Goal: Task Accomplishment & Management: Complete application form

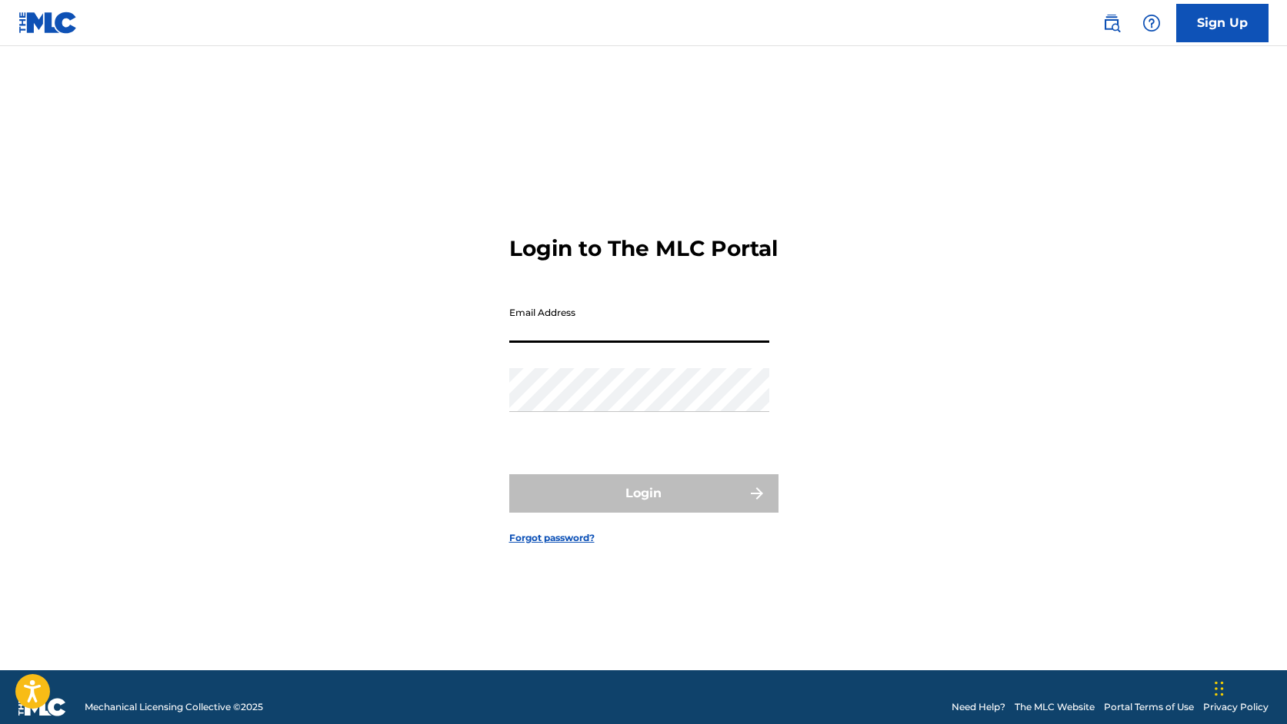
click at [664, 340] on input "Email Address" at bounding box center [639, 321] width 260 height 44
type input "[EMAIL_ADDRESS][DOMAIN_NAME]"
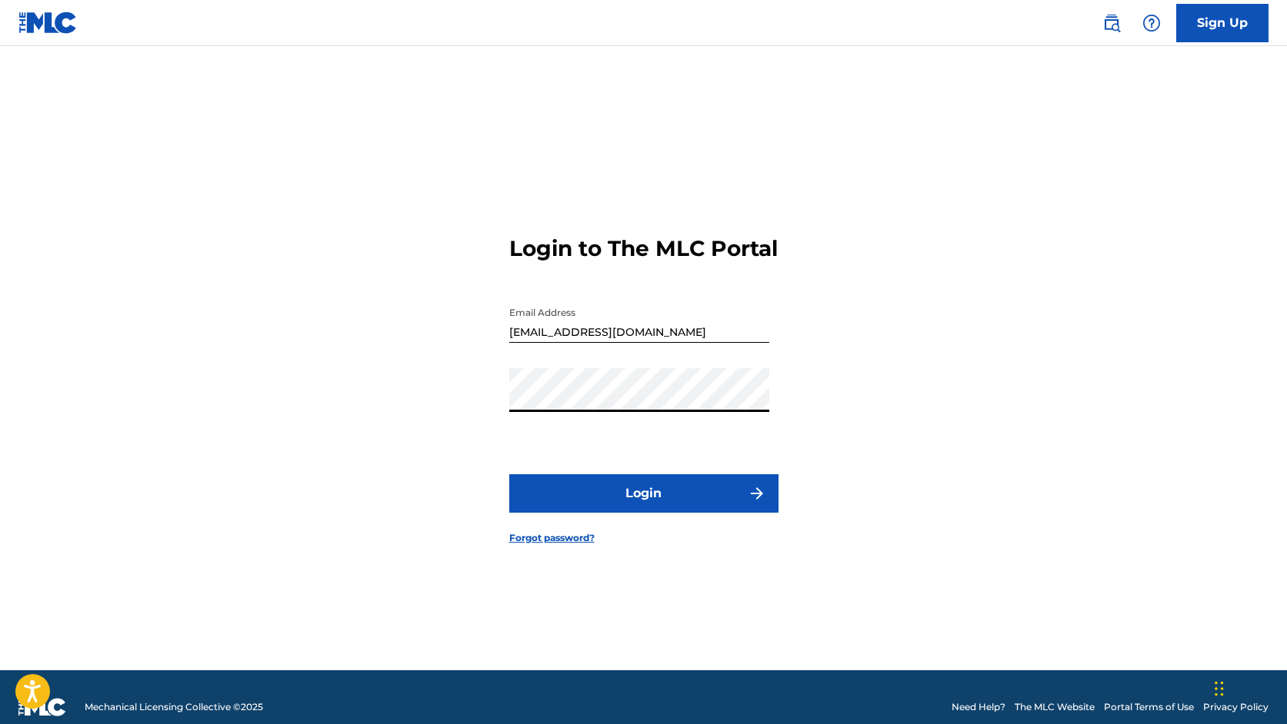
click at [509, 474] on button "Login" at bounding box center [643, 493] width 269 height 38
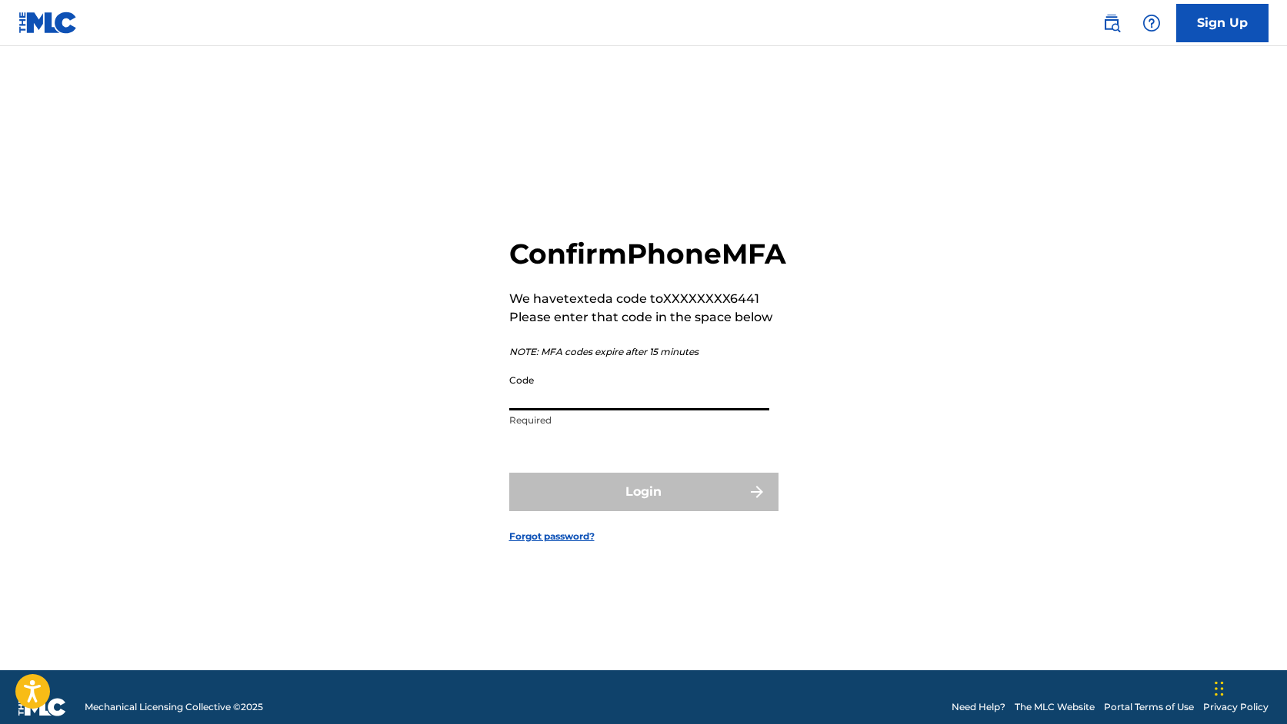
click at [582, 411] on input "Code" at bounding box center [639, 389] width 260 height 44
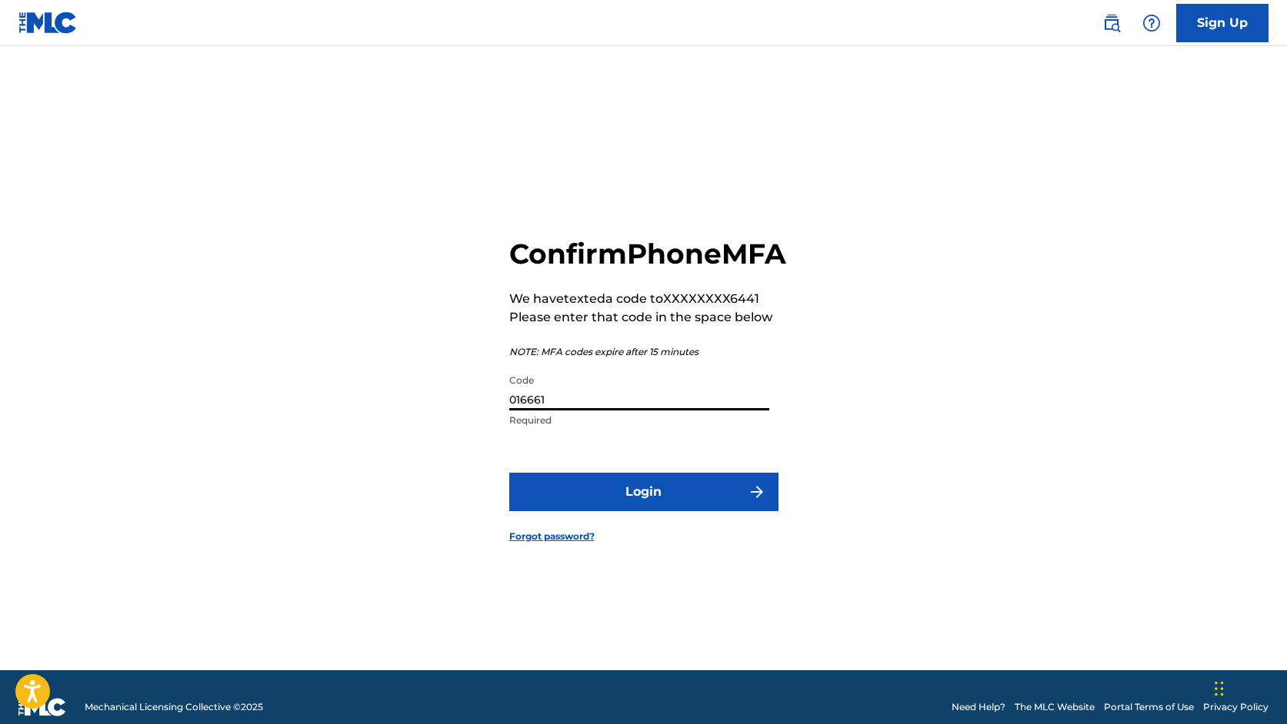
type input "016661"
click at [509, 473] on button "Login" at bounding box center [643, 492] width 269 height 38
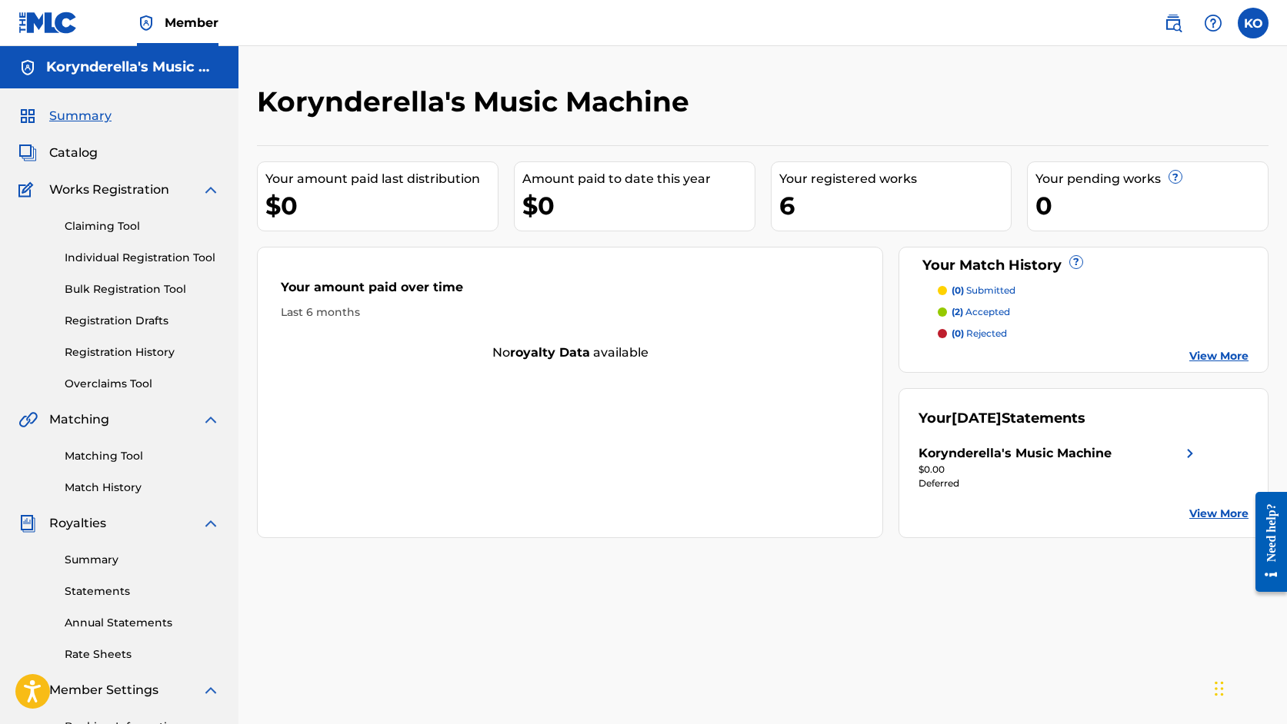
click at [109, 228] on link "Claiming Tool" at bounding box center [142, 226] width 155 height 16
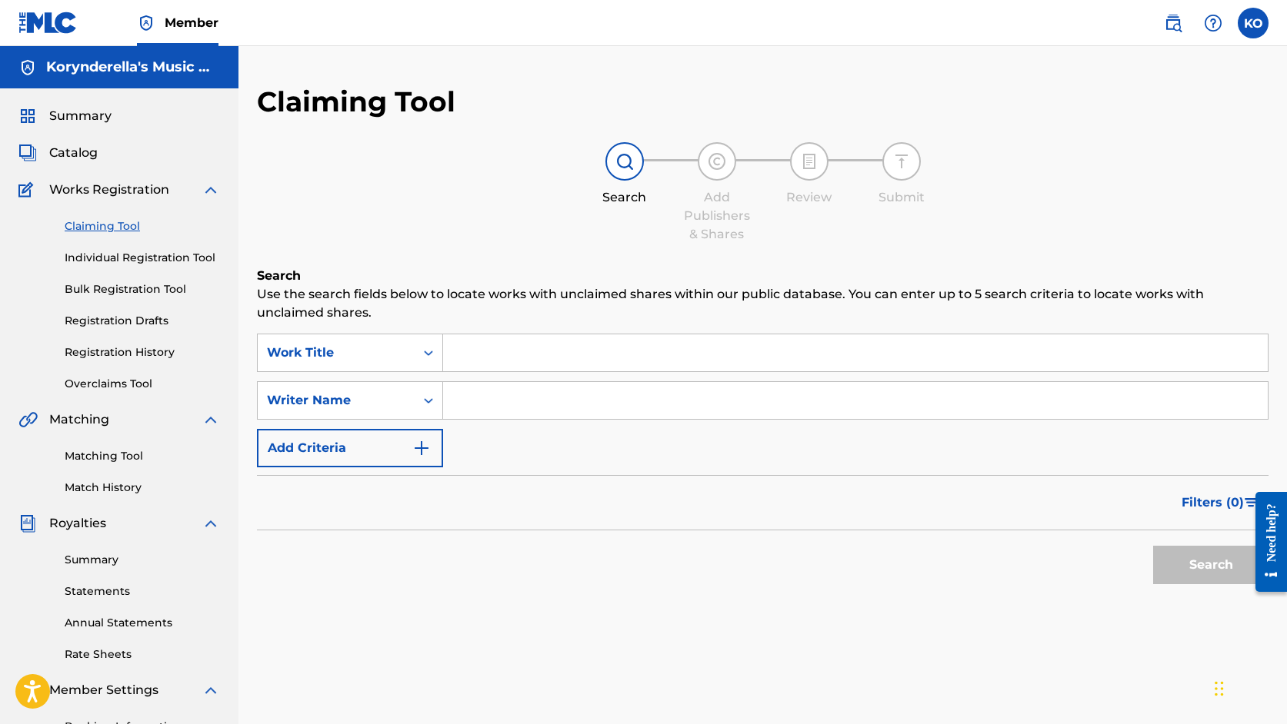
click at [581, 358] on input "Search Form" at bounding box center [855, 353] width 824 height 37
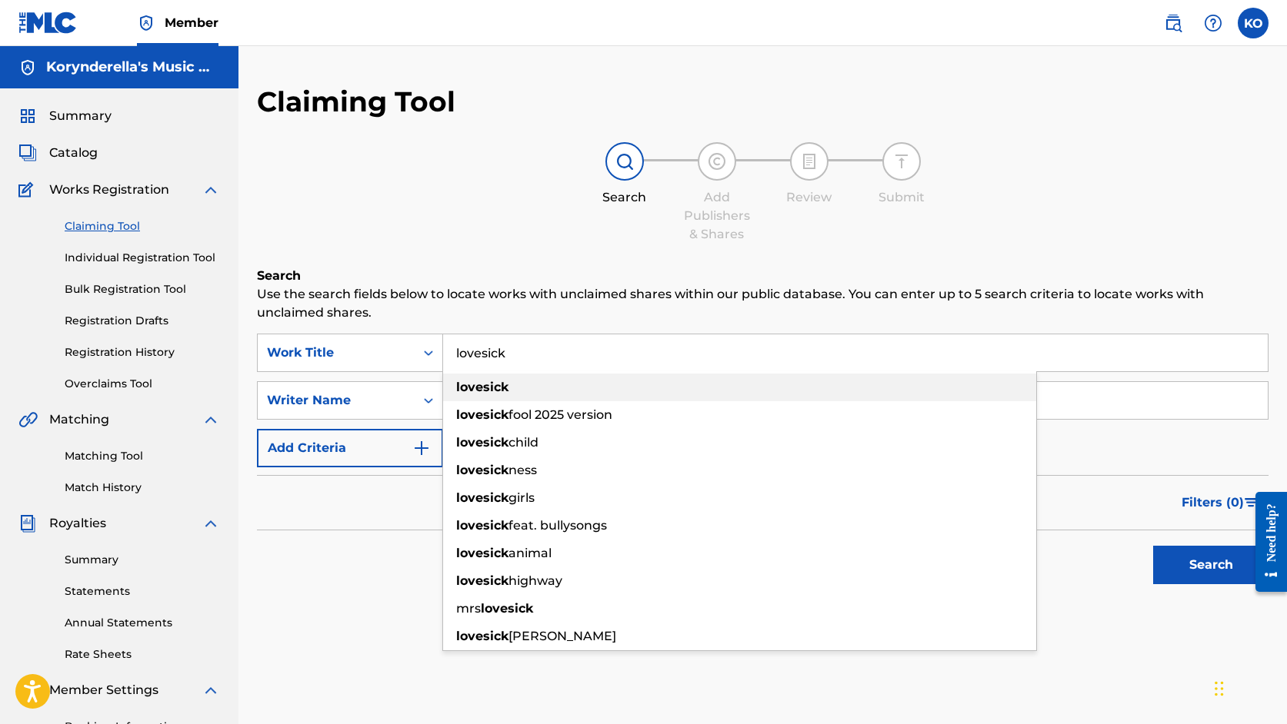
type input "lovesick"
click at [627, 387] on div "lovesick" at bounding box center [739, 388] width 593 height 28
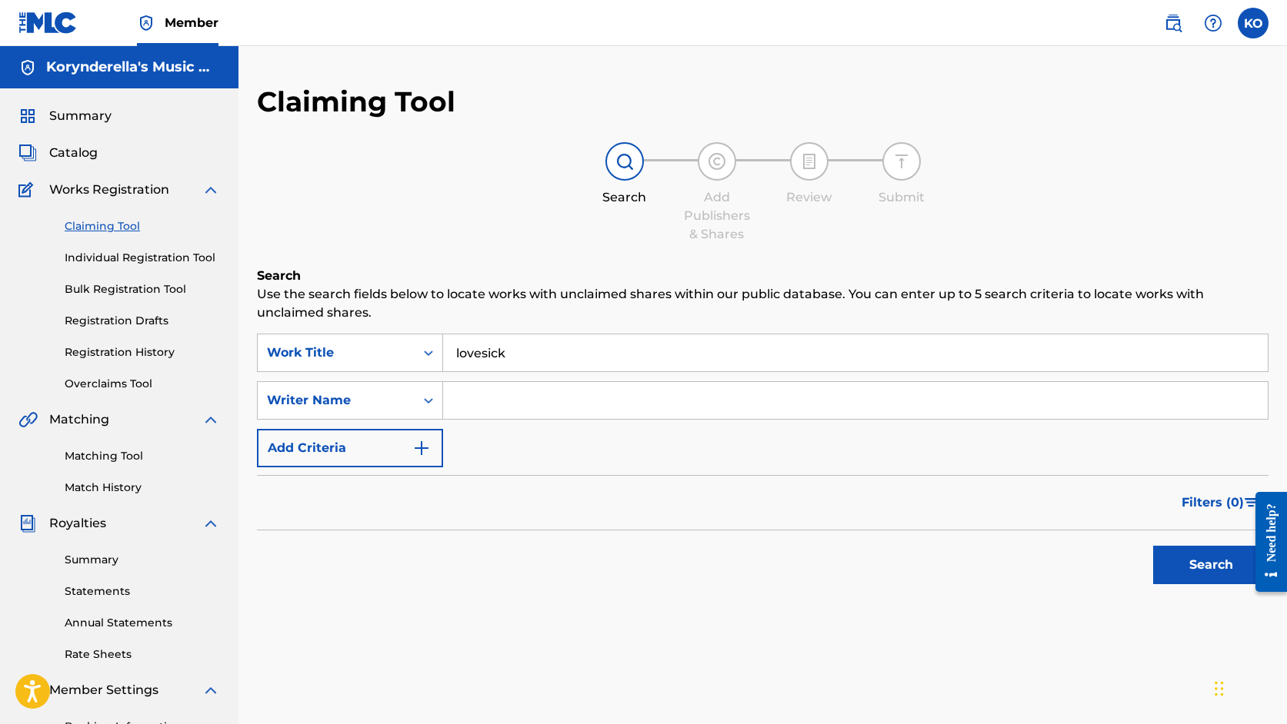
click at [553, 400] on input "Search Form" at bounding box center [855, 400] width 824 height 37
click at [1197, 562] on button "Search" at bounding box center [1210, 565] width 115 height 38
click at [510, 398] on input "[PERSON_NAME]" at bounding box center [855, 400] width 824 height 37
click at [1197, 564] on button "Search" at bounding box center [1210, 565] width 115 height 38
drag, startPoint x: 598, startPoint y: 399, endPoint x: 504, endPoint y: 404, distance: 93.9
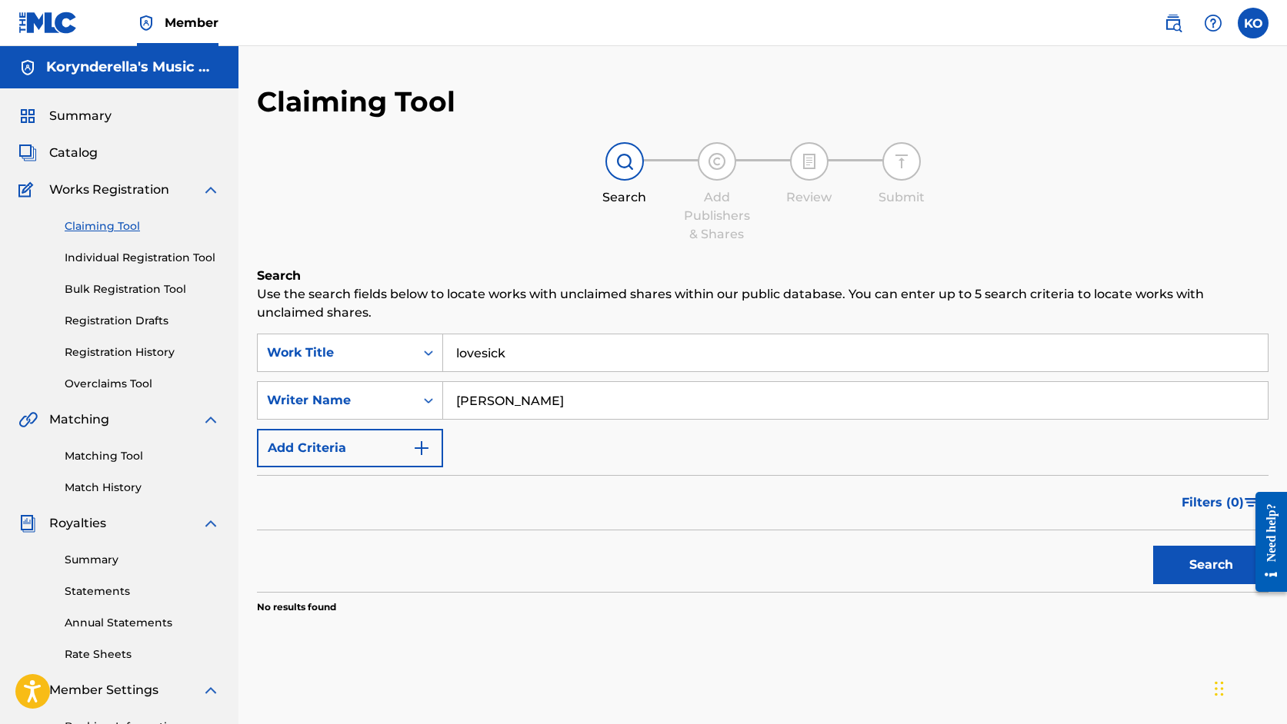
click at [504, 404] on input "[PERSON_NAME]" at bounding box center [855, 400] width 824 height 37
type input "korynn"
click at [1209, 567] on button "Search" at bounding box center [1210, 565] width 115 height 38
click at [85, 148] on span "Catalog" at bounding box center [73, 153] width 48 height 18
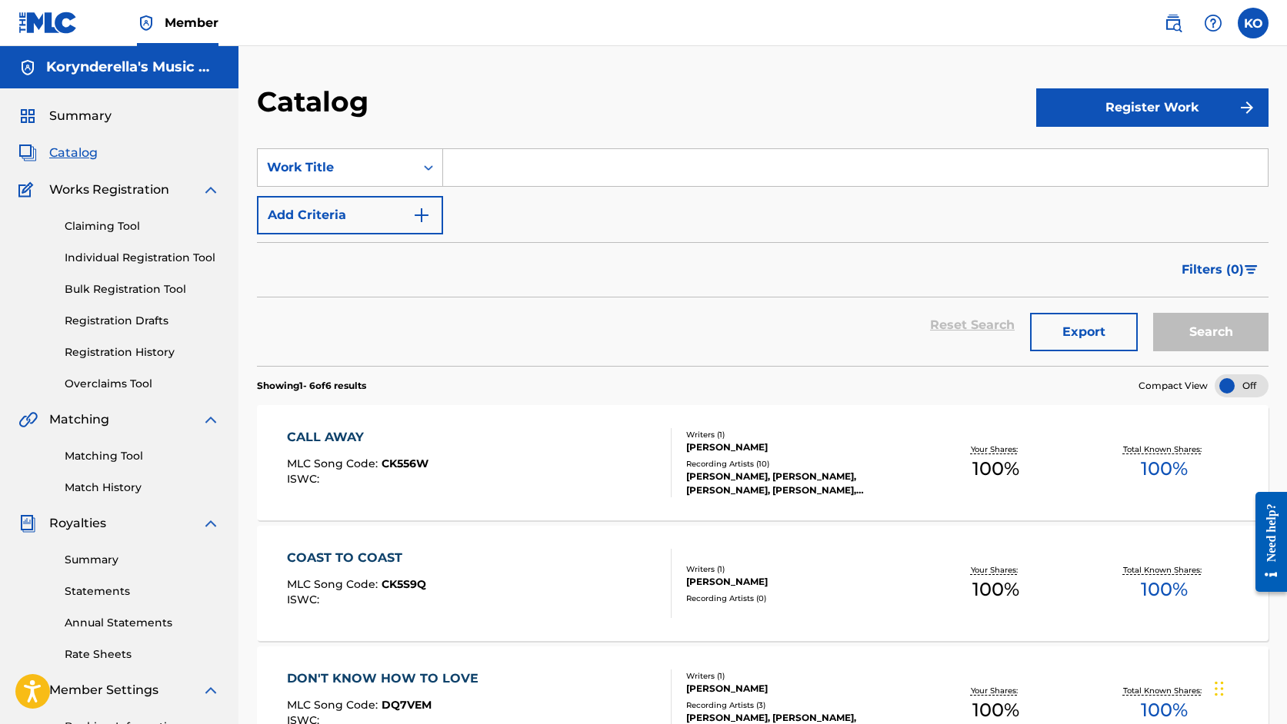
click at [125, 254] on link "Individual Registration Tool" at bounding box center [142, 258] width 155 height 16
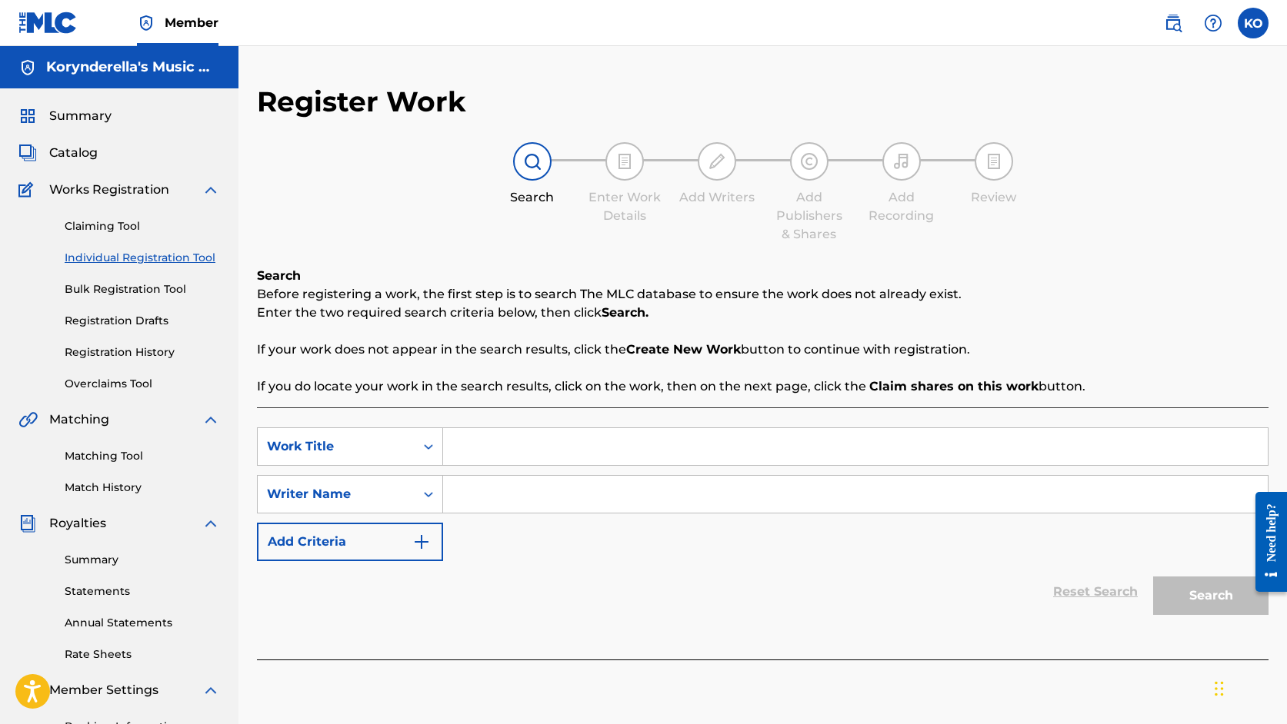
click at [555, 445] on input "Search Form" at bounding box center [855, 446] width 824 height 37
type input "lovesick"
click at [560, 498] on input "Search Form" at bounding box center [855, 494] width 824 height 37
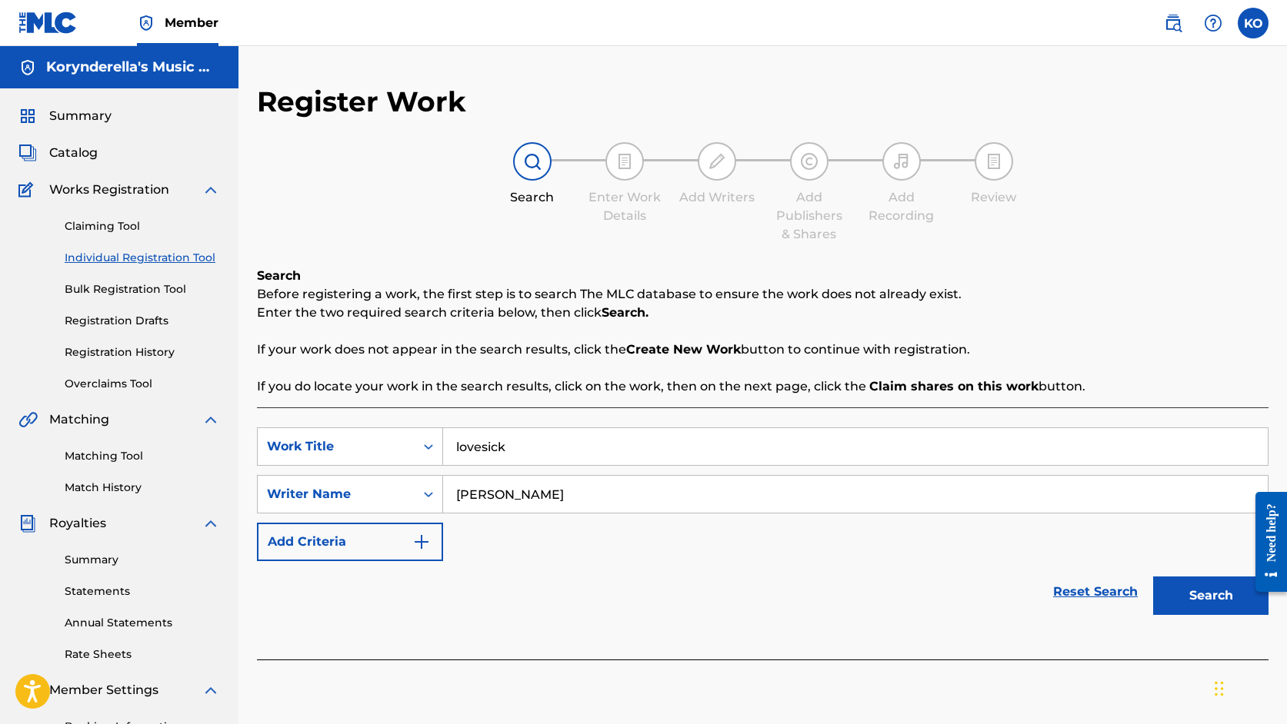
type input "[PERSON_NAME]"
click at [1219, 614] on button "Search" at bounding box center [1210, 596] width 115 height 38
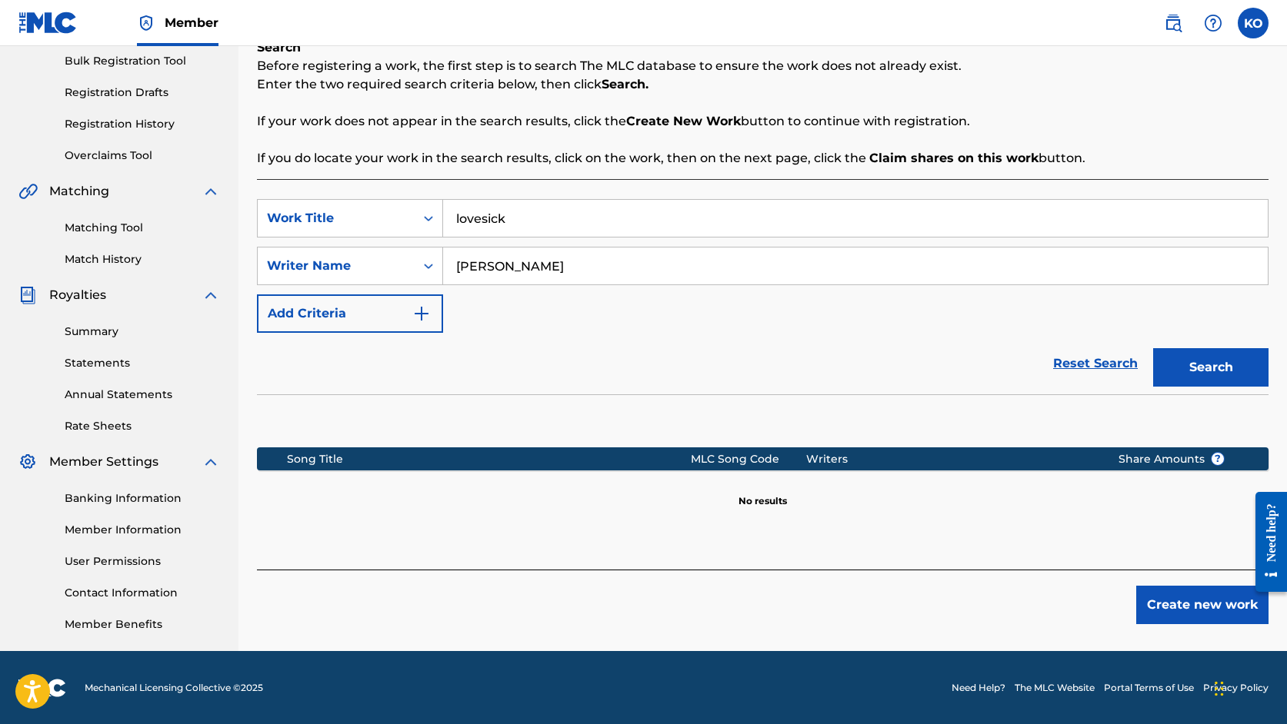
scroll to position [229, 0]
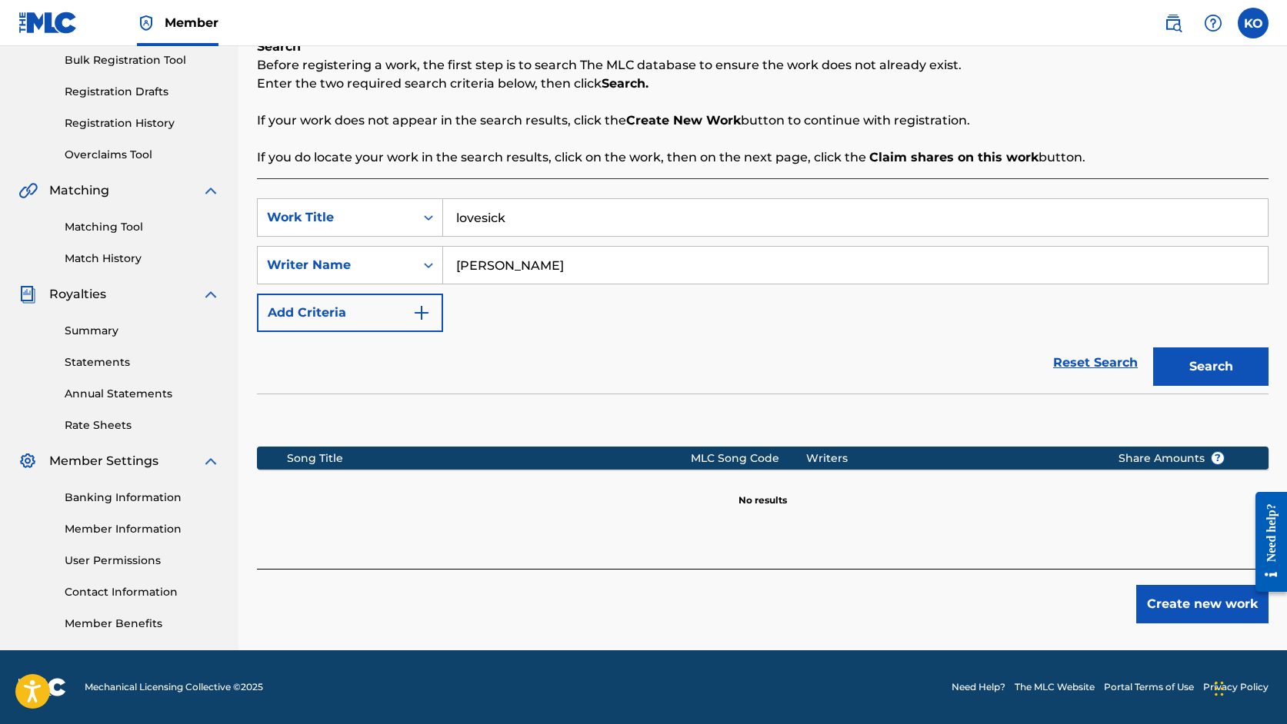
click at [1223, 610] on button "Create new work" at bounding box center [1202, 604] width 132 height 38
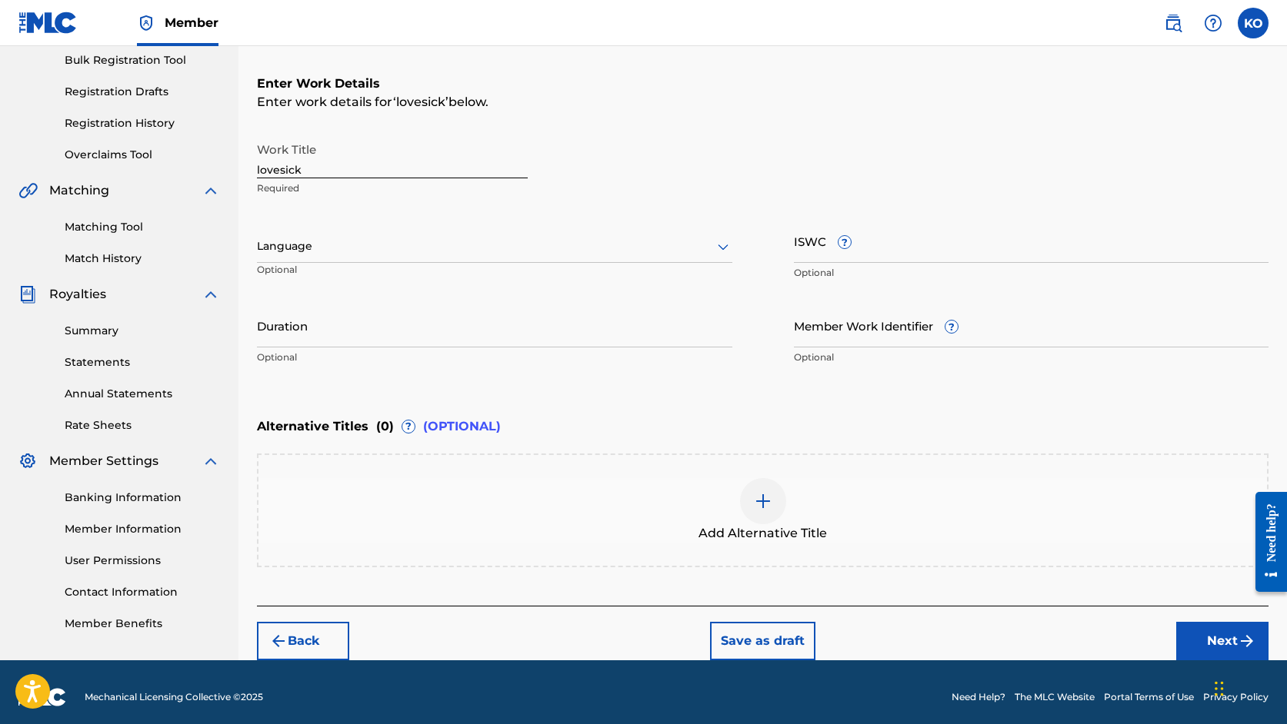
click at [558, 249] on div at bounding box center [494, 246] width 475 height 19
click at [531, 277] on div "English" at bounding box center [495, 280] width 474 height 35
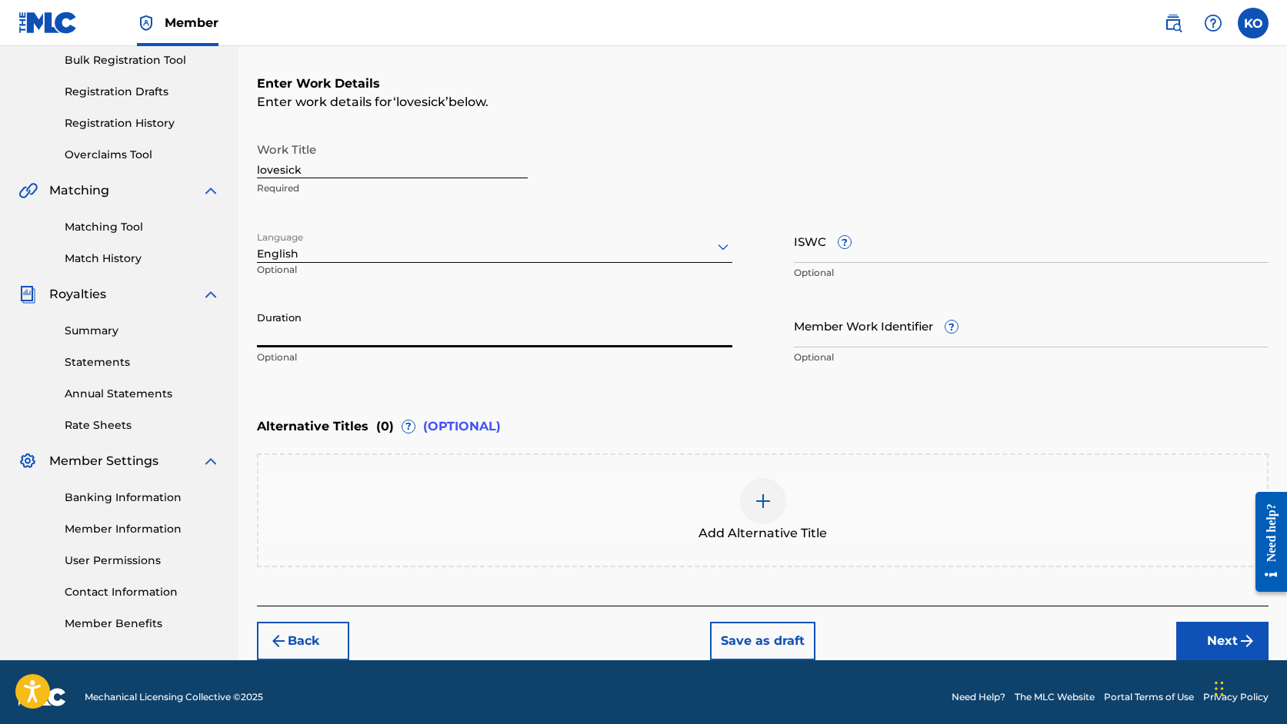
click at [498, 327] on input "Duration" at bounding box center [494, 326] width 475 height 44
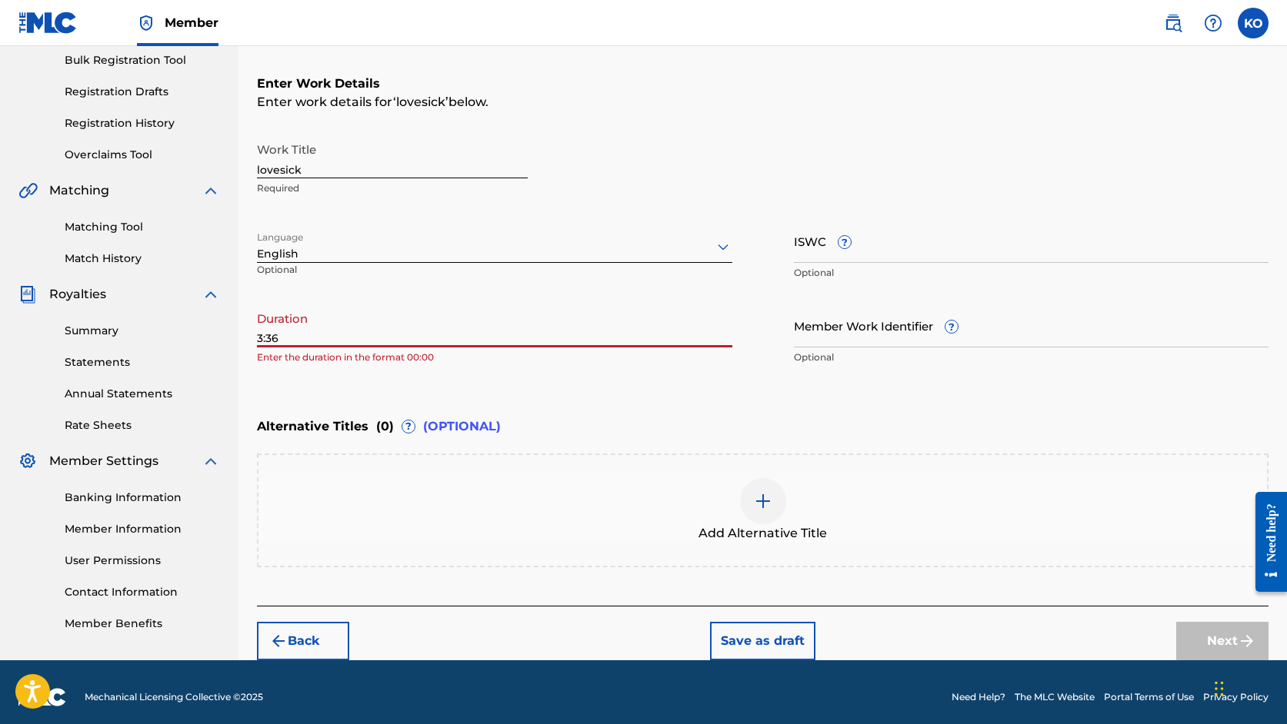
type input "3:36"
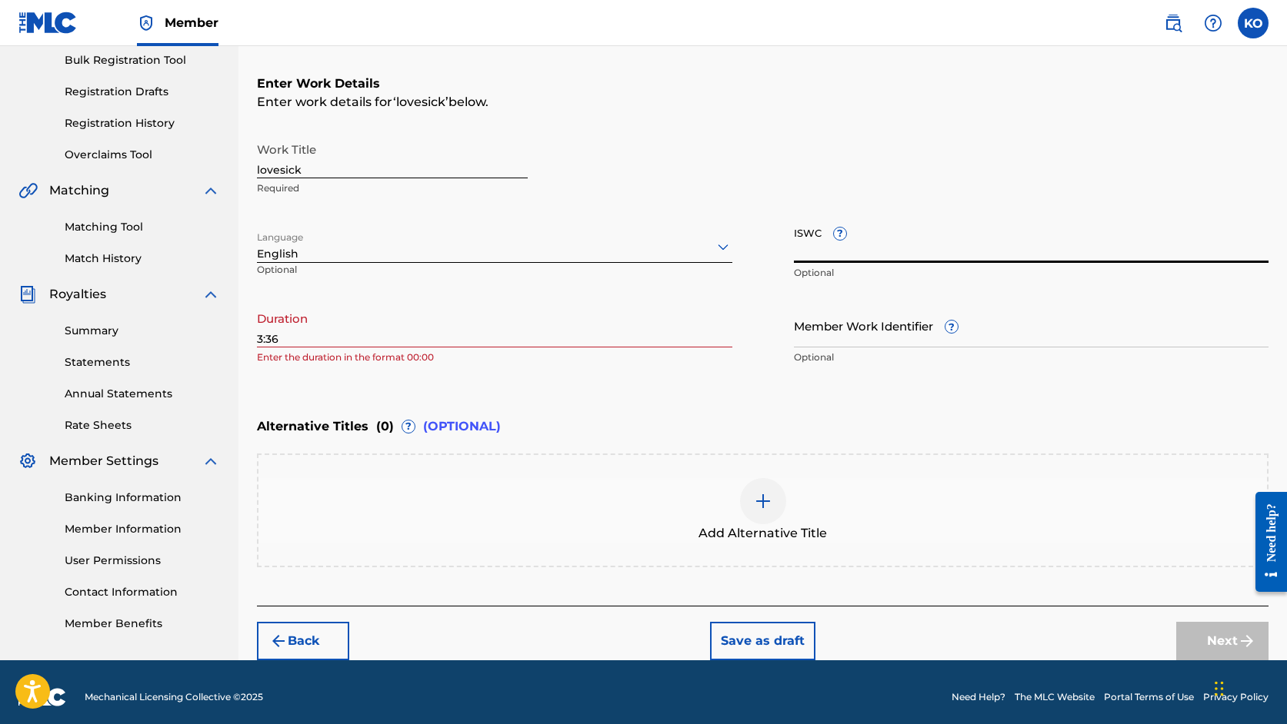
click at [931, 249] on input "ISWC ?" at bounding box center [1031, 241] width 475 height 44
paste input "uscgj1652202"
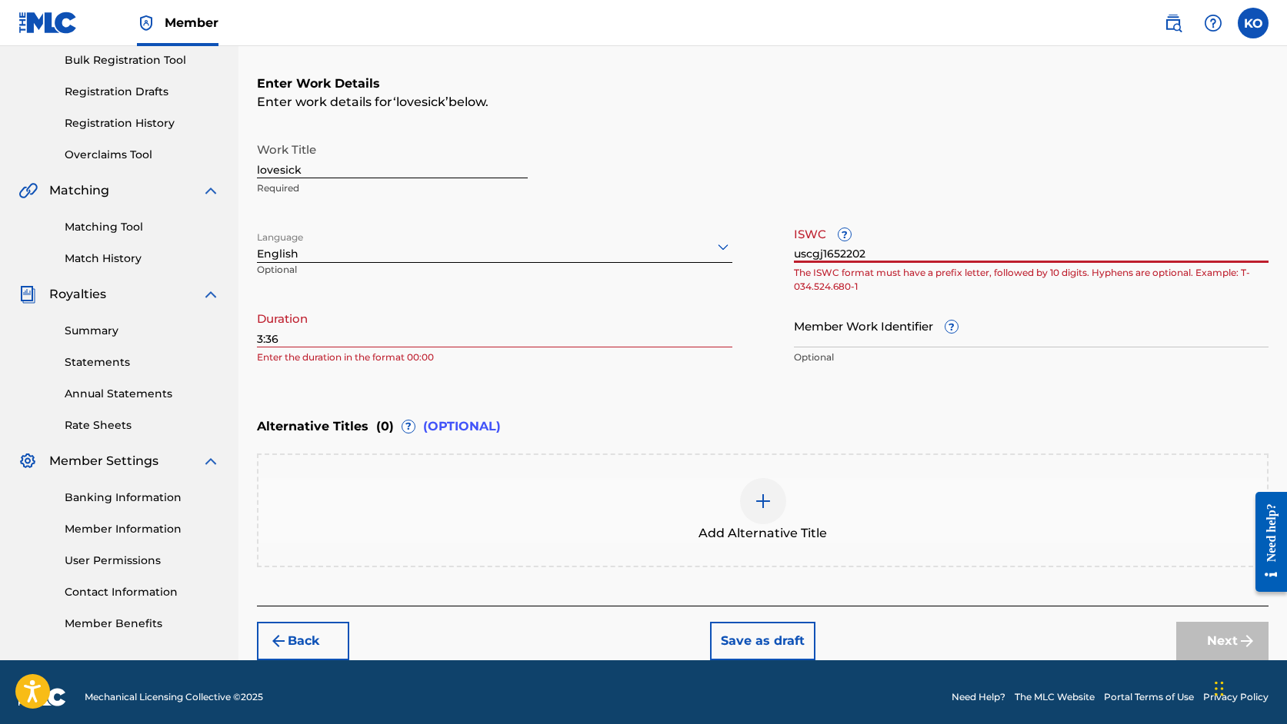
type input "uscgj1652202"
click at [967, 191] on div "Work Title lovesick Required" at bounding box center [762, 169] width 1011 height 69
drag, startPoint x: 872, startPoint y: 256, endPoint x: 741, endPoint y: 256, distance: 131.5
click at [741, 256] on div "Work Title lovesick Required Language English Optional ISWC ? uscgj1652202 The …" at bounding box center [762, 254] width 1011 height 238
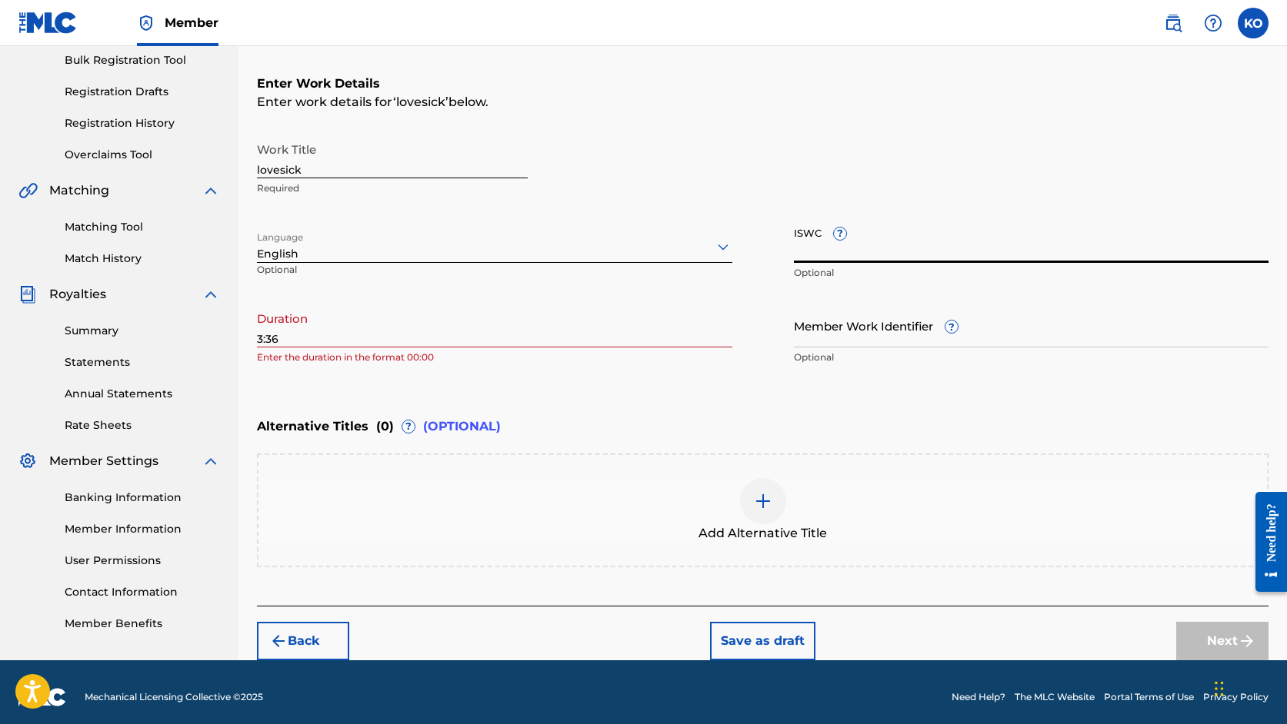
scroll to position [238, 0]
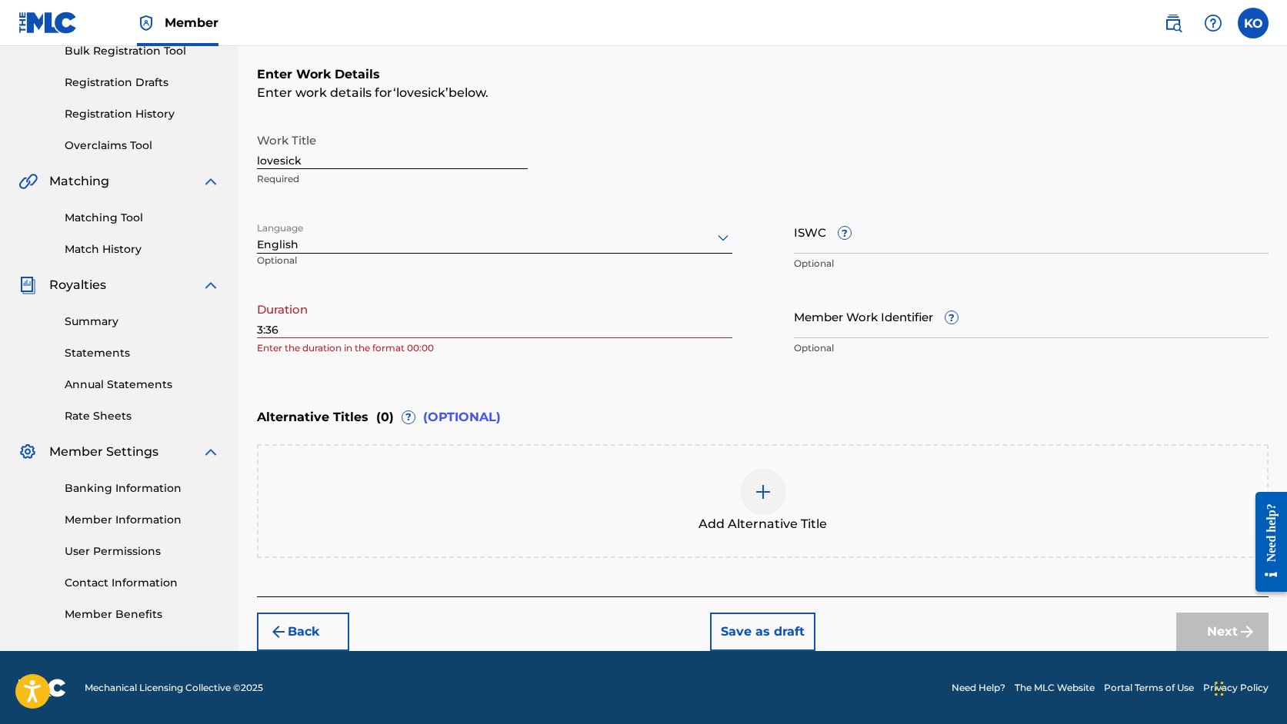
click at [778, 411] on div "Alternative Titles ( 0 ) ? (OPTIONAL)" at bounding box center [762, 418] width 1011 height 34
click at [546, 328] on input "3:36" at bounding box center [494, 317] width 475 height 44
click at [257, 329] on input "3:36" at bounding box center [494, 317] width 475 height 44
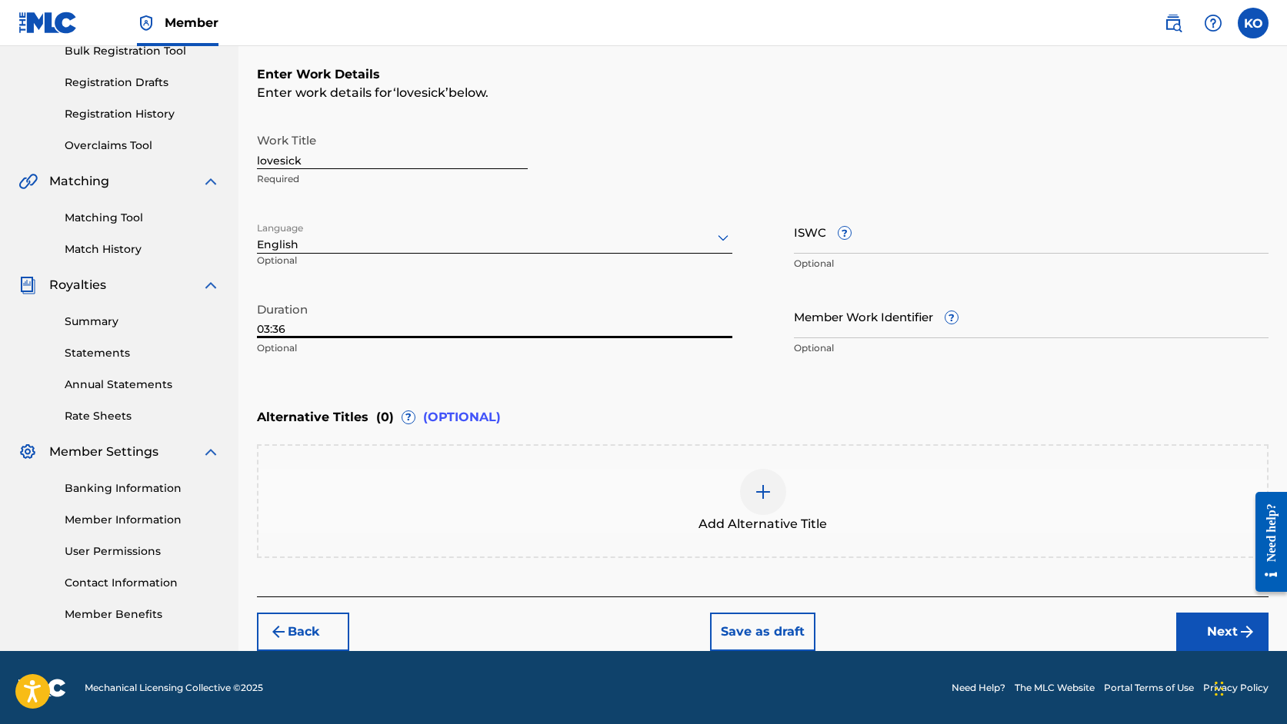
type input "03:36"
click at [1204, 627] on button "Next" at bounding box center [1222, 632] width 92 height 38
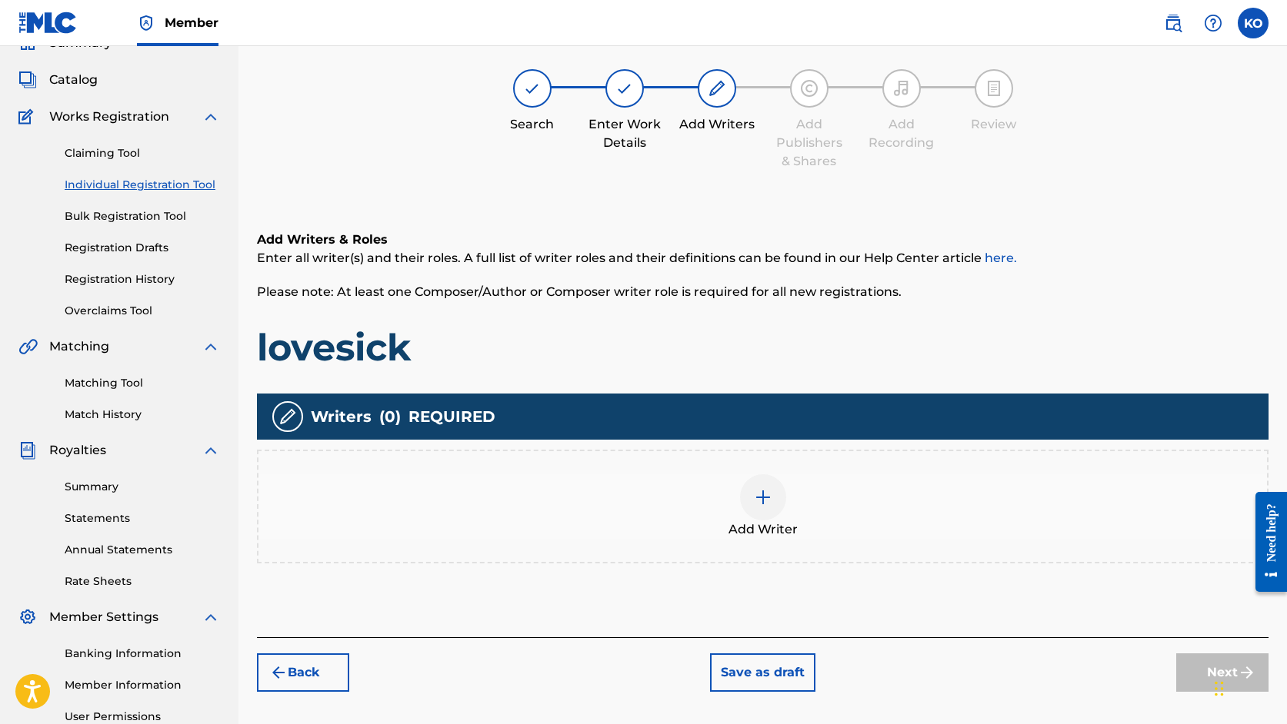
scroll to position [69, 0]
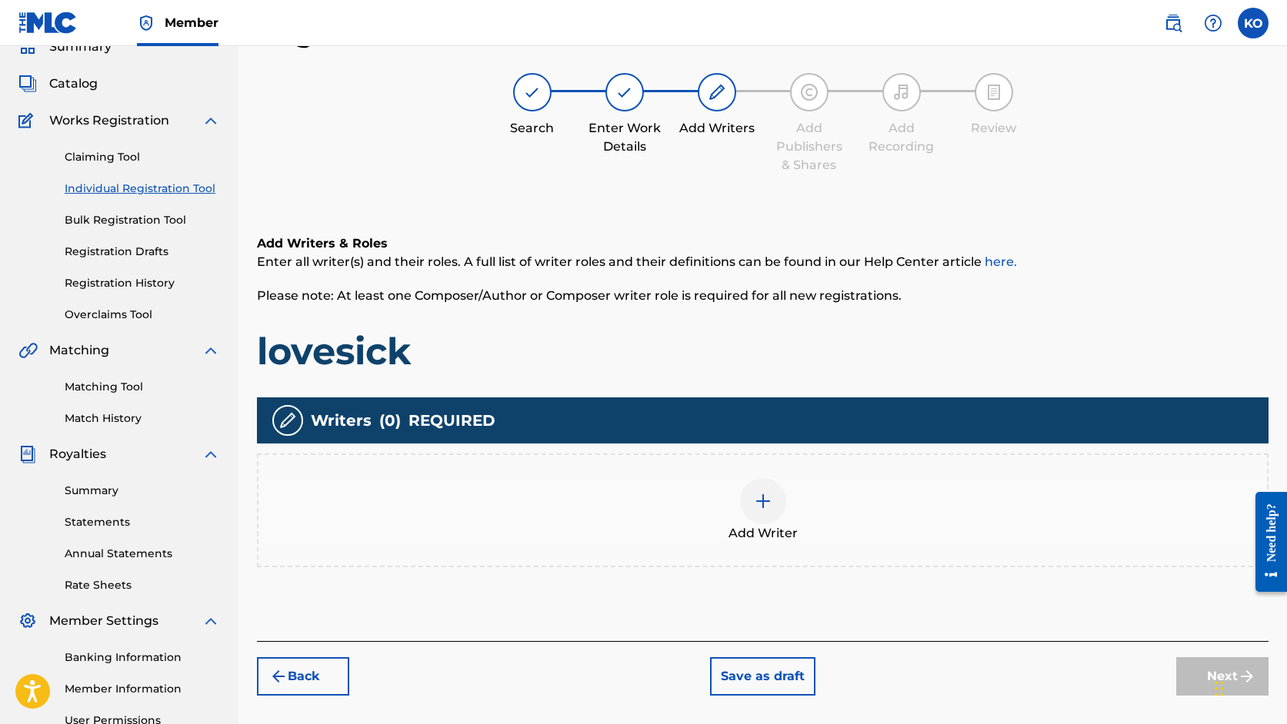
click at [769, 508] on img at bounding box center [763, 501] width 18 height 18
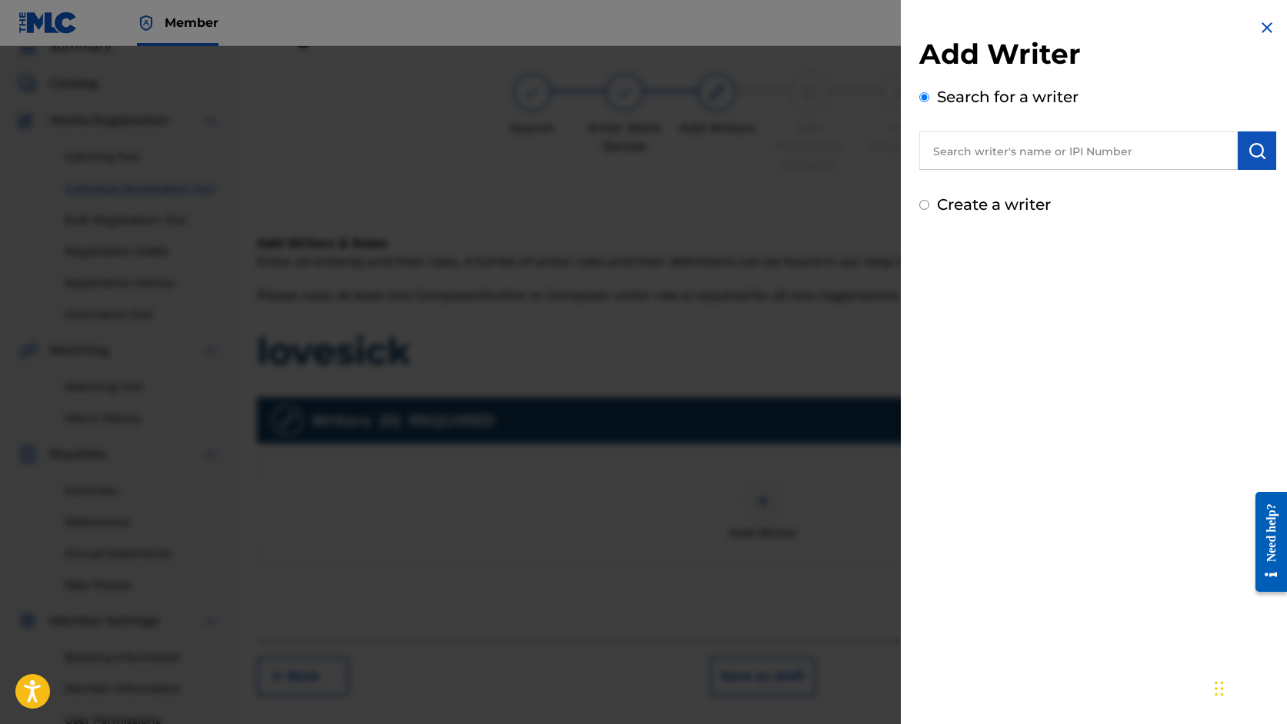
click at [980, 145] on input "text" at bounding box center [1078, 151] width 318 height 38
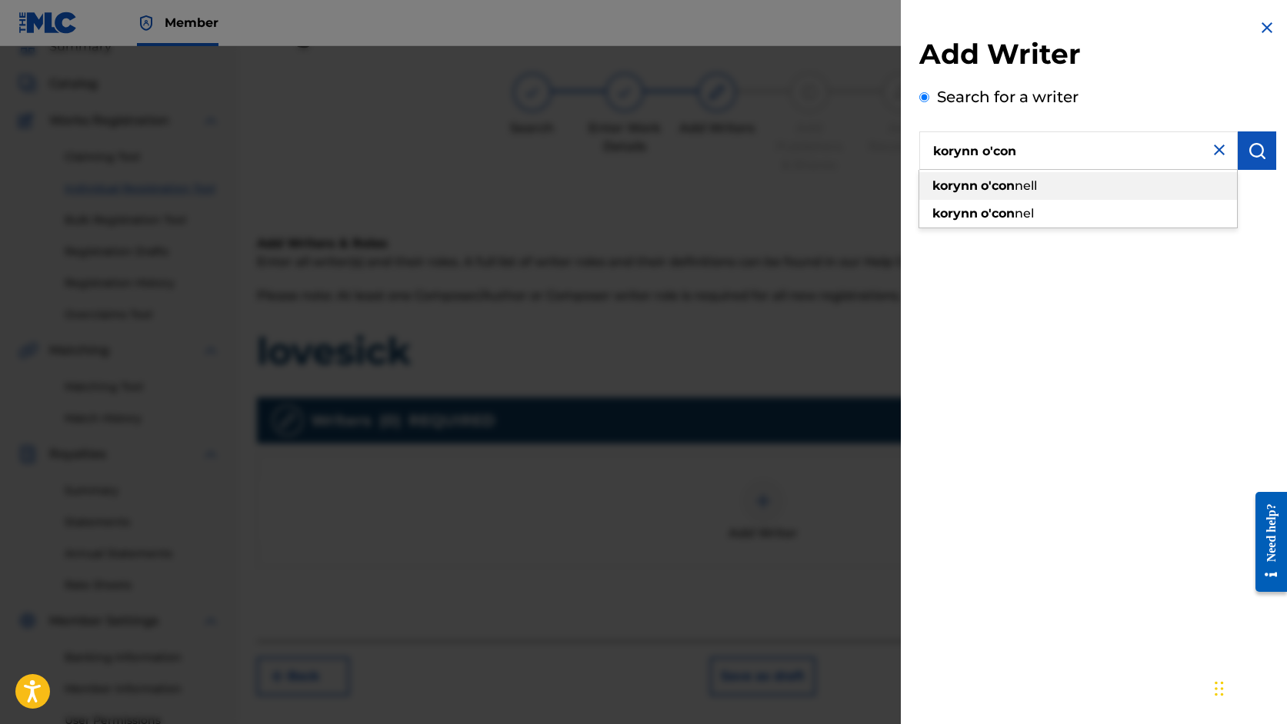
click at [1022, 185] on span "nell" at bounding box center [1025, 185] width 22 height 15
type input "[PERSON_NAME]"
click at [1255, 143] on img "submit" at bounding box center [1256, 151] width 18 height 18
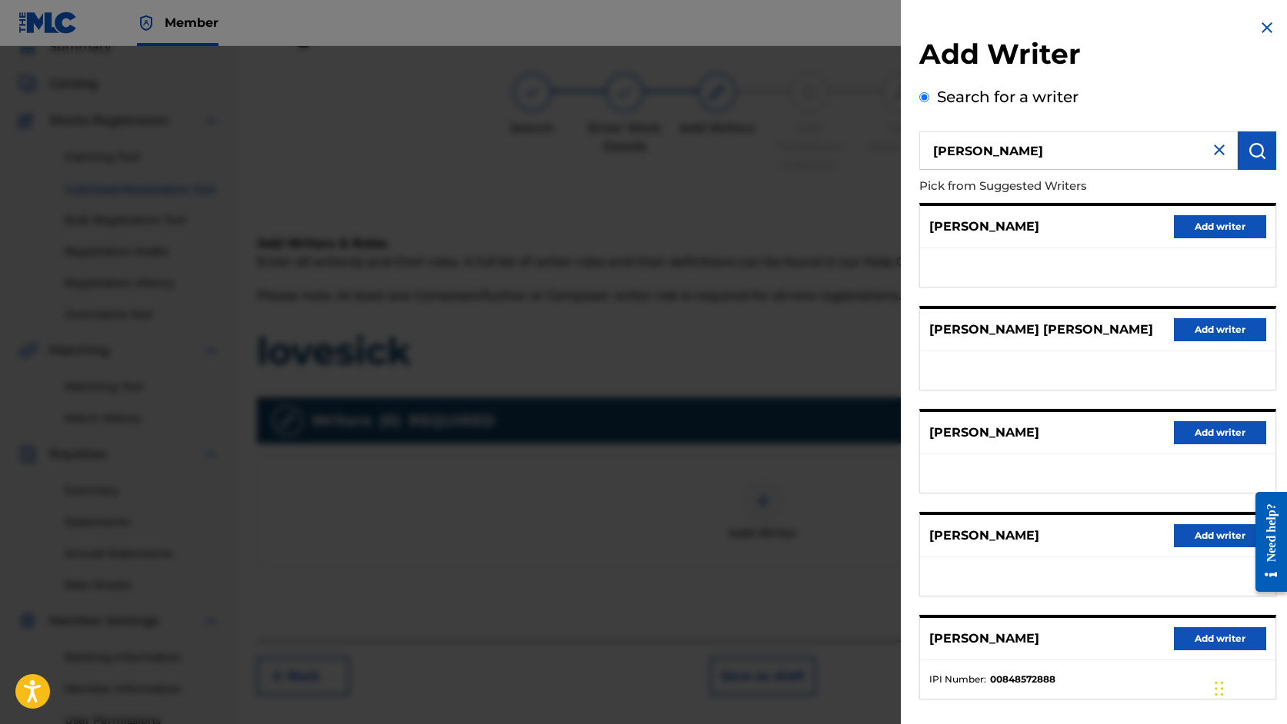
click at [1211, 224] on button "Add writer" at bounding box center [1220, 226] width 92 height 23
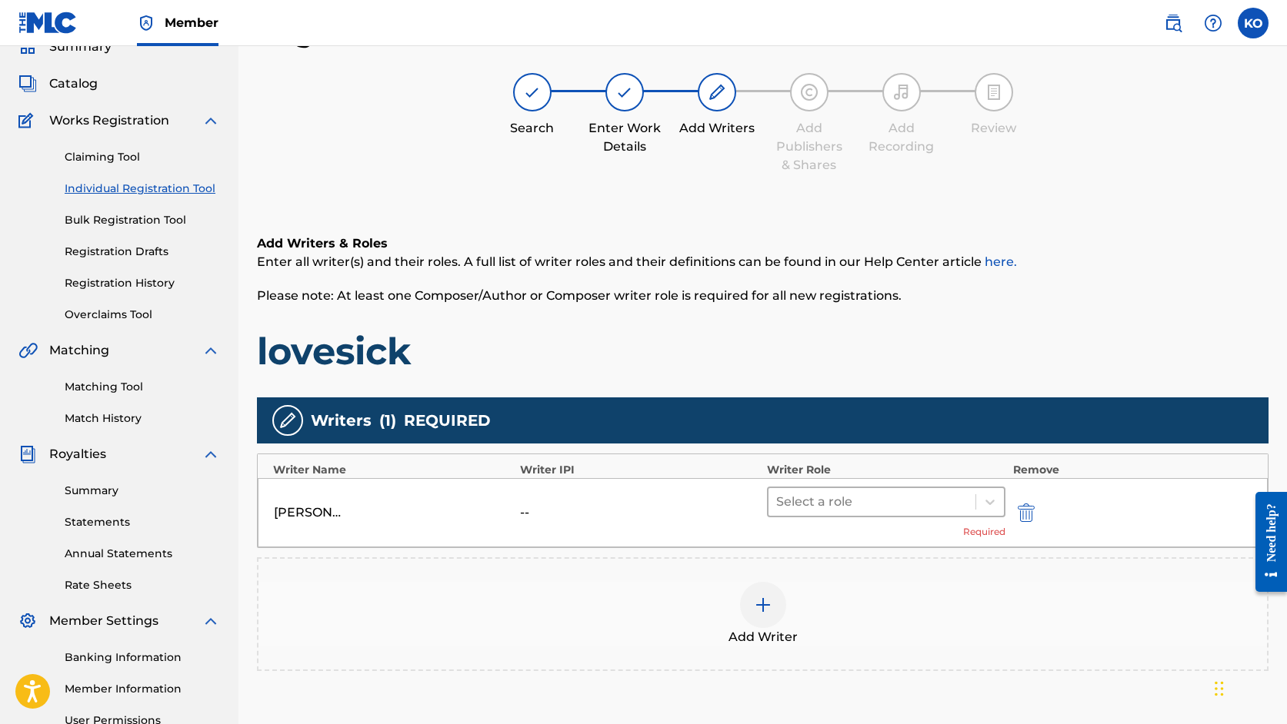
click at [960, 504] on div at bounding box center [871, 502] width 191 height 22
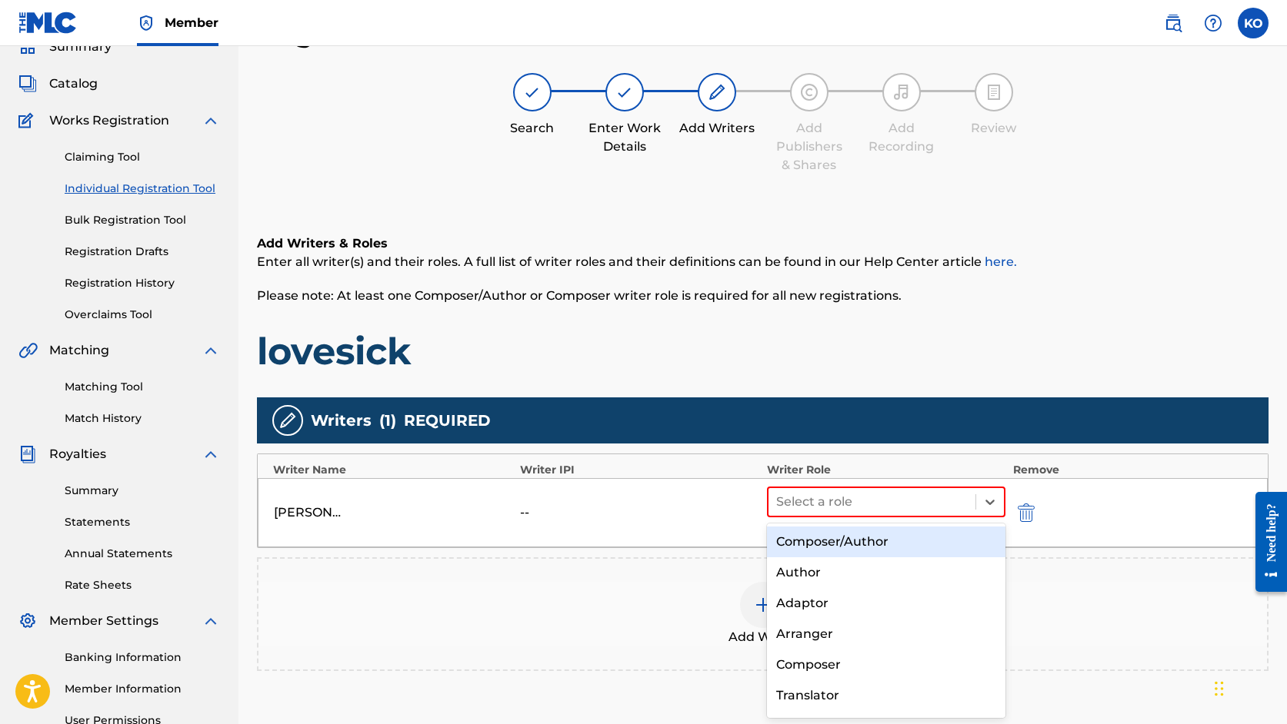
click at [888, 541] on div "Composer/Author" at bounding box center [886, 542] width 238 height 31
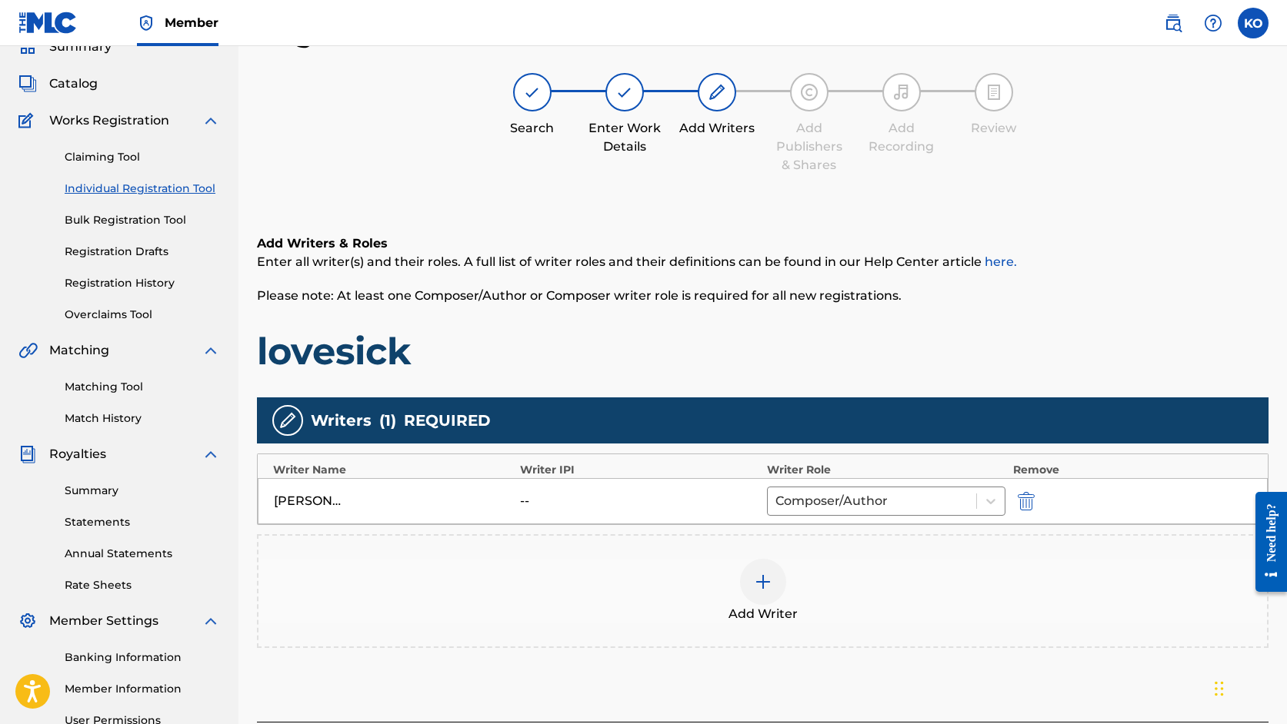
scroll to position [229, 0]
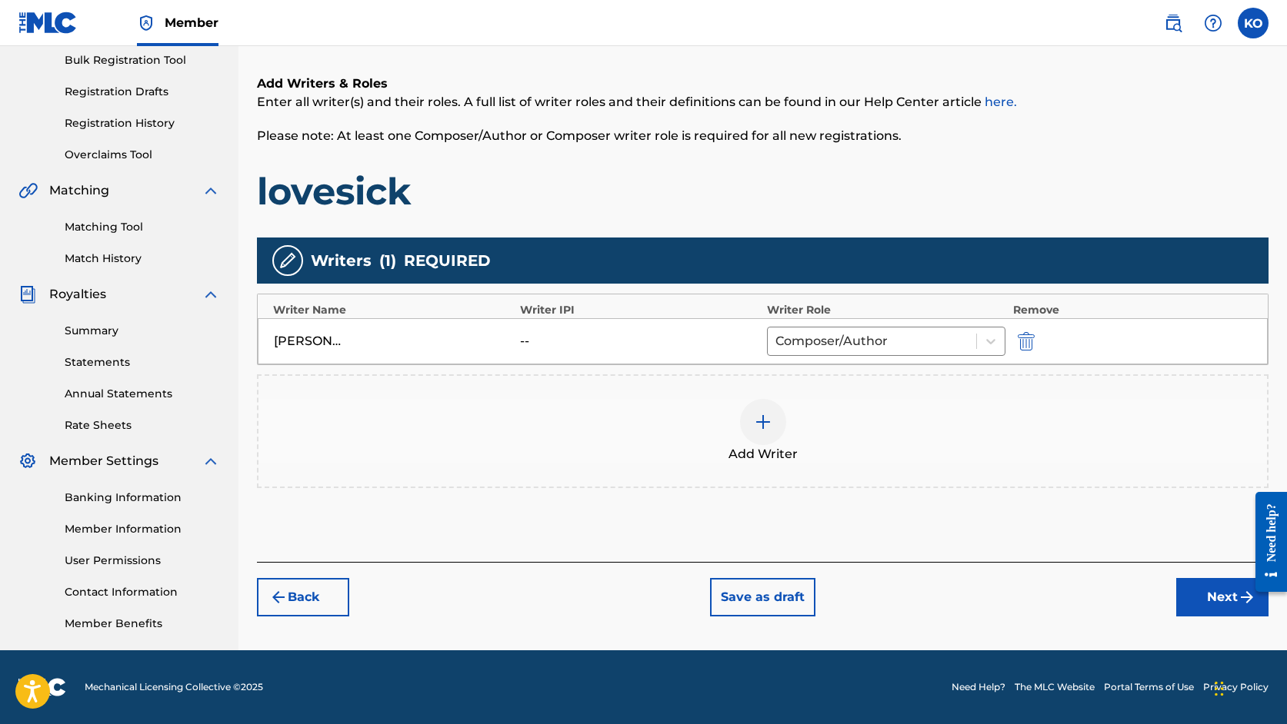
click at [1210, 600] on button "Next" at bounding box center [1222, 597] width 92 height 38
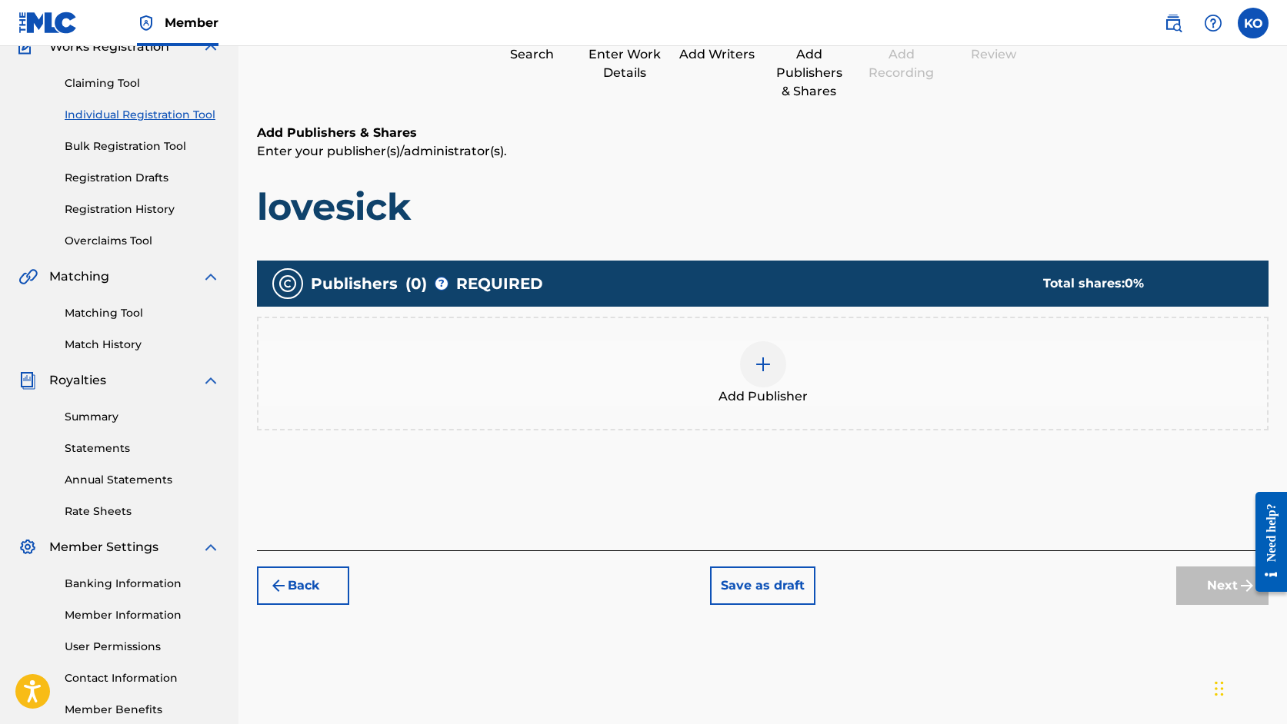
scroll to position [161, 0]
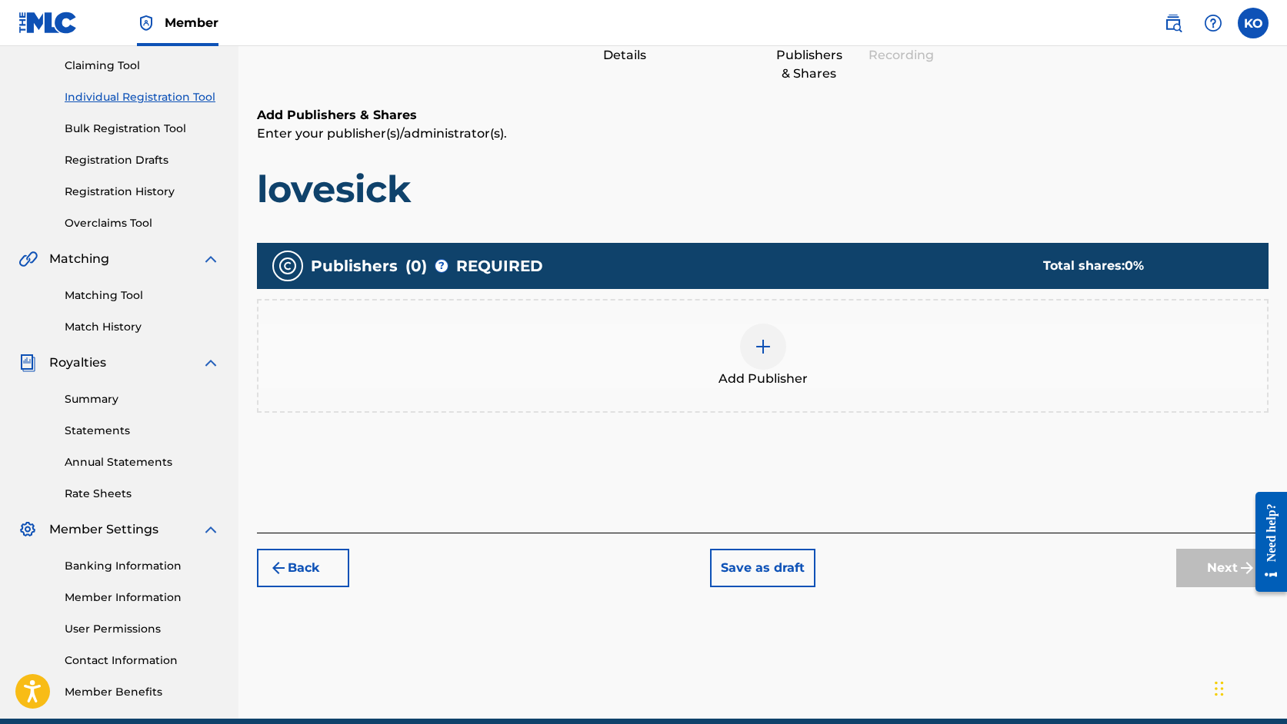
click at [754, 343] on img at bounding box center [763, 347] width 18 height 18
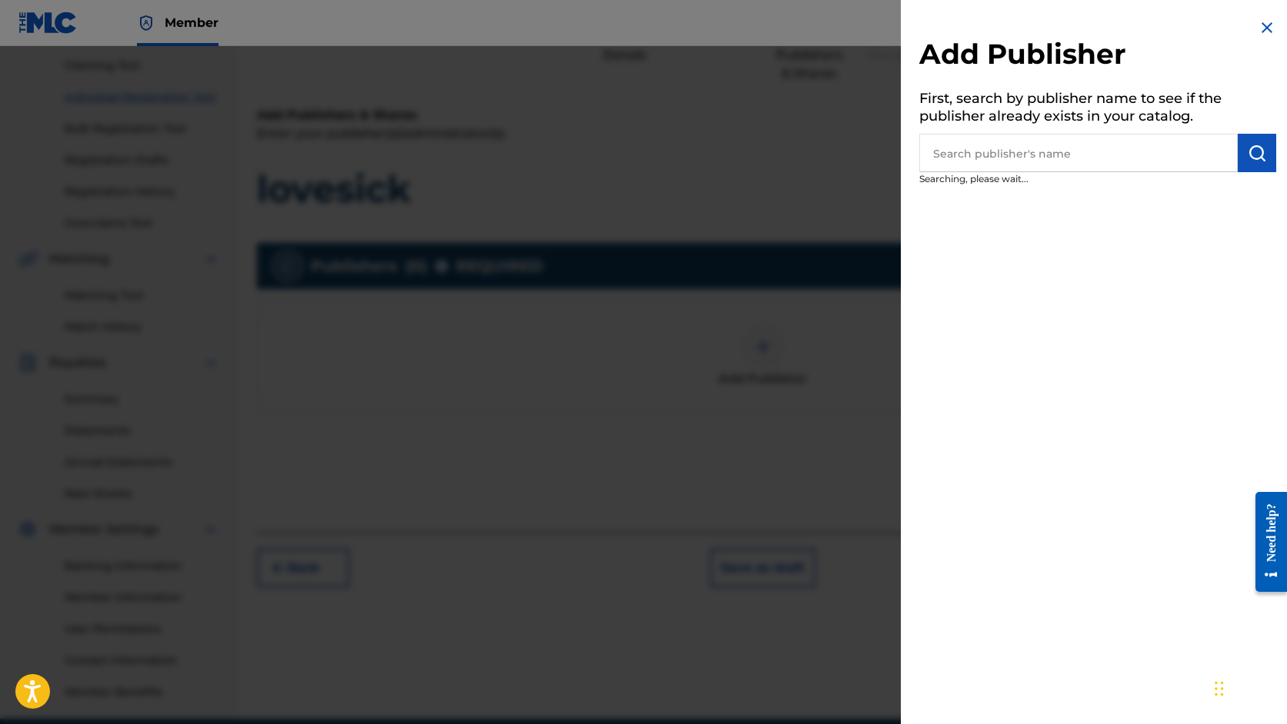
click at [972, 148] on input "text" at bounding box center [1078, 153] width 318 height 38
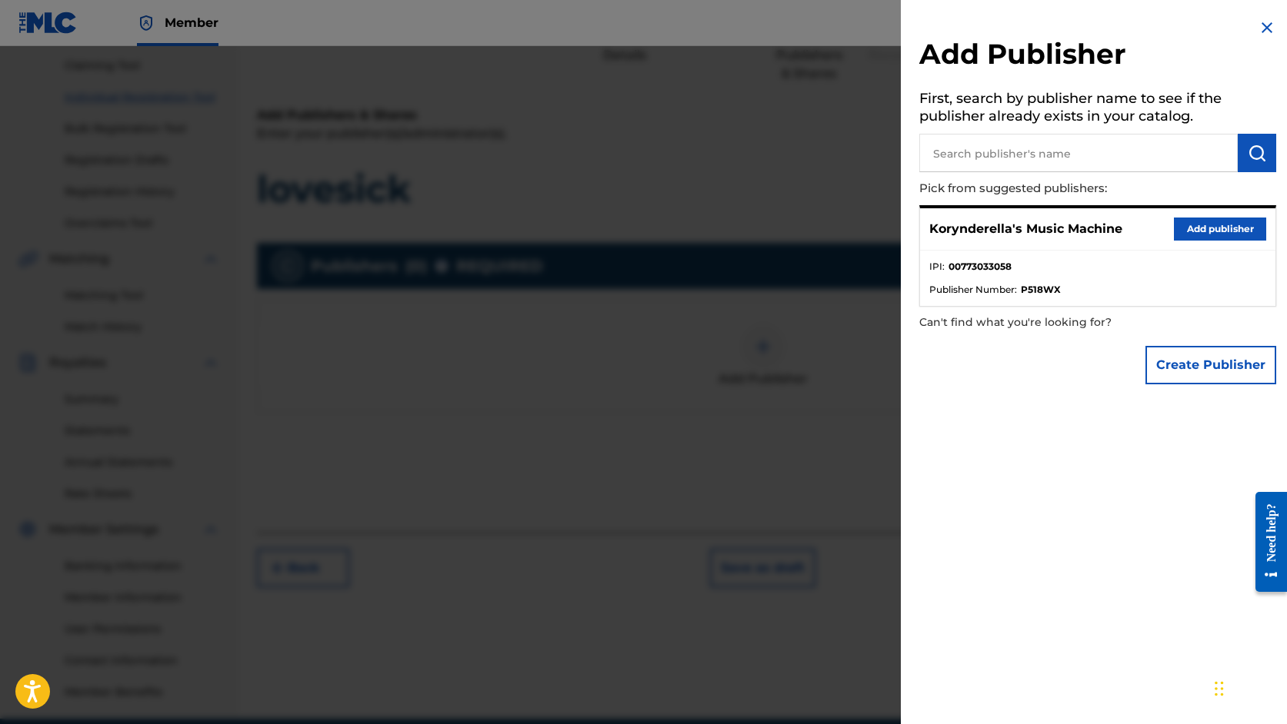
click at [1209, 230] on button "Add publisher" at bounding box center [1220, 229] width 92 height 23
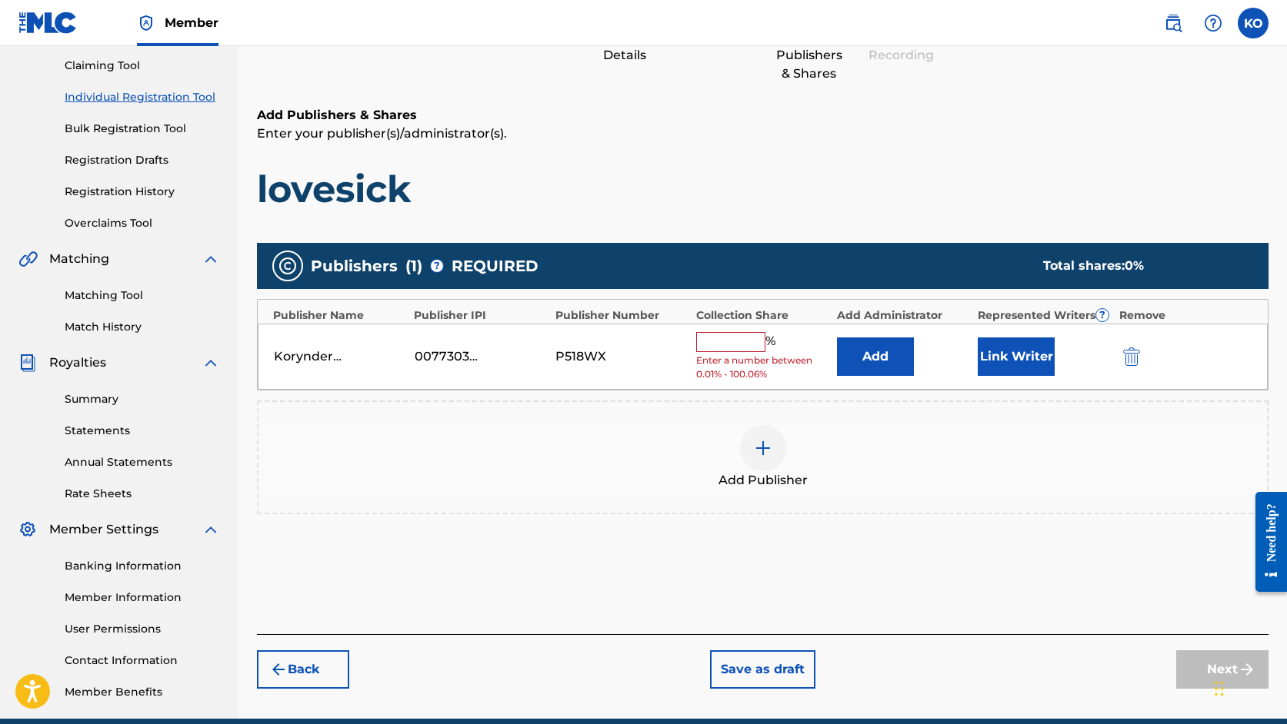
click at [736, 345] on input "text" at bounding box center [730, 342] width 69 height 20
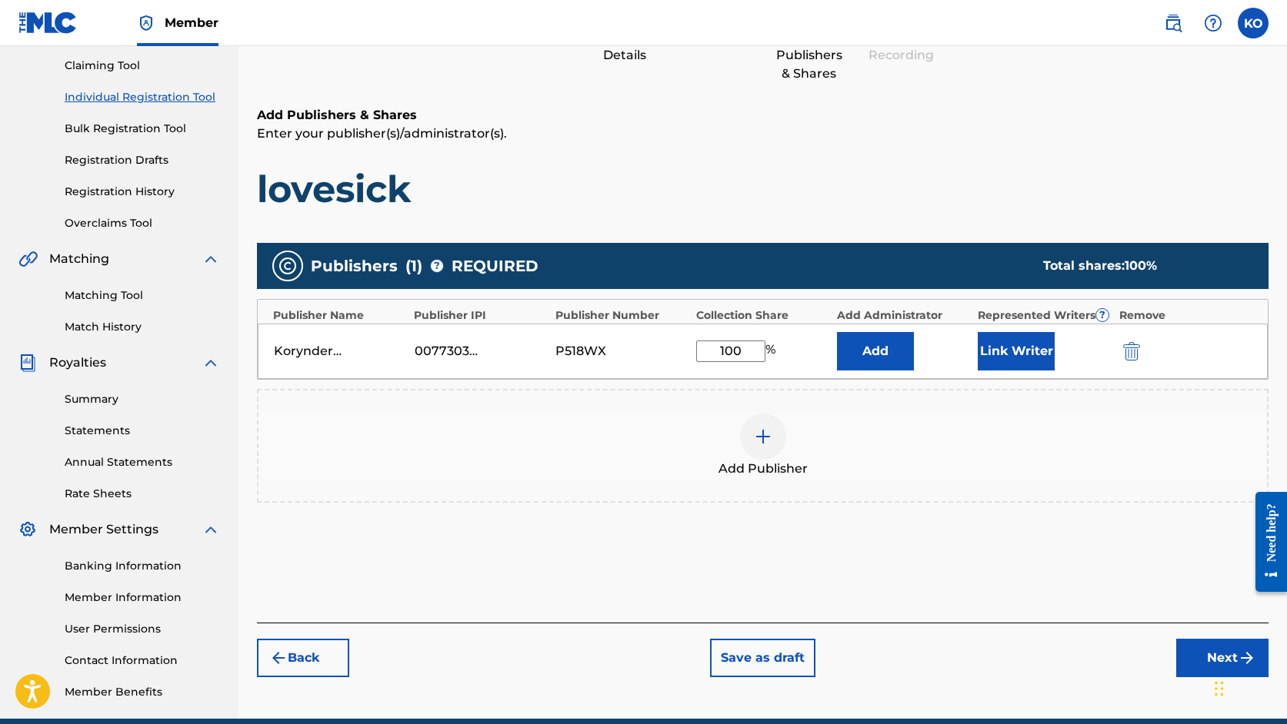
type input "100"
click at [999, 490] on div "Add Publisher" at bounding box center [762, 446] width 1011 height 114
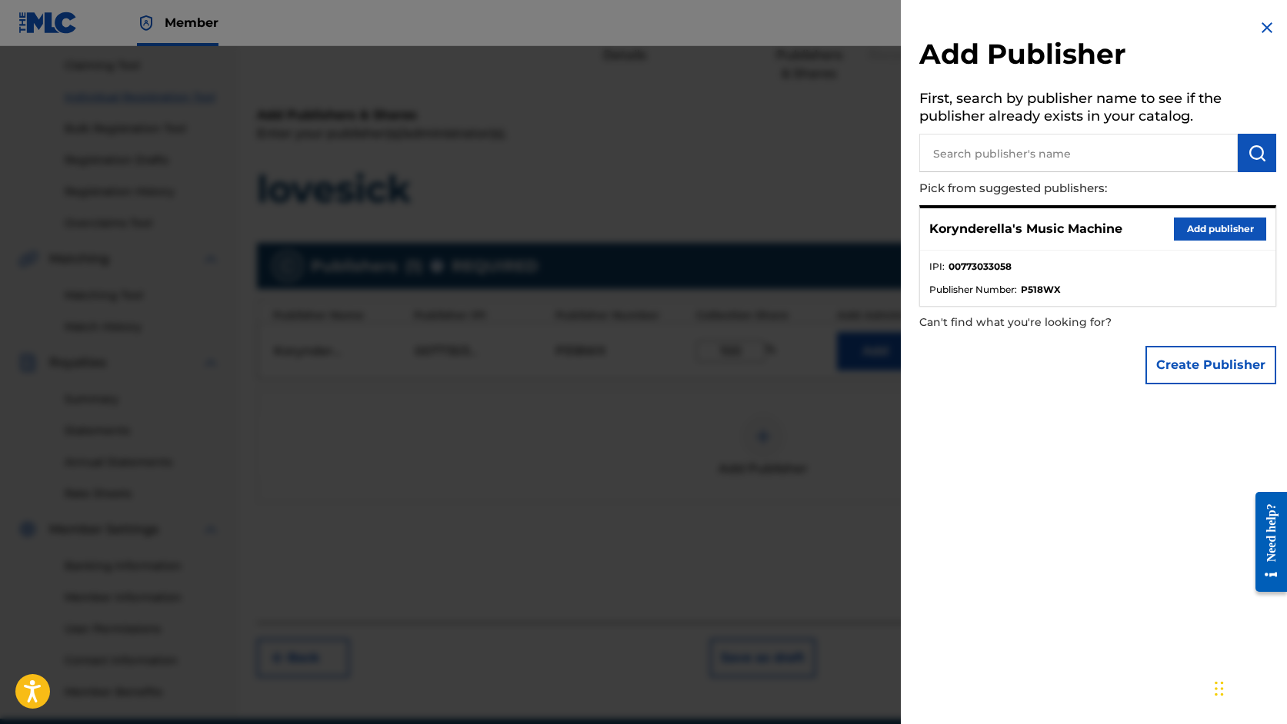
click at [854, 488] on div at bounding box center [643, 408] width 1287 height 724
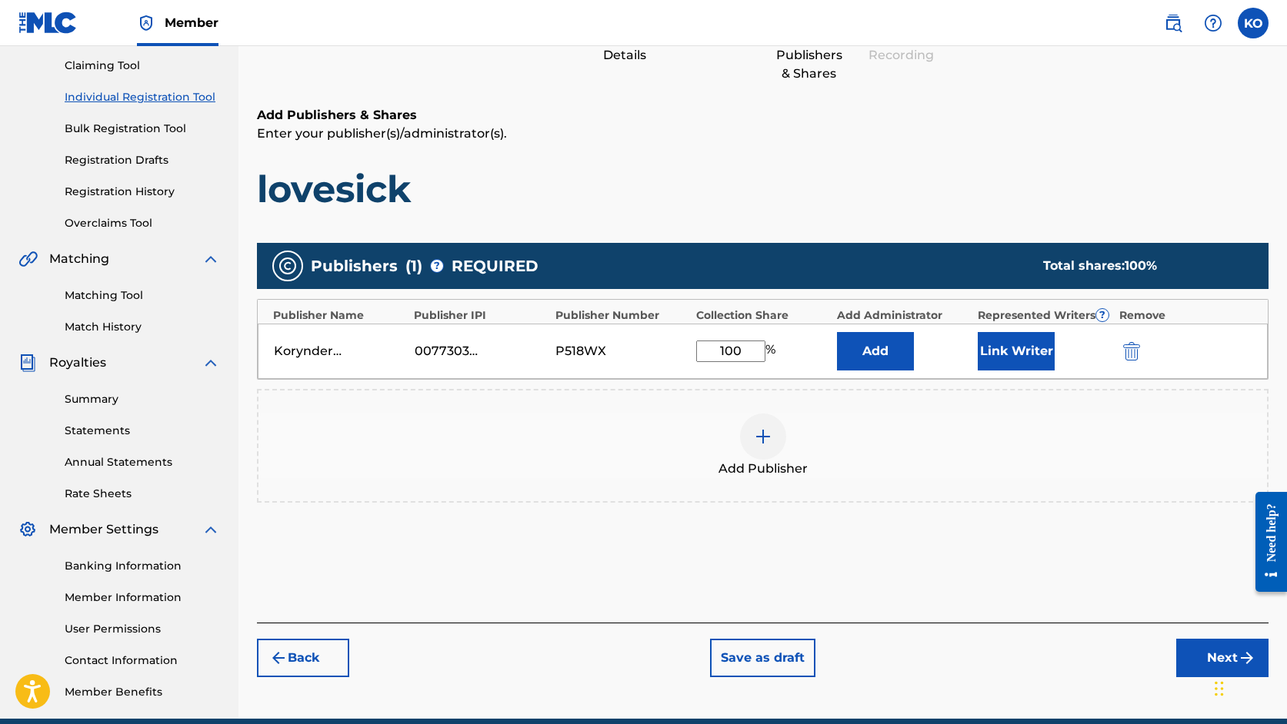
click at [1208, 667] on button "Next" at bounding box center [1222, 658] width 92 height 38
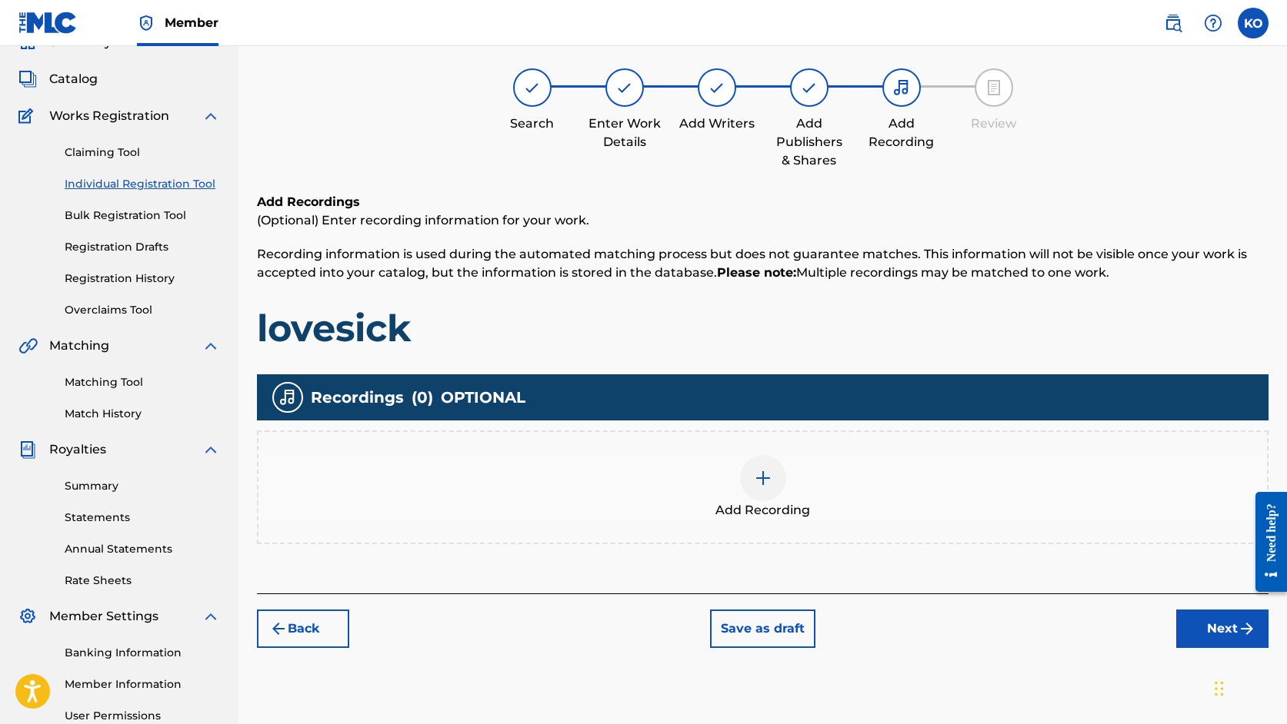
scroll to position [69, 0]
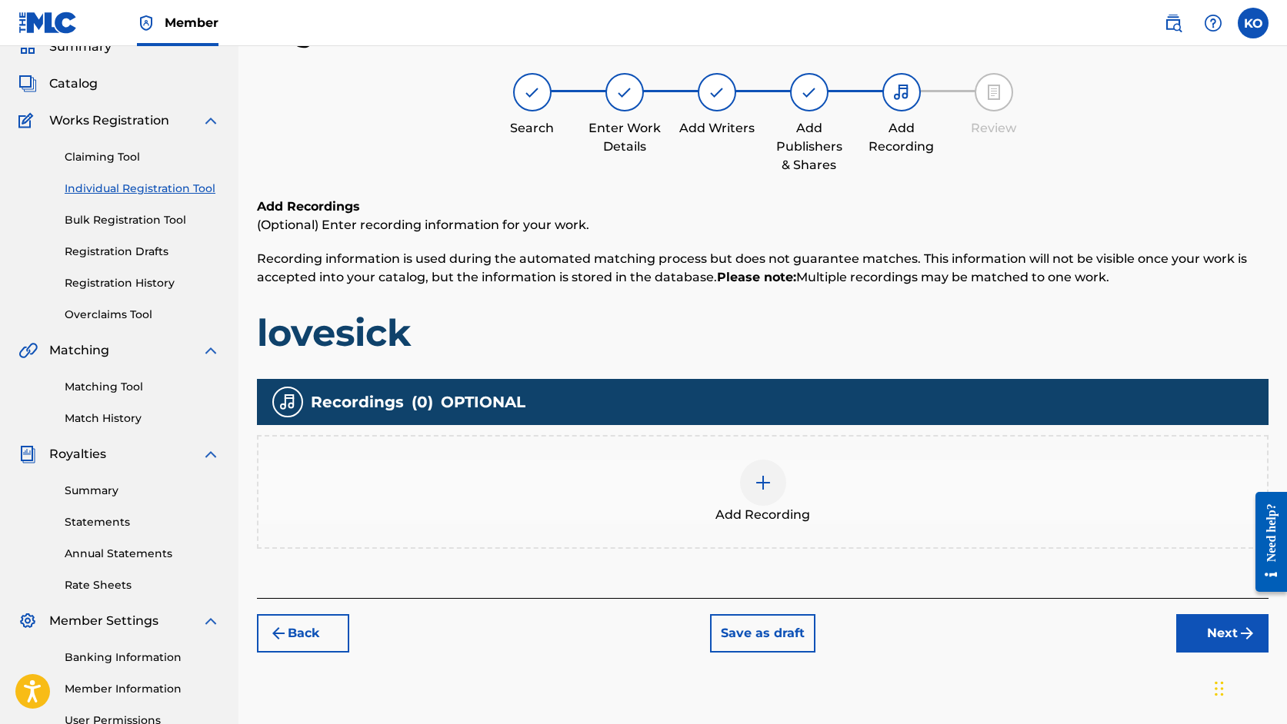
click at [774, 494] on div at bounding box center [763, 483] width 46 height 46
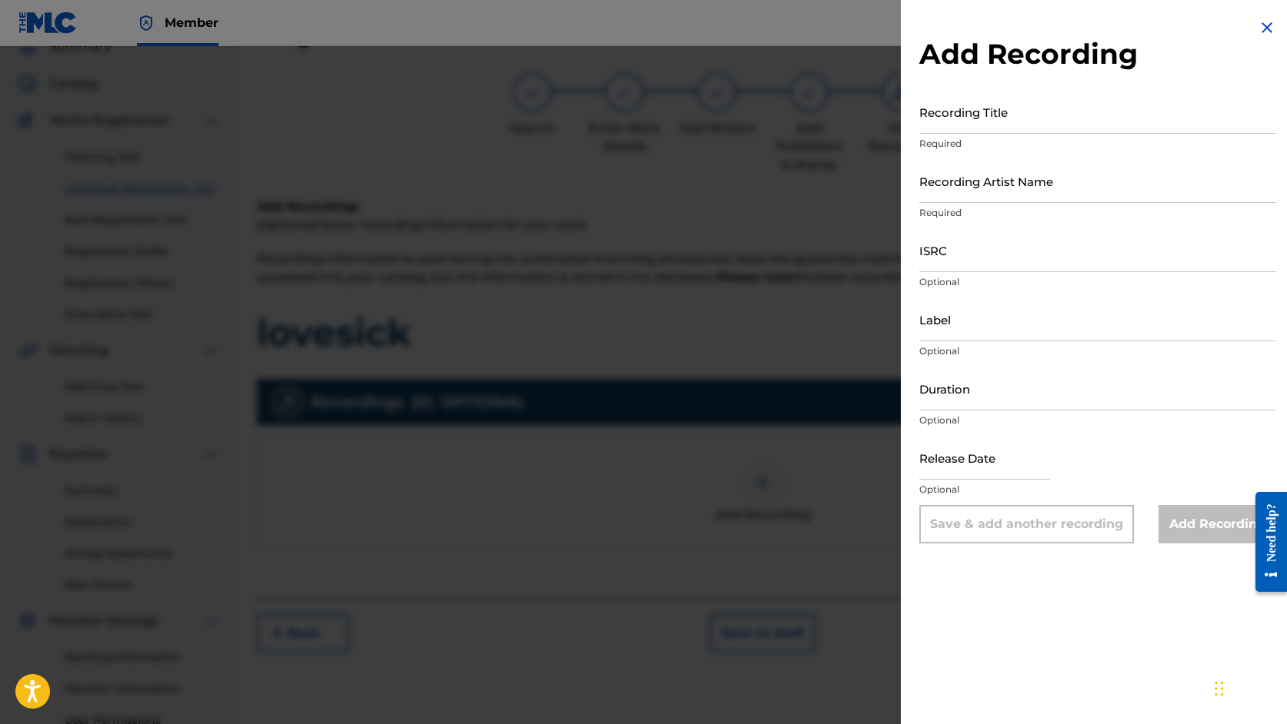
click at [946, 256] on input "ISRC" at bounding box center [1097, 250] width 357 height 44
paste input "uscgj1652202"
type input "uscgj1652202"
click at [977, 123] on input "Recording Title" at bounding box center [1097, 112] width 357 height 44
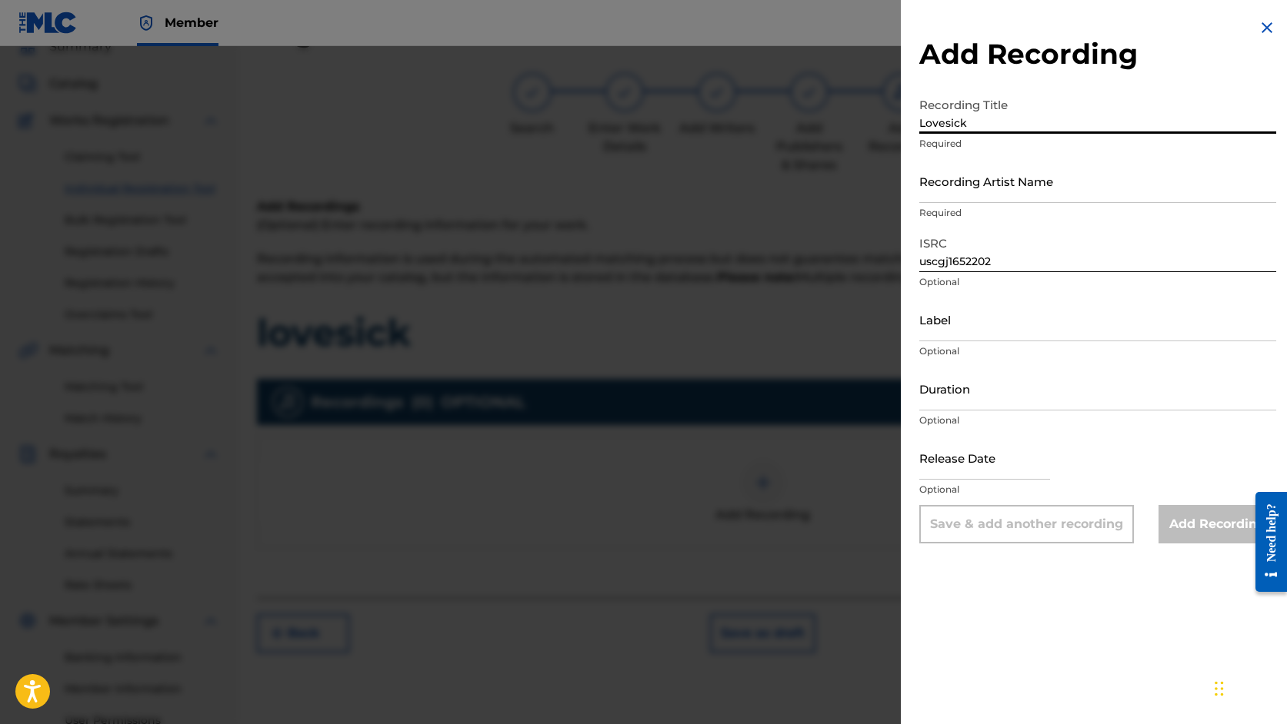
type input "Lovesick"
click at [957, 202] on input "Recording Artist Name" at bounding box center [1097, 181] width 357 height 44
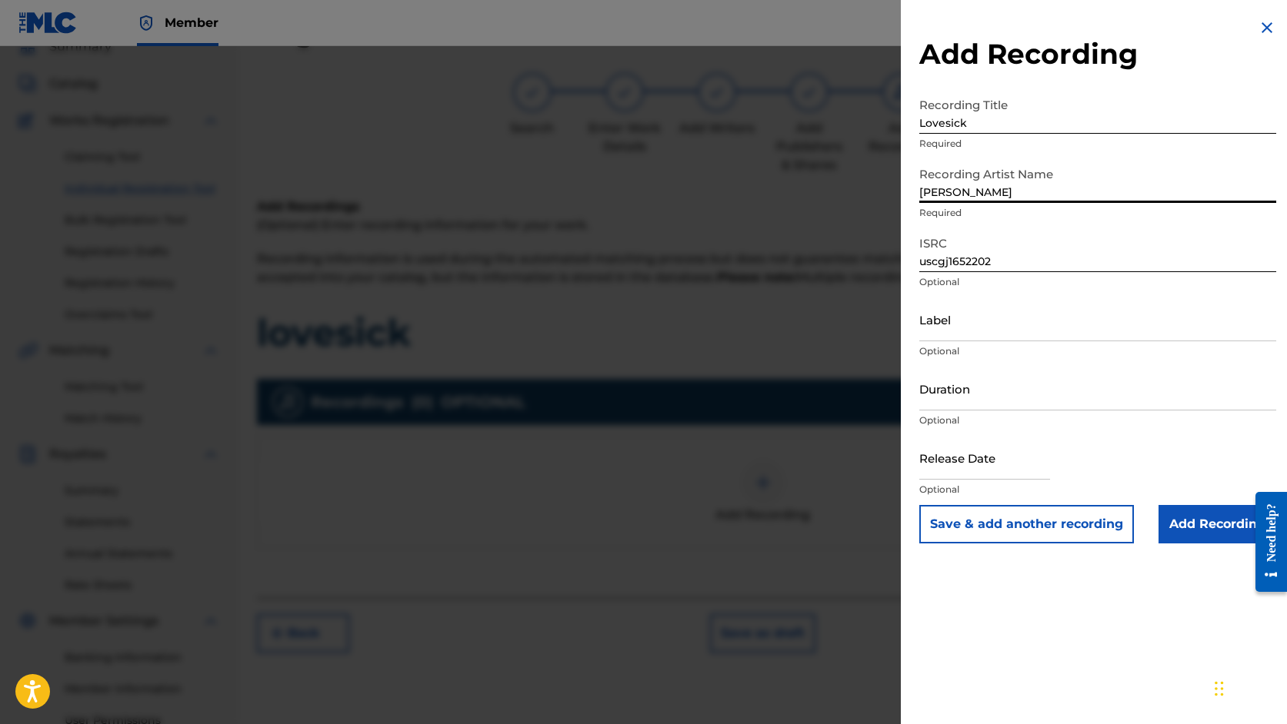
type input "[PERSON_NAME]"
click at [991, 338] on input "Label" at bounding box center [1097, 320] width 357 height 44
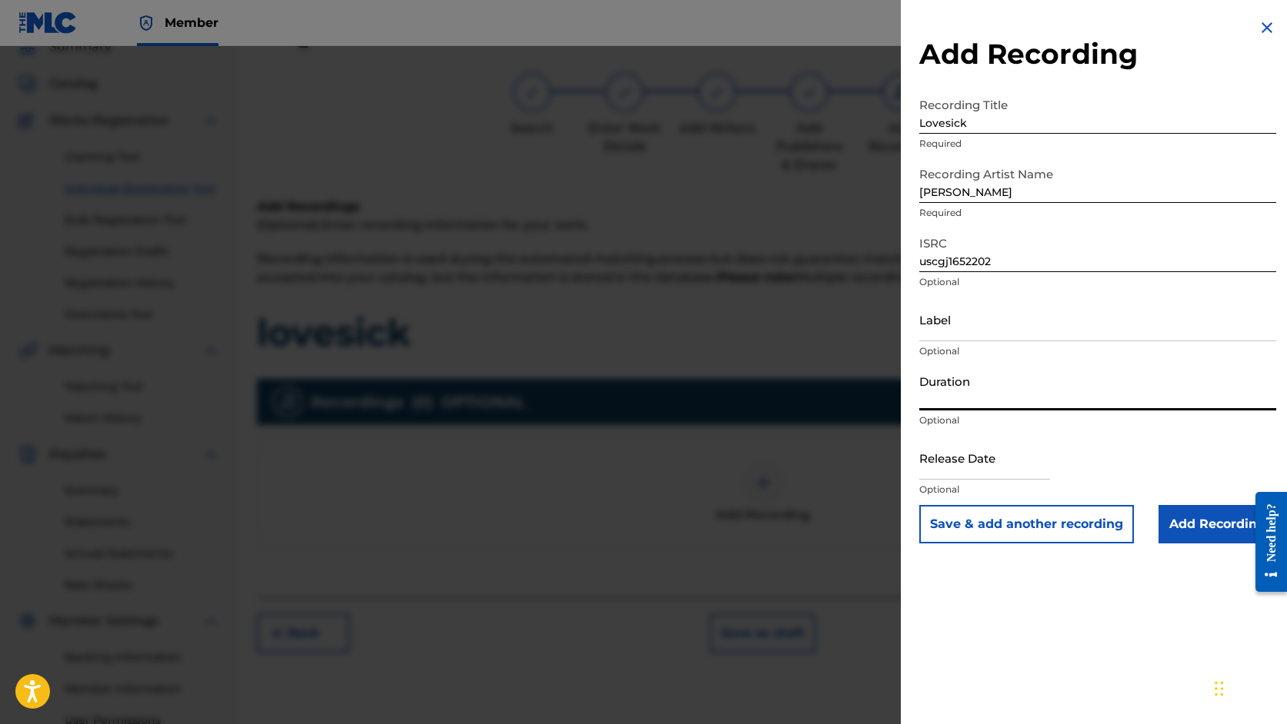
click at [983, 401] on input "Duration" at bounding box center [1097, 389] width 357 height 44
type input "03:36"
click at [1200, 522] on input "Add Recording" at bounding box center [1217, 524] width 118 height 38
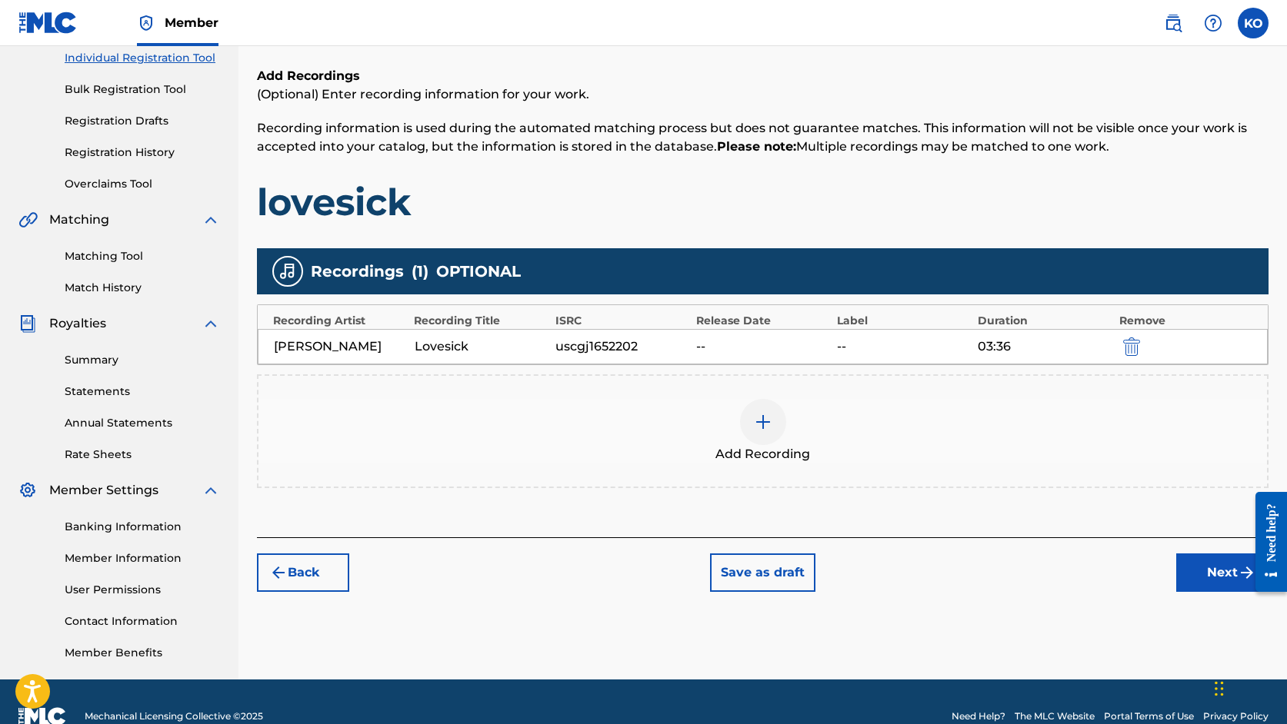
scroll to position [229, 0]
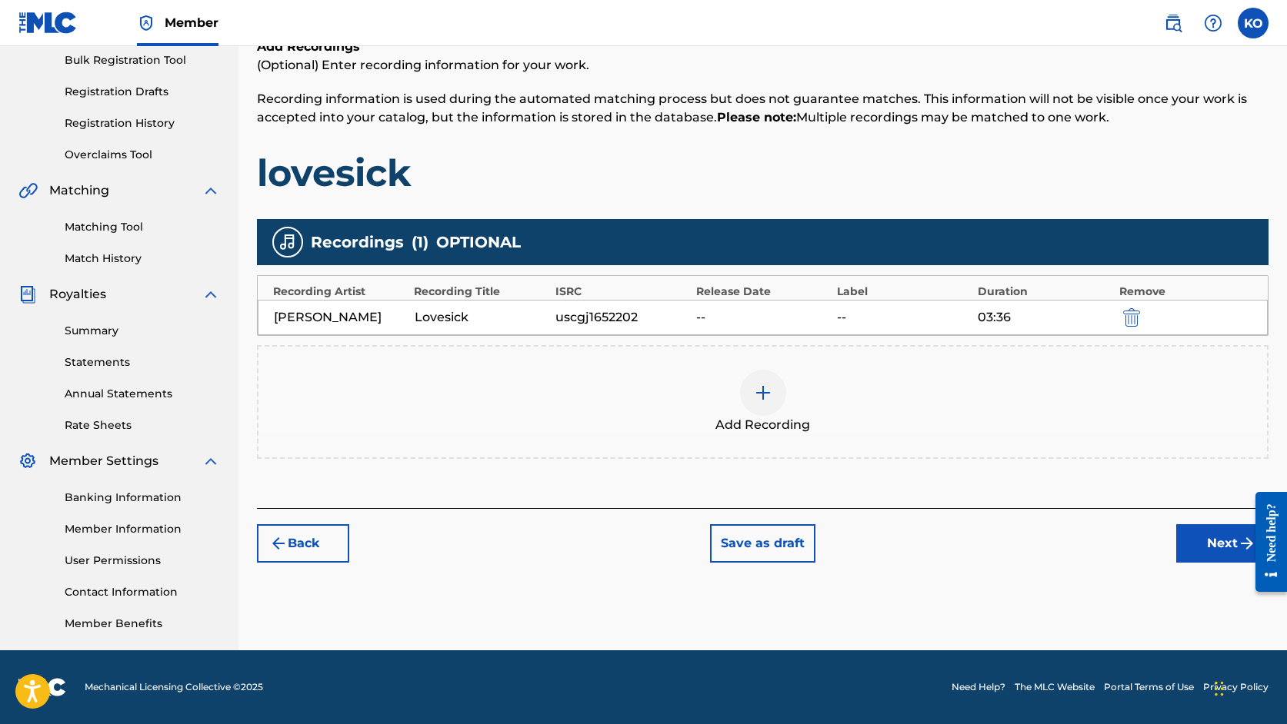
click at [1200, 540] on button "Next" at bounding box center [1222, 543] width 92 height 38
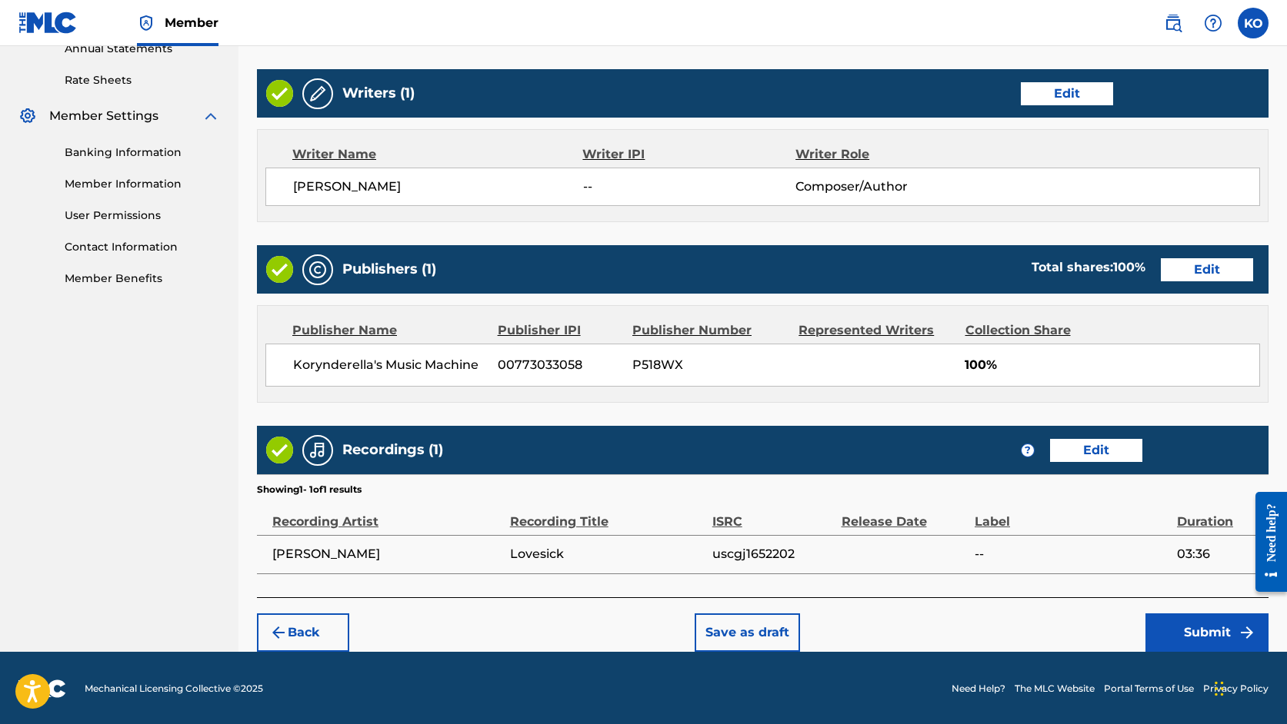
scroll to position [574, 0]
click at [1165, 632] on button "Submit" at bounding box center [1206, 633] width 123 height 38
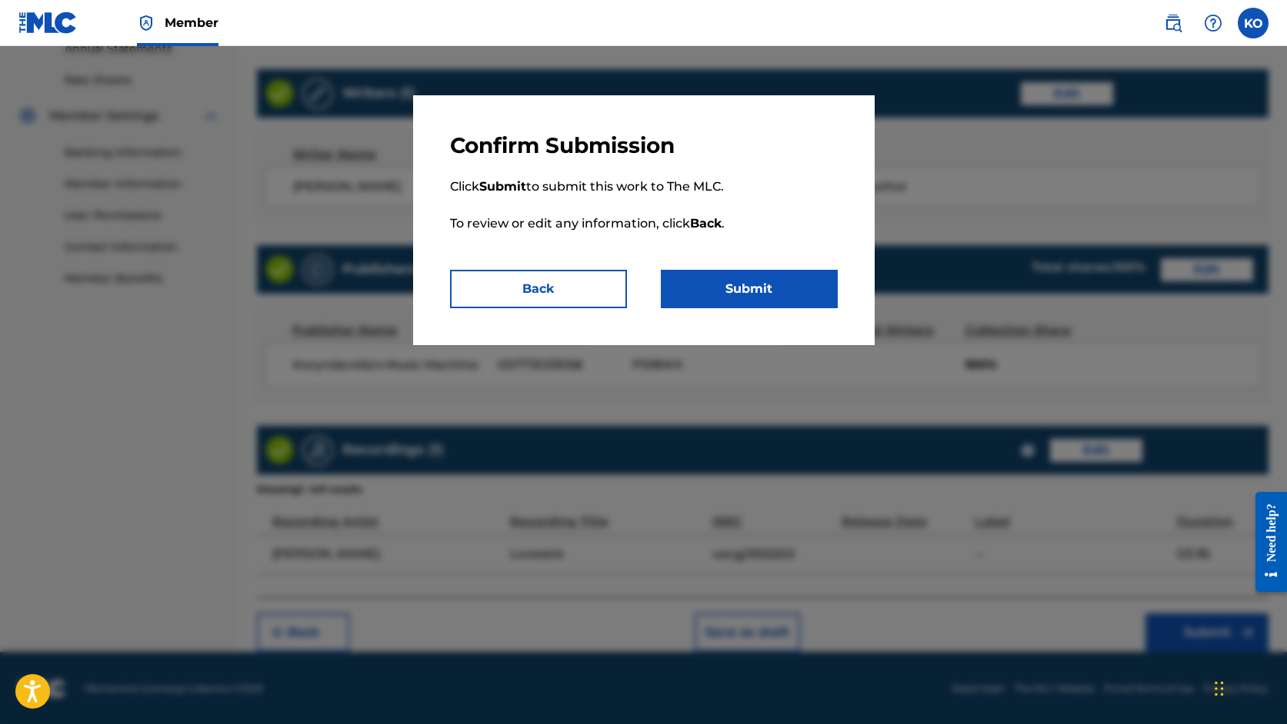
click at [750, 294] on button "Submit" at bounding box center [749, 289] width 177 height 38
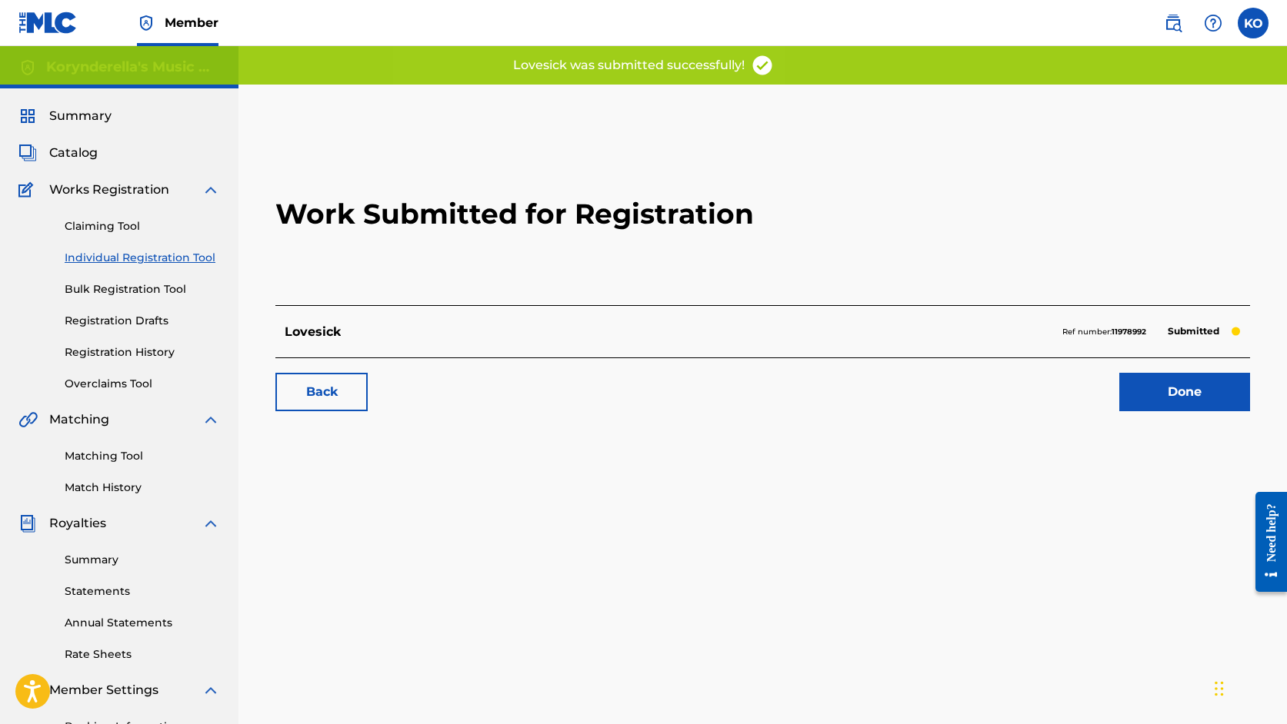
click at [1168, 395] on link "Done" at bounding box center [1184, 392] width 131 height 38
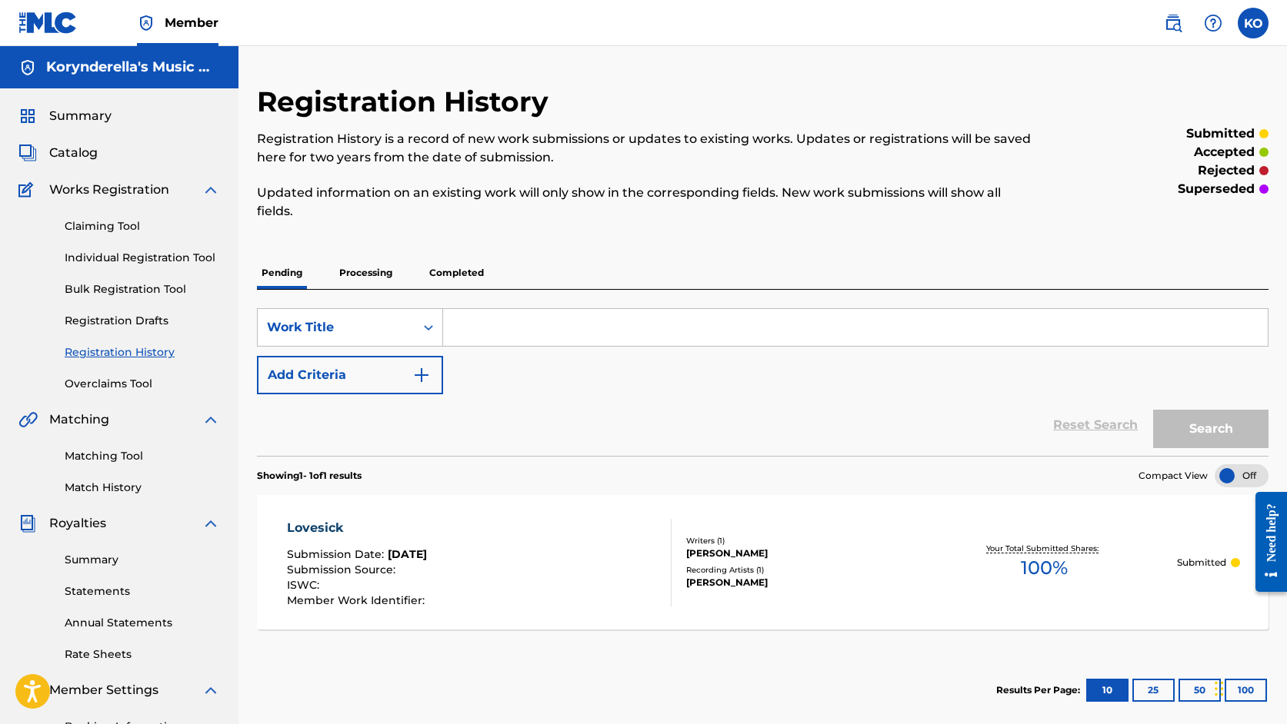
click at [154, 318] on link "Registration Drafts" at bounding box center [142, 321] width 155 height 16
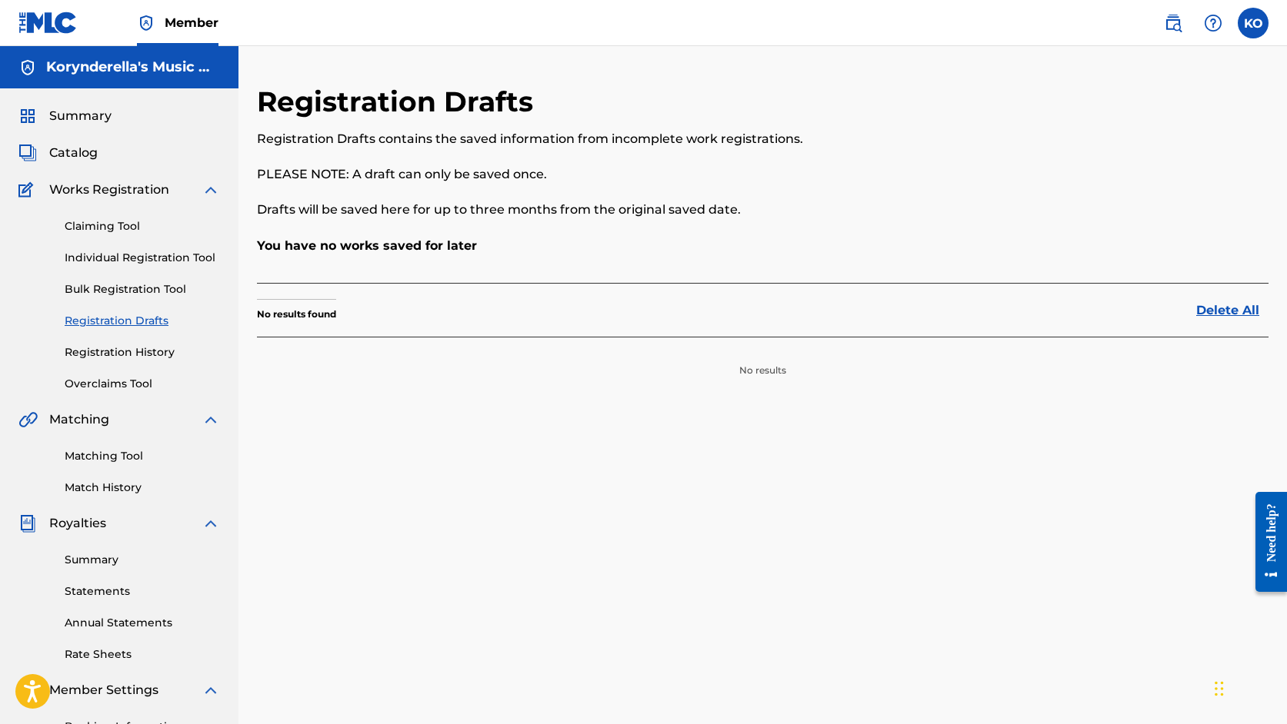
click at [82, 156] on span "Catalog" at bounding box center [73, 153] width 48 height 18
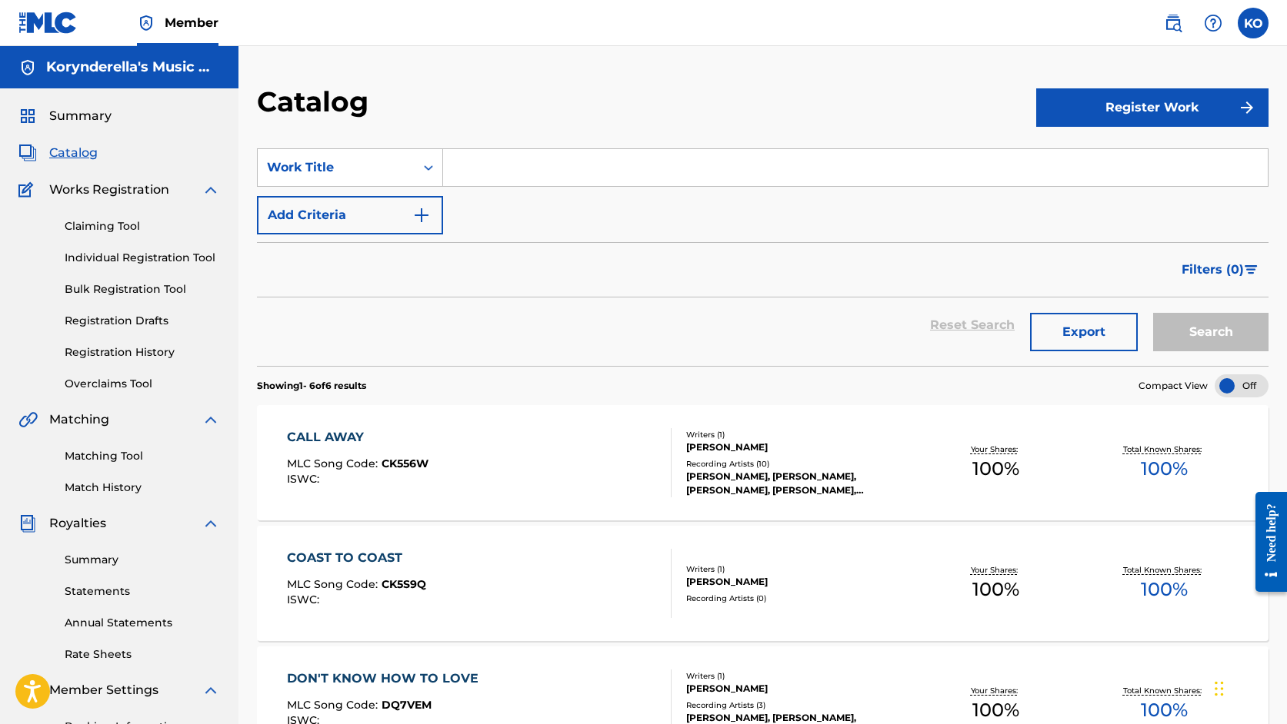
click at [135, 225] on link "Claiming Tool" at bounding box center [142, 226] width 155 height 16
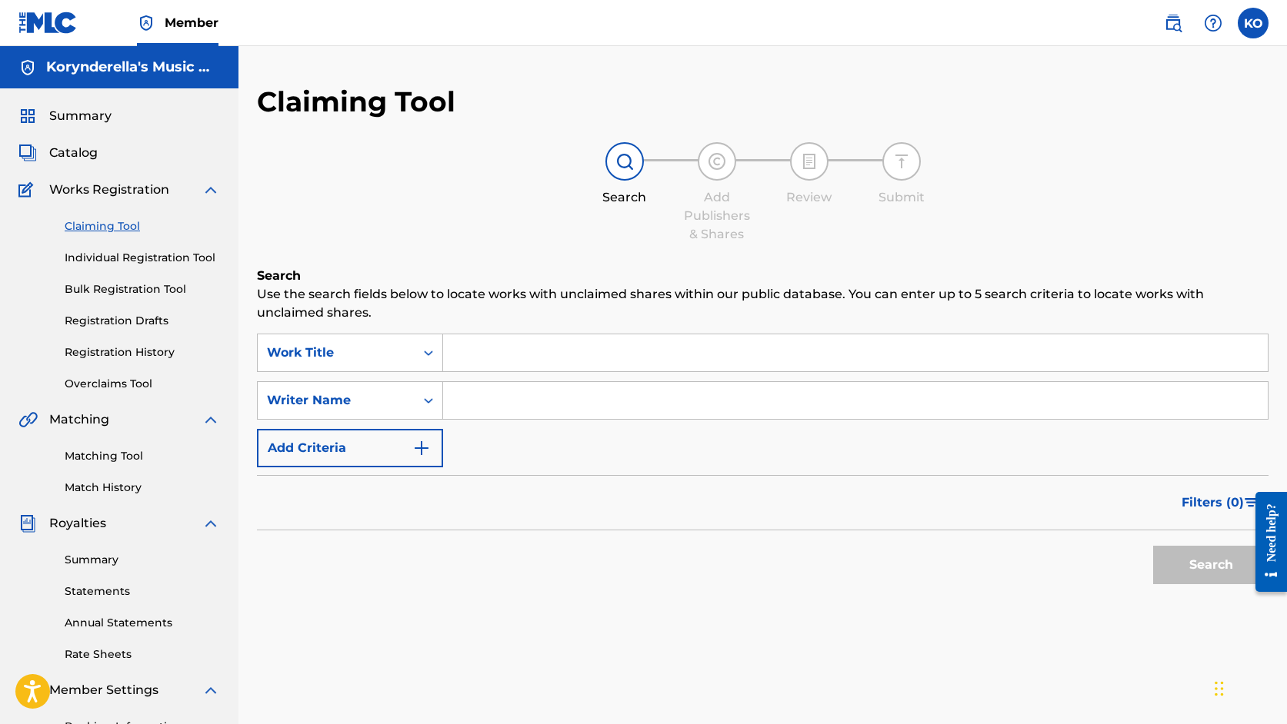
click at [587, 344] on input "Search Form" at bounding box center [855, 353] width 824 height 37
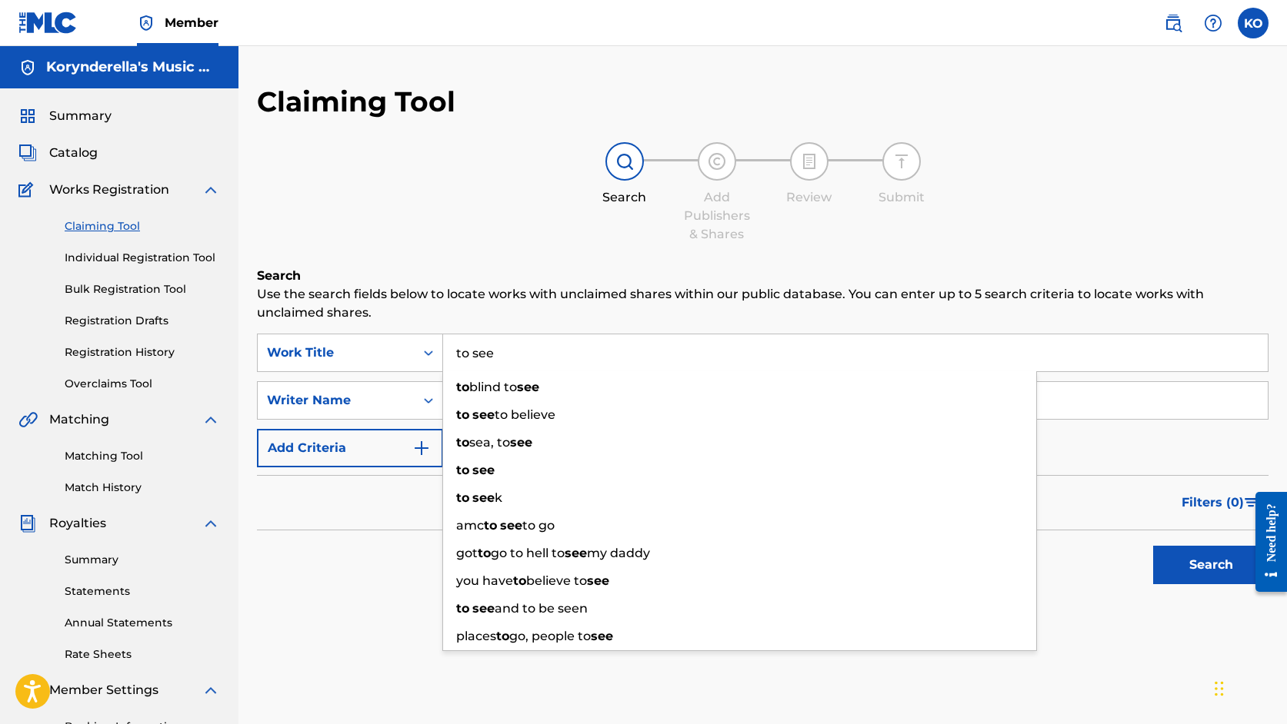
type input "to see"
click at [581, 307] on p "Use the search fields below to locate works with unclaimed shares within our pu…" at bounding box center [762, 303] width 1011 height 37
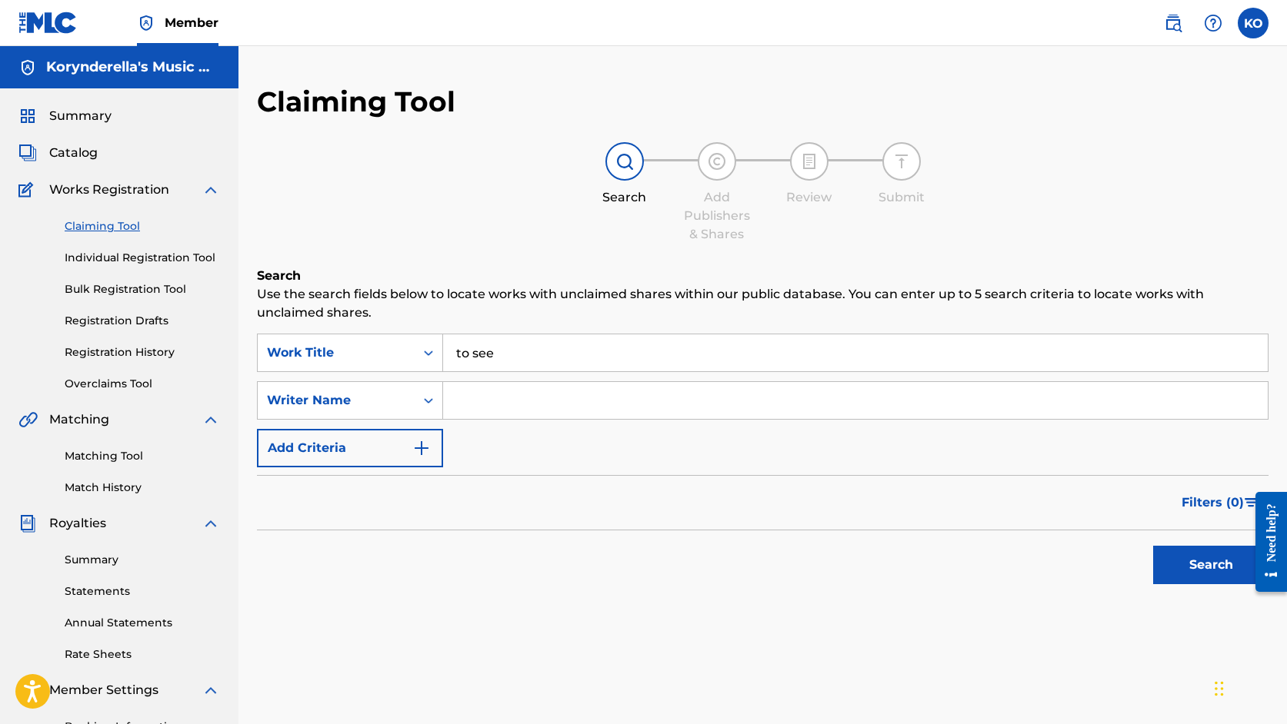
click at [530, 401] on input "Search Form" at bounding box center [855, 400] width 824 height 37
click at [511, 400] on input "[PERSON_NAME]" at bounding box center [855, 400] width 824 height 37
type input "[PERSON_NAME]"
click at [1213, 566] on button "Search" at bounding box center [1210, 565] width 115 height 38
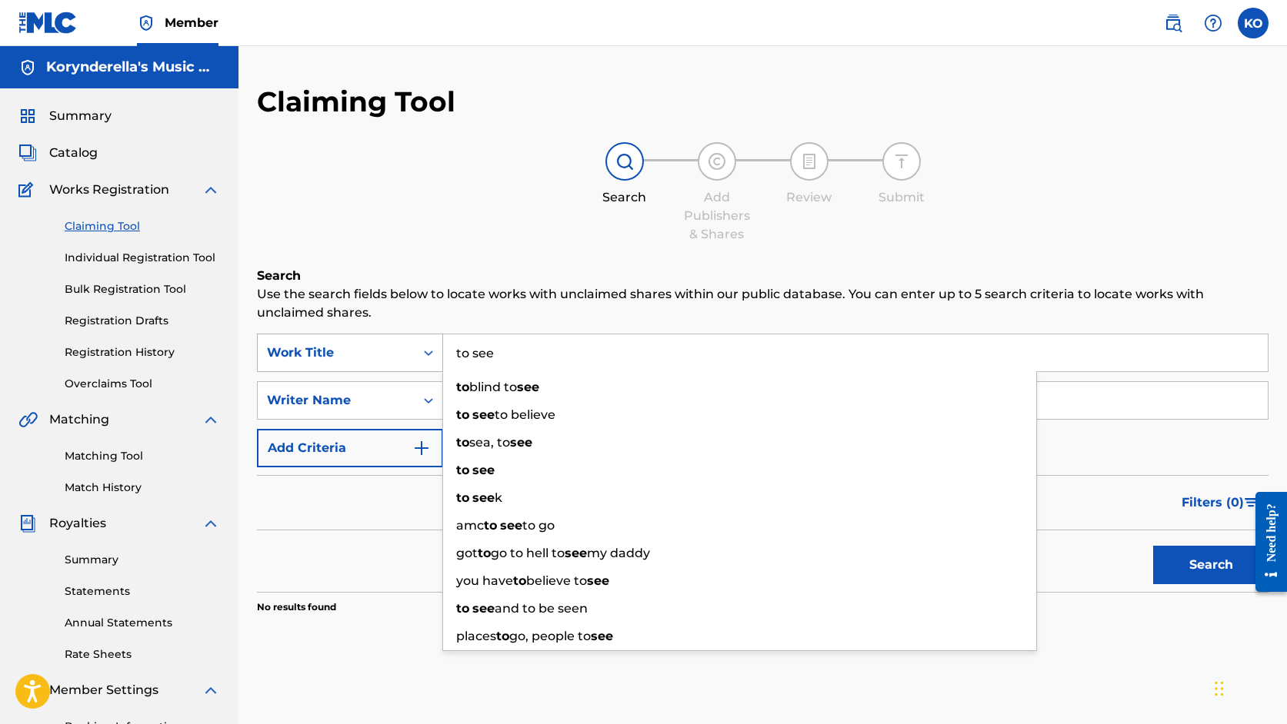
drag, startPoint x: 532, startPoint y: 351, endPoint x: 419, endPoint y: 348, distance: 113.1
click at [419, 348] on div "SearchWithCriteriae3733d2c-24d4-4e7c-ae0e-30717a2ce90f Work Title to see to bli…" at bounding box center [762, 353] width 1011 height 38
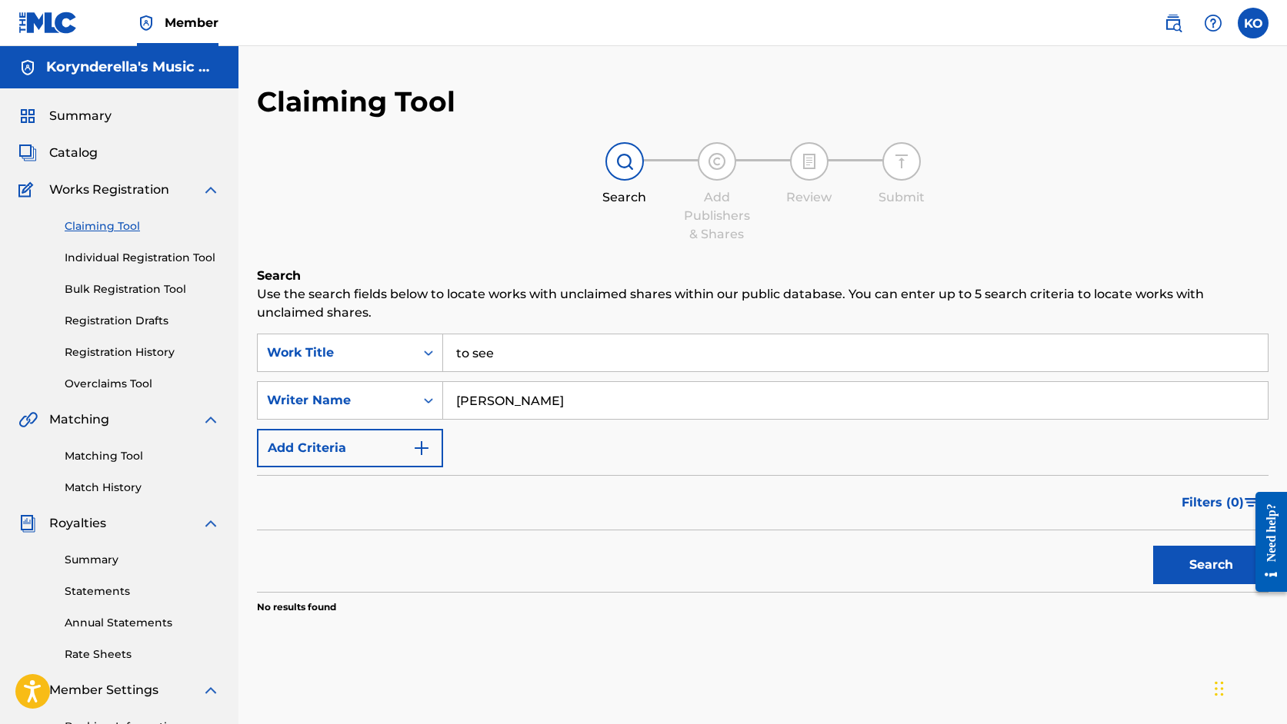
click at [118, 454] on link "Matching Tool" at bounding box center [142, 456] width 155 height 16
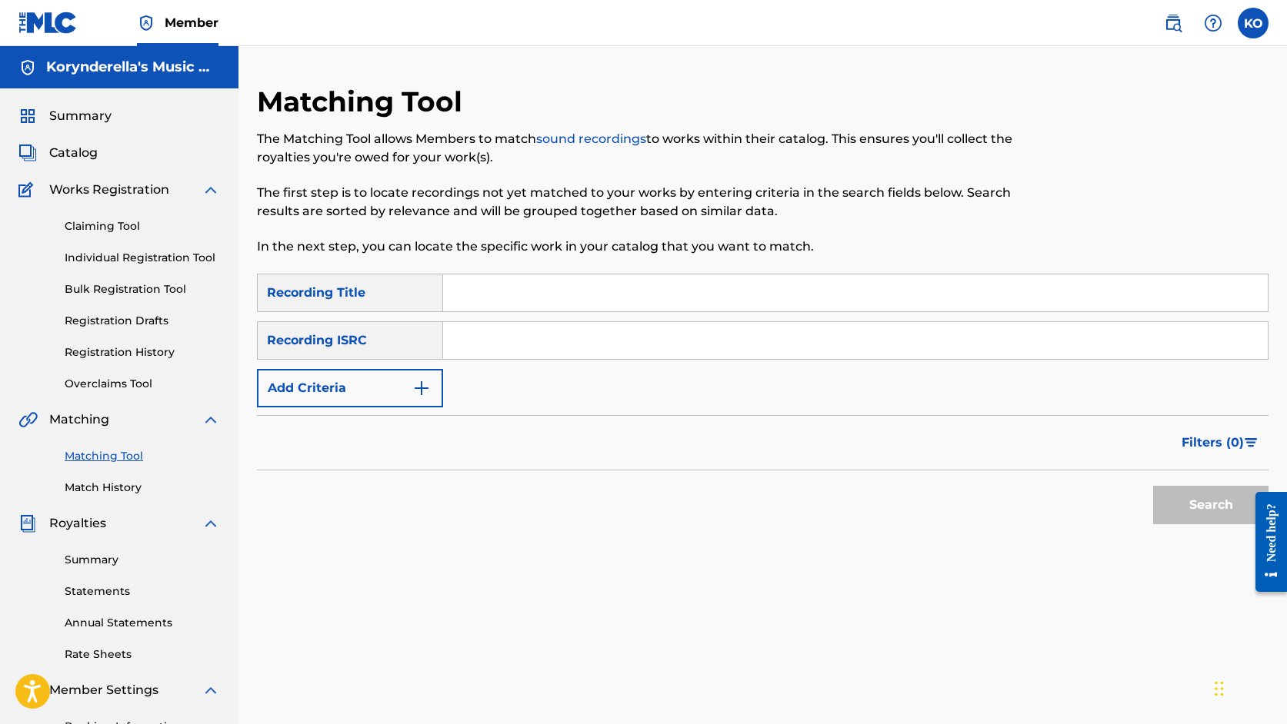
click at [555, 295] on input "Search Form" at bounding box center [855, 293] width 824 height 37
type input "coast to coast"
click at [581, 336] on input "Search Form" at bounding box center [855, 340] width 824 height 37
click at [1174, 498] on button "Search" at bounding box center [1210, 505] width 115 height 38
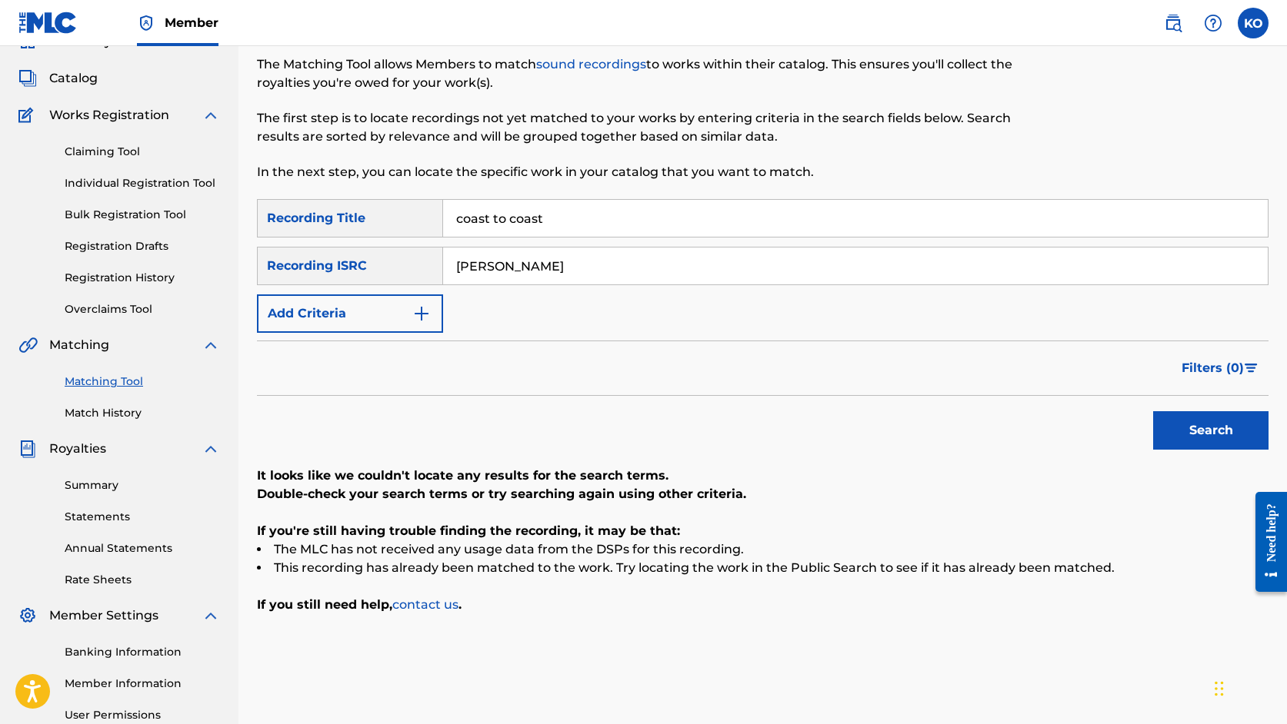
scroll to position [19, 0]
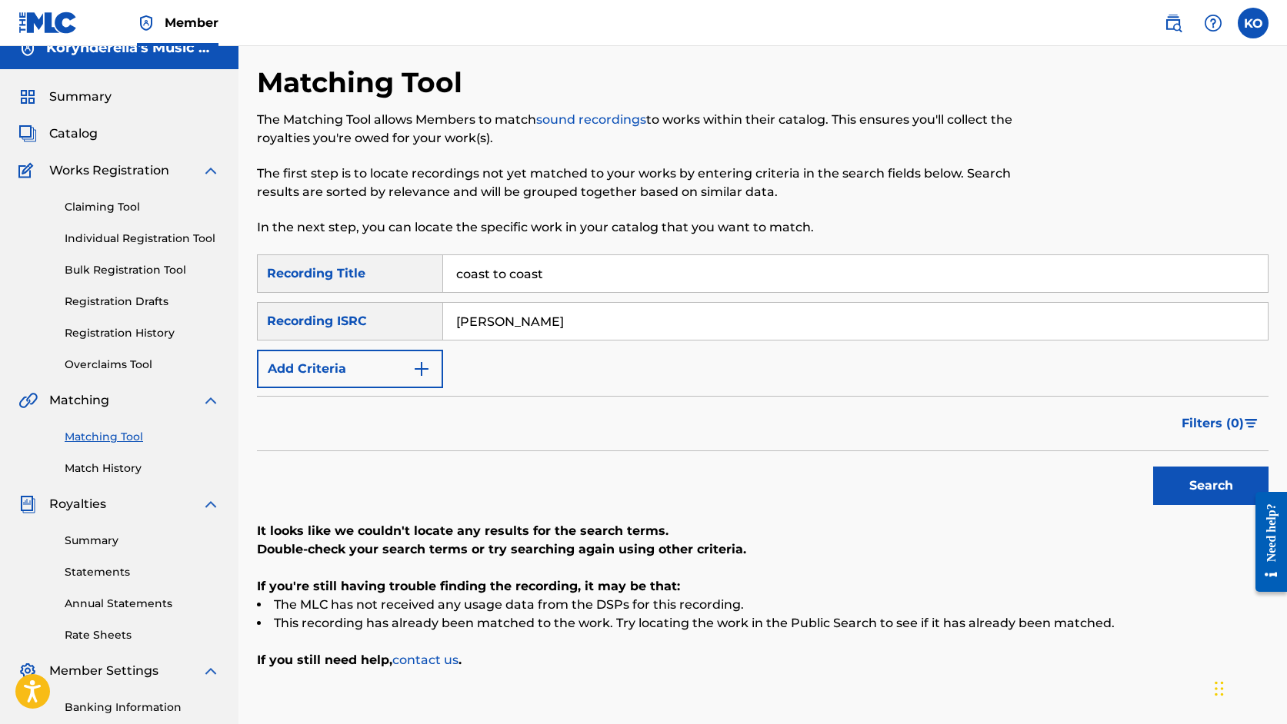
click at [514, 323] on input "[PERSON_NAME]" at bounding box center [855, 321] width 824 height 37
type input "[PERSON_NAME]"
click at [1211, 487] on button "Search" at bounding box center [1210, 486] width 115 height 38
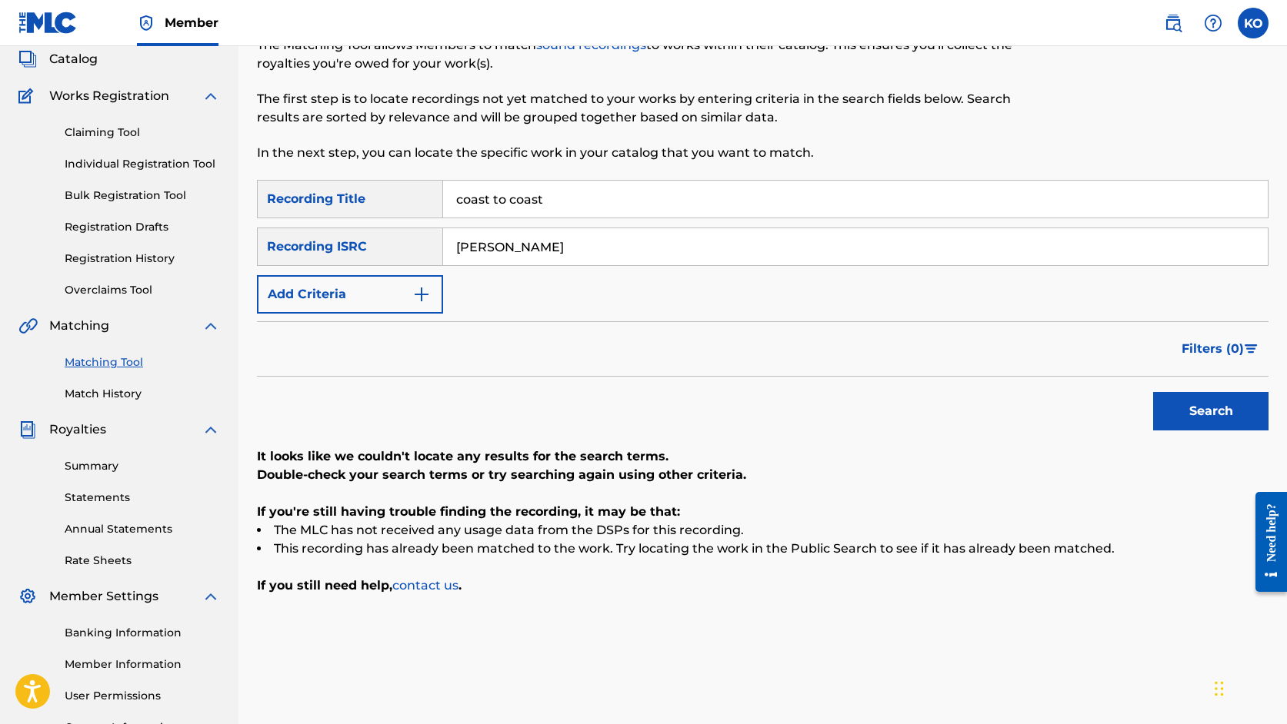
scroll to position [97, 0]
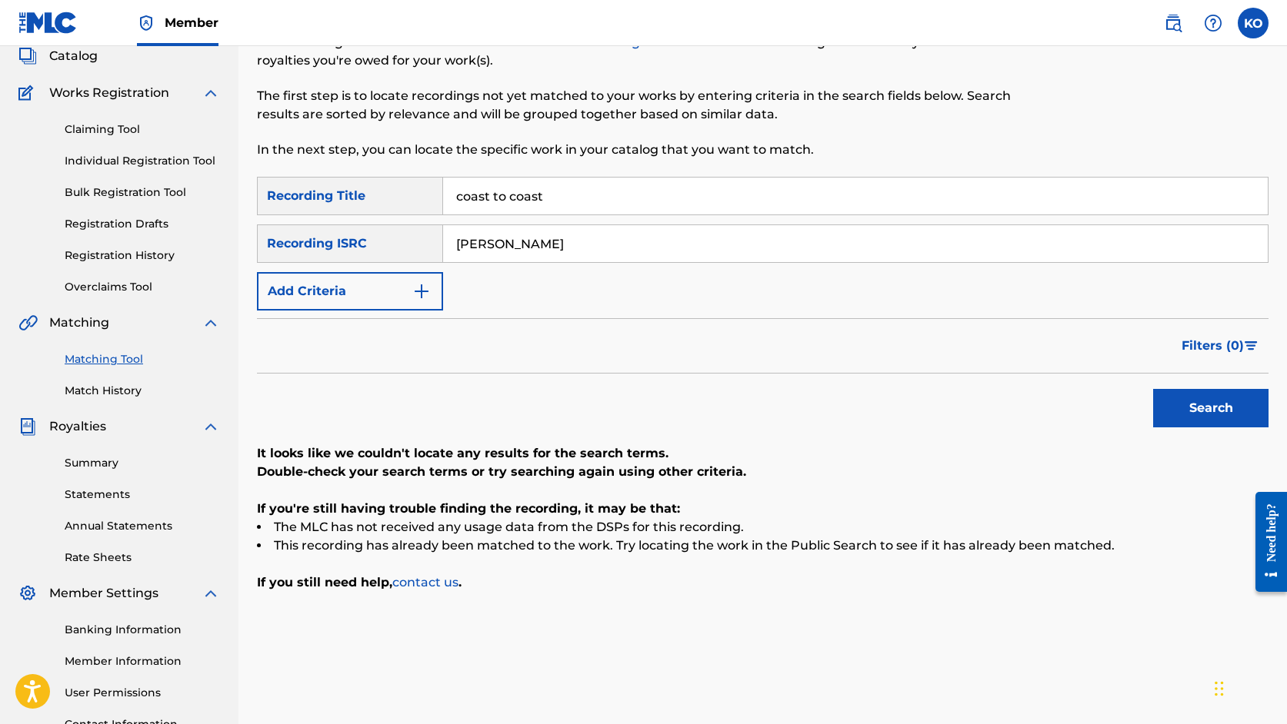
drag, startPoint x: 574, startPoint y: 203, endPoint x: 403, endPoint y: 187, distance: 172.3
click at [403, 187] on div "SearchWithCriteriab08a6cba-02e3-4e06-91a1-40d347f0a402 Recording Title coast to…" at bounding box center [762, 196] width 1011 height 38
type input "lovesick"
click at [511, 246] on input "[PERSON_NAME]" at bounding box center [855, 243] width 824 height 37
type input "[PERSON_NAME]"
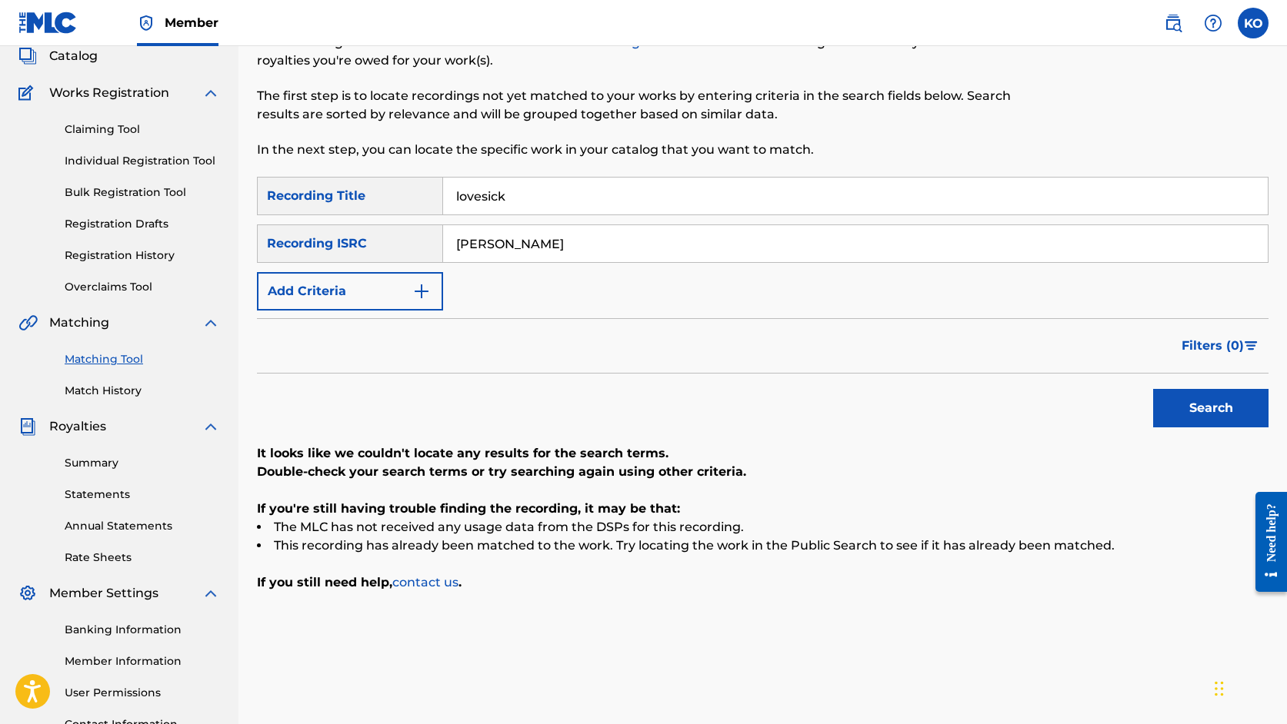
click at [1220, 412] on button "Search" at bounding box center [1210, 408] width 115 height 38
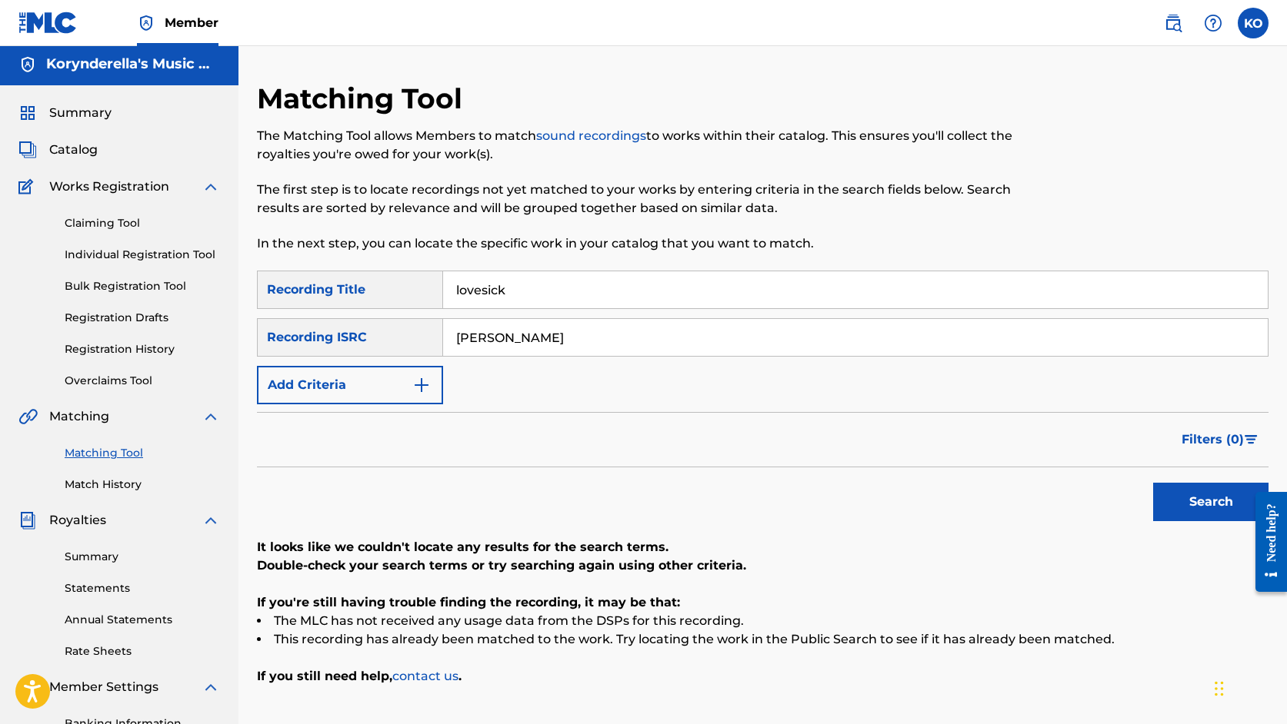
scroll to position [0, 0]
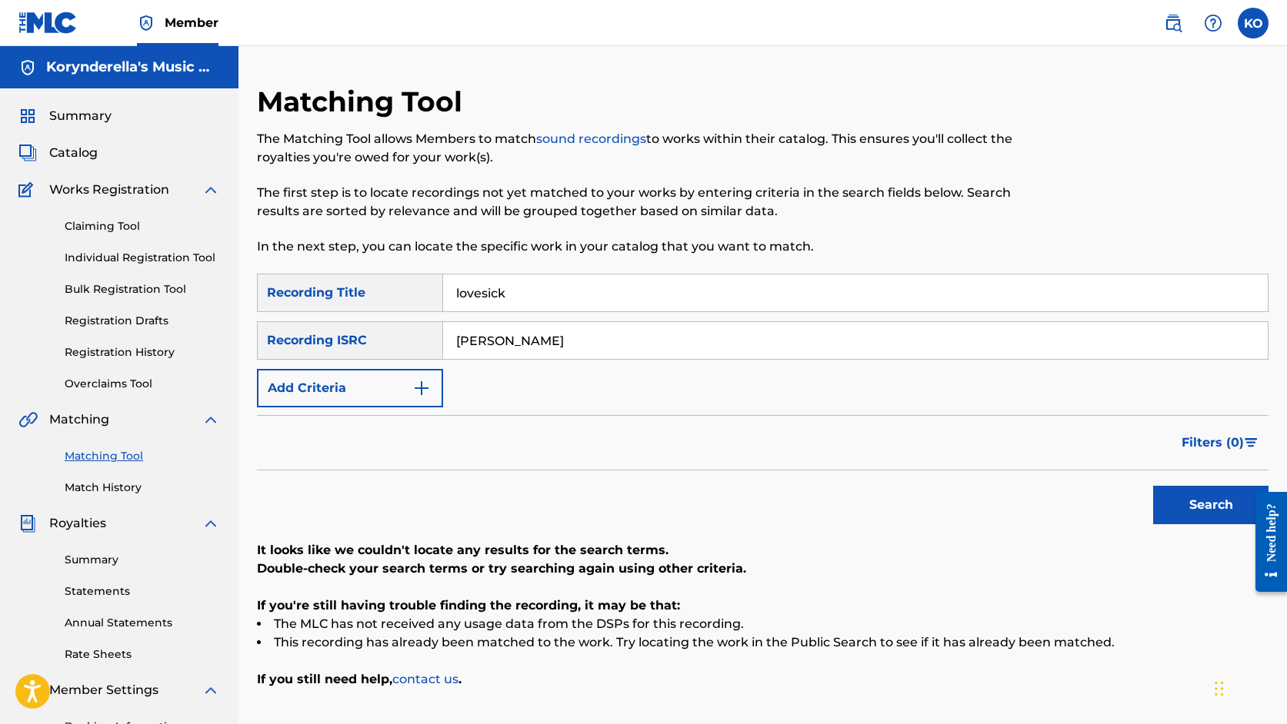
click at [106, 482] on link "Match History" at bounding box center [142, 488] width 155 height 16
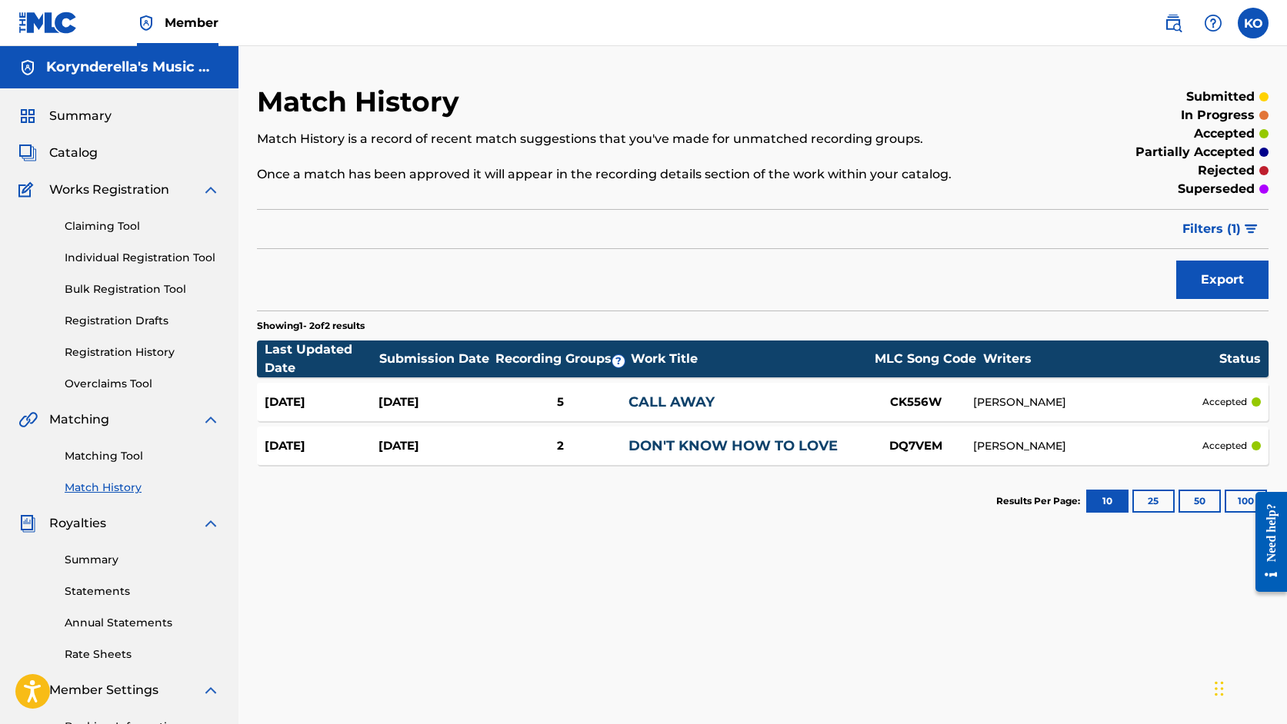
click at [160, 261] on link "Individual Registration Tool" at bounding box center [142, 258] width 155 height 16
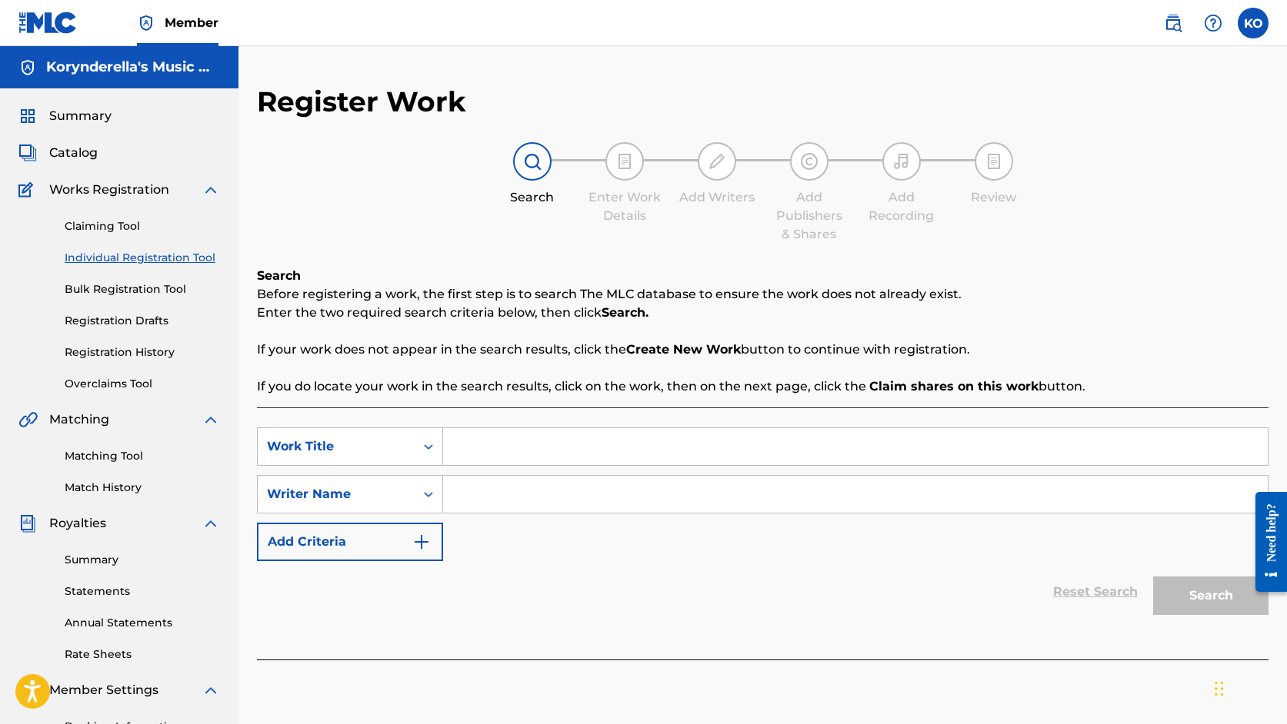
click at [536, 454] on input "Search Form" at bounding box center [855, 446] width 824 height 37
type input "my everything"
click at [123, 228] on link "Claiming Tool" at bounding box center [142, 226] width 155 height 16
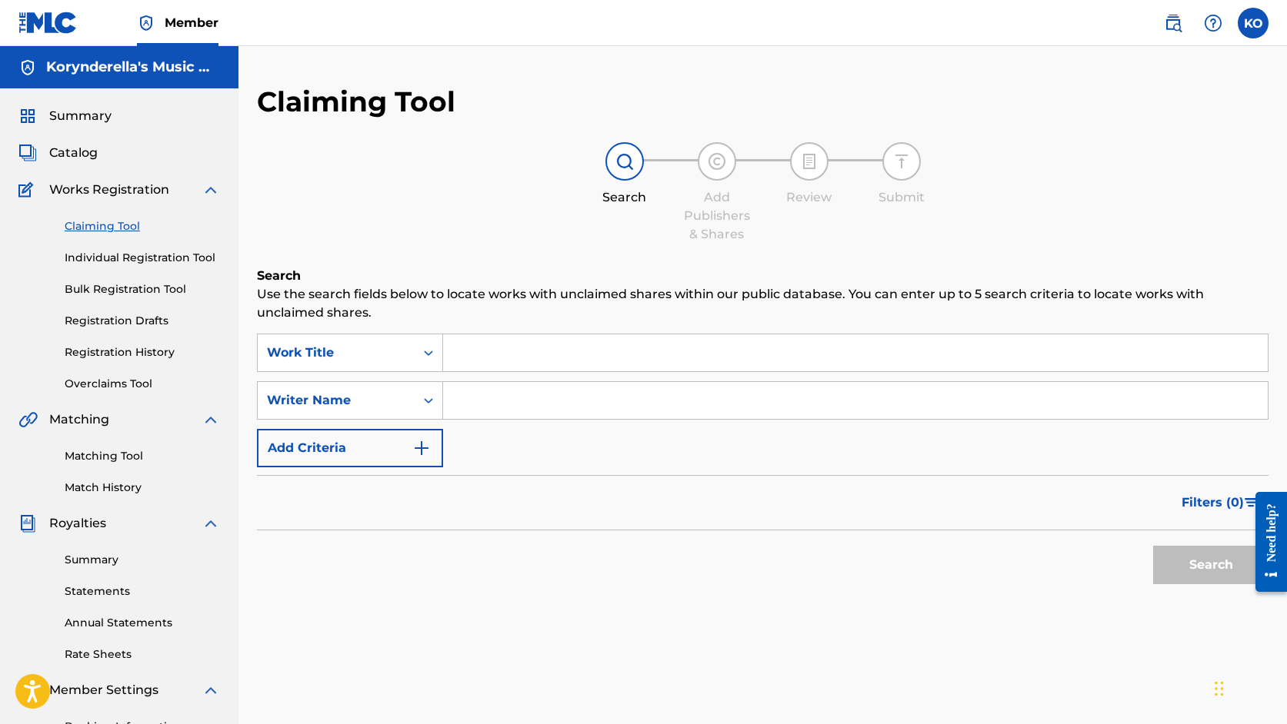
click at [576, 348] on input "Search Form" at bounding box center [855, 353] width 824 height 37
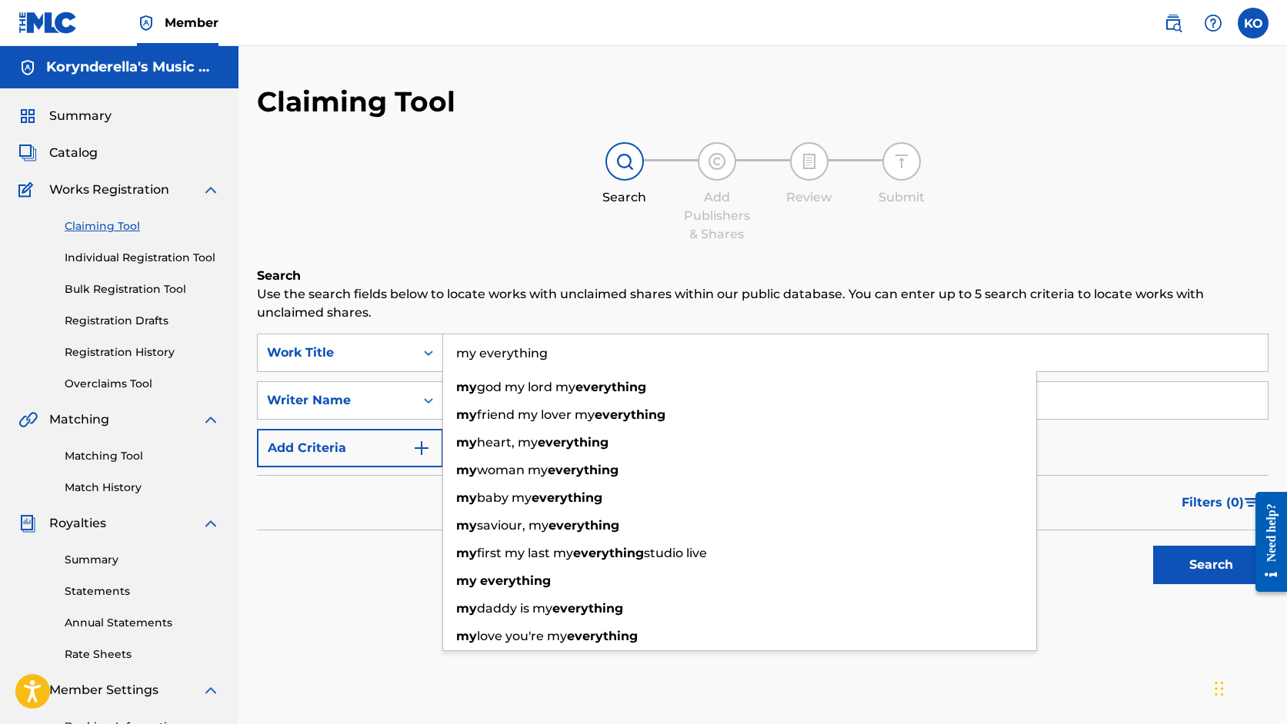
type input "my everything"
click at [614, 269] on h6 "Search" at bounding box center [762, 276] width 1011 height 18
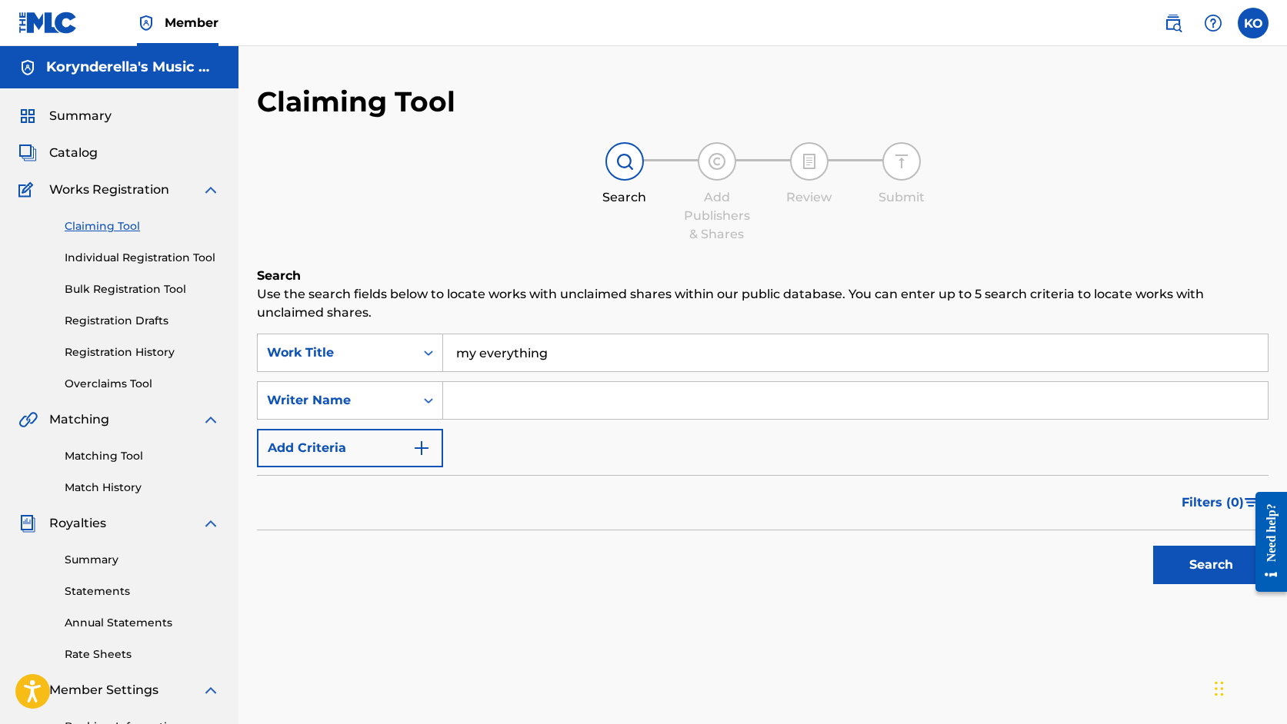
click at [531, 407] on input "Search Form" at bounding box center [855, 400] width 824 height 37
type input "[PERSON_NAME]"
click at [1153, 546] on button "Search" at bounding box center [1210, 565] width 115 height 38
click at [165, 251] on link "Individual Registration Tool" at bounding box center [142, 258] width 155 height 16
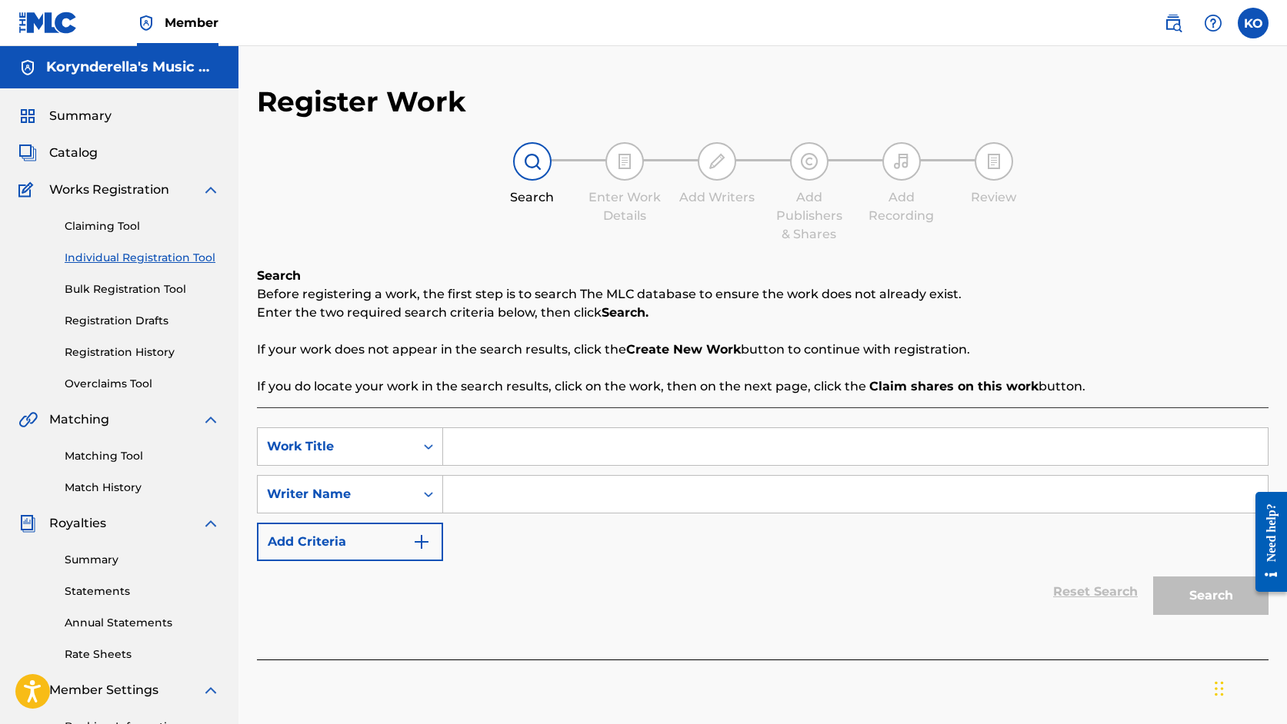
click at [569, 452] on input "Search Form" at bounding box center [855, 446] width 824 height 37
type input "my everything"
click at [641, 506] on input "Search Form" at bounding box center [855, 494] width 824 height 37
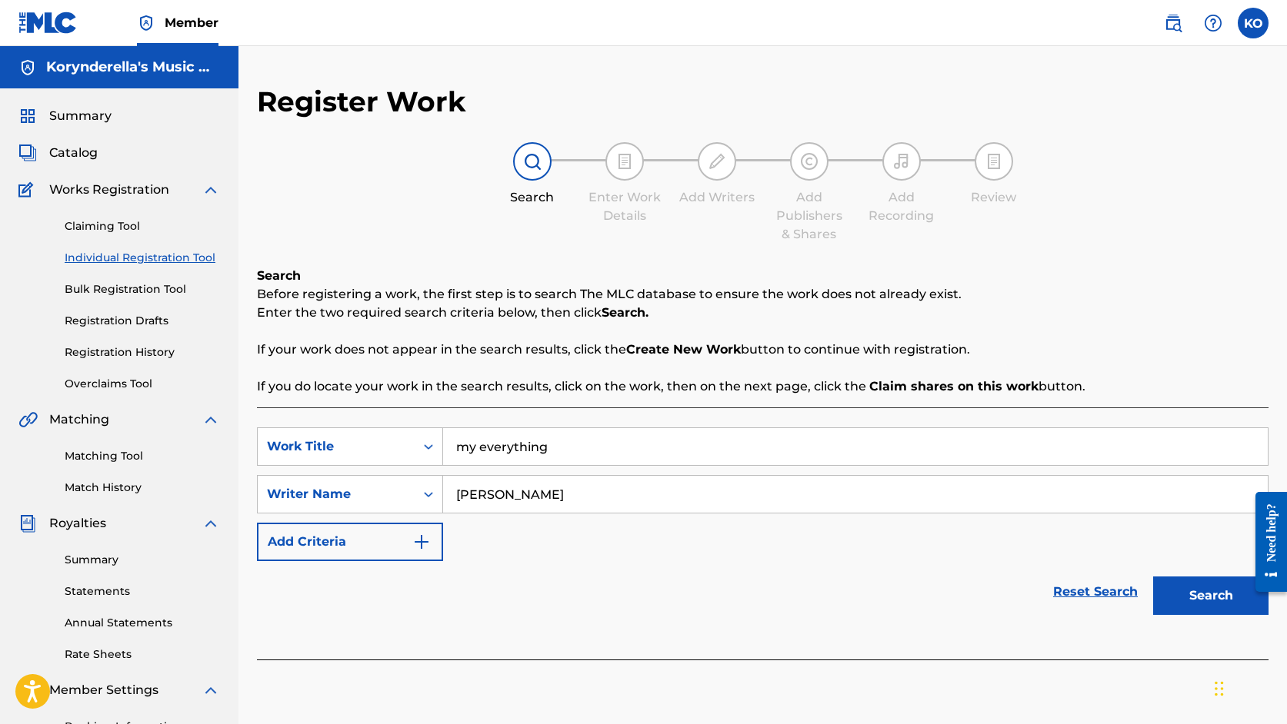
type input "[PERSON_NAME]"
click at [1153, 577] on button "Search" at bounding box center [1210, 596] width 115 height 38
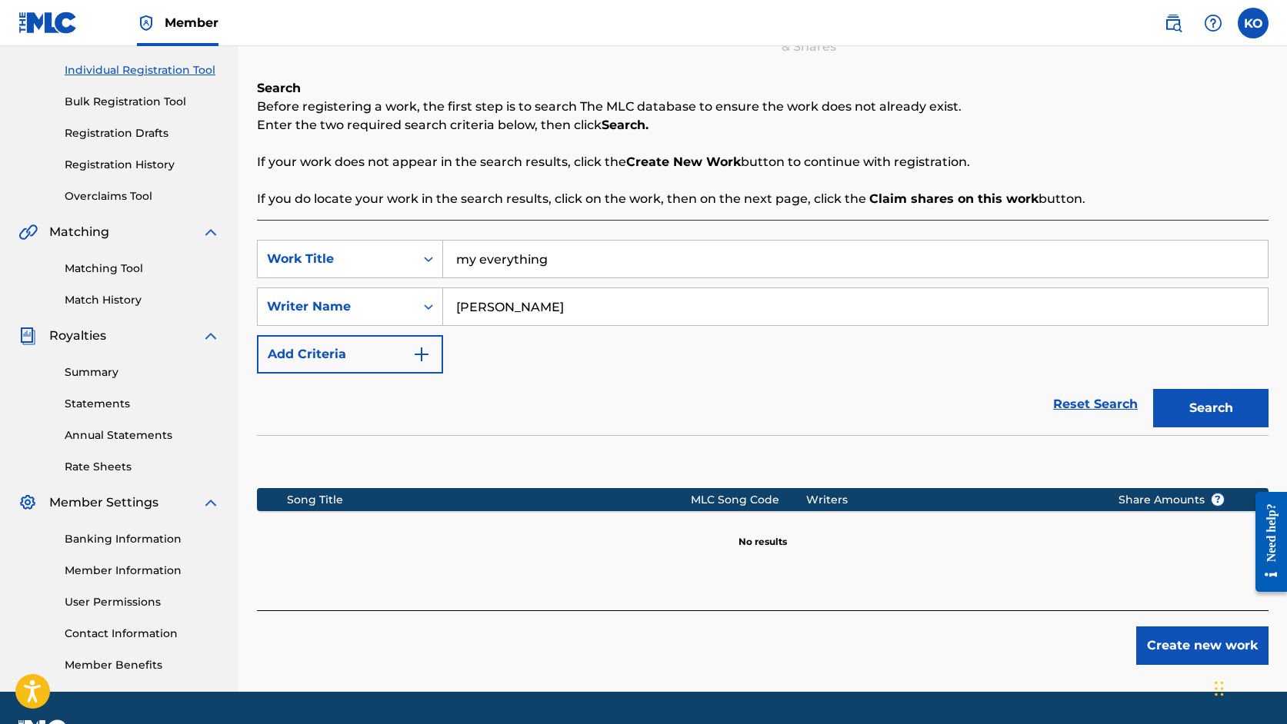
scroll to position [229, 0]
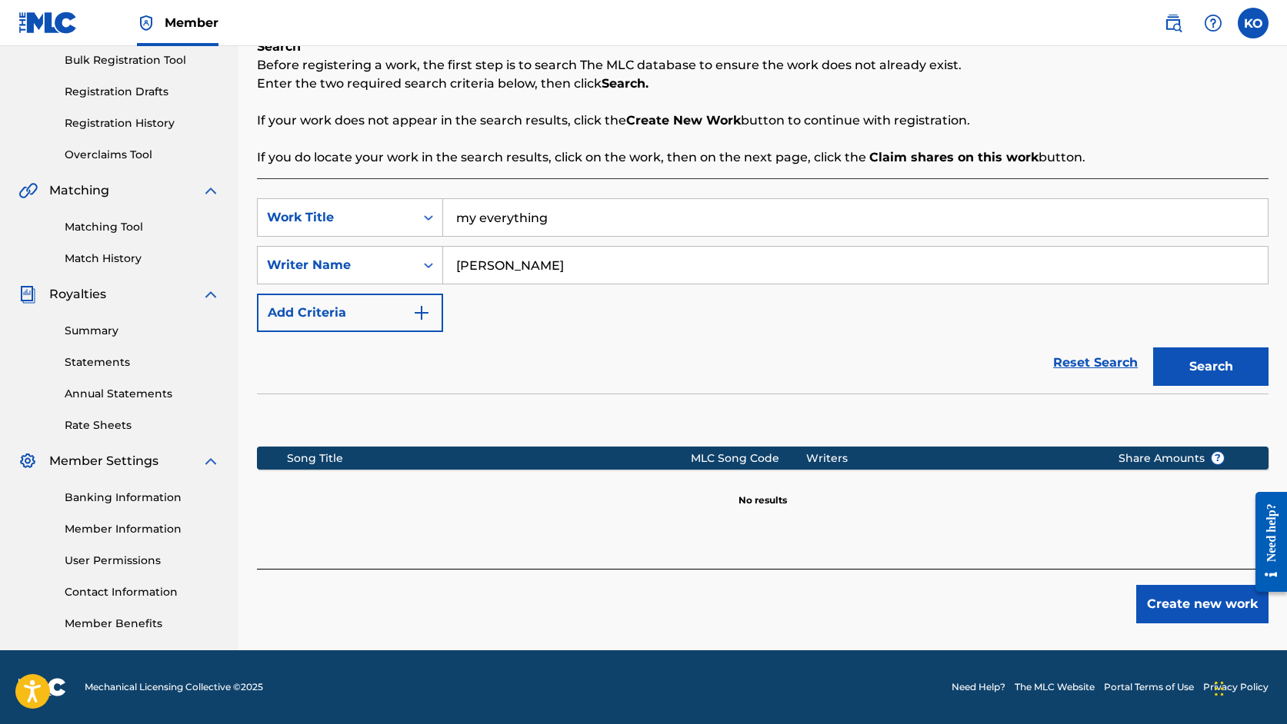
click at [1193, 611] on button "Create new work" at bounding box center [1202, 604] width 132 height 38
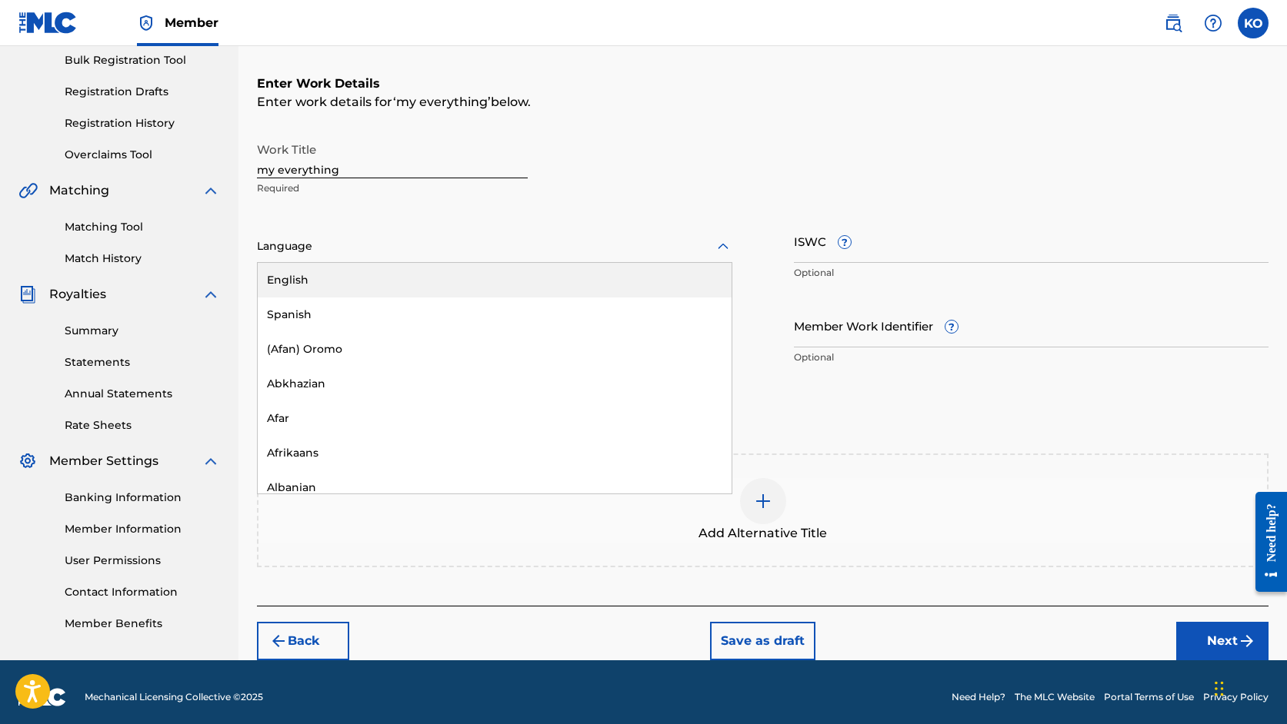
click at [631, 243] on div at bounding box center [494, 246] width 475 height 19
click at [585, 278] on div "English" at bounding box center [495, 280] width 474 height 35
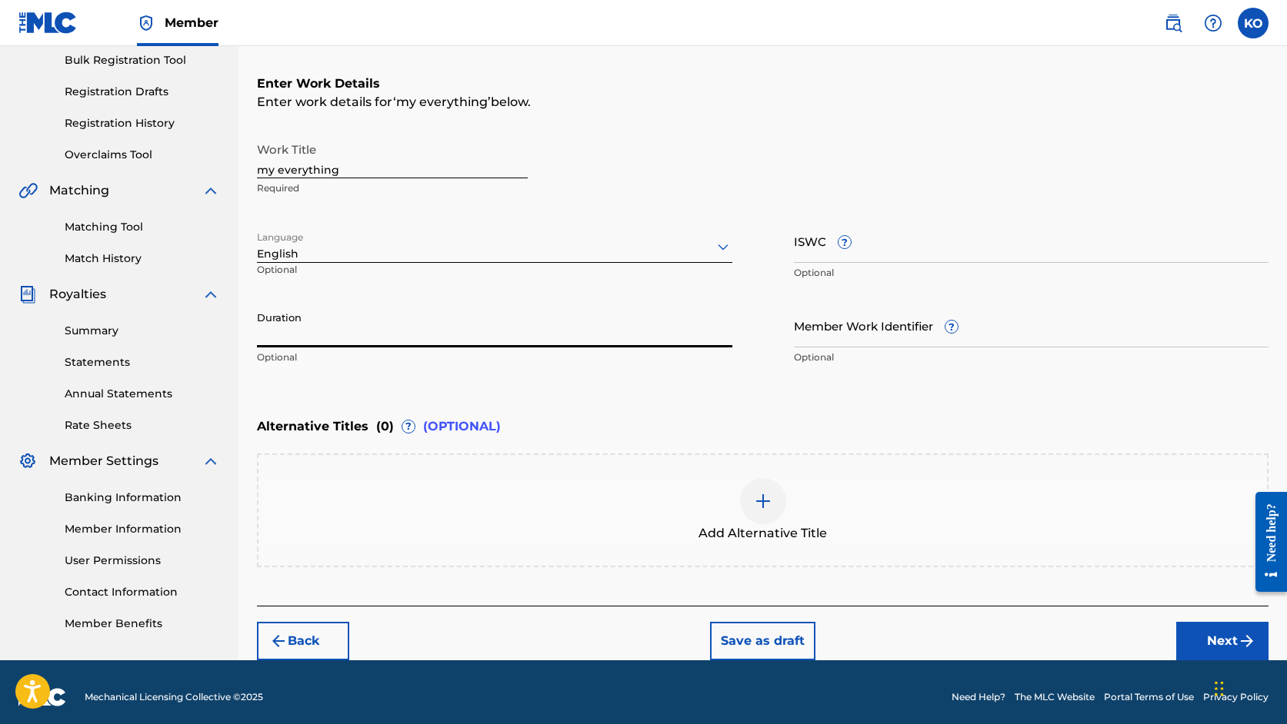
click at [494, 335] on input "Duration" at bounding box center [494, 326] width 475 height 44
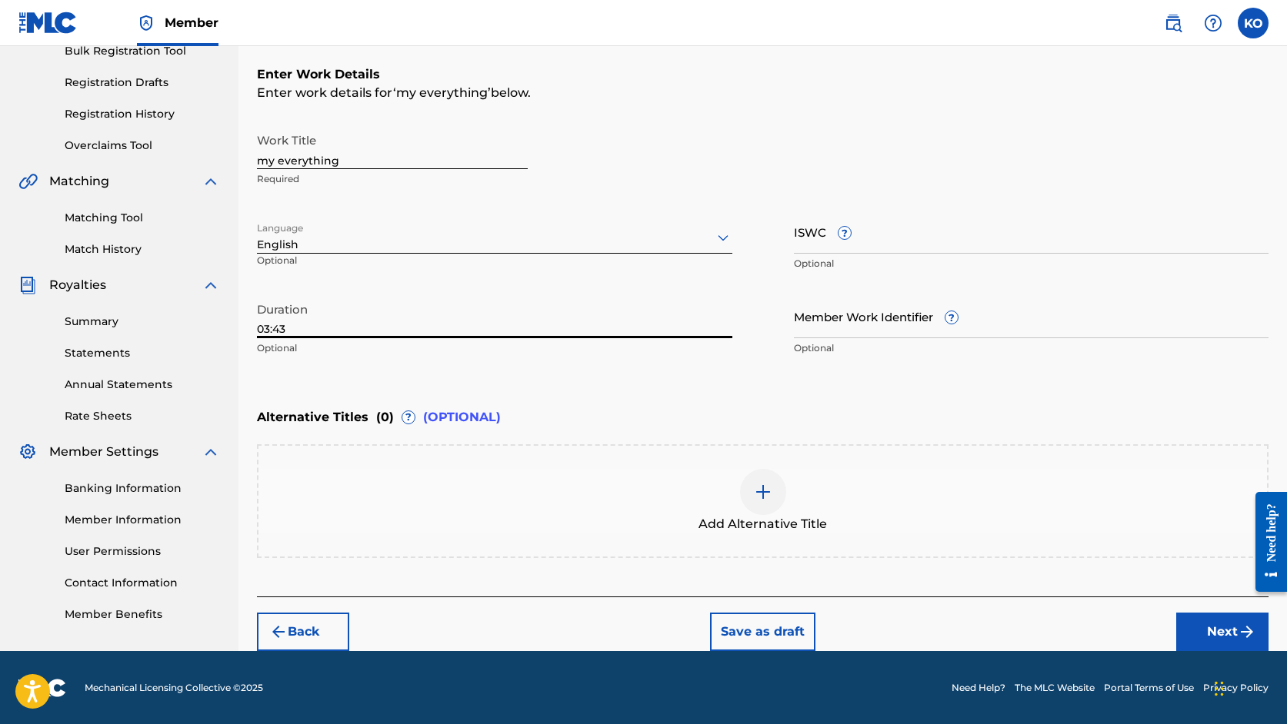
type input "03:43"
click at [1204, 630] on button "Next" at bounding box center [1222, 632] width 92 height 38
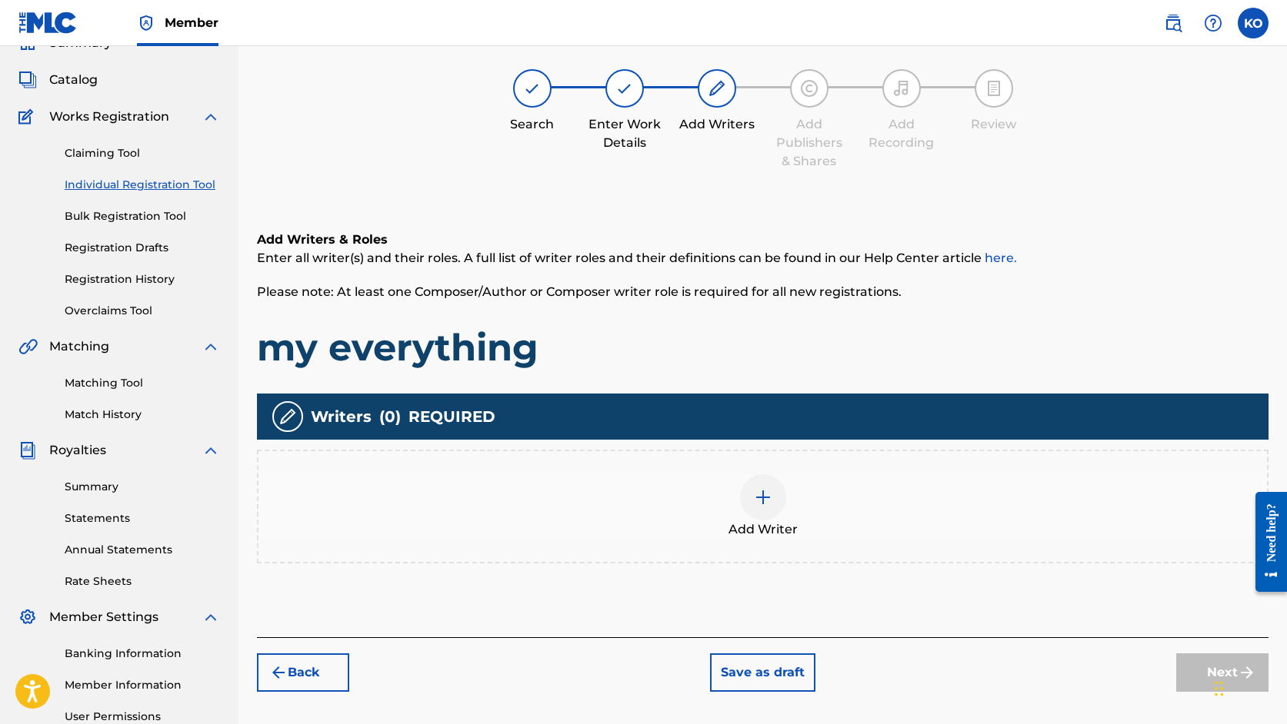
scroll to position [69, 0]
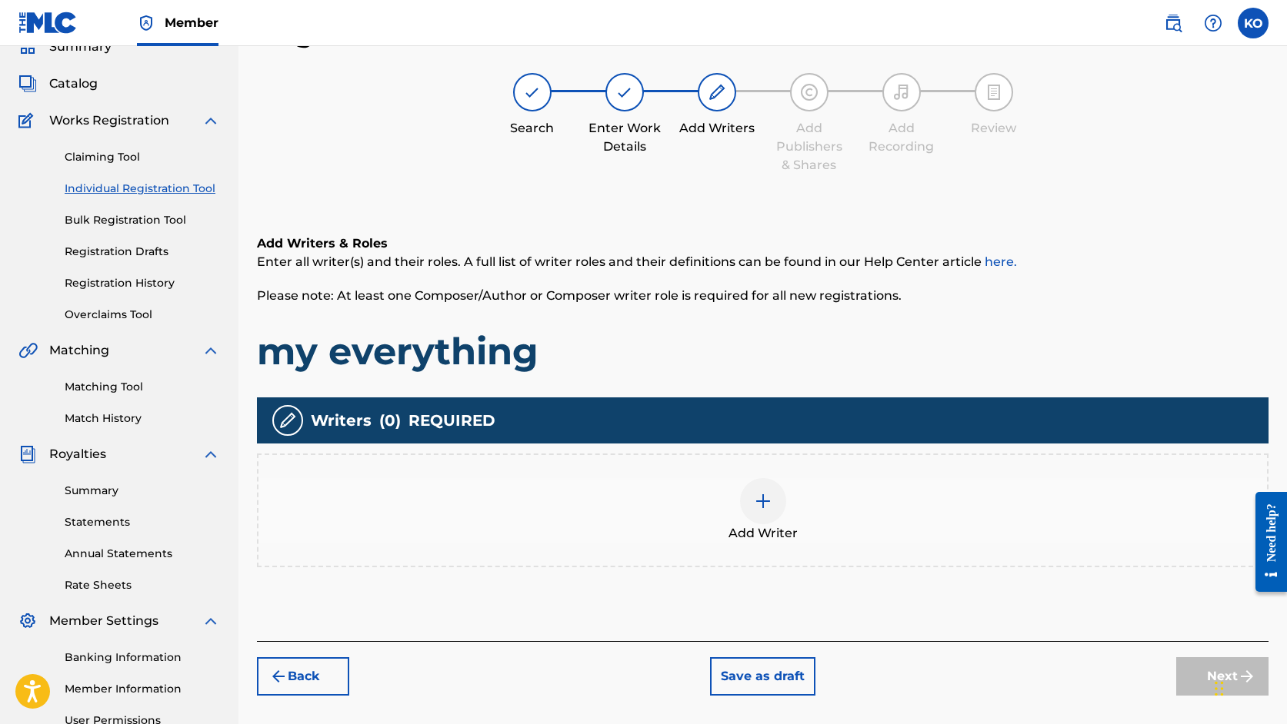
click at [762, 513] on div at bounding box center [763, 501] width 46 height 46
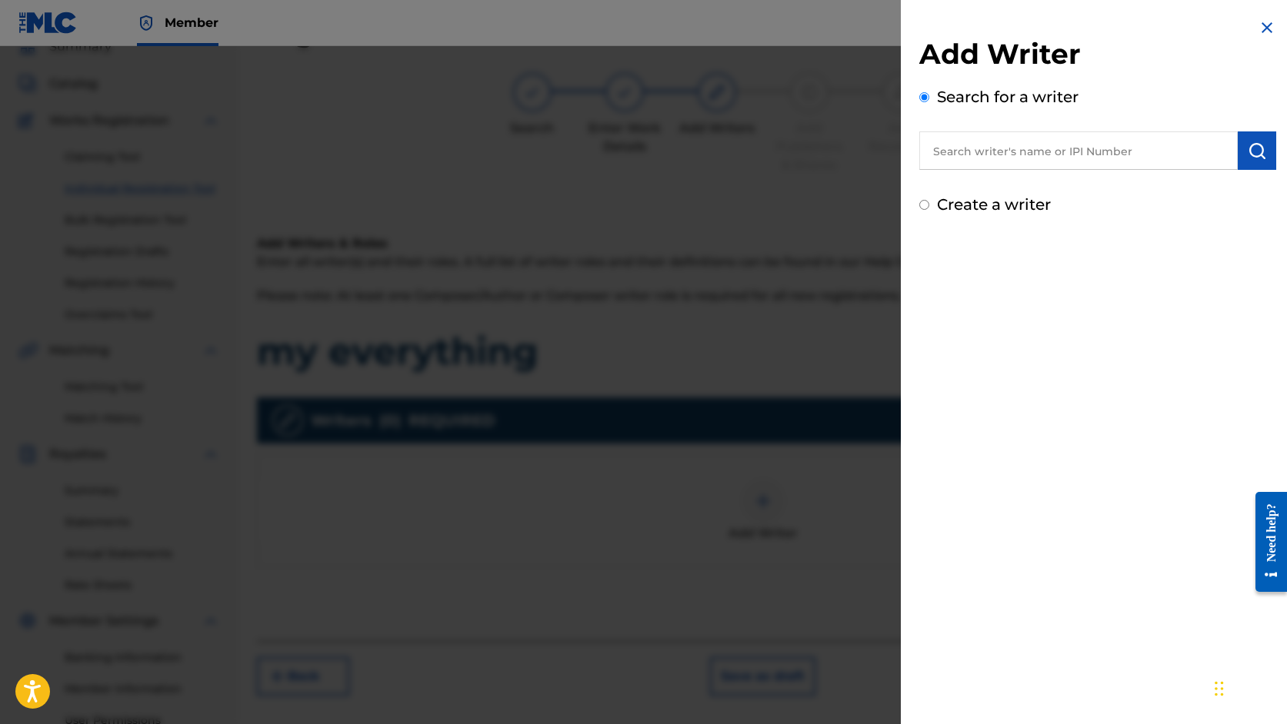
click at [989, 153] on input "text" at bounding box center [1078, 151] width 318 height 38
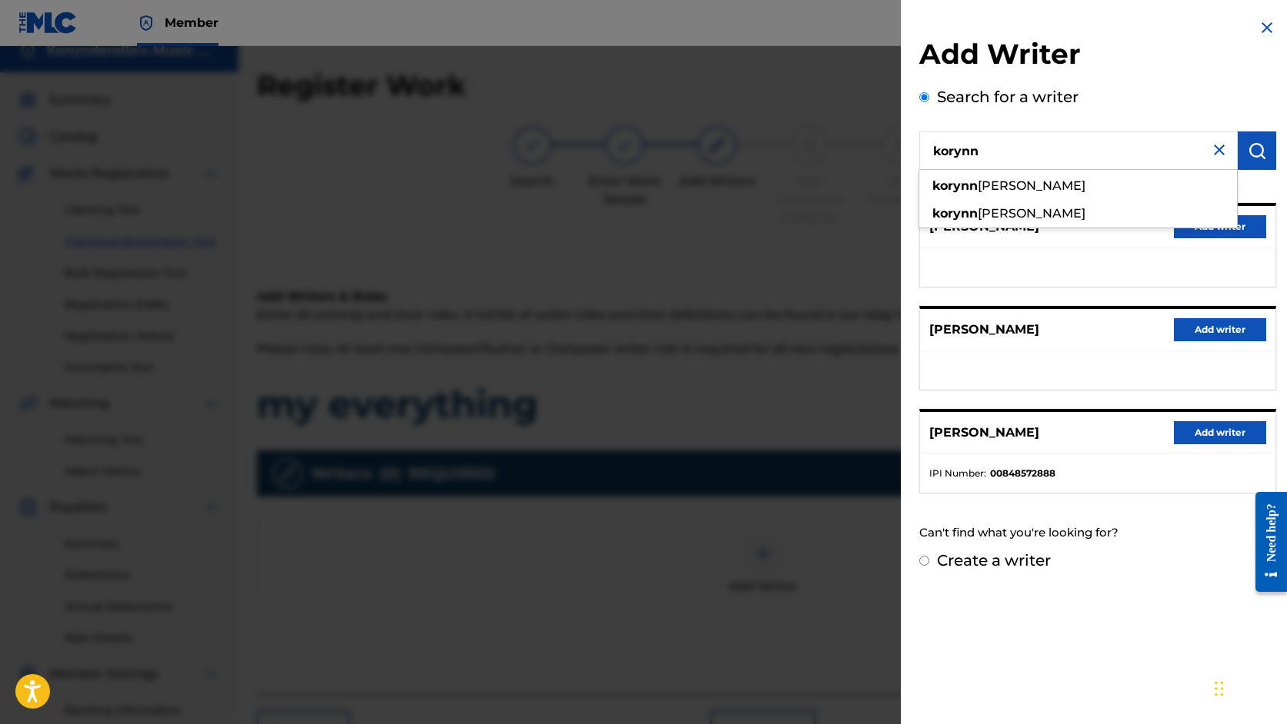
scroll to position [0, 0]
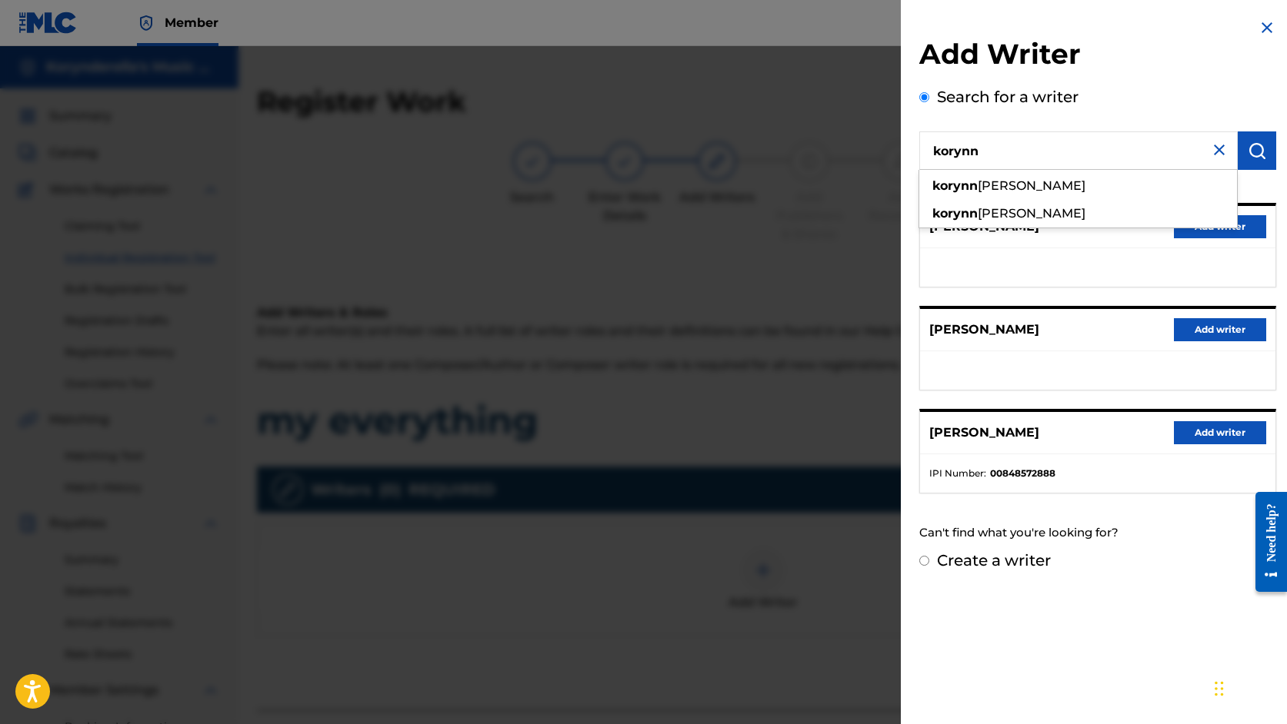
type input "korynn"
click at [1219, 435] on button "Add writer" at bounding box center [1220, 432] width 92 height 23
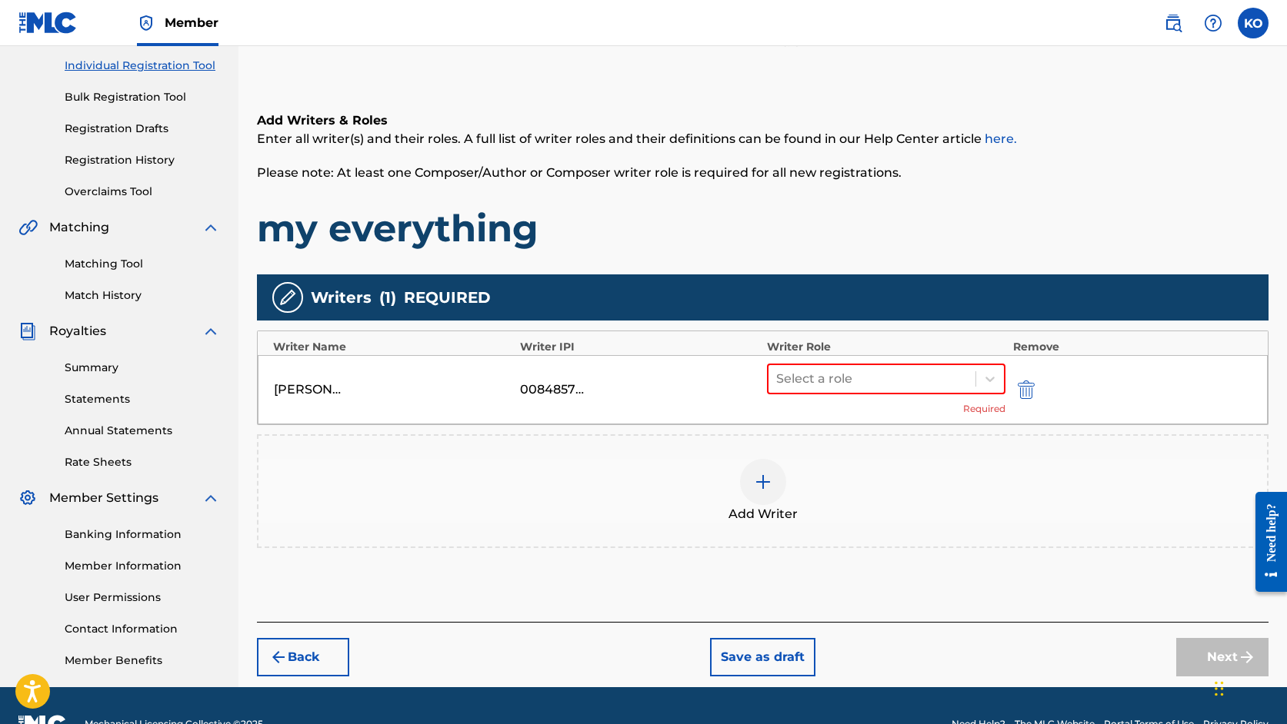
scroll to position [229, 0]
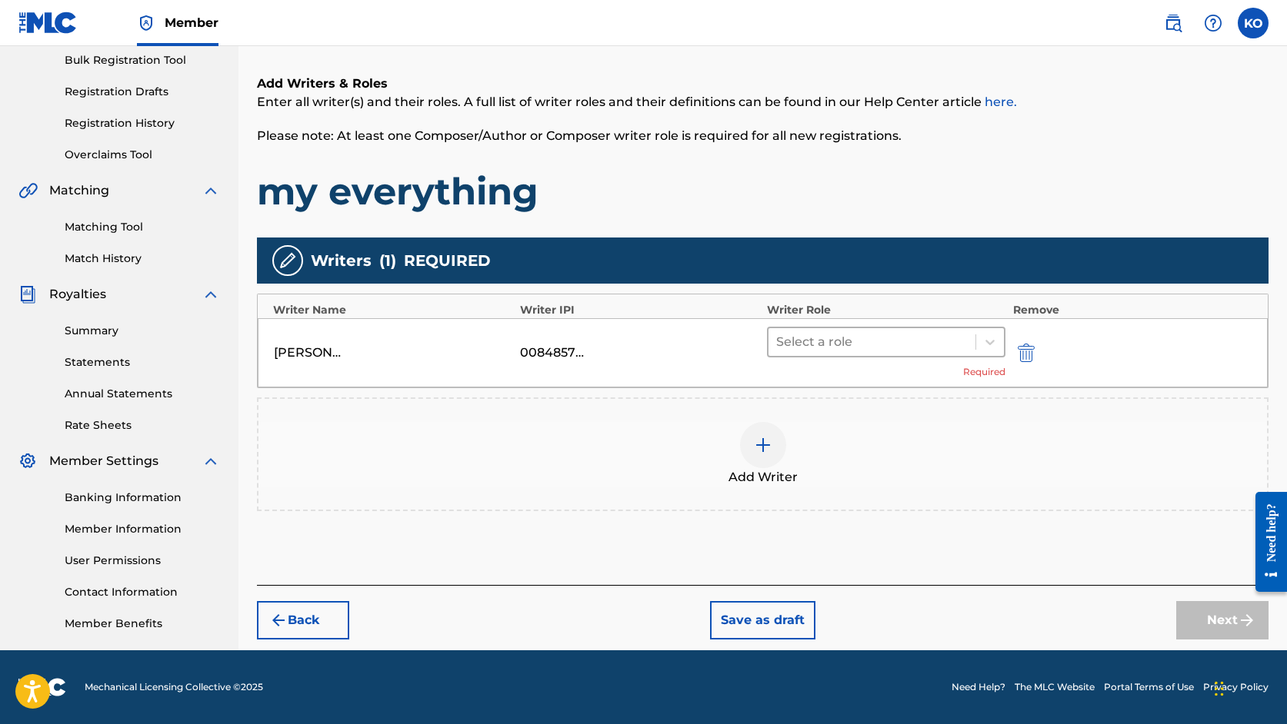
click at [849, 341] on div at bounding box center [871, 342] width 191 height 22
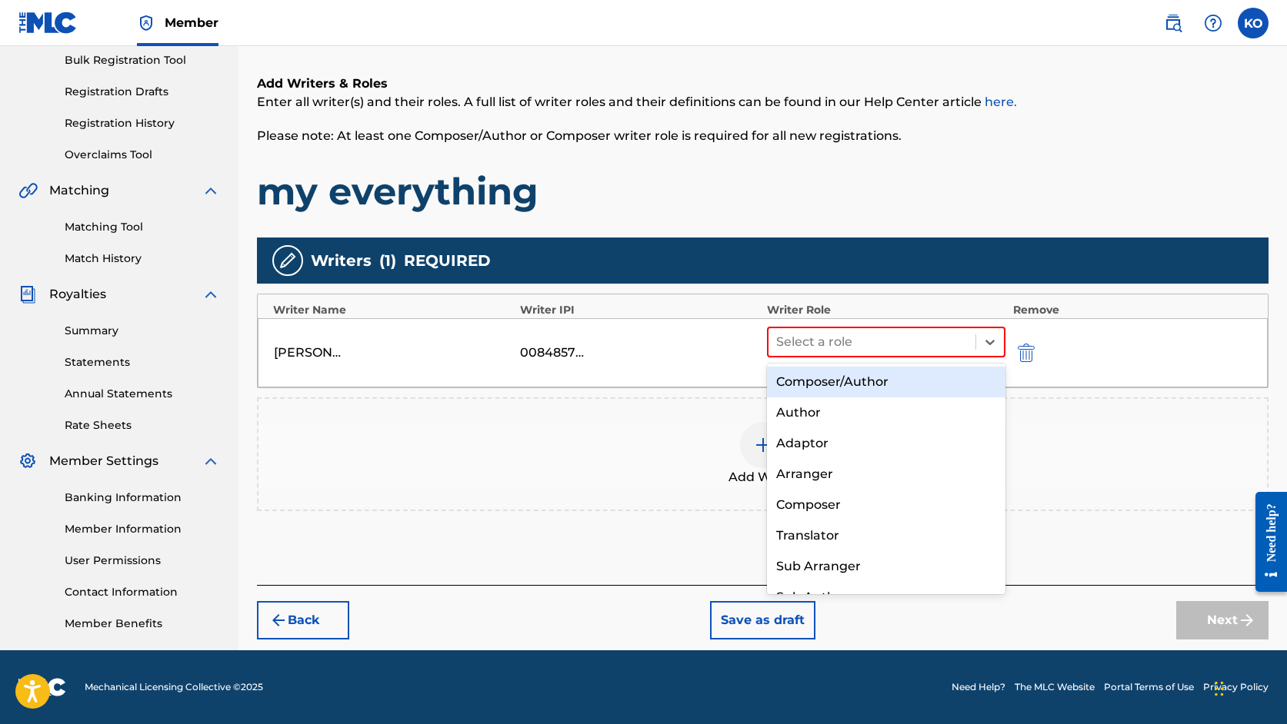
click at [835, 381] on div "Composer/Author" at bounding box center [886, 382] width 238 height 31
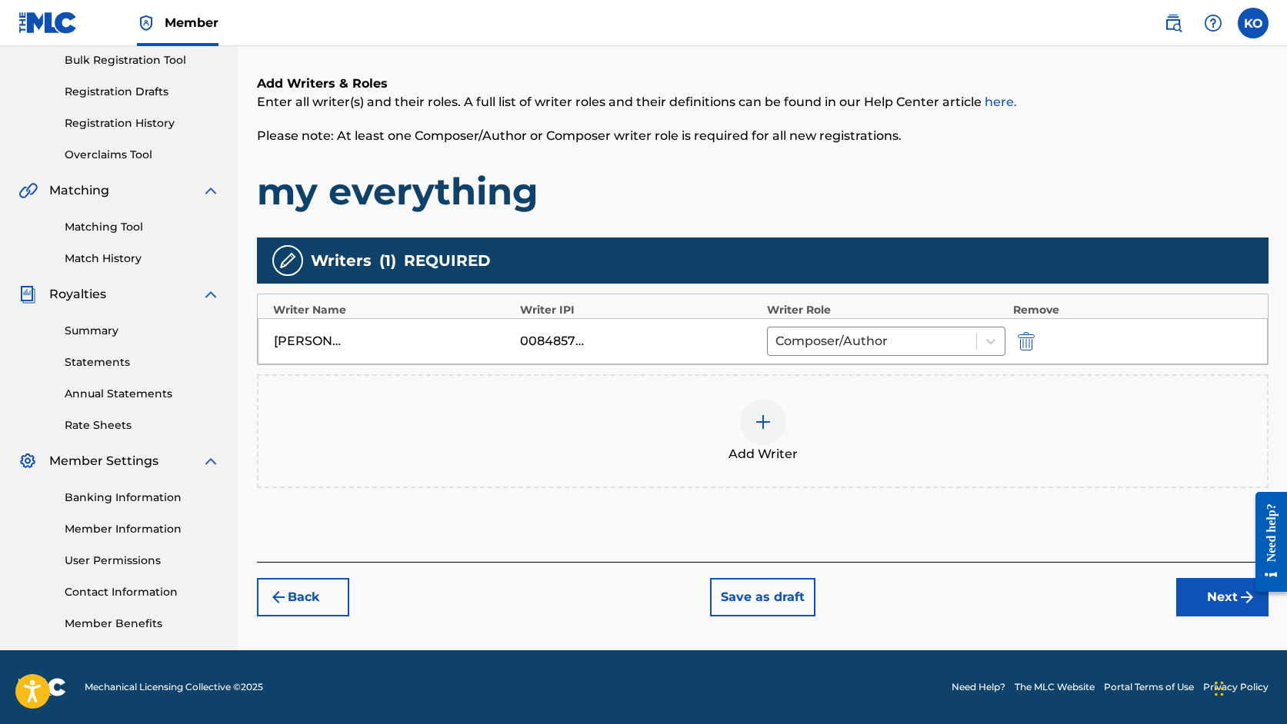
click at [1232, 602] on button "Next" at bounding box center [1222, 597] width 92 height 38
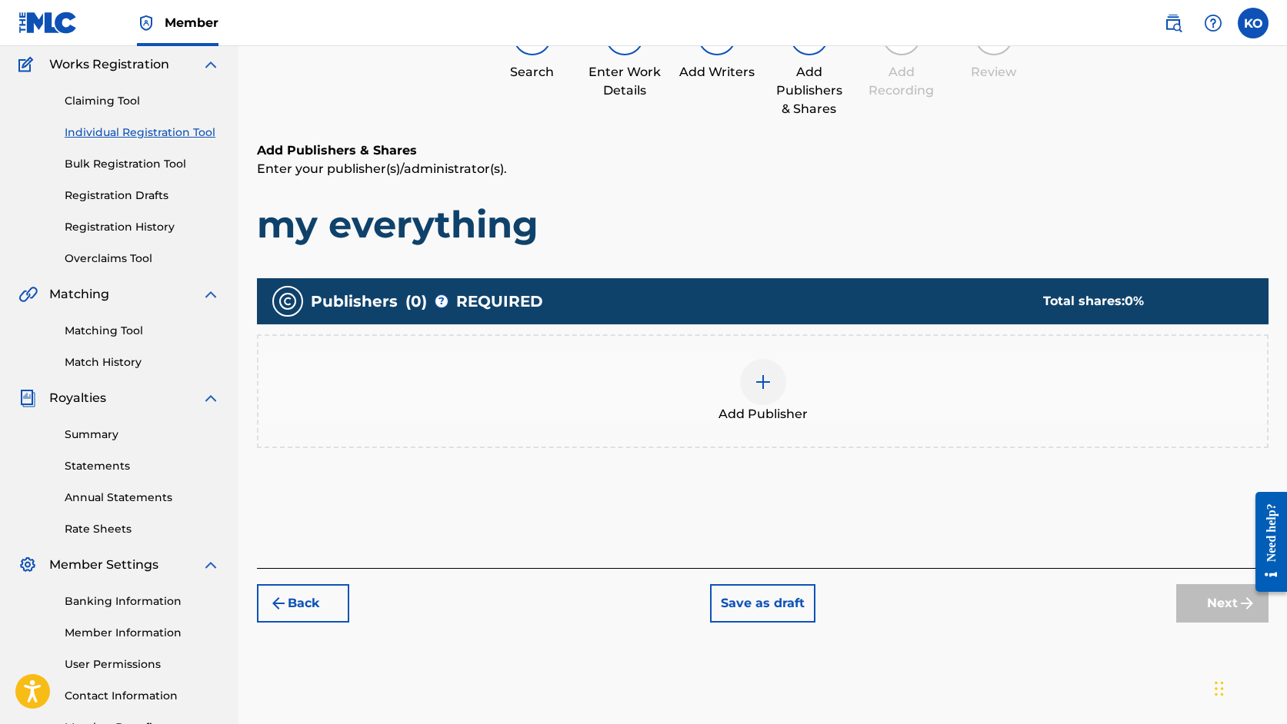
scroll to position [69, 0]
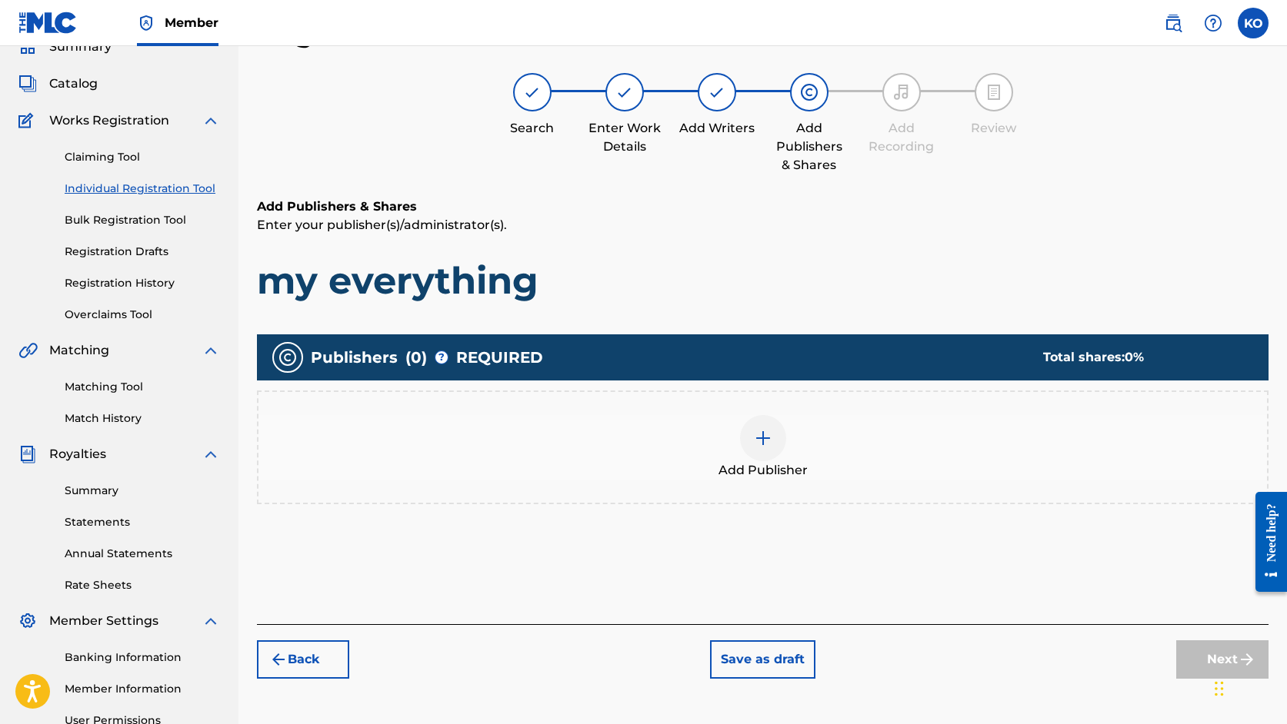
click at [759, 429] on img at bounding box center [763, 438] width 18 height 18
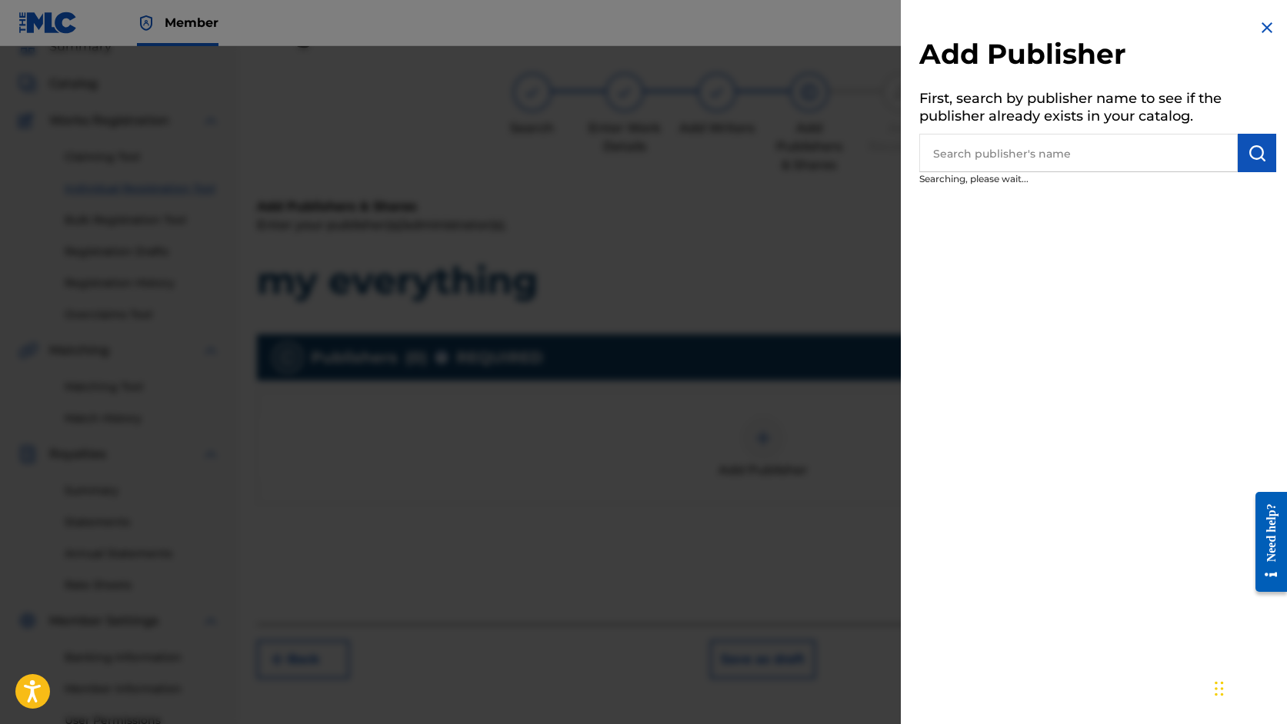
click at [1044, 170] on input "text" at bounding box center [1078, 153] width 318 height 38
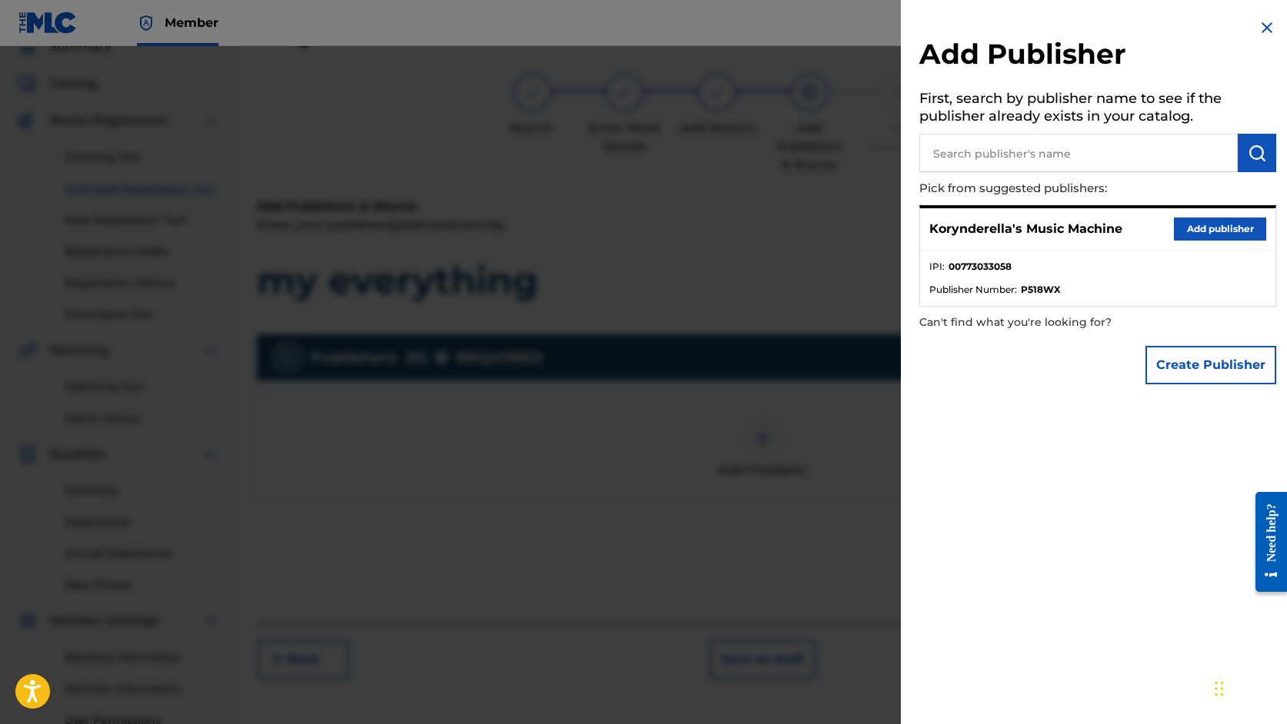
click at [1179, 231] on button "Add publisher" at bounding box center [1220, 229] width 92 height 23
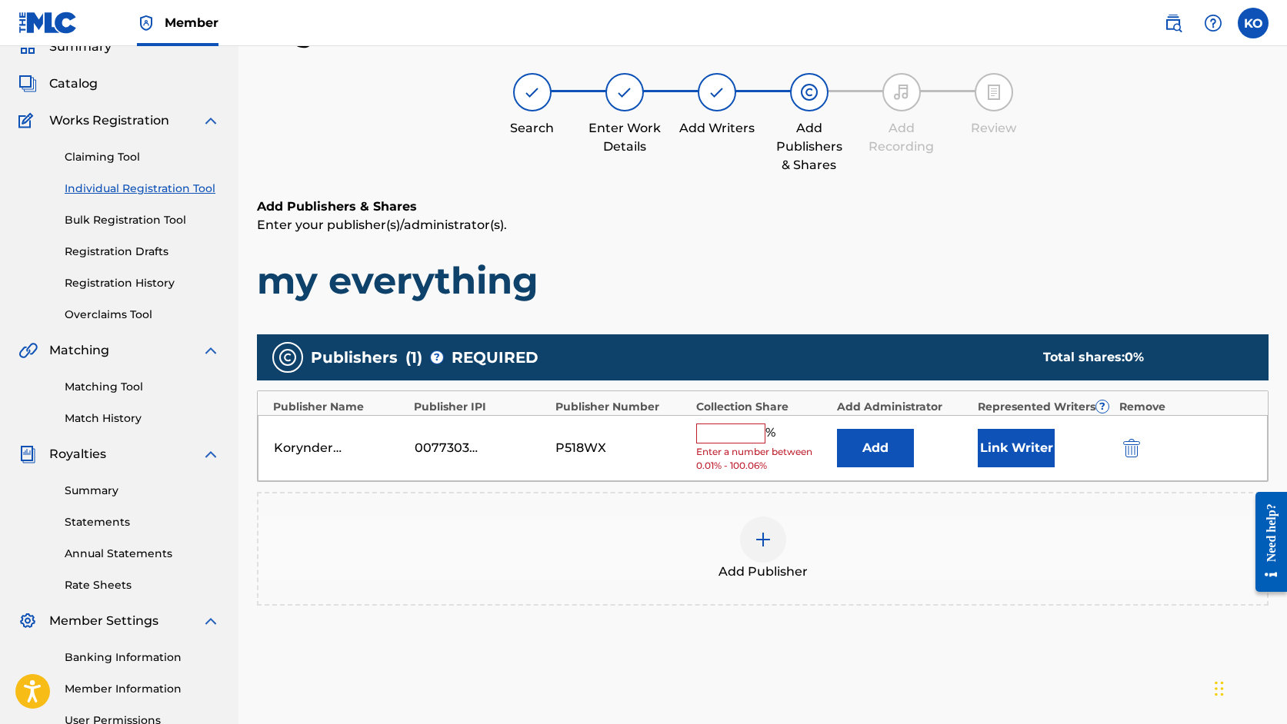
click at [740, 433] on input "text" at bounding box center [730, 434] width 69 height 20
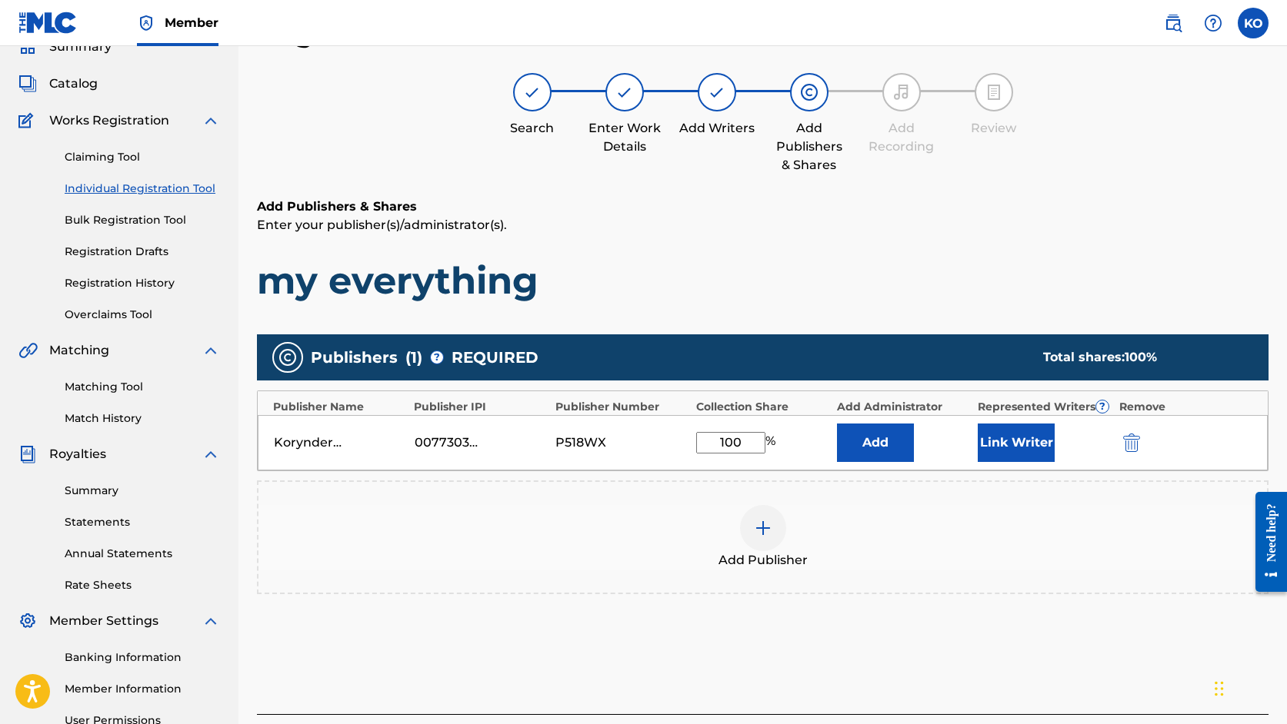
type input "100"
click at [903, 520] on div "Add Publisher" at bounding box center [762, 537] width 1008 height 65
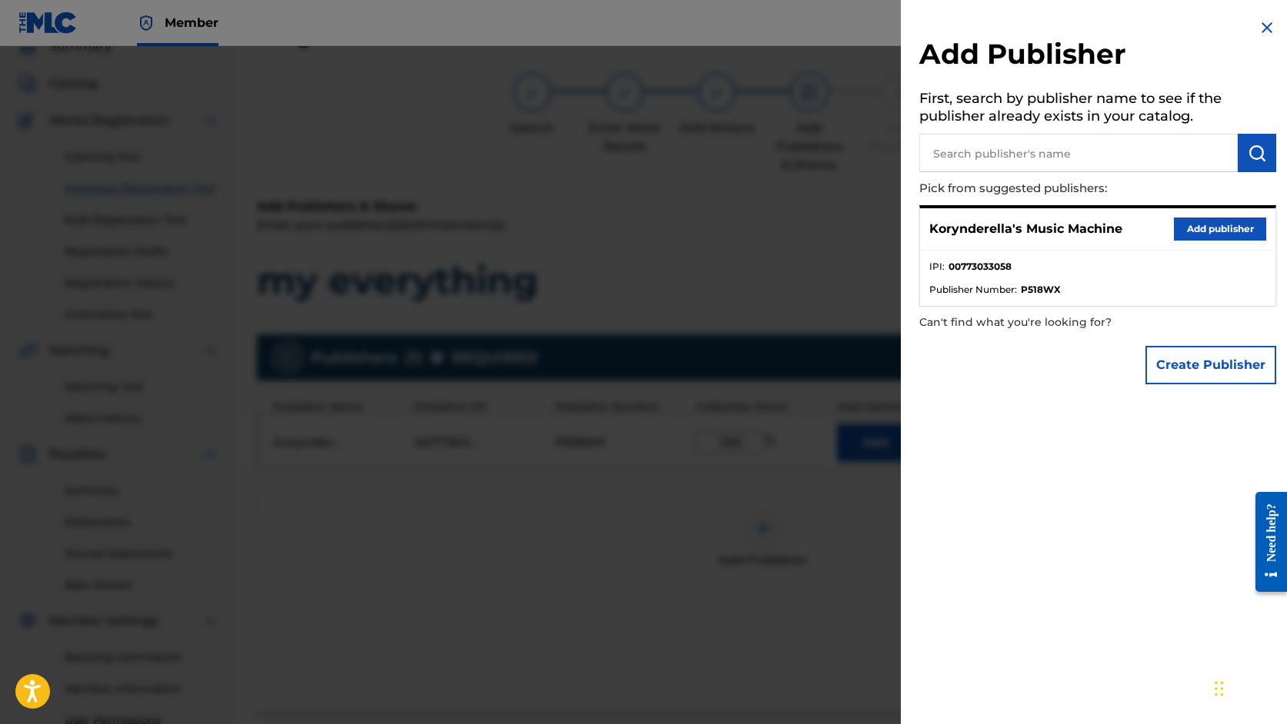
click at [743, 612] on div at bounding box center [643, 408] width 1287 height 724
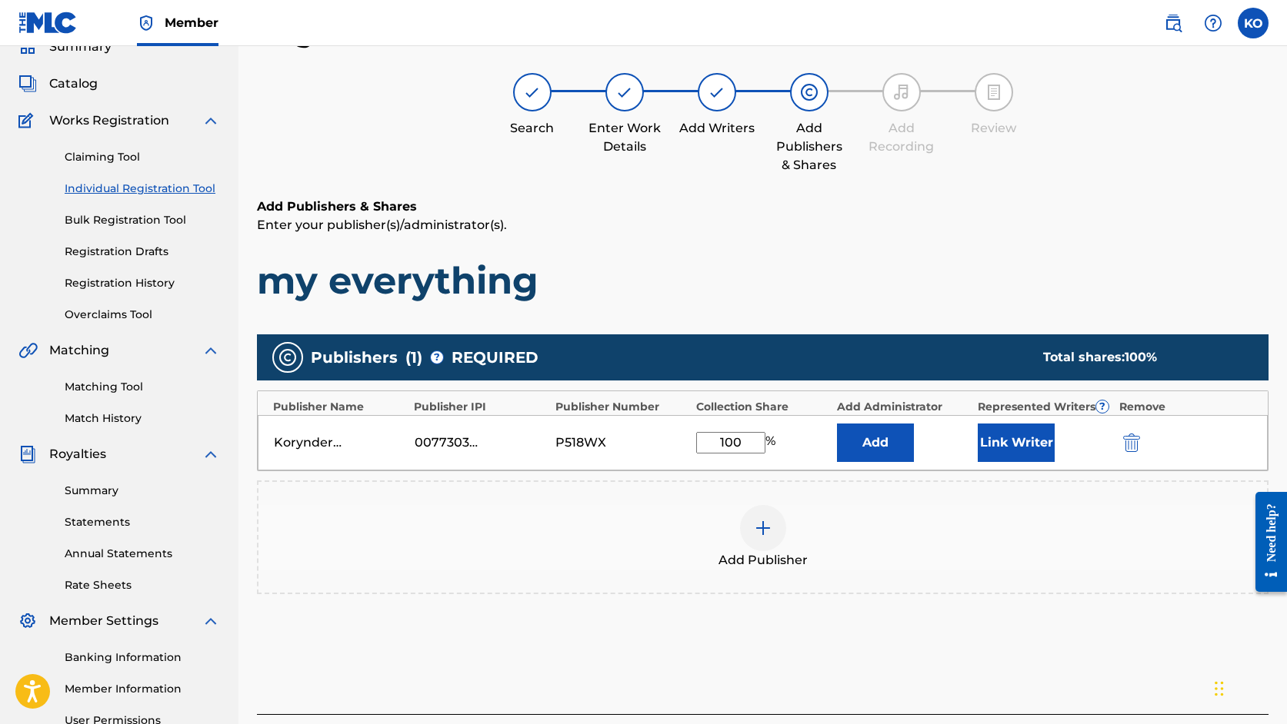
scroll to position [229, 0]
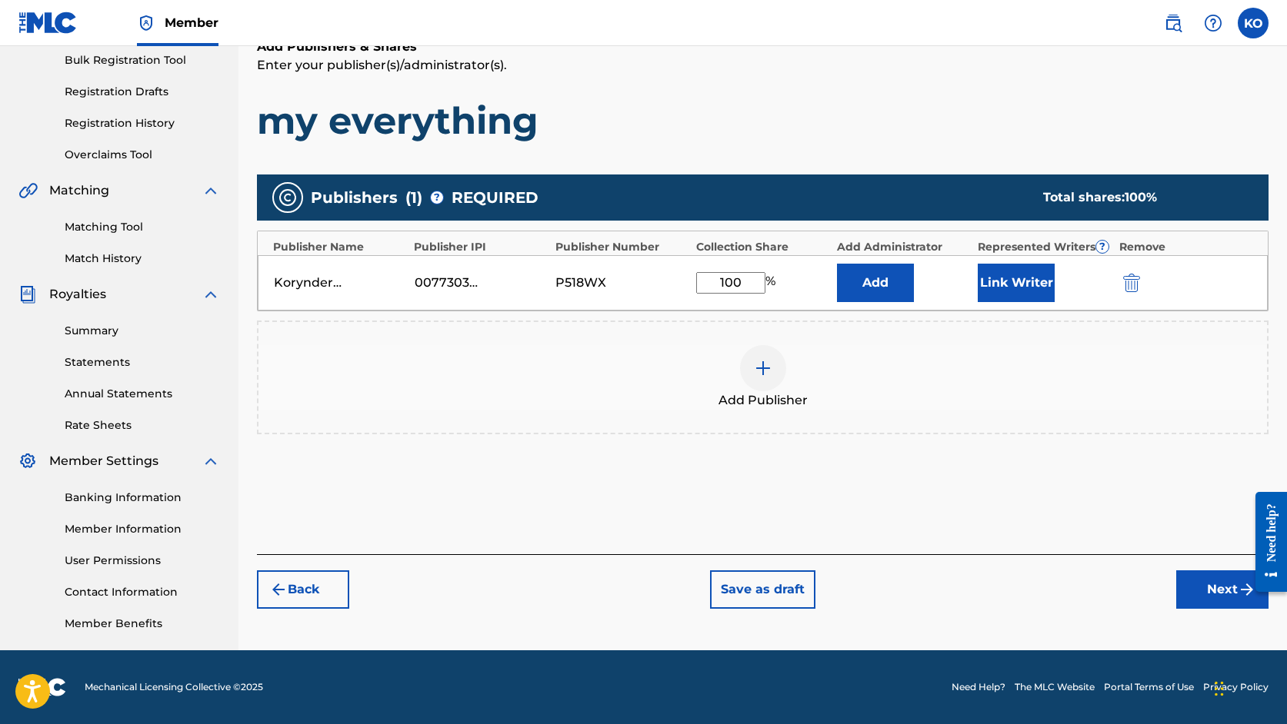
click at [1211, 585] on button "Next" at bounding box center [1222, 590] width 92 height 38
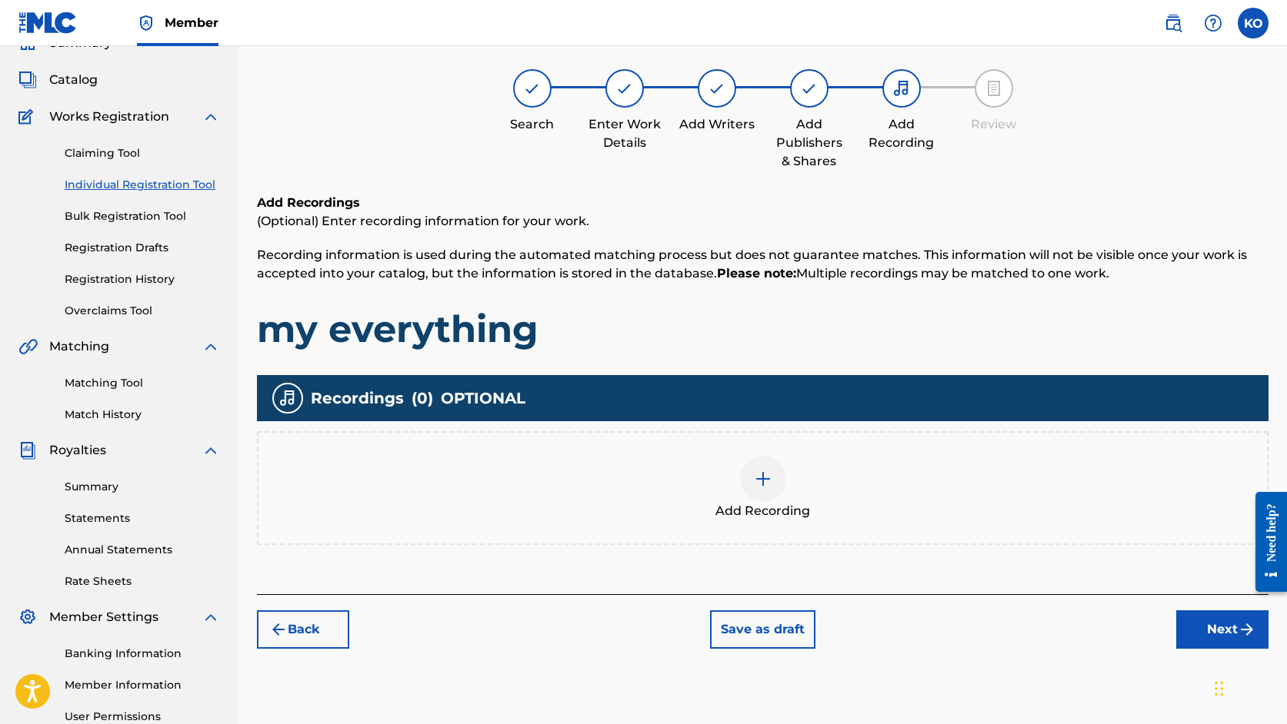
scroll to position [69, 0]
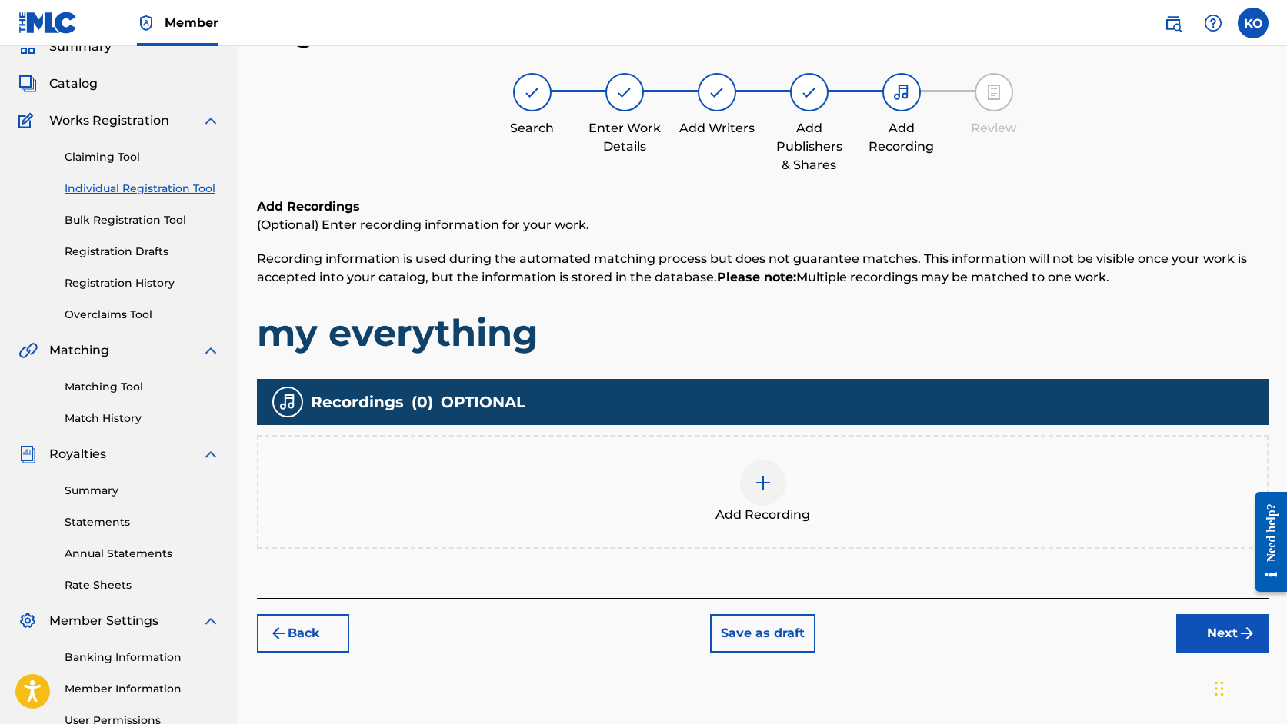
click at [757, 478] on img at bounding box center [763, 483] width 18 height 18
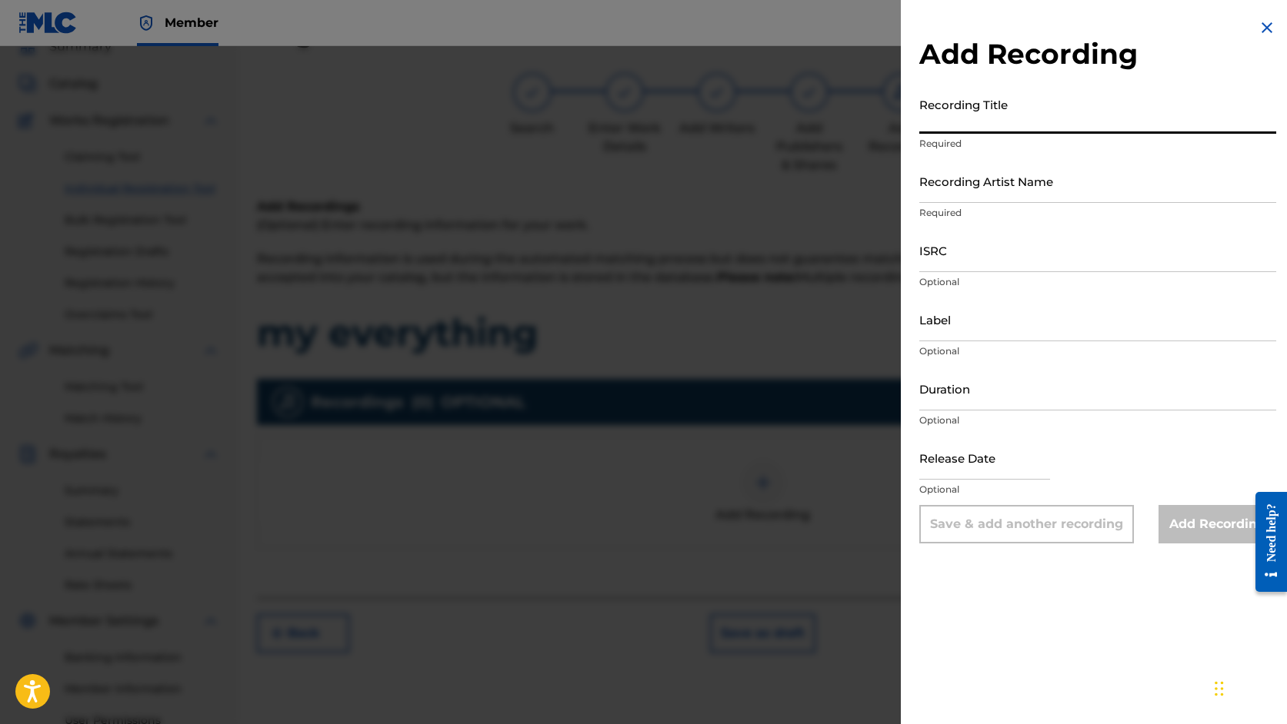
click at [1012, 108] on input "Recording Title" at bounding box center [1097, 112] width 357 height 44
type input "My Everything"
click at [1026, 192] on input "Recording Artist Name" at bounding box center [1097, 181] width 357 height 44
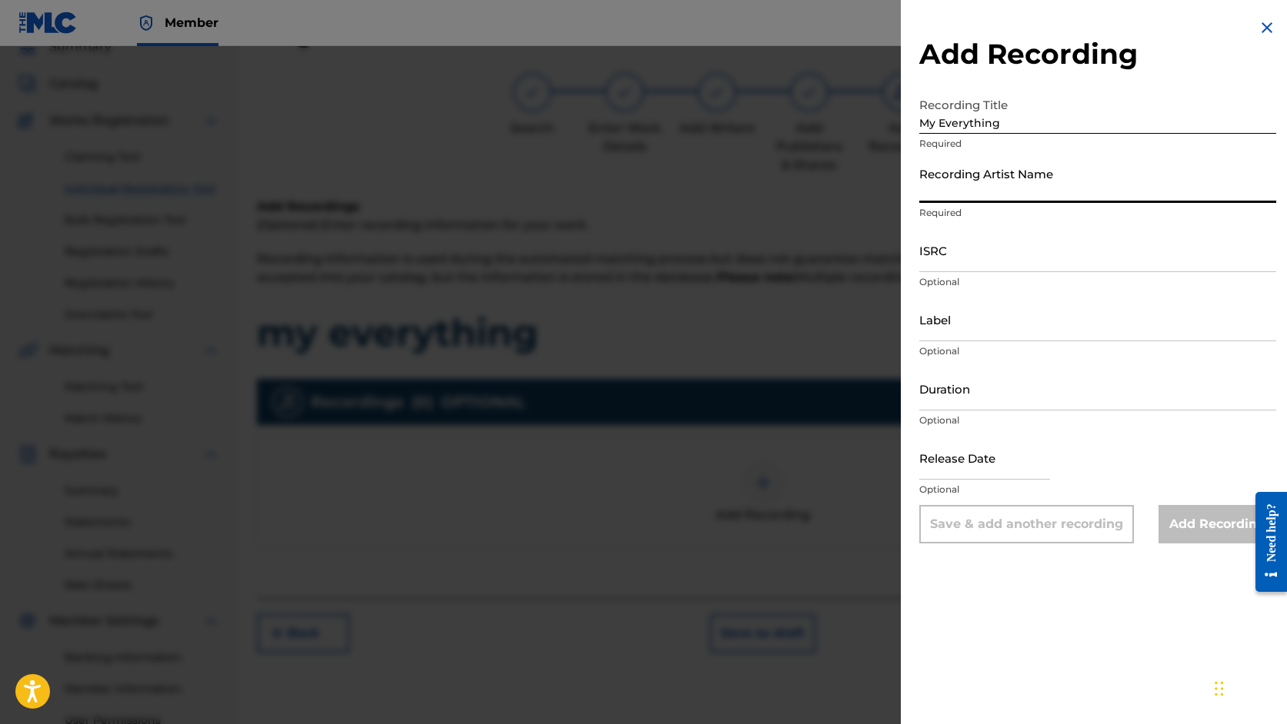
type input "[PERSON_NAME]"
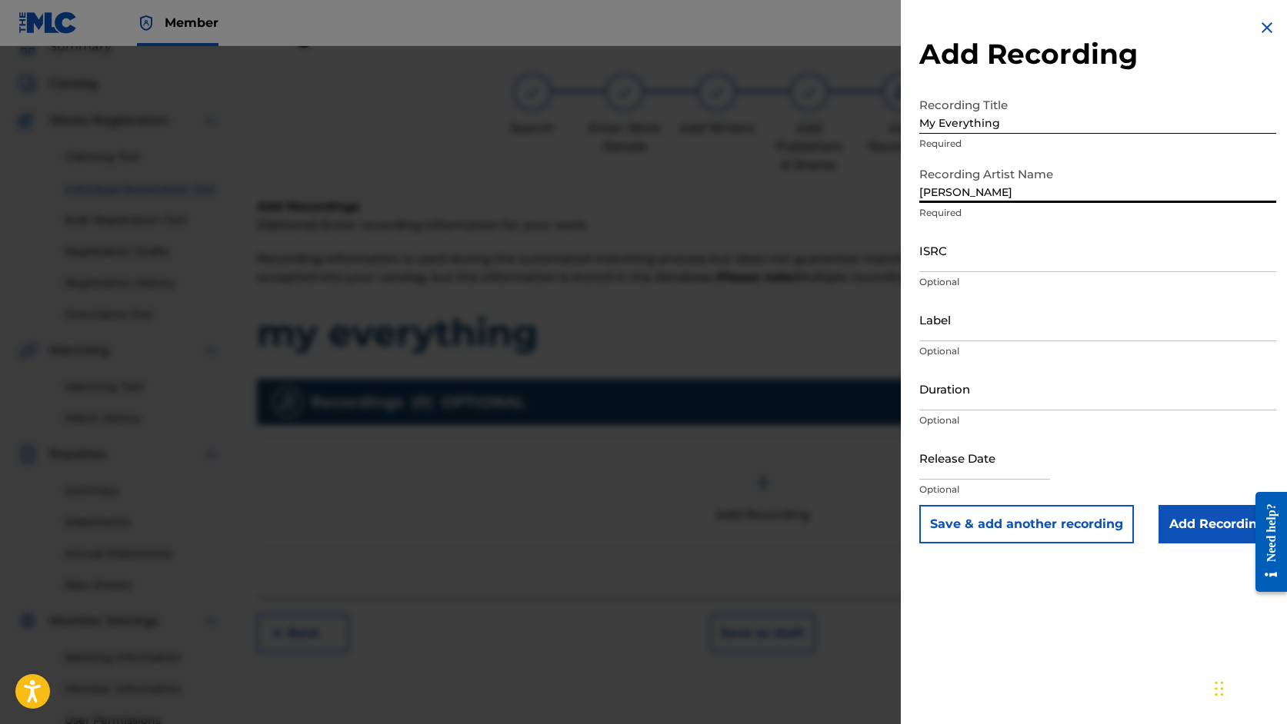
click at [957, 389] on input "Duration" at bounding box center [1097, 389] width 357 height 44
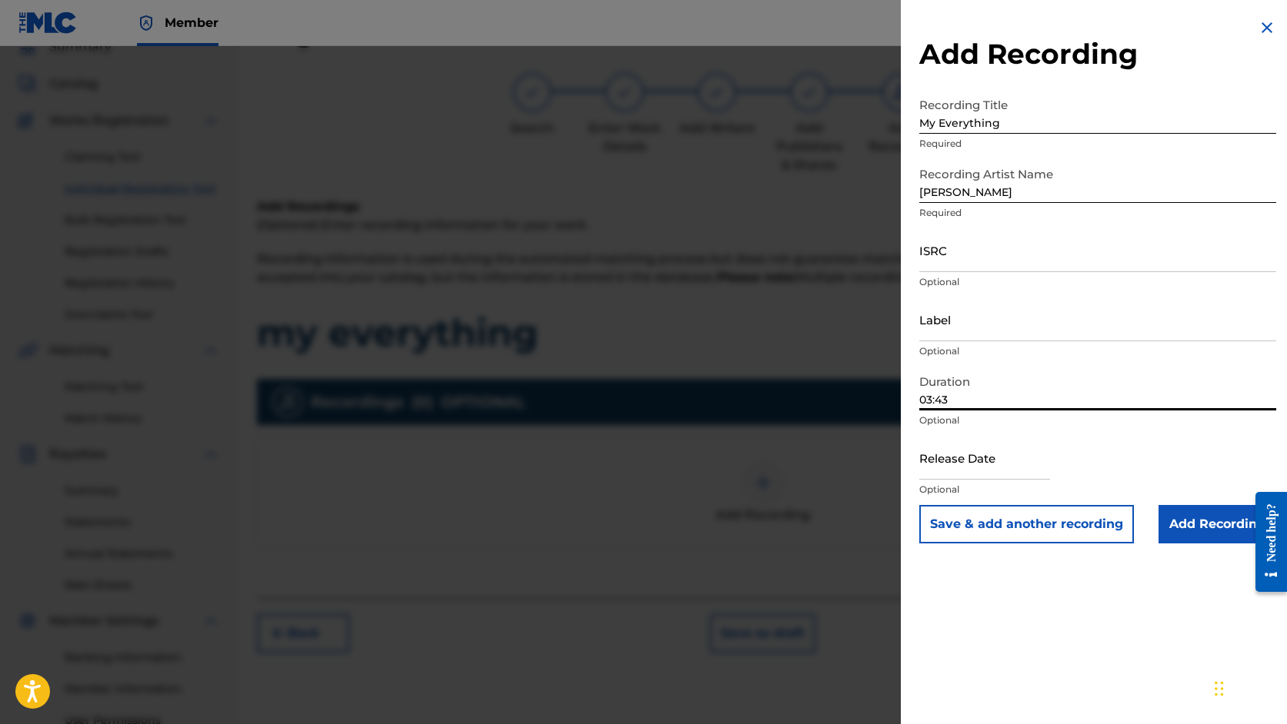
type input "03:43"
click at [1212, 521] on input "Add Recording" at bounding box center [1217, 524] width 118 height 38
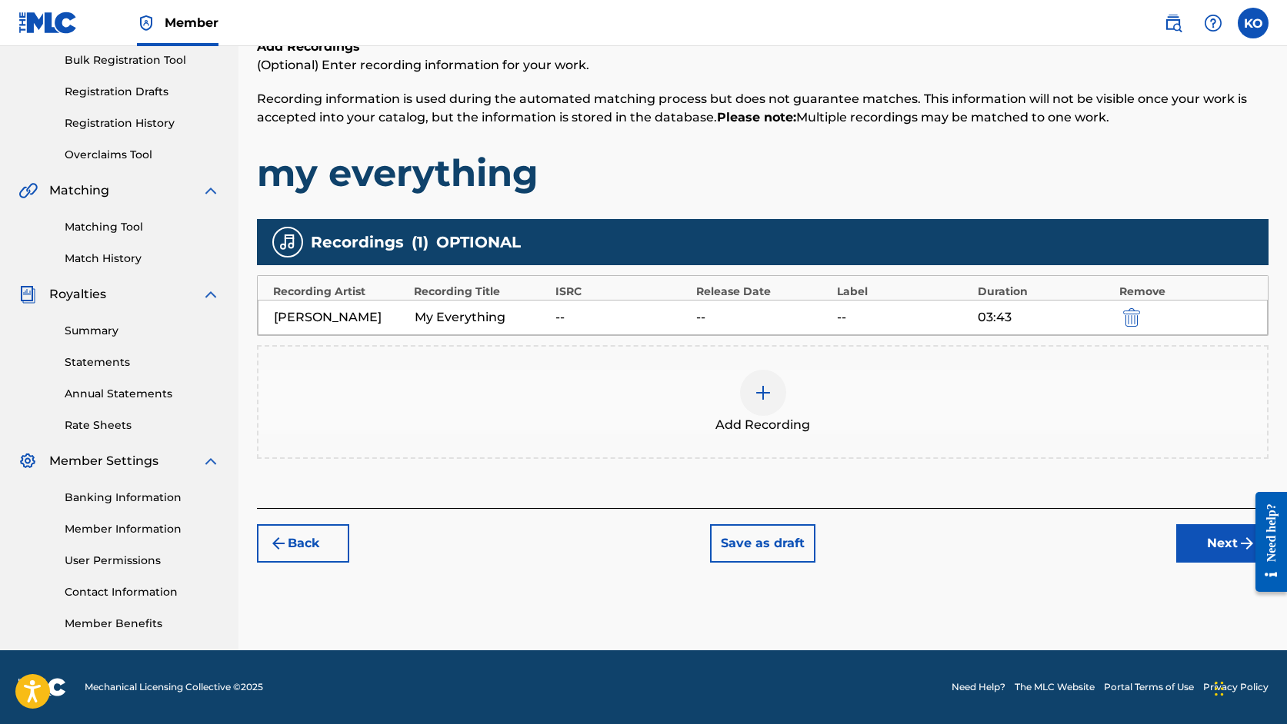
click at [1194, 534] on button "Next" at bounding box center [1222, 543] width 92 height 38
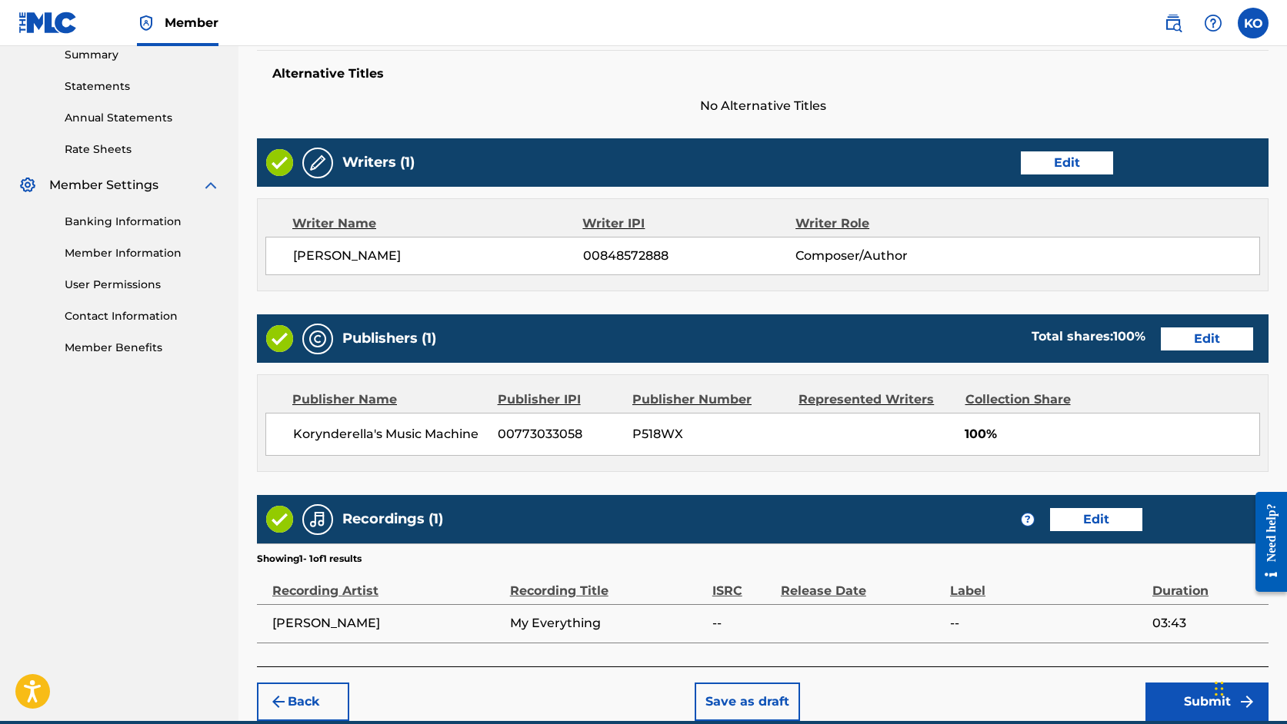
scroll to position [574, 0]
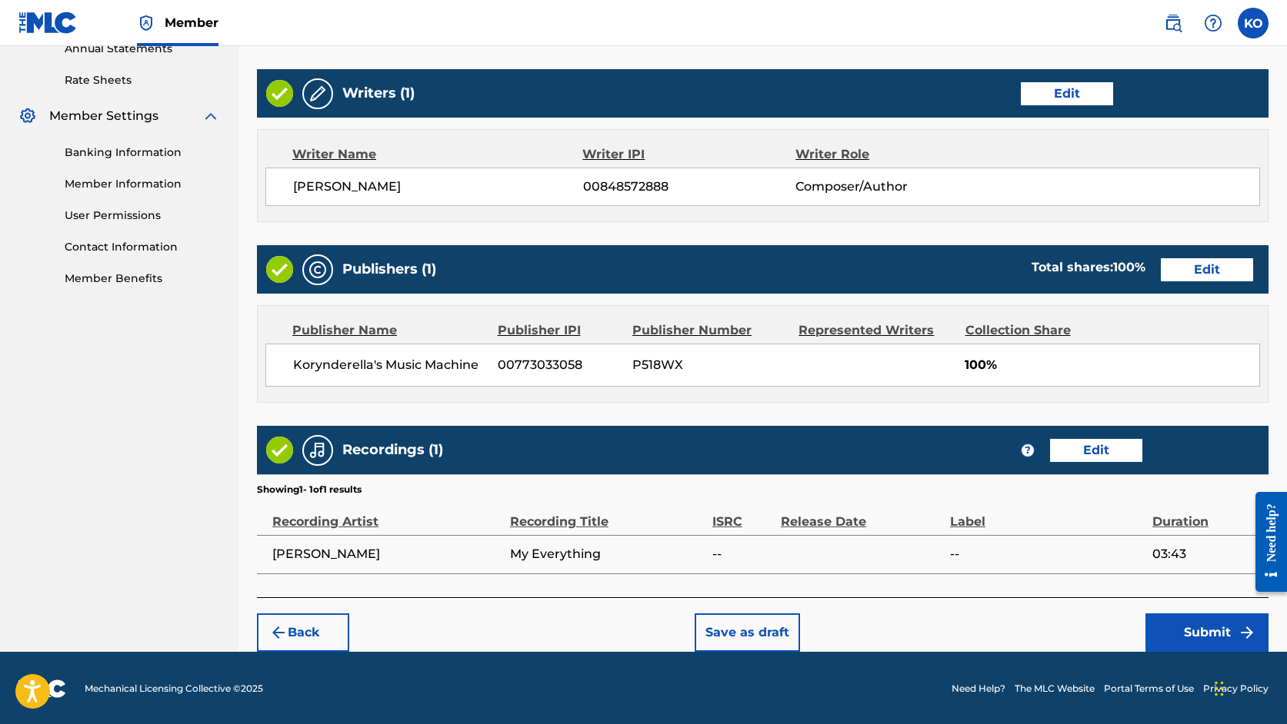
click at [1200, 634] on button "Submit" at bounding box center [1206, 633] width 123 height 38
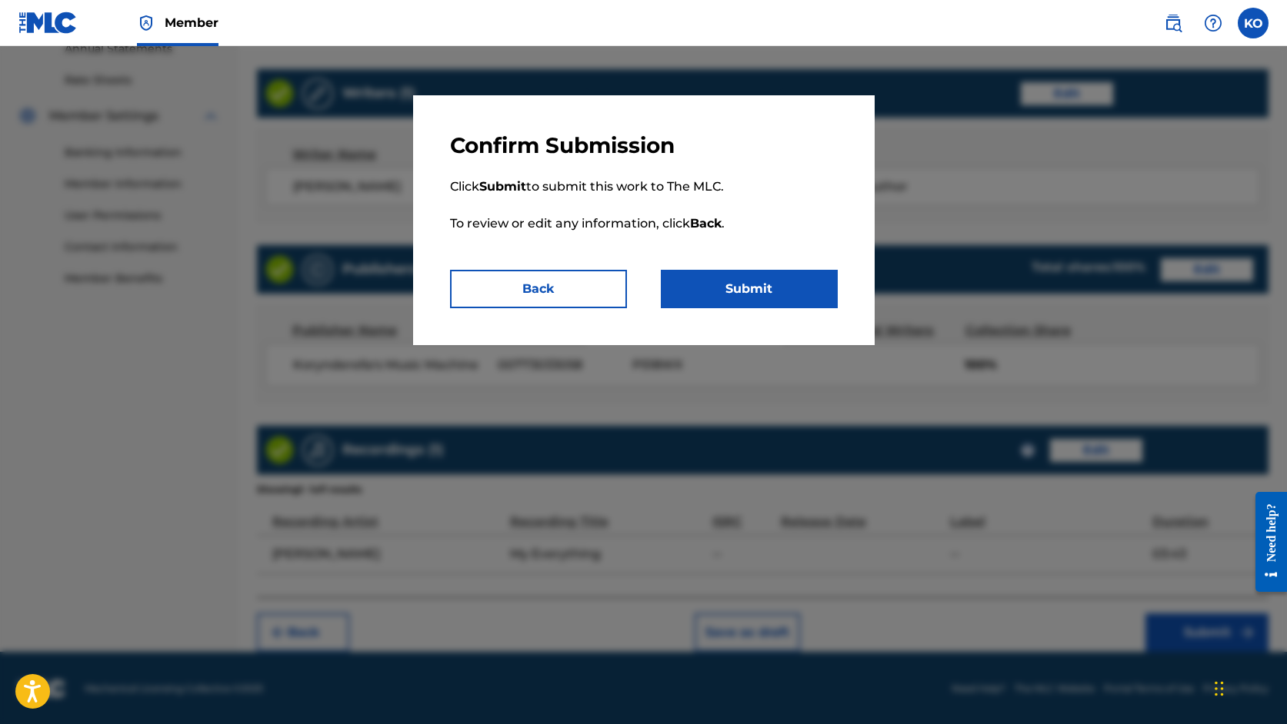
click at [794, 283] on button "Submit" at bounding box center [749, 289] width 177 height 38
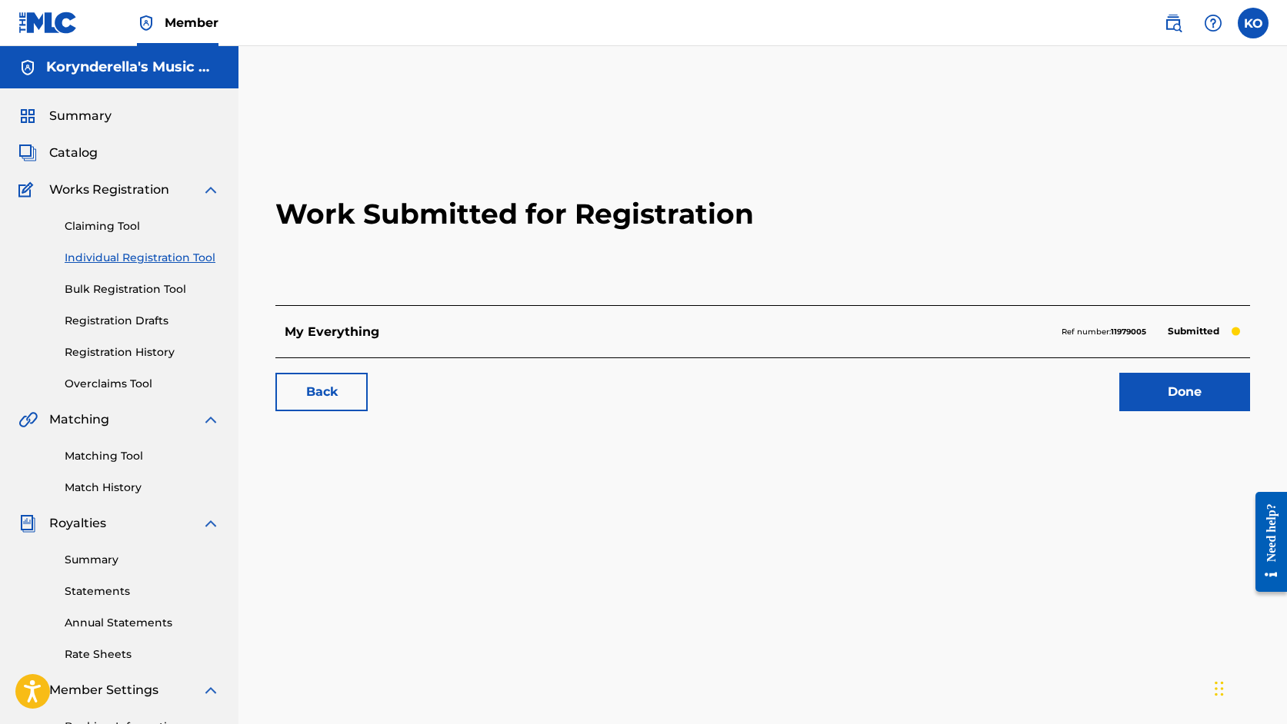
click at [1164, 397] on link "Done" at bounding box center [1184, 392] width 131 height 38
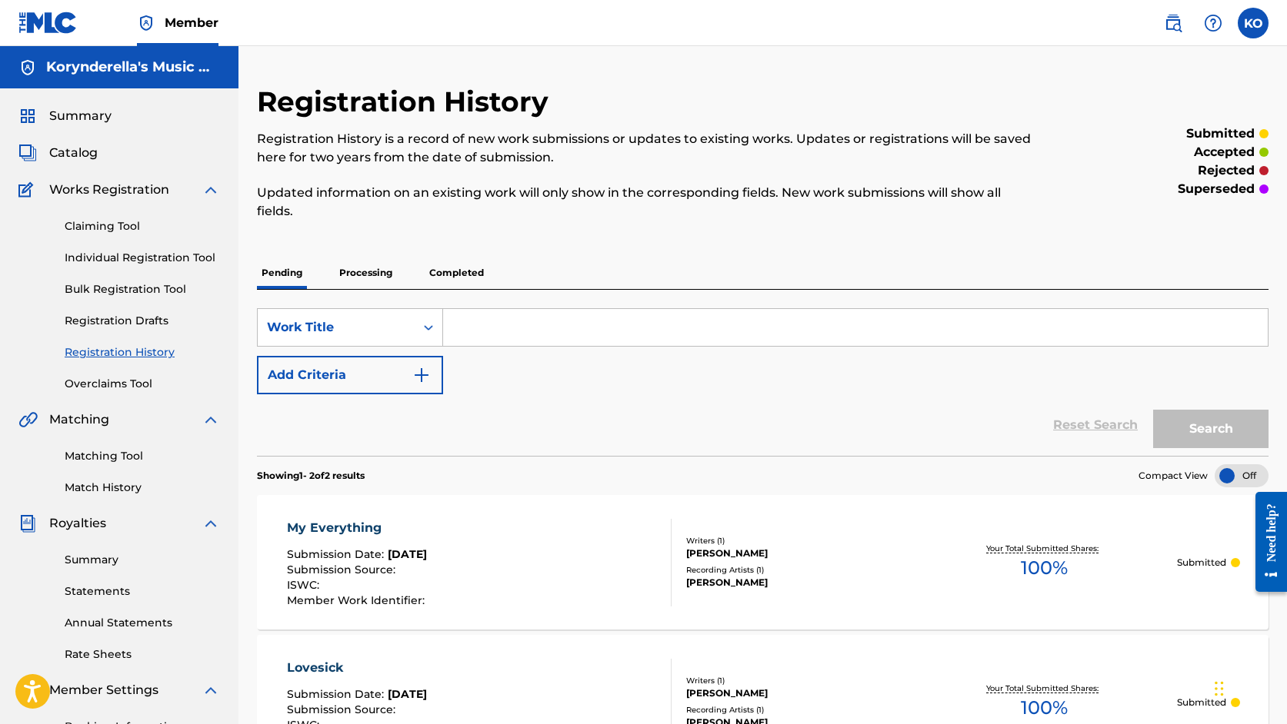
click at [146, 261] on link "Individual Registration Tool" at bounding box center [142, 258] width 155 height 16
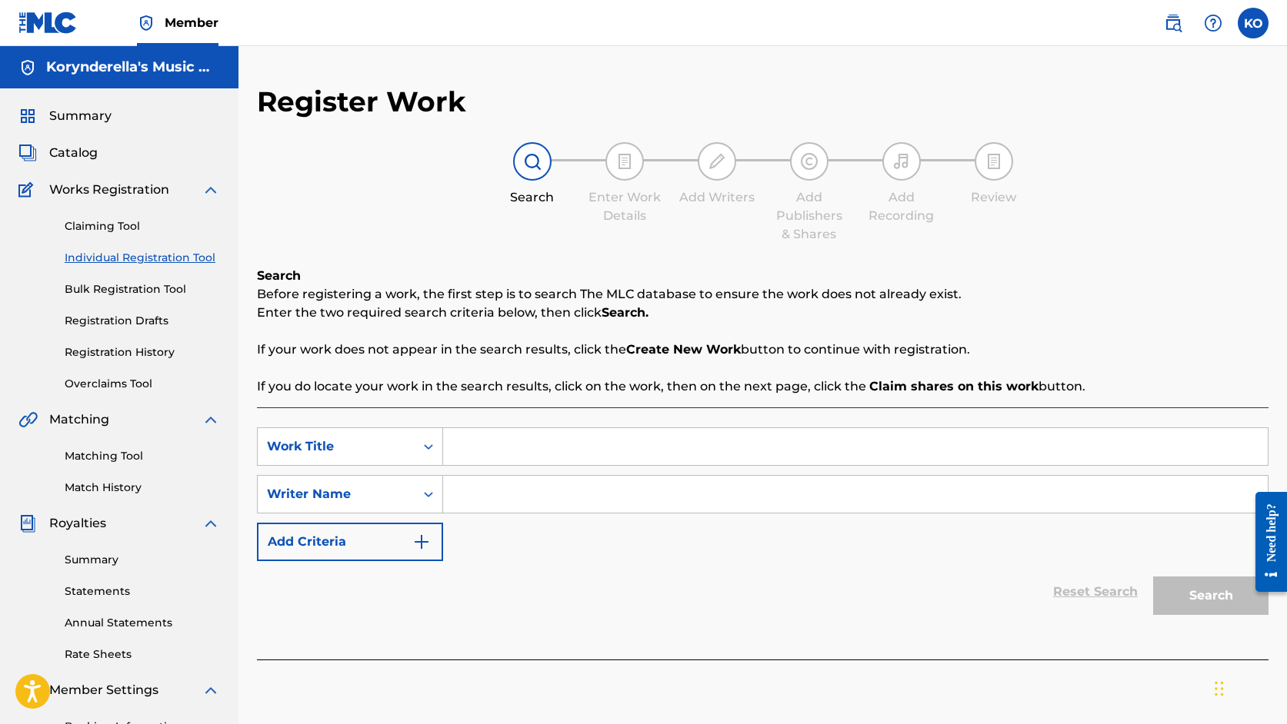
click at [652, 431] on input "Search Form" at bounding box center [855, 446] width 824 height 37
type input "Take Me Home"
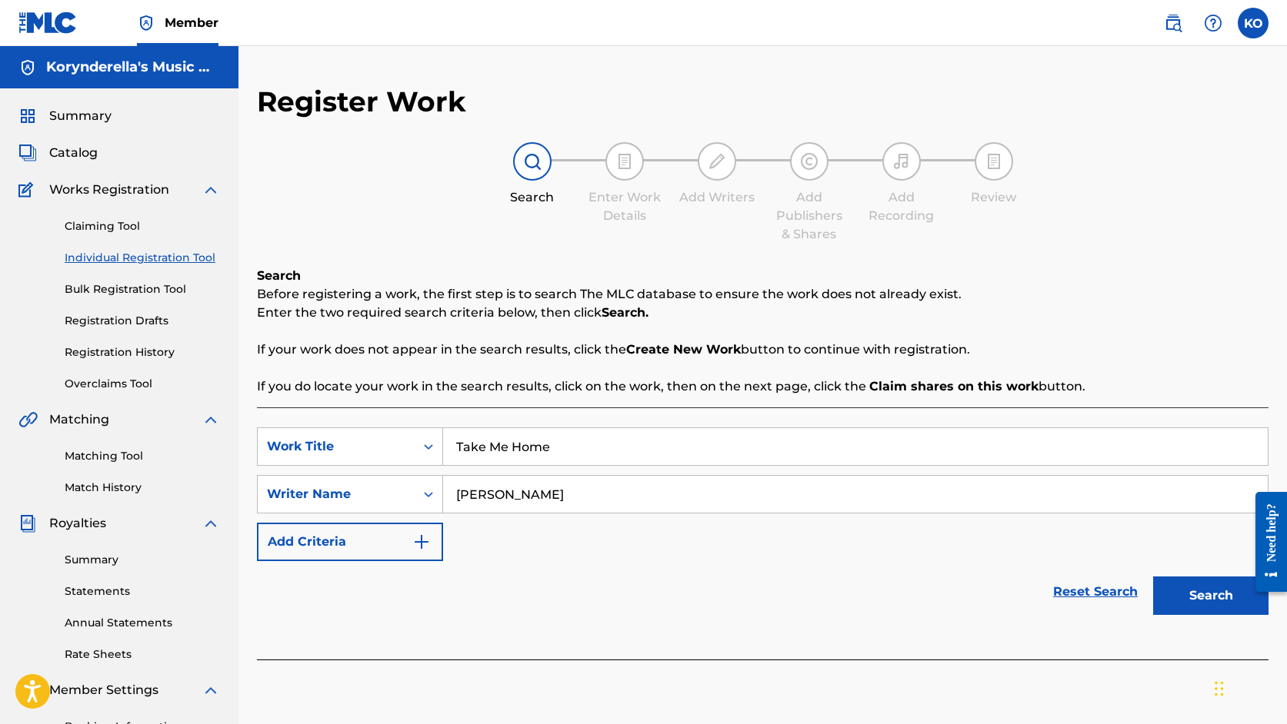
type input "[PERSON_NAME]"
click at [1215, 604] on button "Search" at bounding box center [1210, 596] width 115 height 38
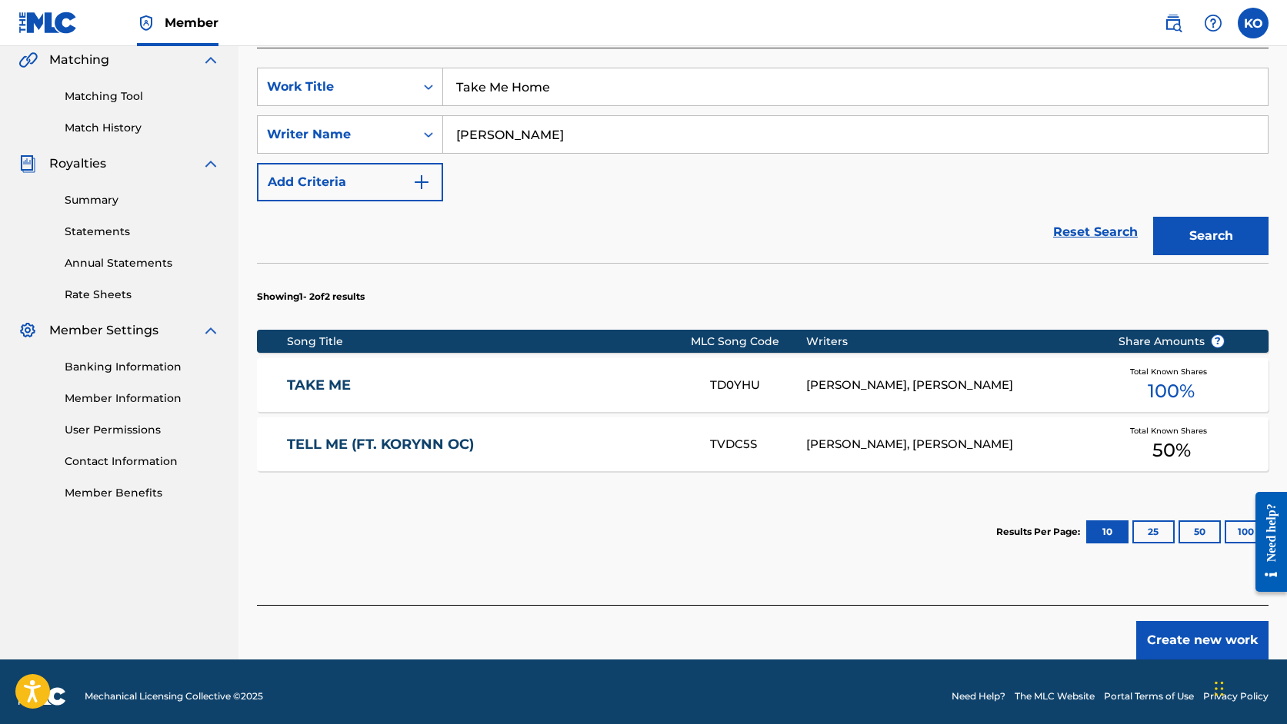
scroll to position [369, 0]
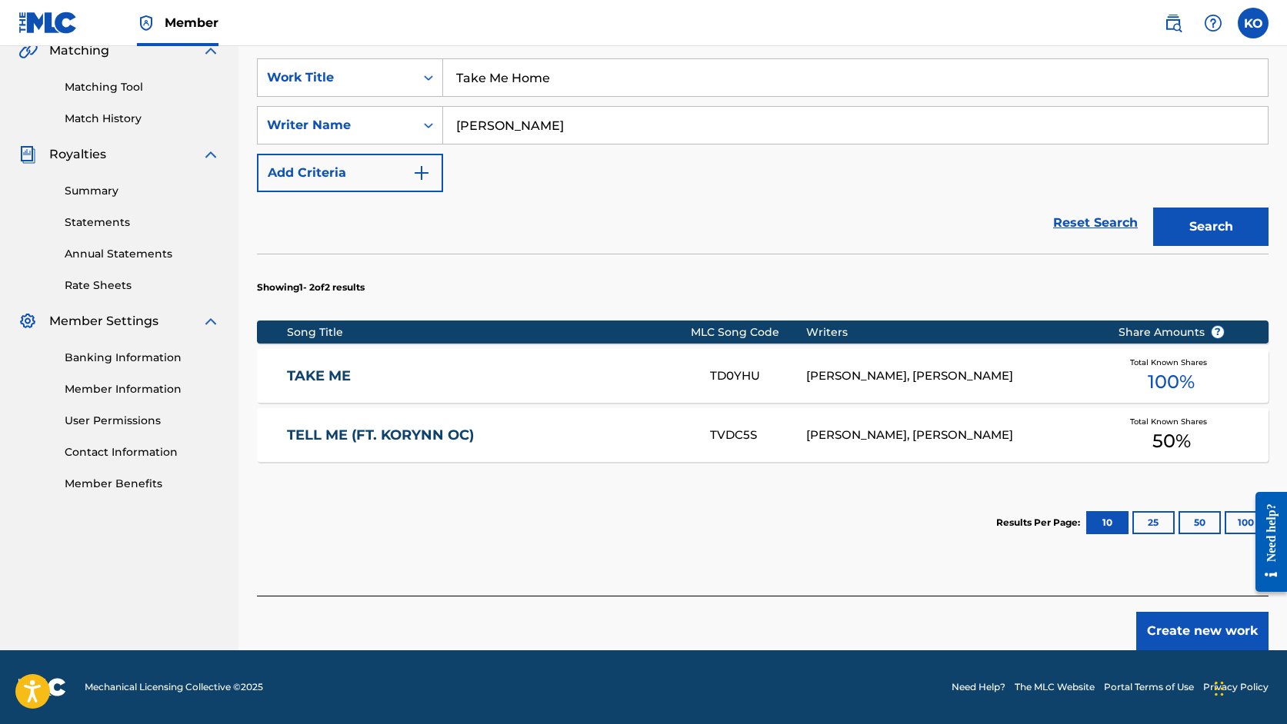
click at [850, 440] on div "[PERSON_NAME], [PERSON_NAME]" at bounding box center [950, 436] width 288 height 18
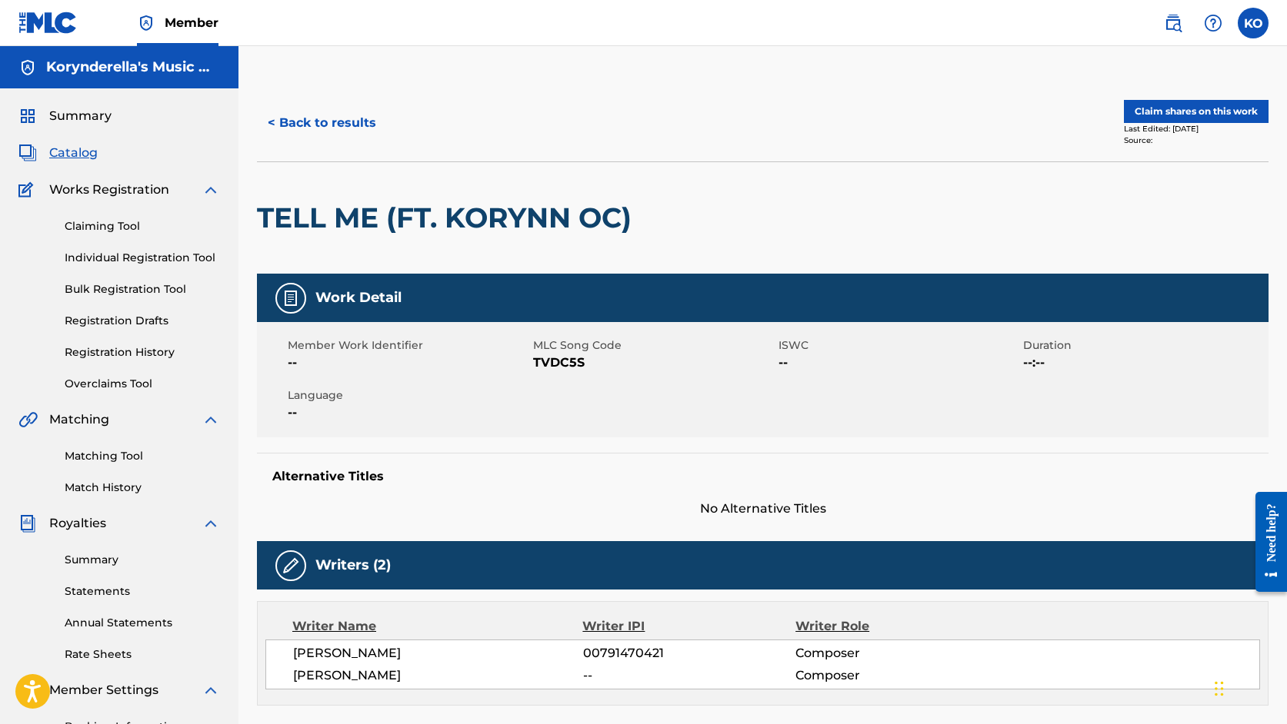
click at [1205, 109] on button "Claim shares on this work" at bounding box center [1196, 111] width 145 height 23
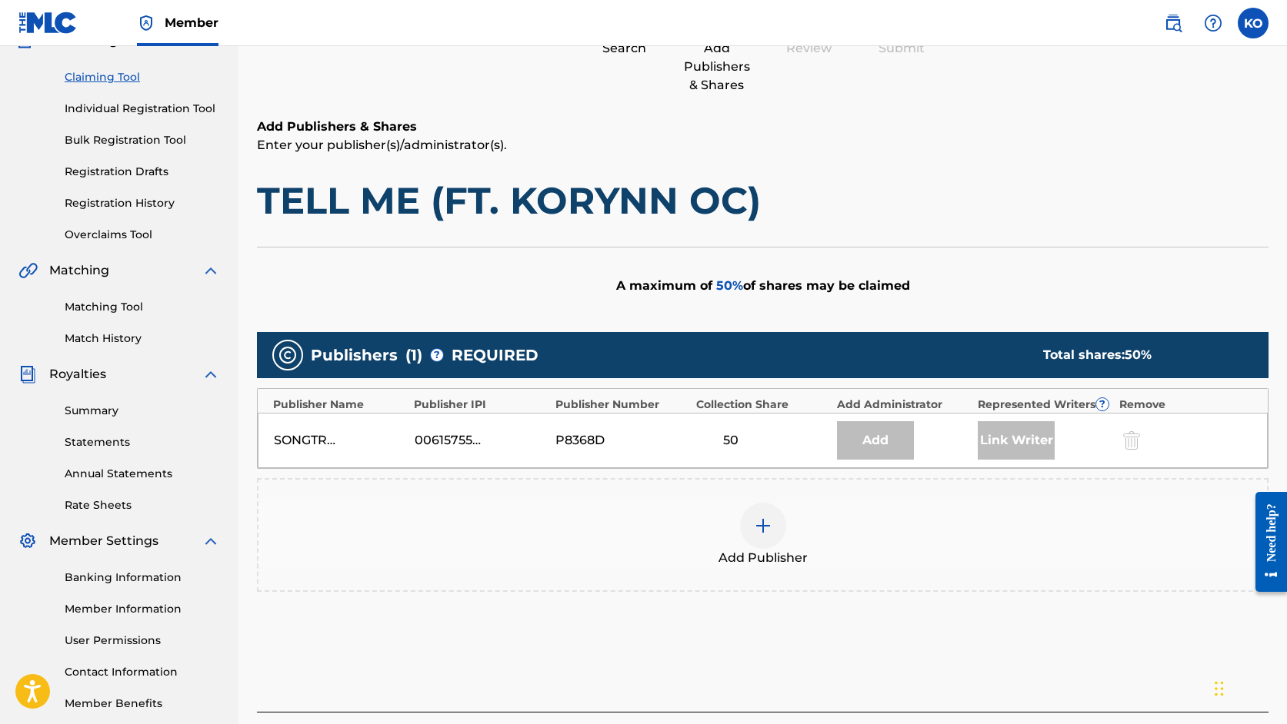
scroll to position [220, 0]
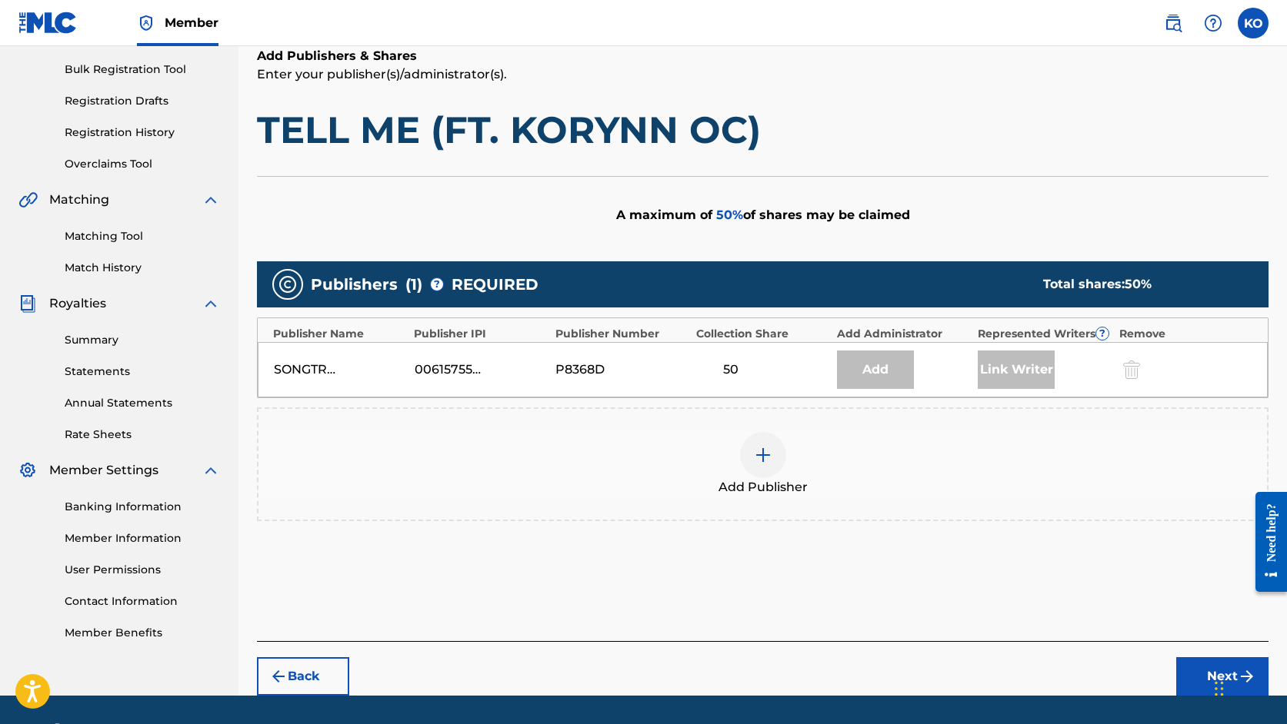
click at [1007, 371] on div "Link Writer" at bounding box center [1015, 370] width 77 height 38
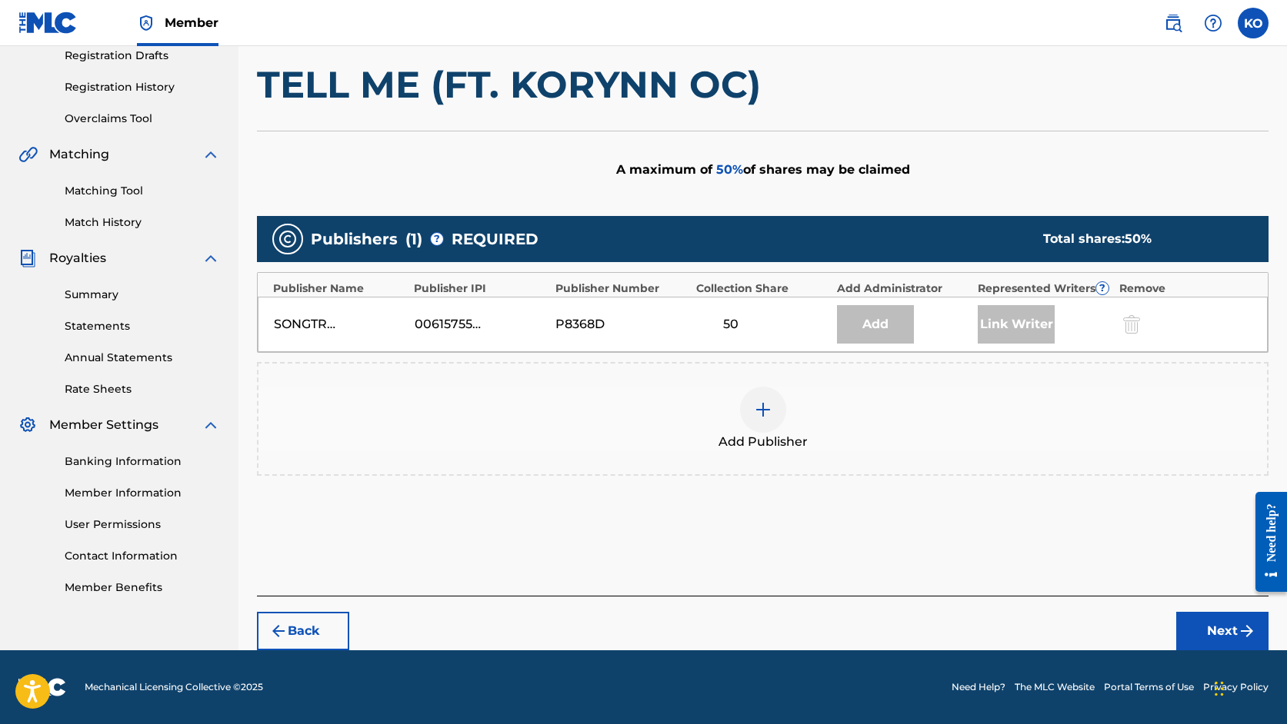
click at [857, 328] on div "Add" at bounding box center [875, 324] width 77 height 38
click at [1231, 634] on button "Next" at bounding box center [1222, 631] width 92 height 38
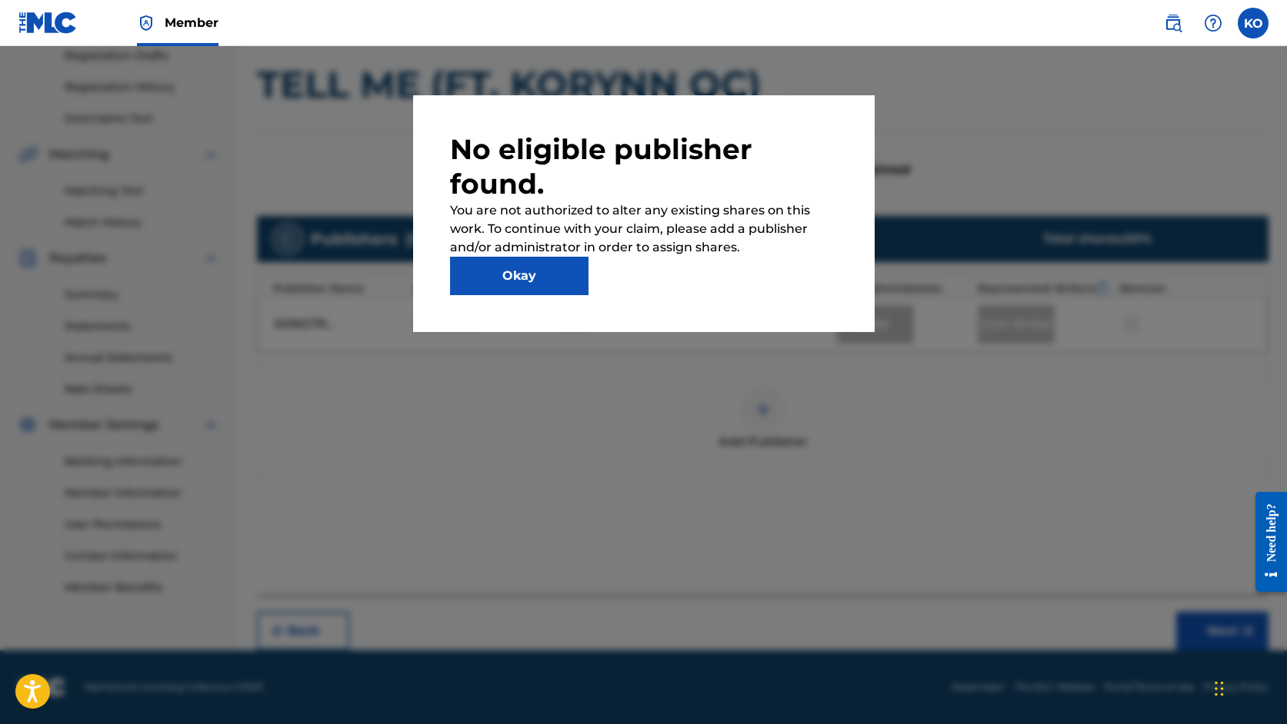
click at [554, 278] on button "Okay" at bounding box center [519, 276] width 138 height 38
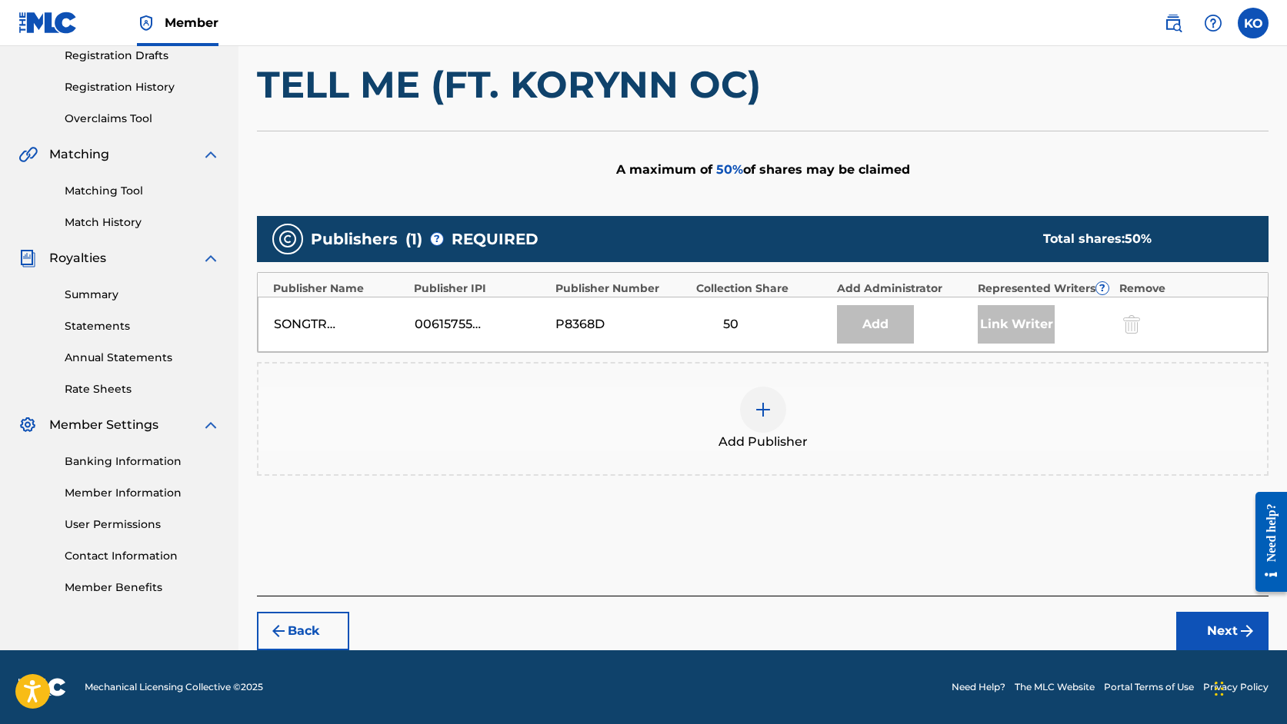
click at [478, 243] on span "REQUIRED" at bounding box center [494, 239] width 87 height 23
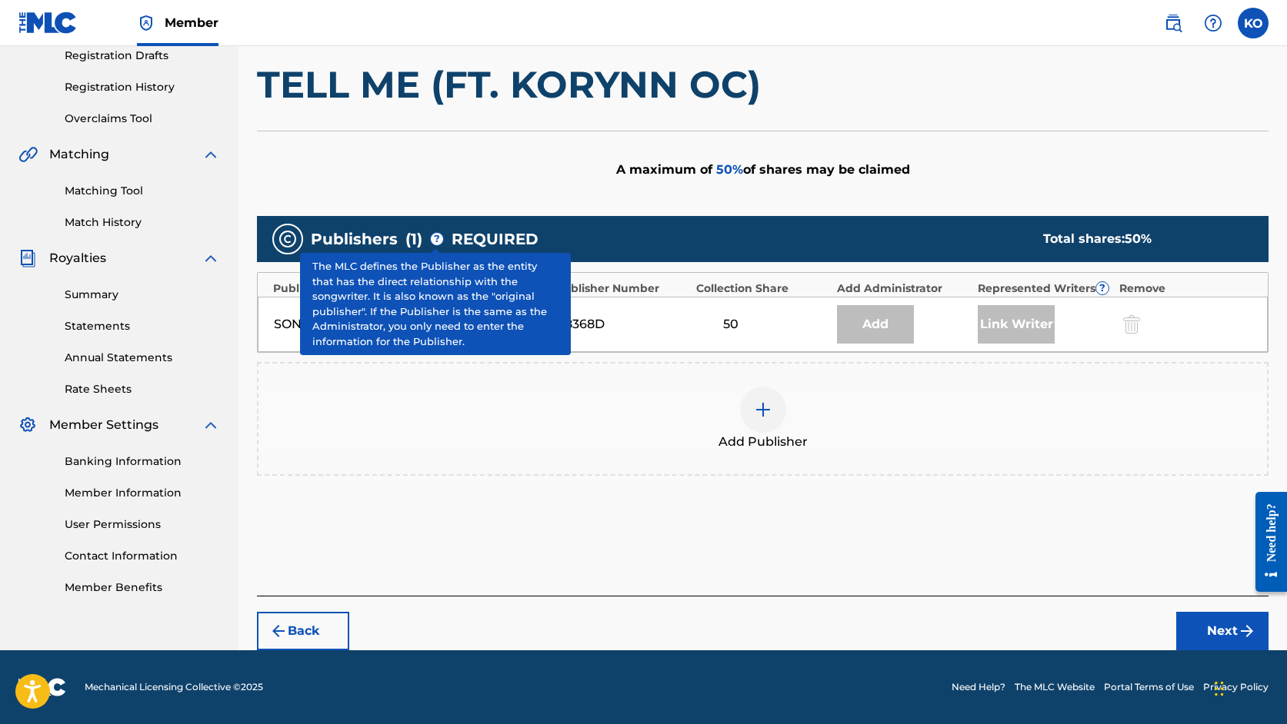
click at [436, 235] on span "?" at bounding box center [437, 239] width 12 height 12
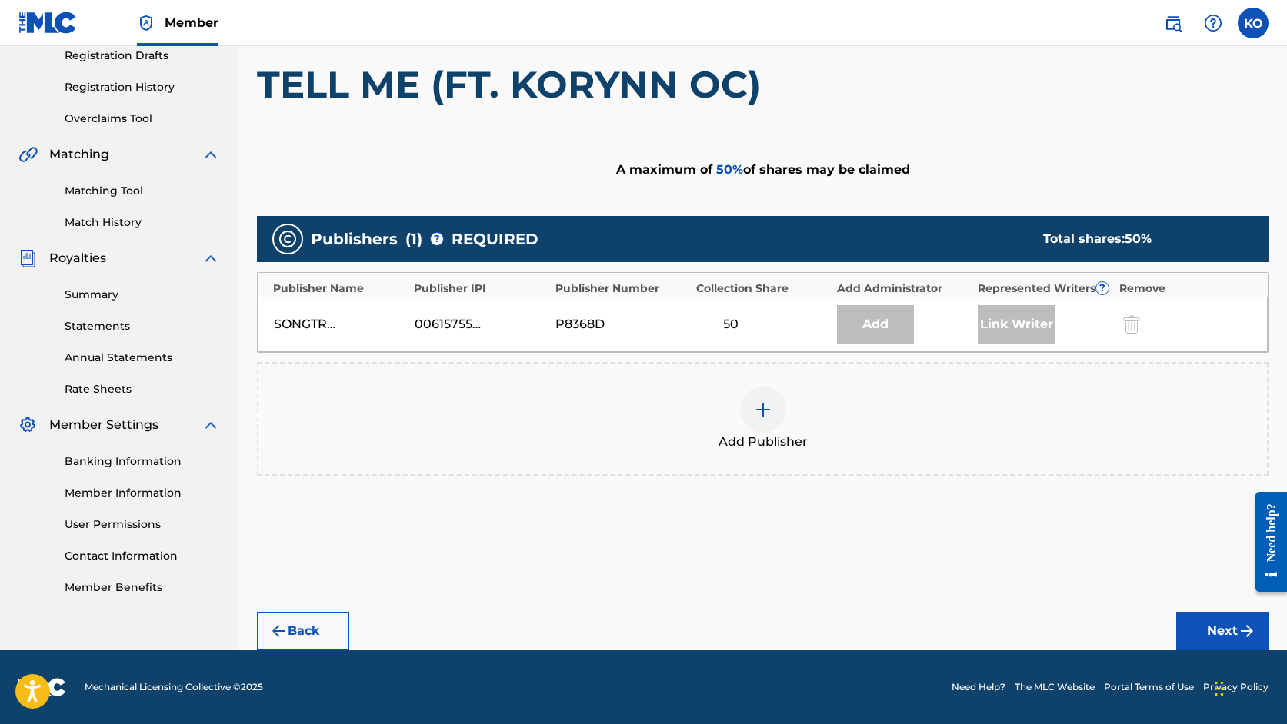
click at [625, 331] on div "P8368D" at bounding box center [621, 324] width 133 height 18
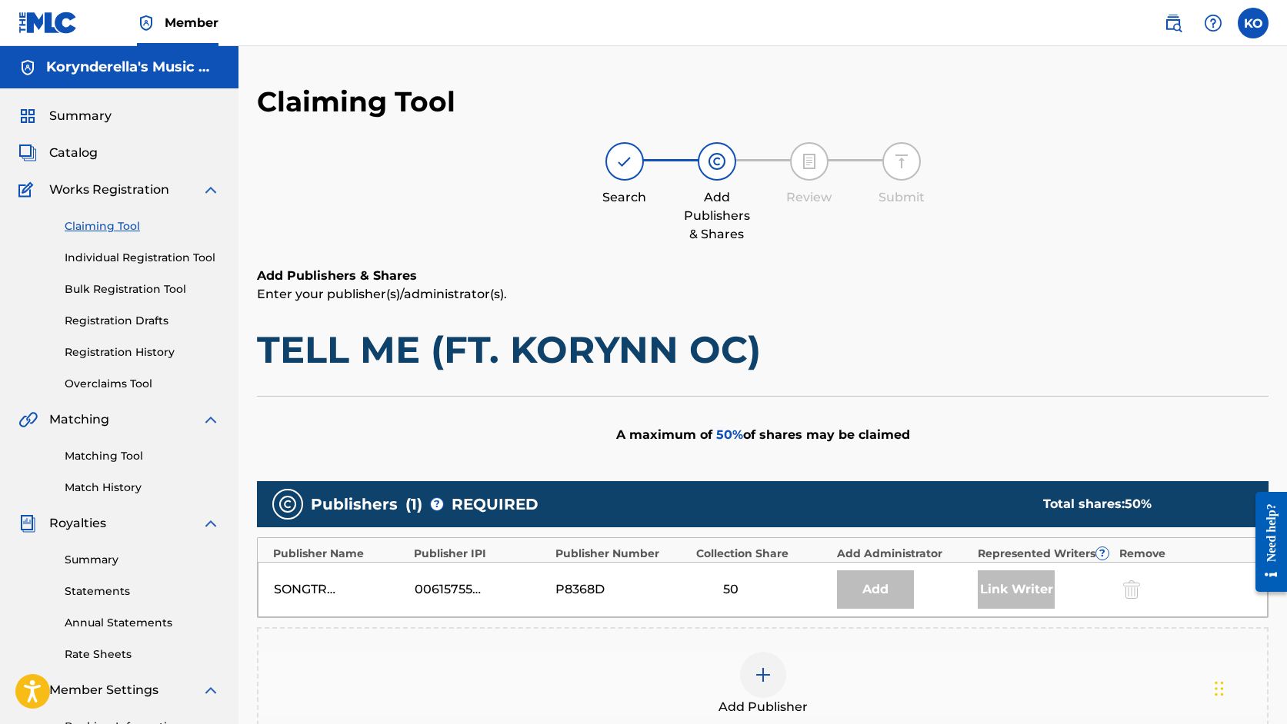
click at [125, 228] on link "Claiming Tool" at bounding box center [142, 226] width 155 height 16
click at [77, 228] on link "Claiming Tool" at bounding box center [142, 226] width 155 height 16
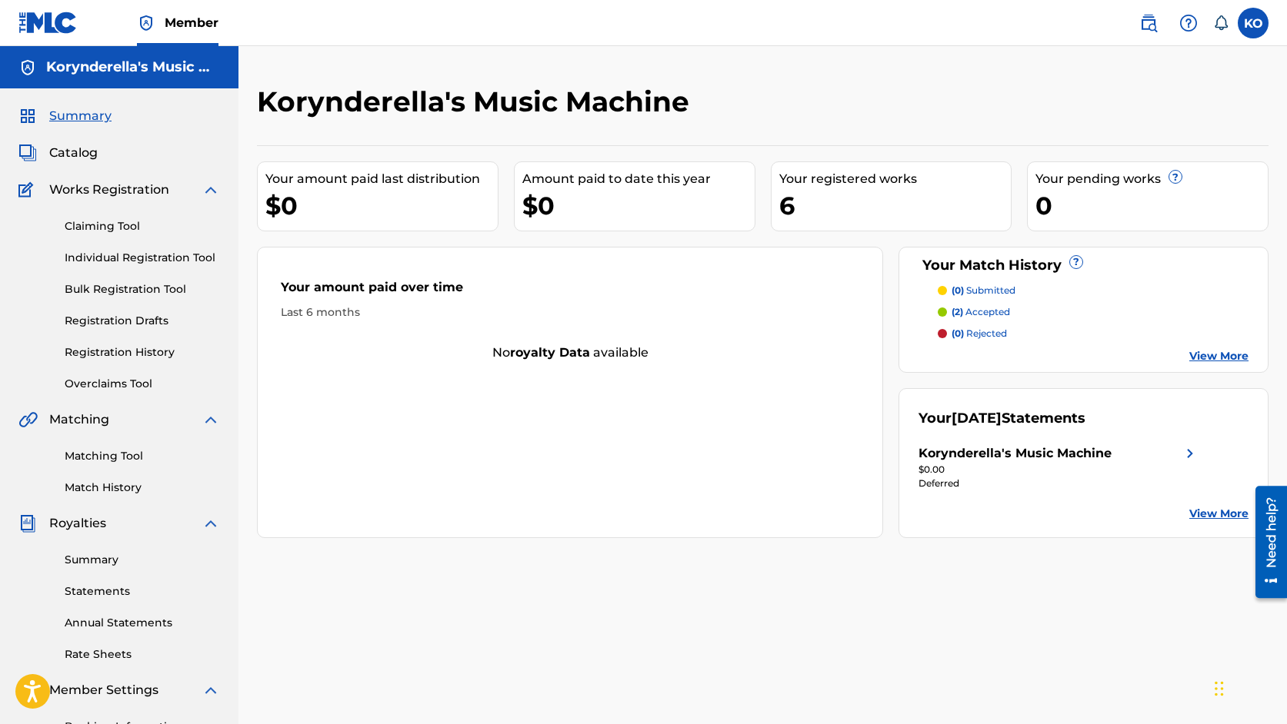
click at [127, 228] on link "Claiming Tool" at bounding box center [142, 226] width 155 height 16
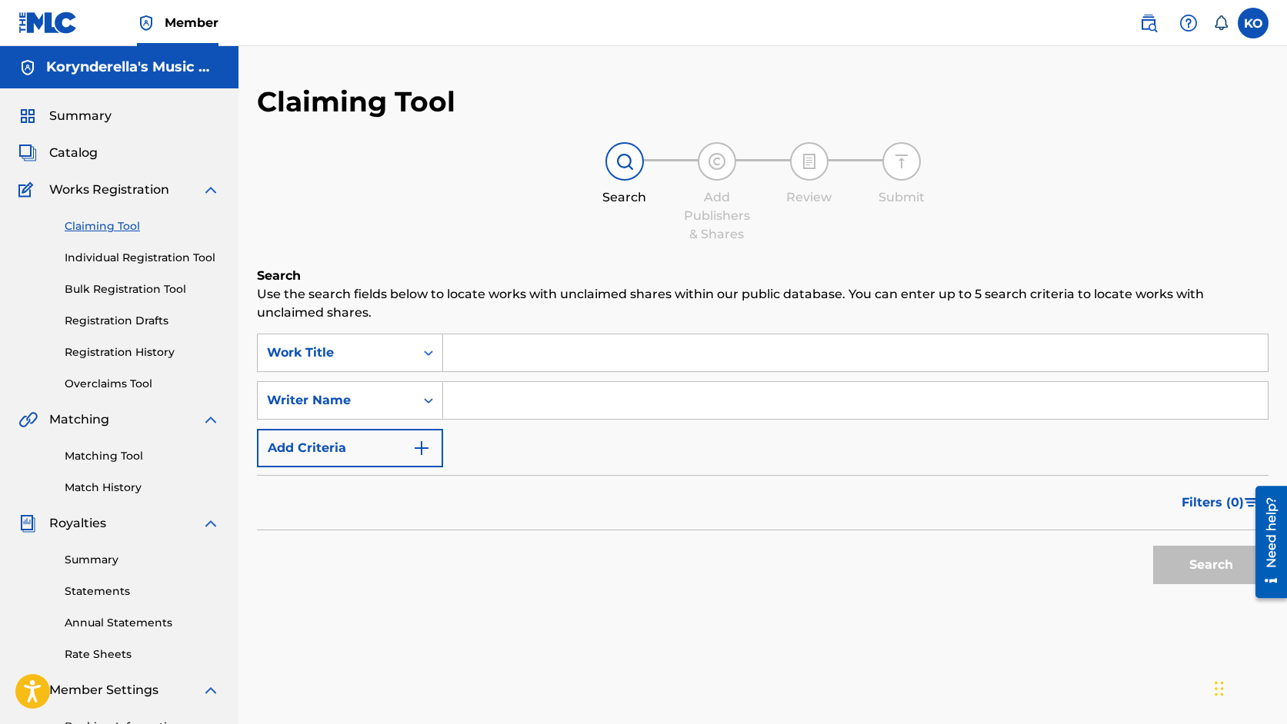
click at [520, 404] on input "Search Form" at bounding box center [855, 400] width 824 height 37
click at [1153, 546] on button "Search" at bounding box center [1210, 565] width 115 height 38
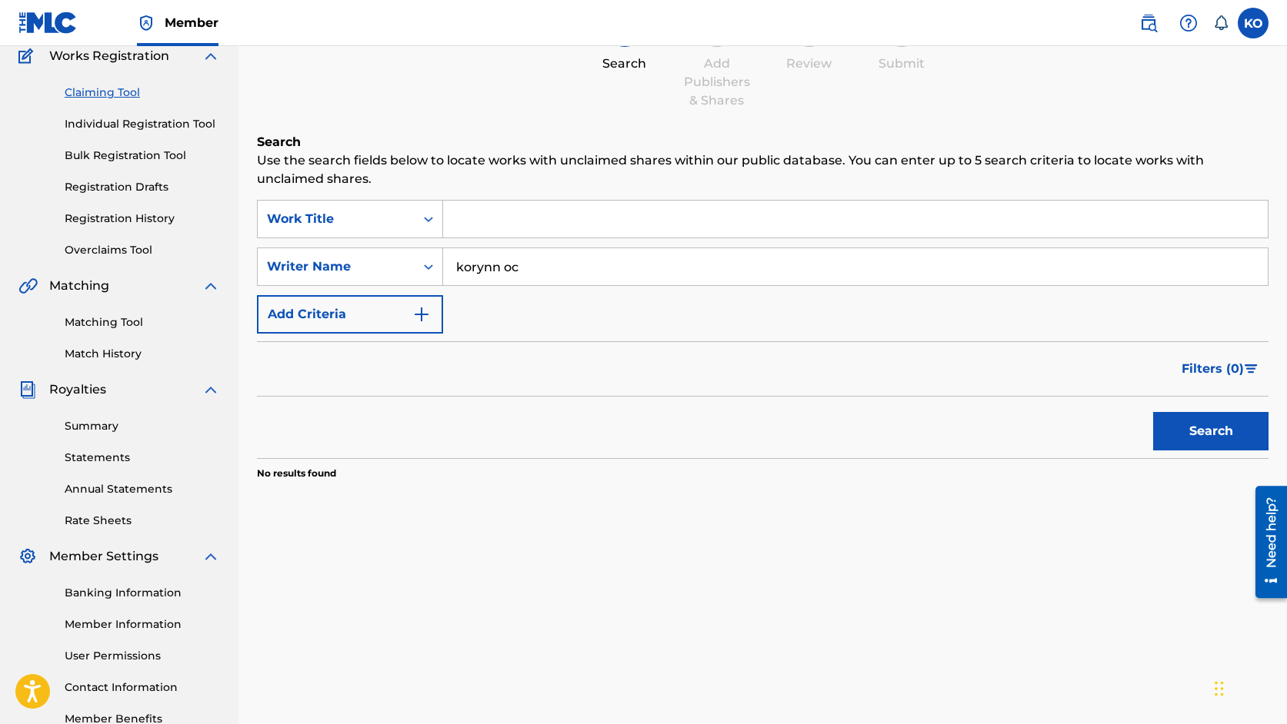
scroll to position [138, 0]
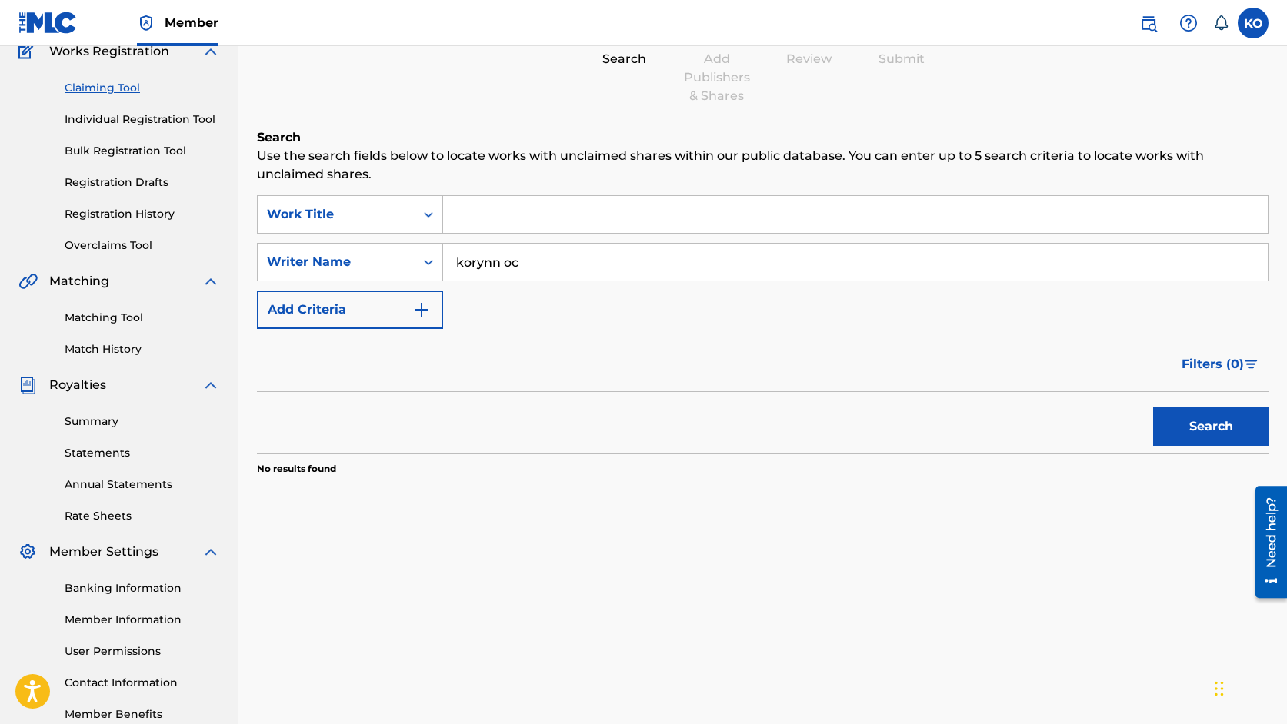
click at [1176, 421] on button "Search" at bounding box center [1210, 427] width 115 height 38
drag, startPoint x: 554, startPoint y: 265, endPoint x: 502, endPoint y: 267, distance: 51.5
click at [502, 267] on input "korynn oc" at bounding box center [855, 262] width 824 height 37
type input "korynn"
click at [1187, 421] on button "Search" at bounding box center [1210, 427] width 115 height 38
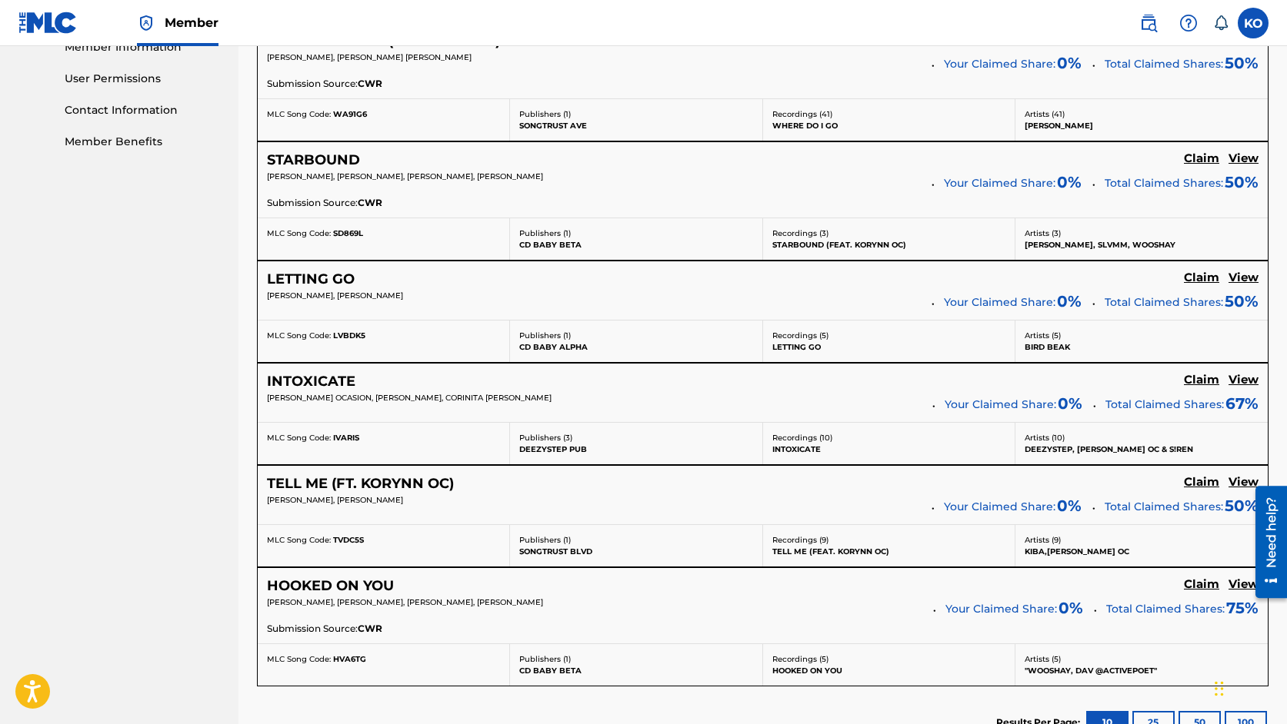
scroll to position [851, 0]
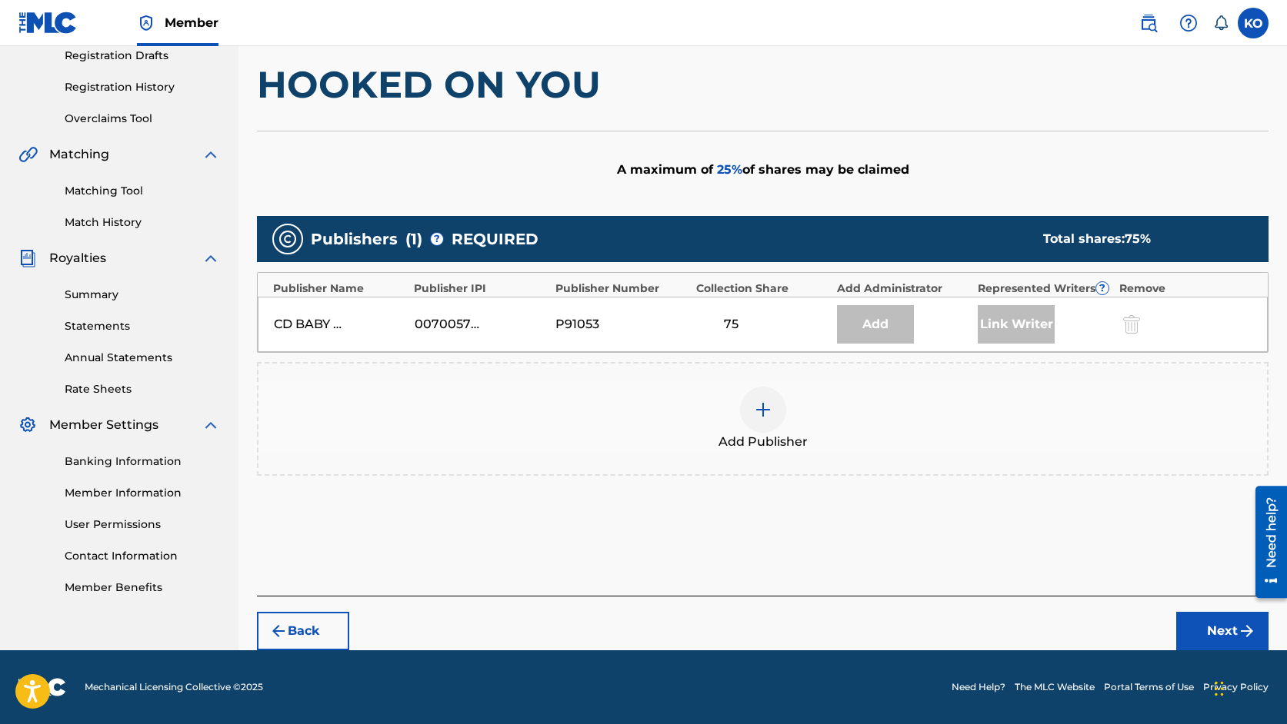
scroll to position [265, 0]
click at [873, 331] on div "Add" at bounding box center [875, 324] width 77 height 38
click at [1017, 324] on div "Link Writer" at bounding box center [1015, 324] width 77 height 38
click at [734, 313] on div "CD BABY BETA 00700570289 P91053 75 Add Link Writer" at bounding box center [763, 324] width 1010 height 55
click at [760, 408] on img at bounding box center [763, 410] width 18 height 18
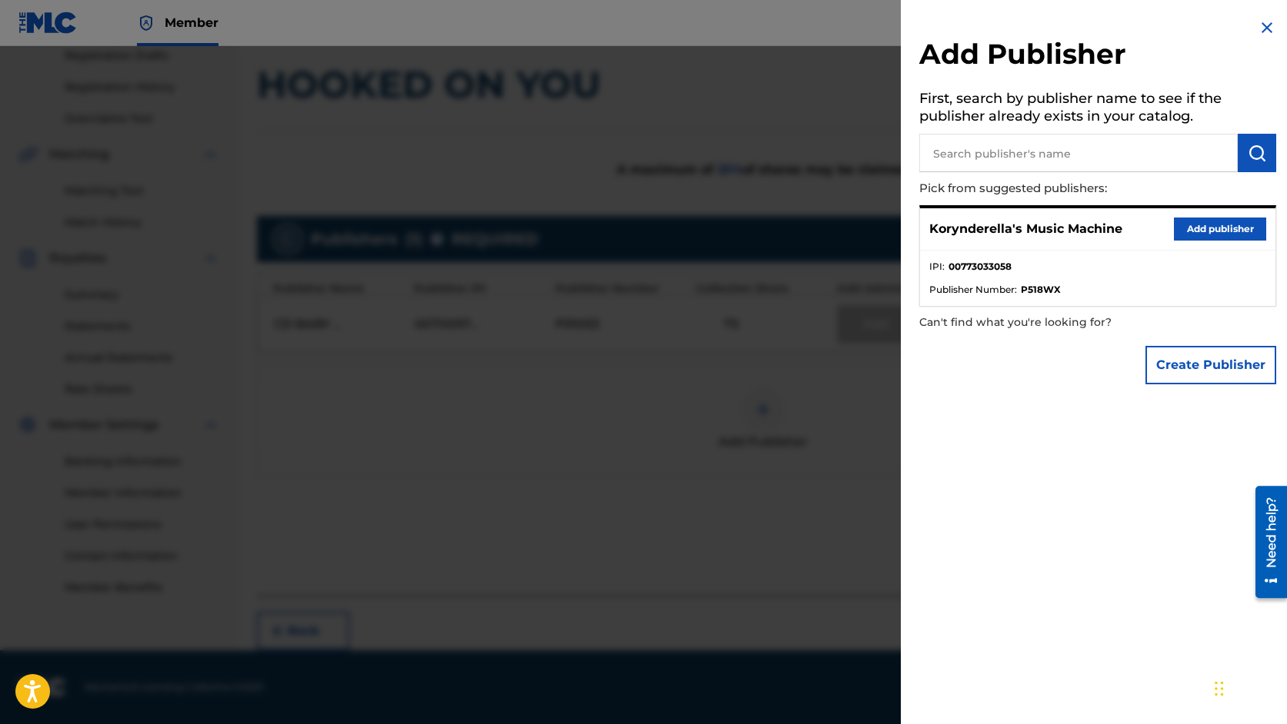
click at [1204, 232] on button "Add publisher" at bounding box center [1220, 229] width 92 height 23
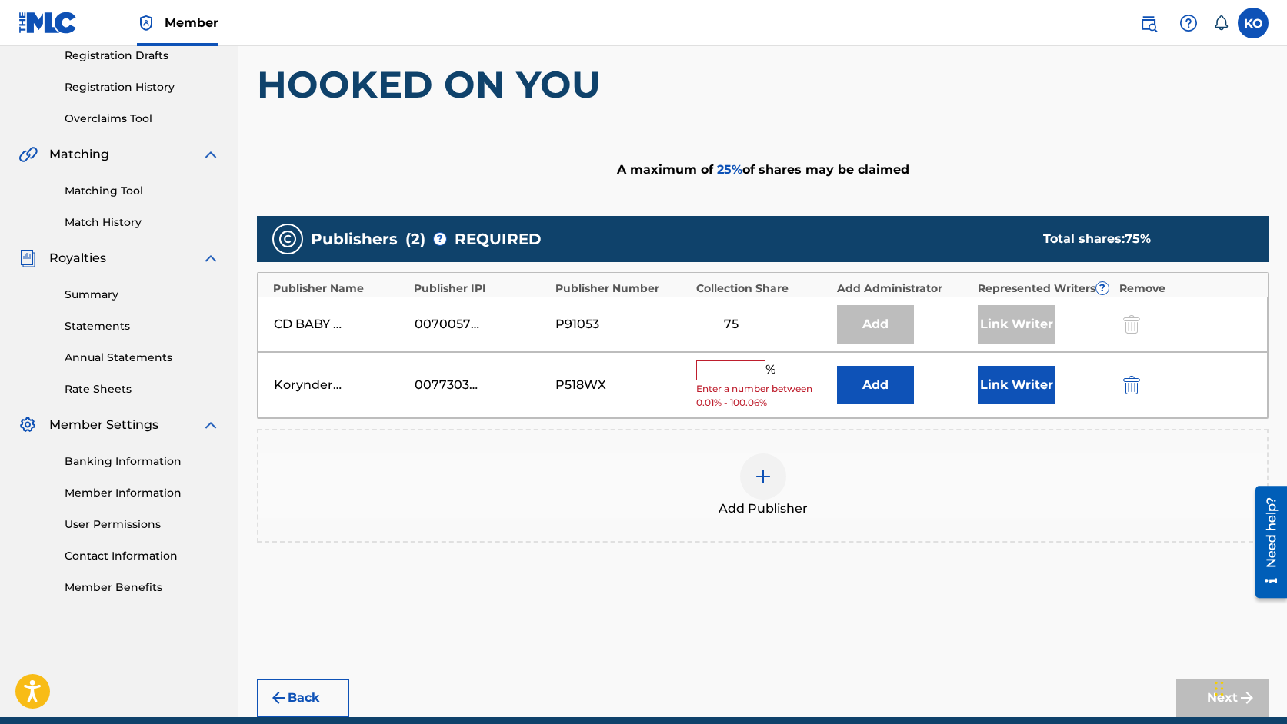
click at [731, 371] on input "text" at bounding box center [730, 371] width 69 height 20
click at [305, 704] on button "Back" at bounding box center [303, 698] width 92 height 38
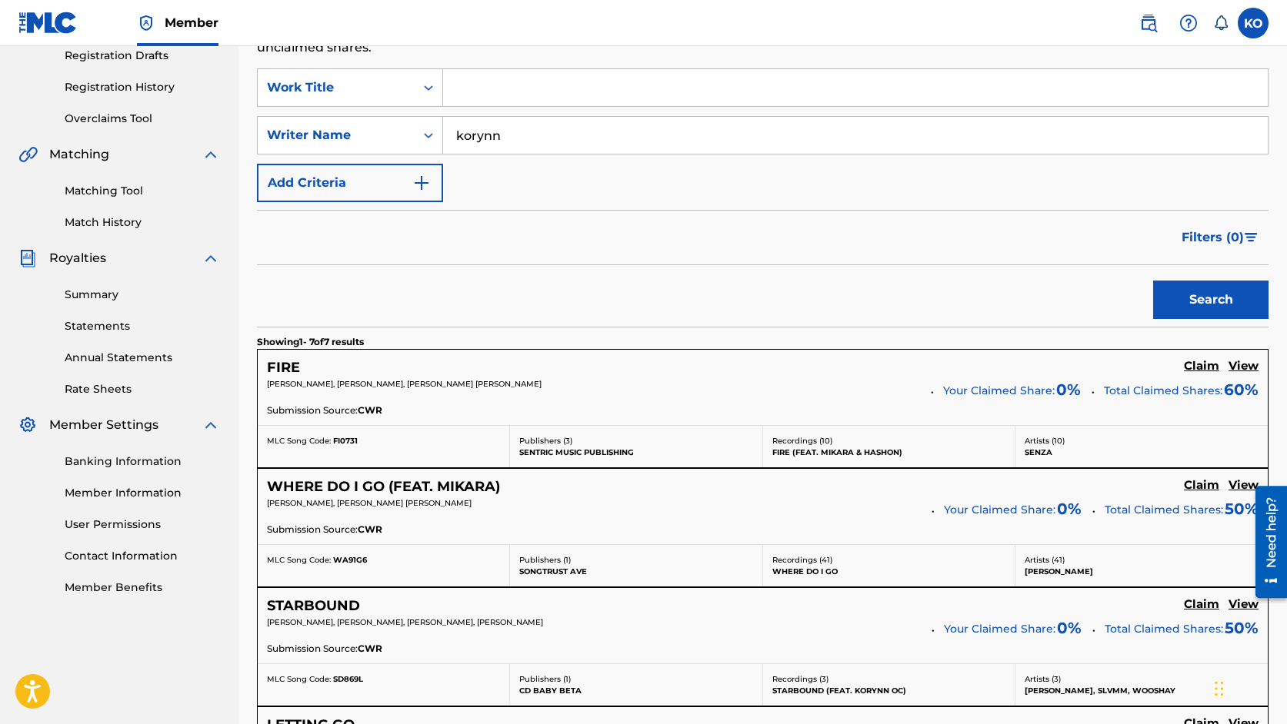
click at [1240, 361] on h5 "View" at bounding box center [1243, 366] width 30 height 15
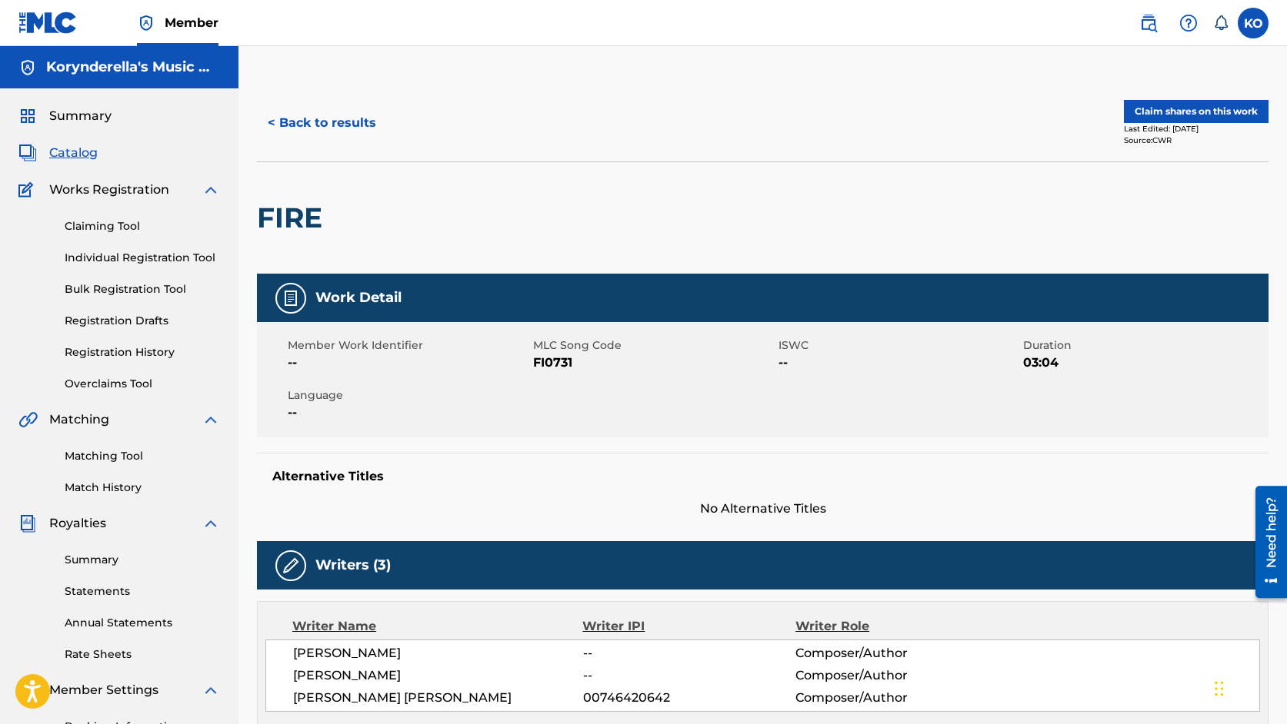
click at [1160, 109] on button "Claim shares on this work" at bounding box center [1196, 111] width 145 height 23
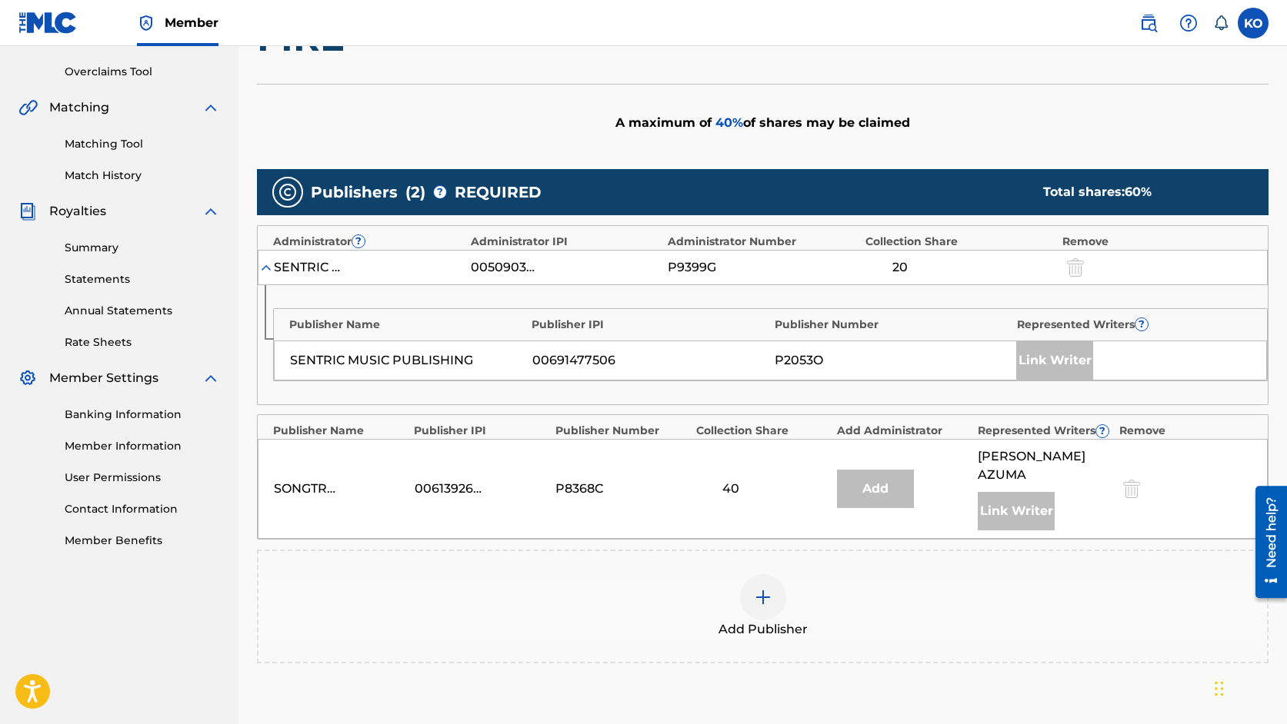
scroll to position [318, 0]
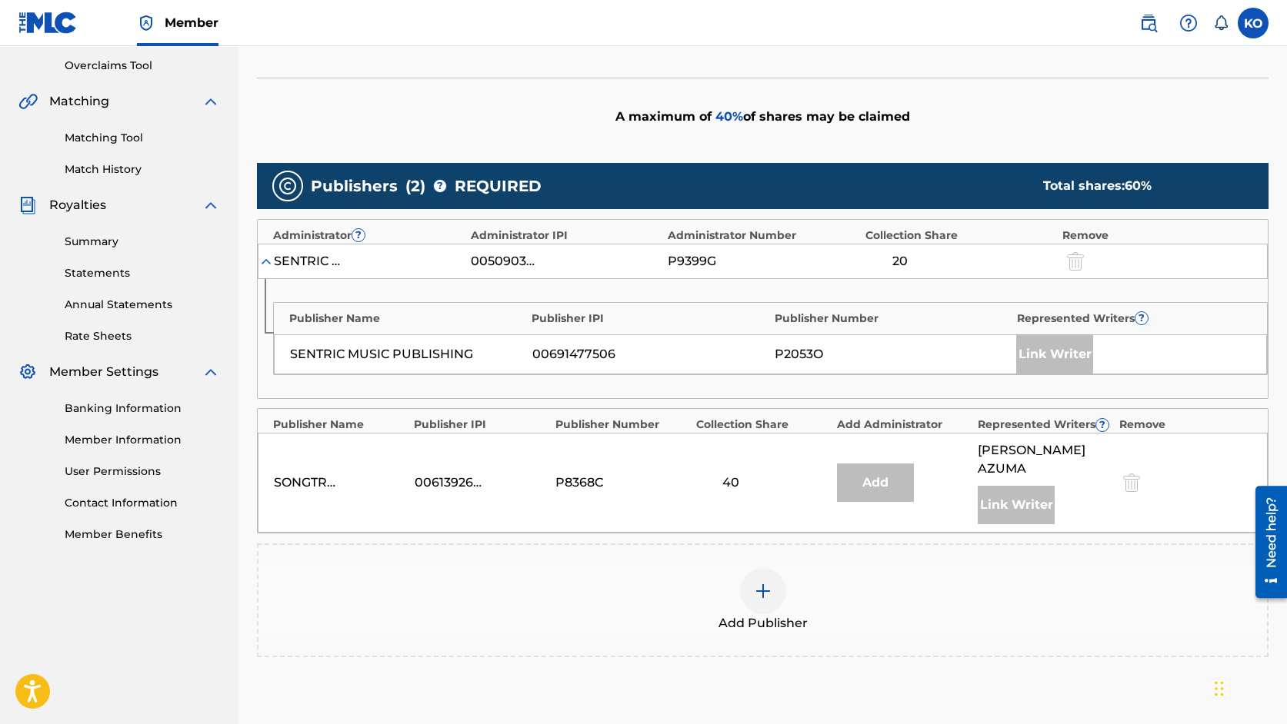
click at [763, 591] on img at bounding box center [763, 591] width 18 height 18
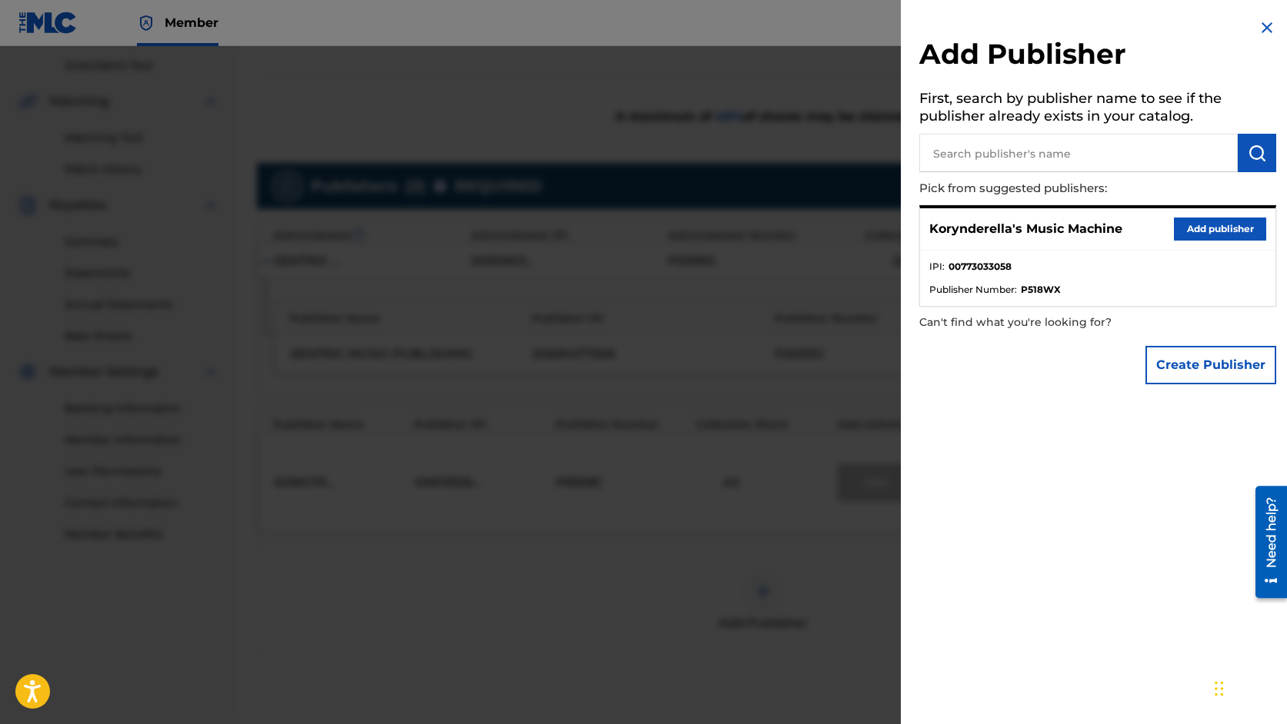
click at [1224, 233] on button "Add publisher" at bounding box center [1220, 229] width 92 height 23
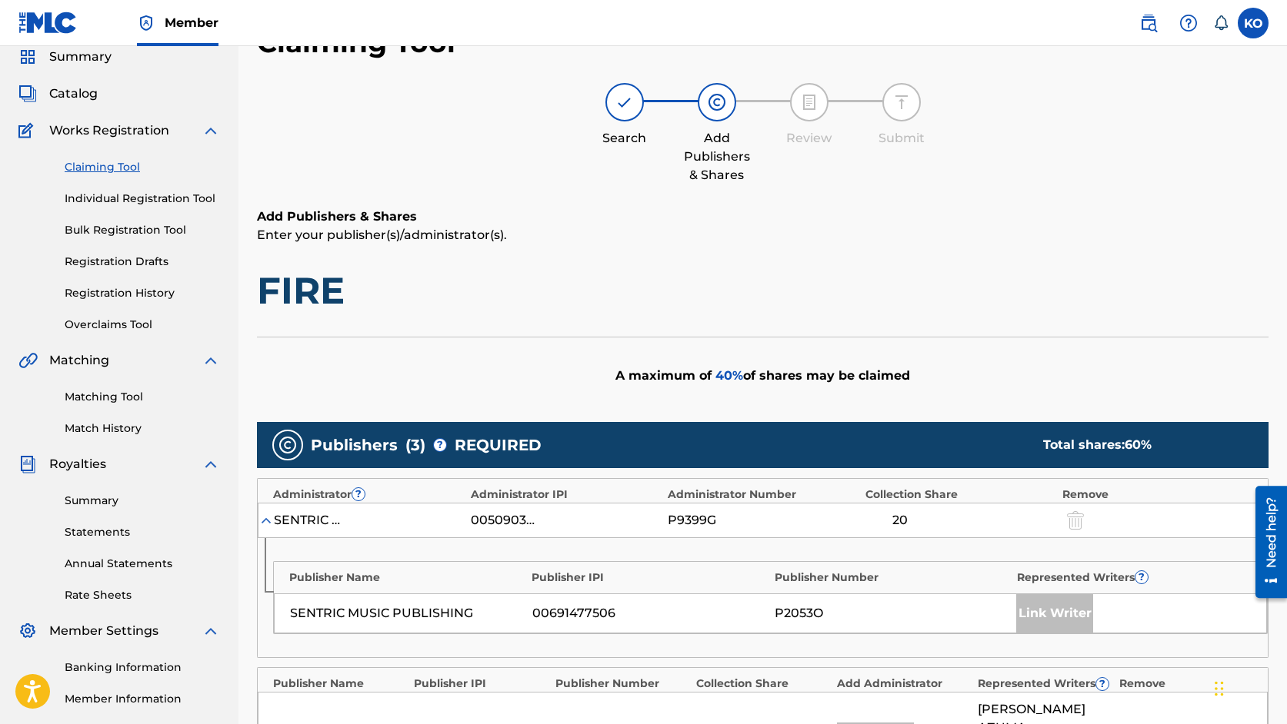
scroll to position [8, 0]
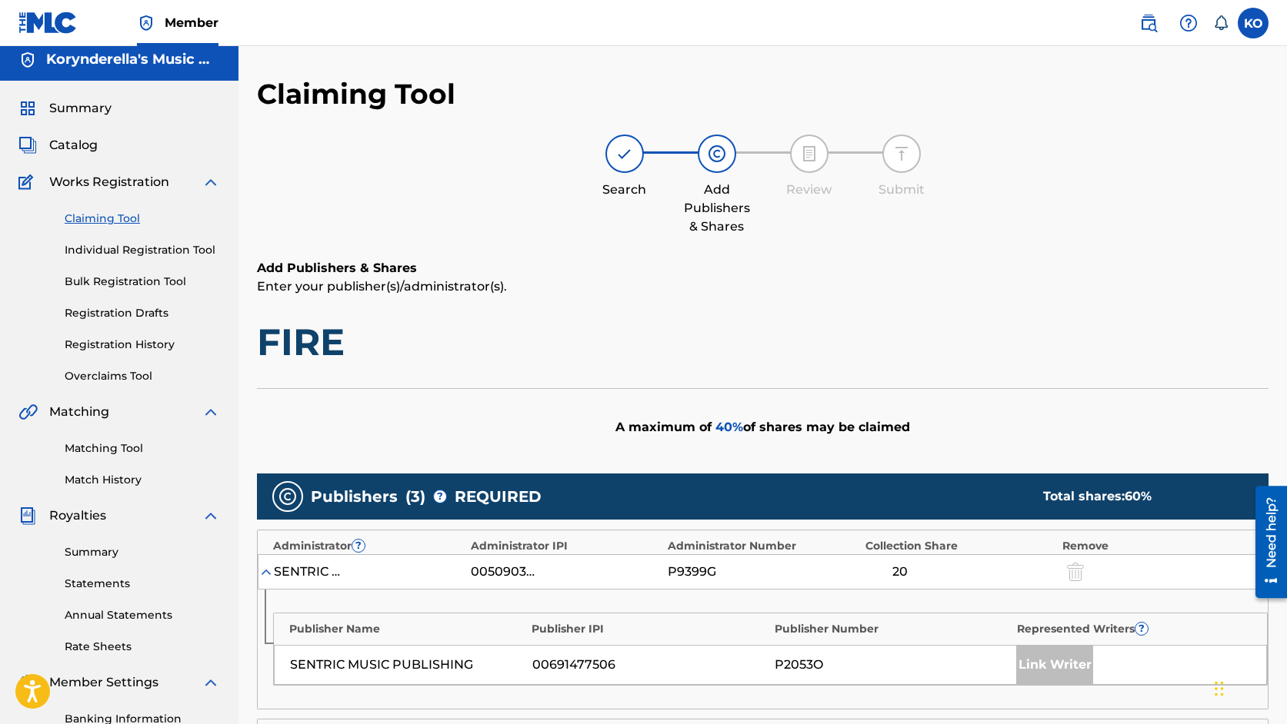
click at [127, 218] on link "Claiming Tool" at bounding box center [142, 219] width 155 height 16
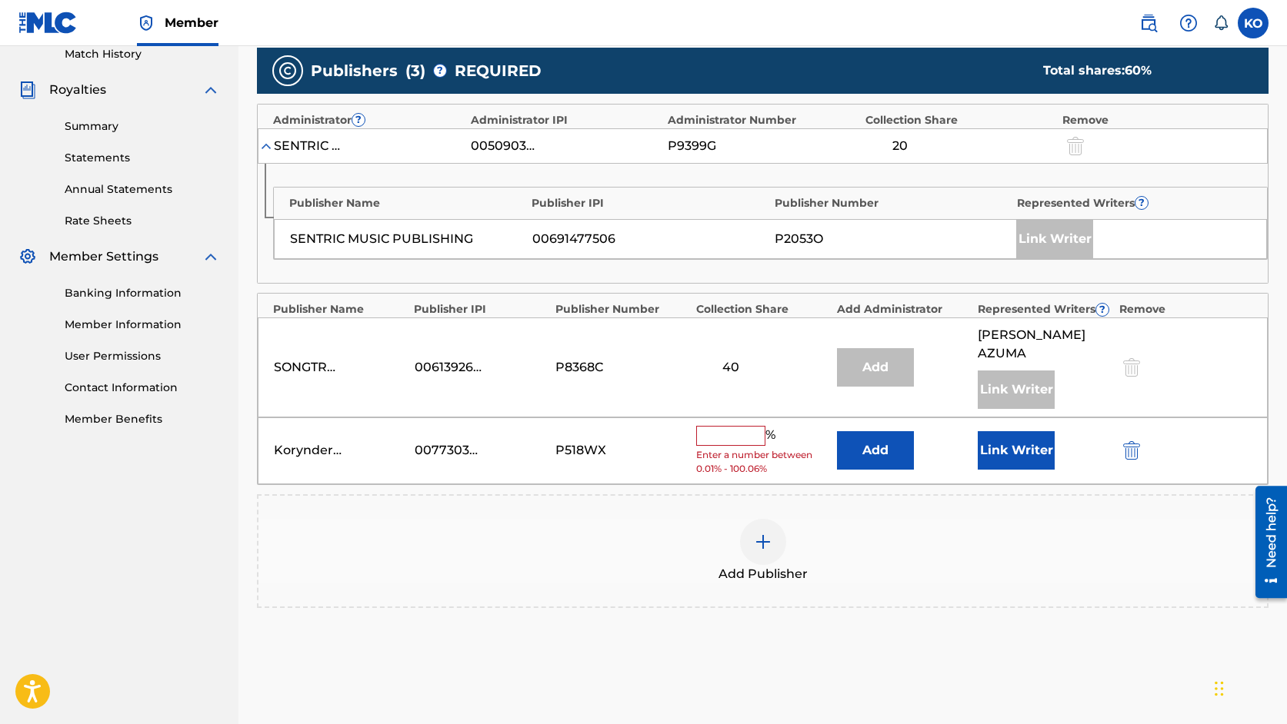
scroll to position [566, 0]
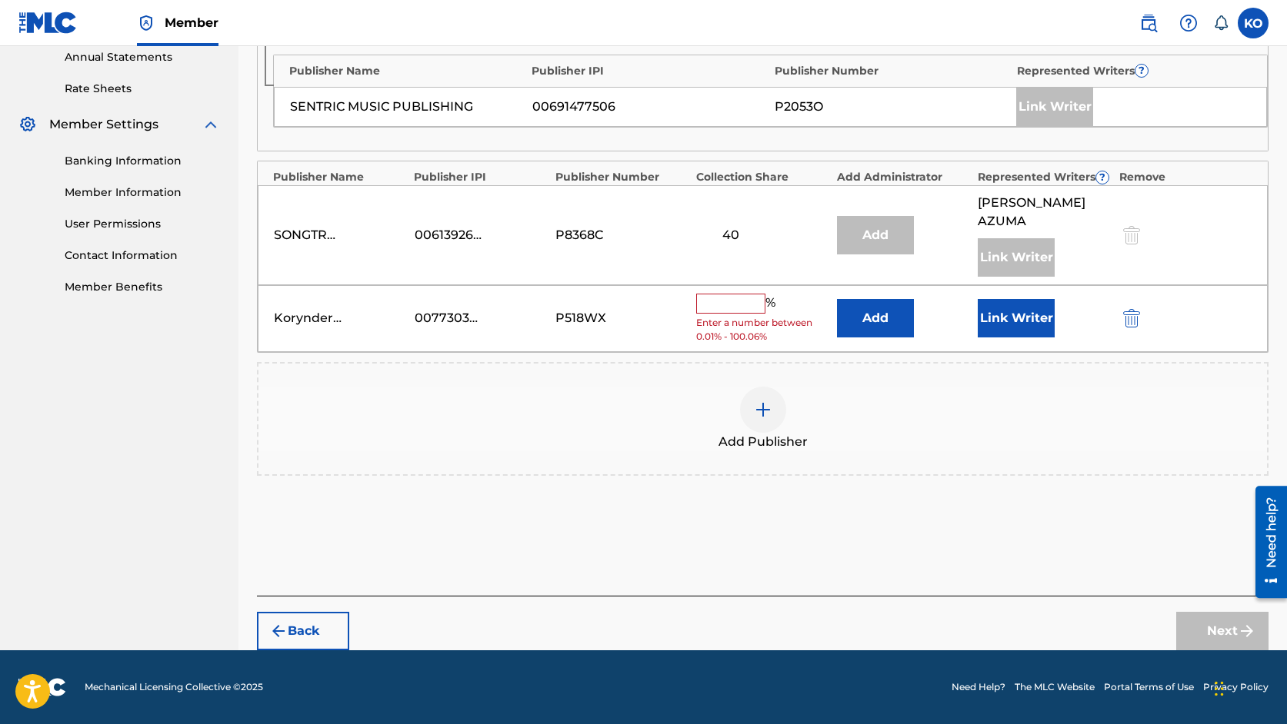
click at [298, 636] on button "Back" at bounding box center [303, 631] width 92 height 38
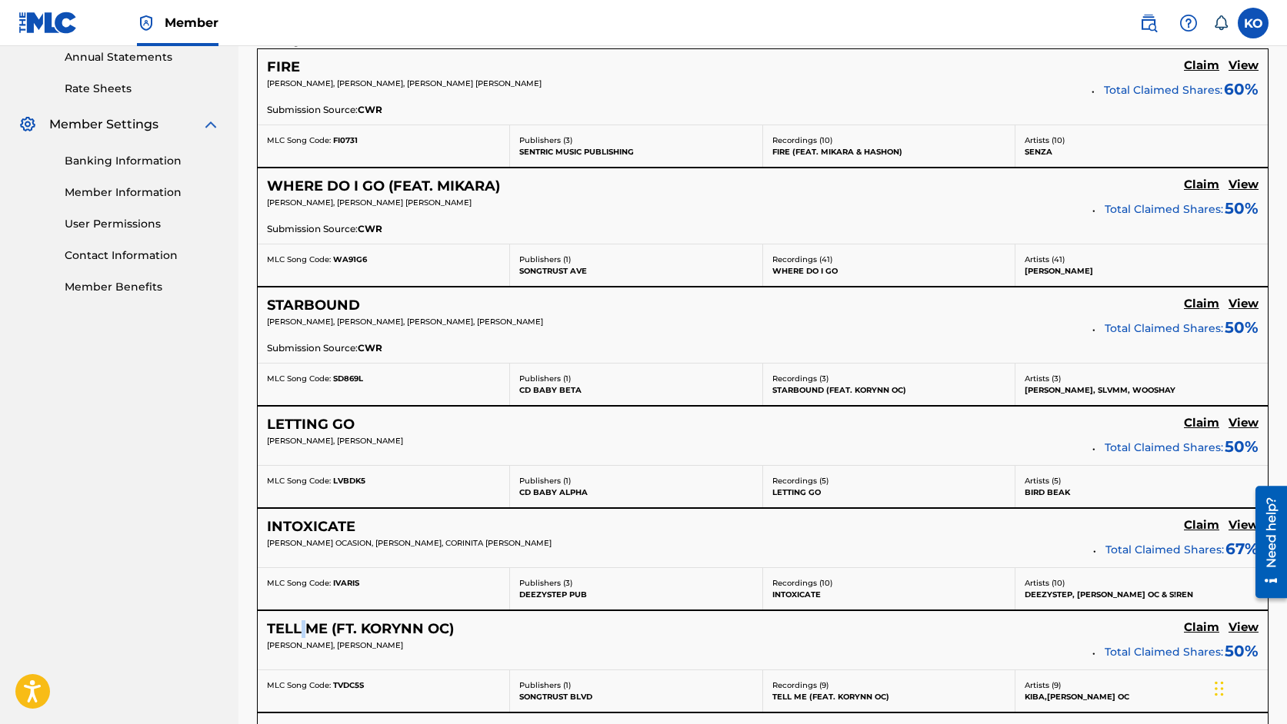
click at [298, 636] on h5 "TELL ME (FT. KORYNN OC)" at bounding box center [360, 630] width 187 height 18
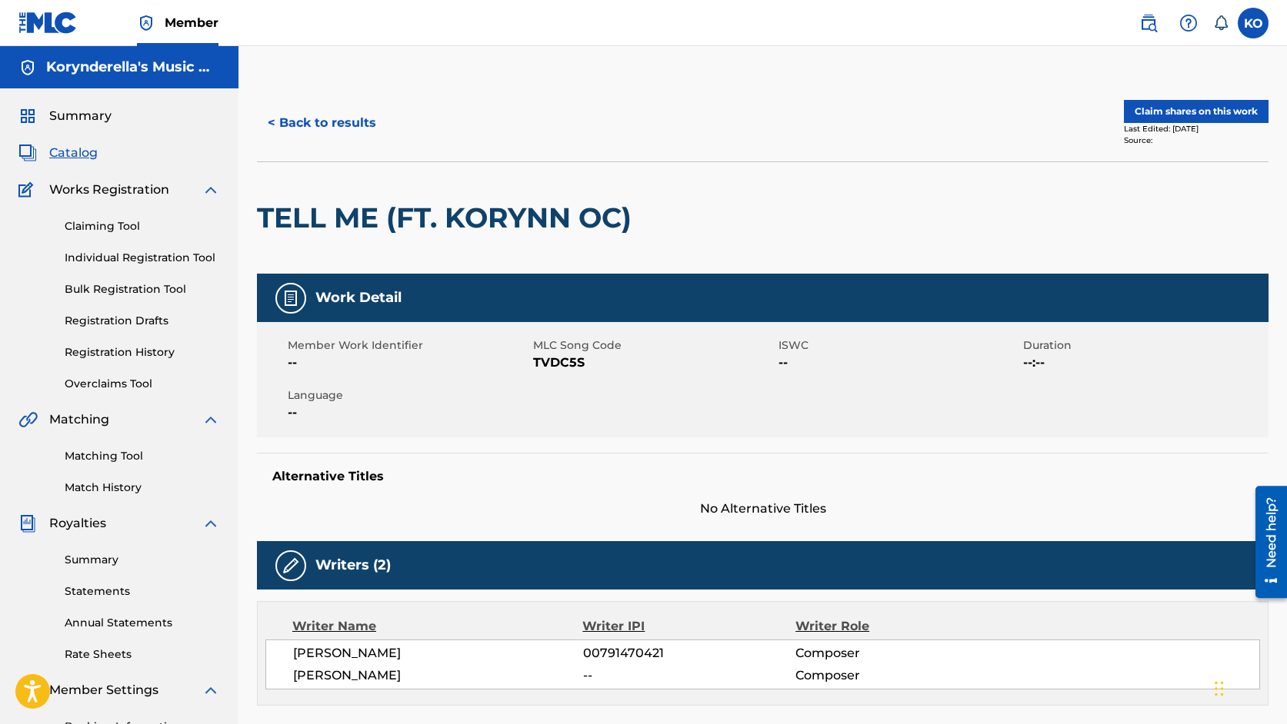
scroll to position [853, 0]
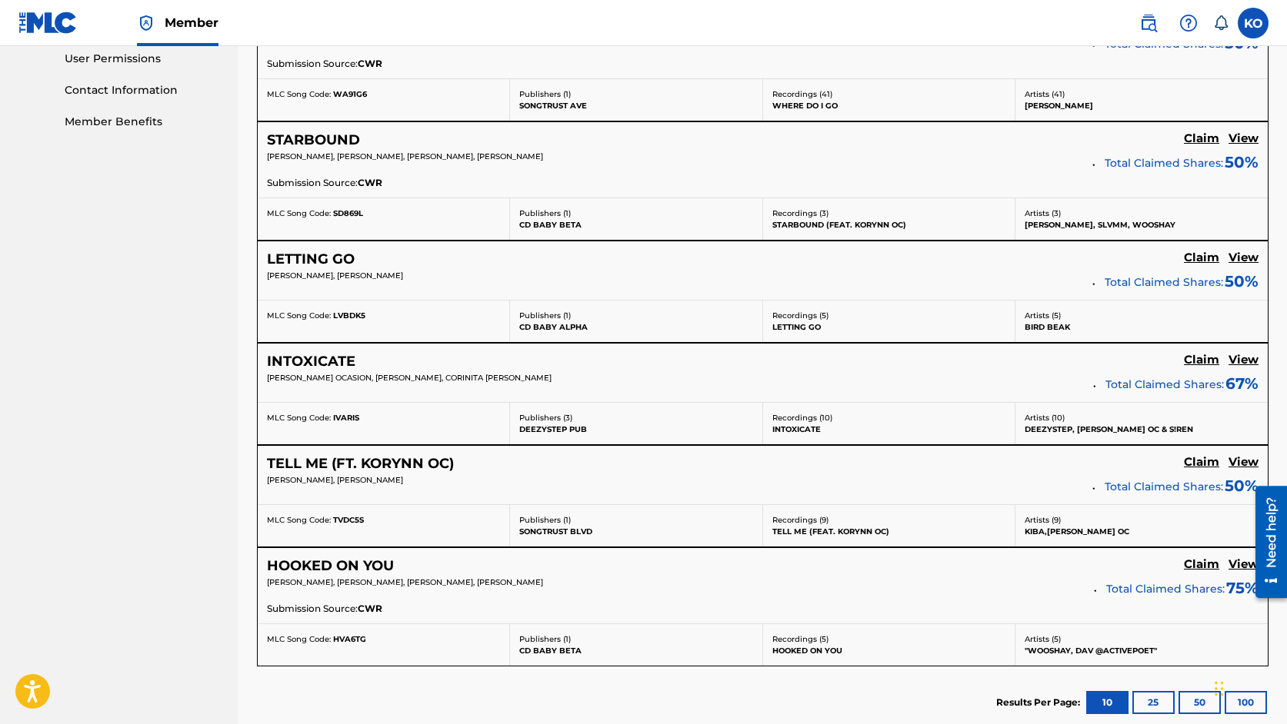
scroll to position [738, 0]
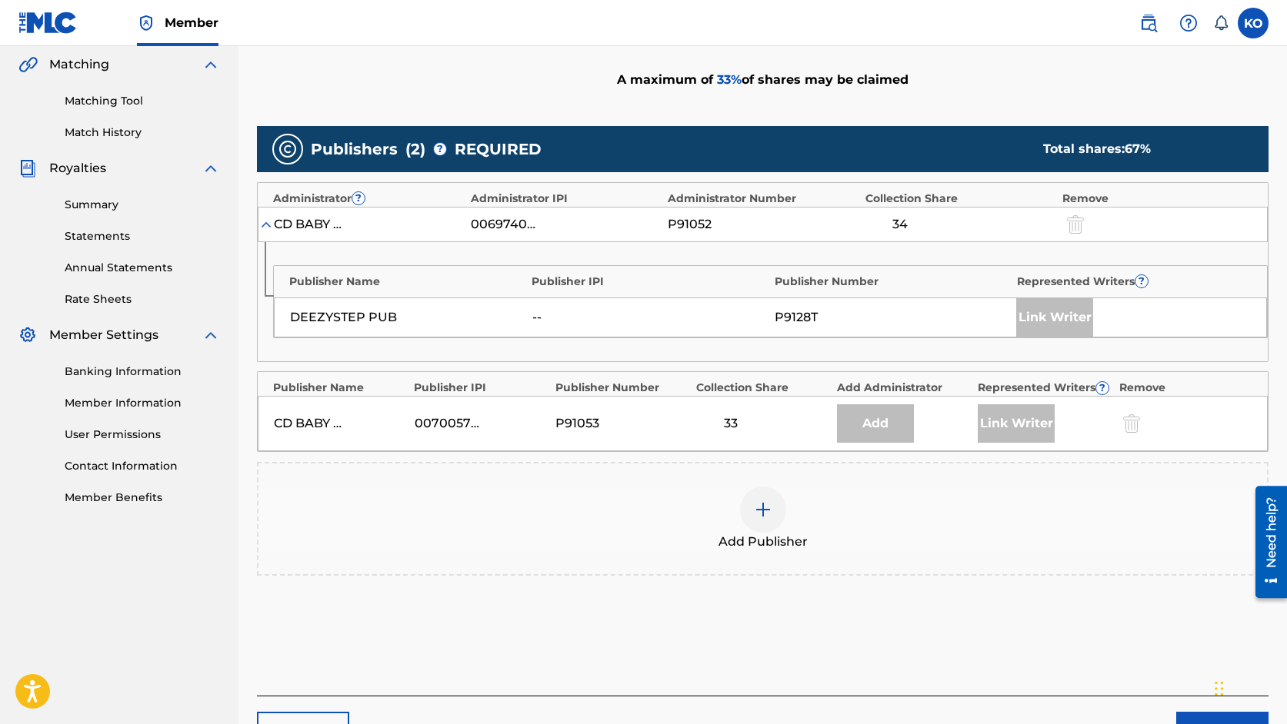
scroll to position [359, 0]
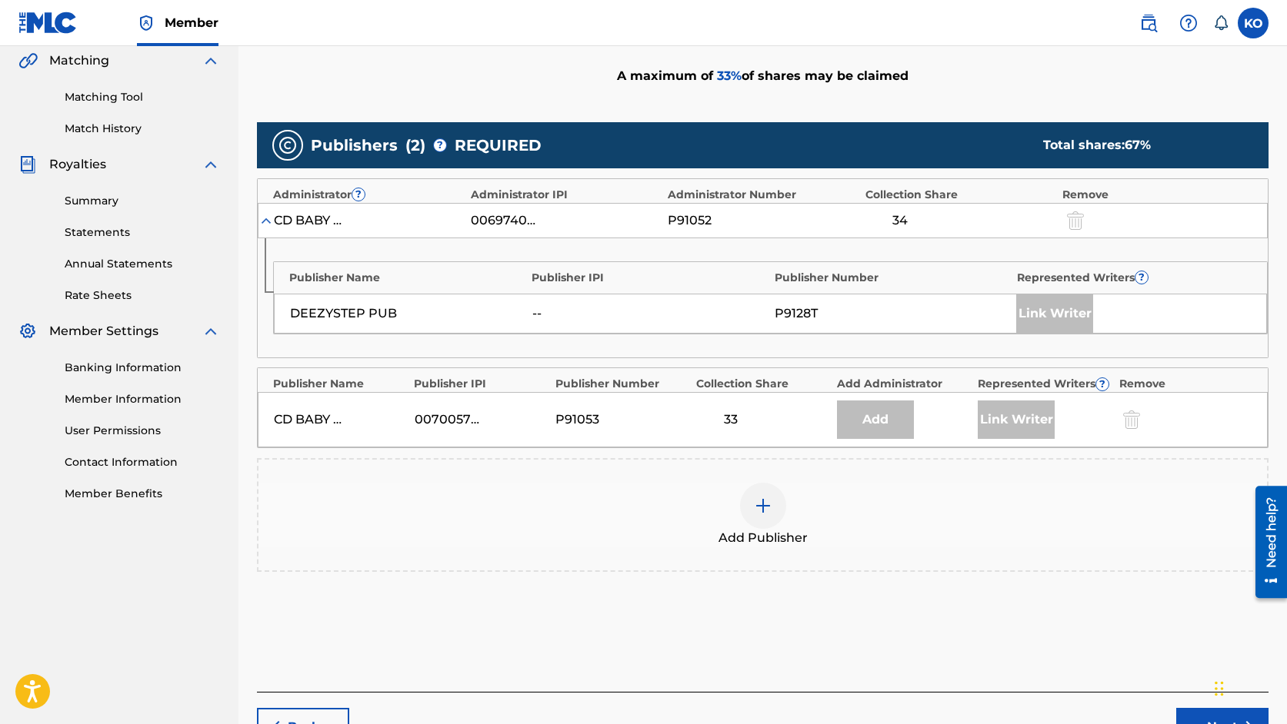
click at [761, 514] on img at bounding box center [763, 506] width 18 height 18
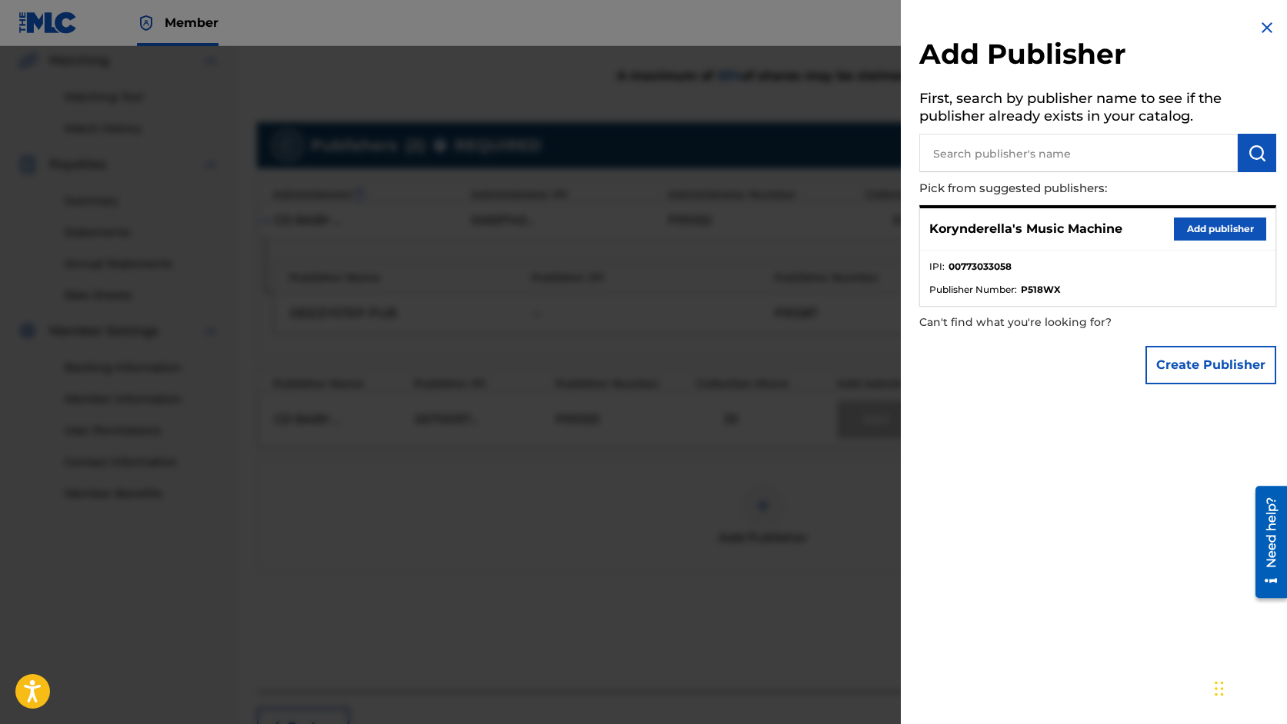
click at [1224, 231] on button "Add publisher" at bounding box center [1220, 229] width 92 height 23
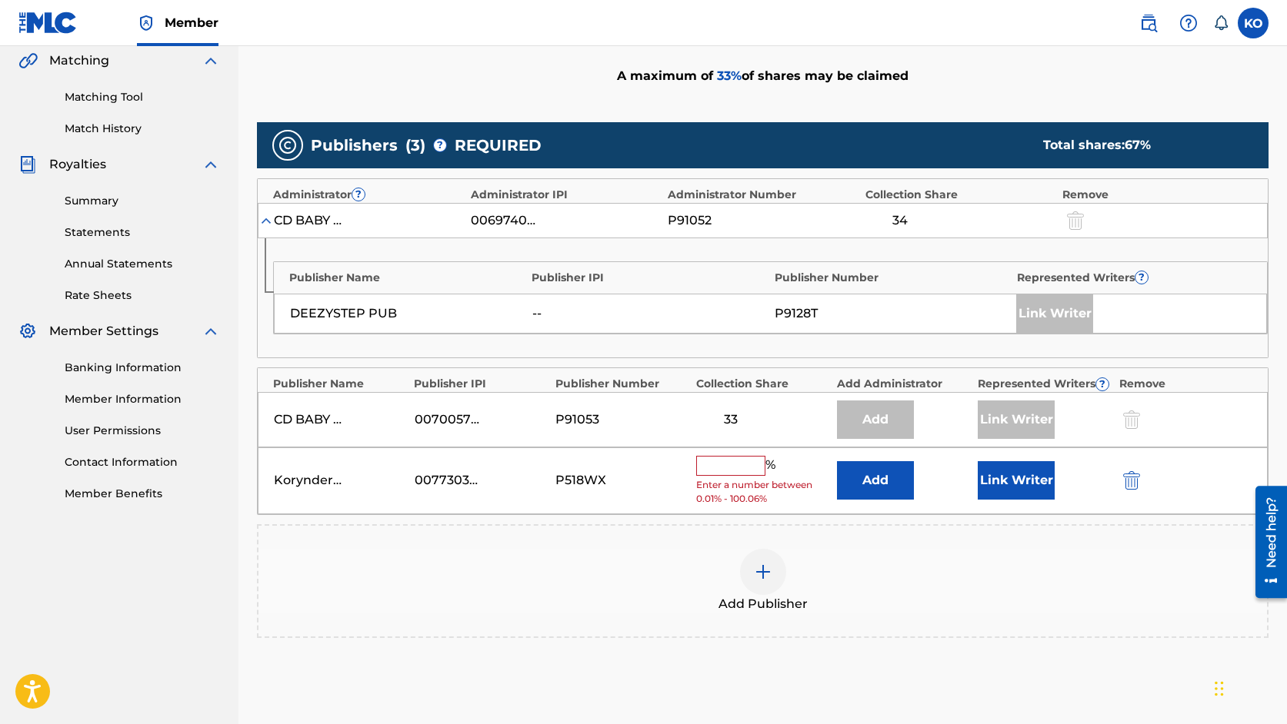
click at [730, 465] on input "text" at bounding box center [730, 466] width 69 height 20
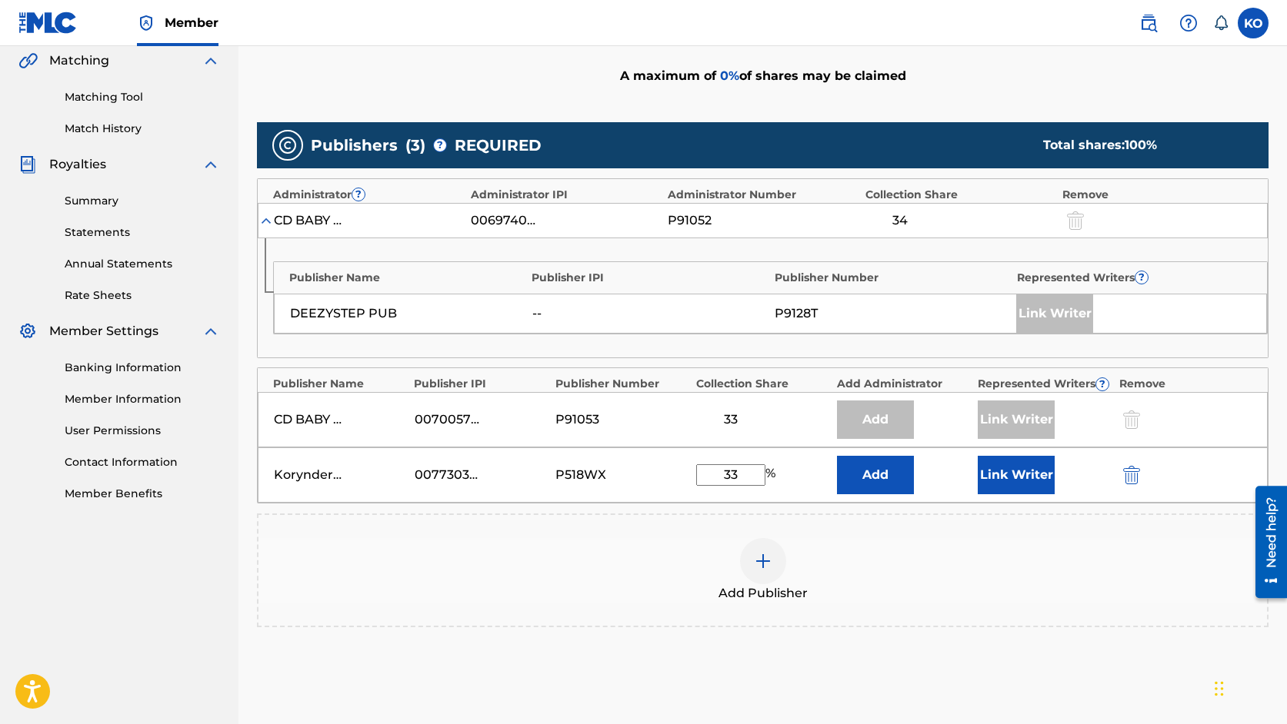
type input "33"
click at [857, 475] on button "Add" at bounding box center [875, 475] width 77 height 38
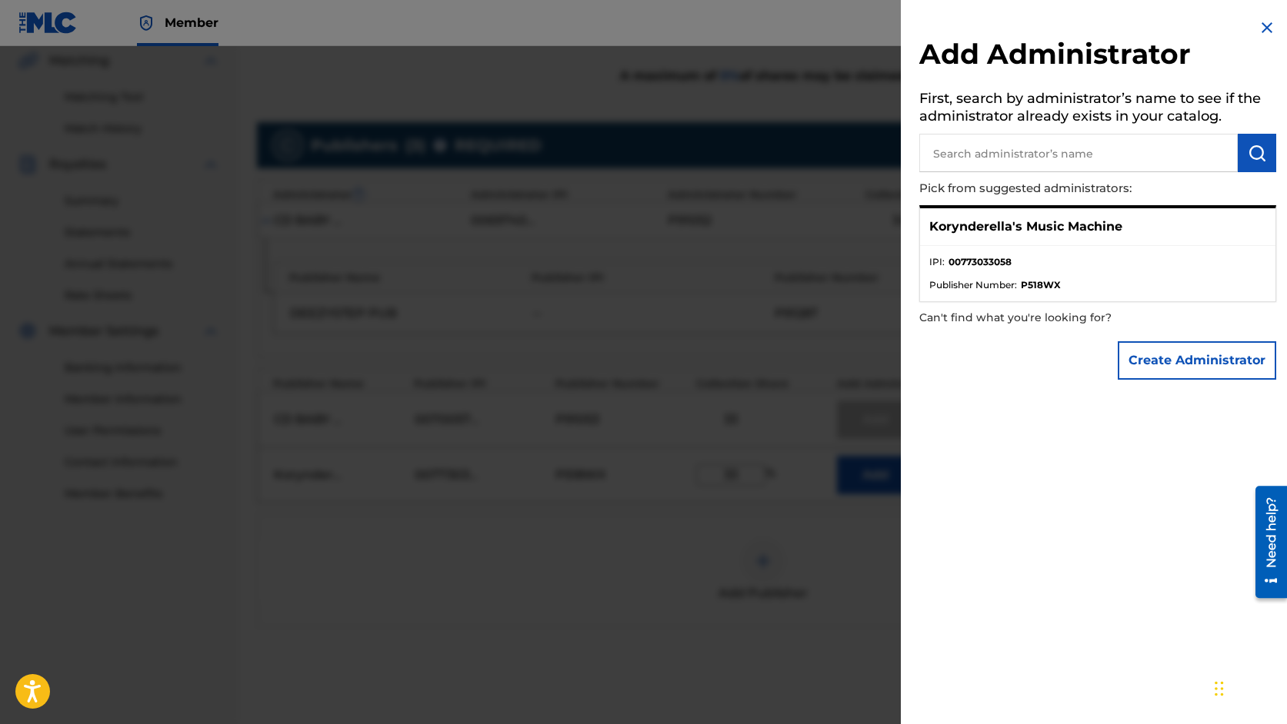
click at [1140, 238] on div "Korynderella's Music Machine" at bounding box center [1097, 227] width 355 height 38
click at [1267, 27] on img at bounding box center [1266, 27] width 18 height 18
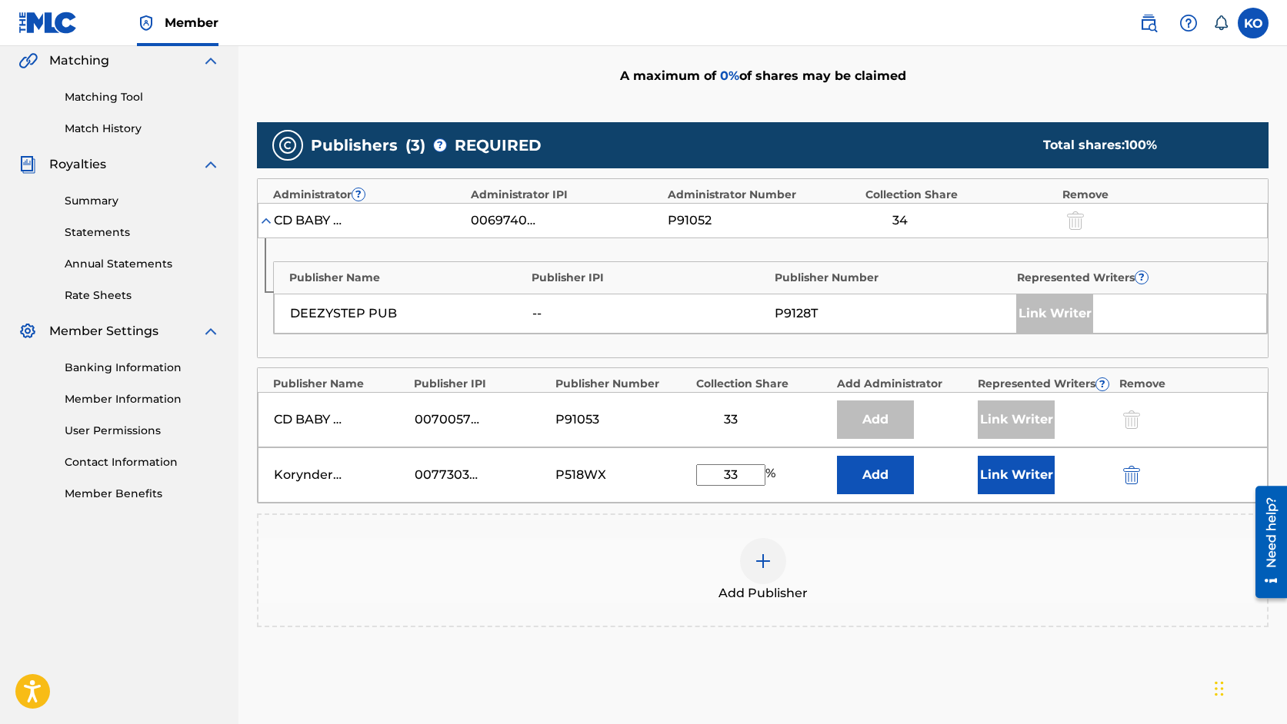
click at [893, 484] on button "Add" at bounding box center [875, 475] width 77 height 38
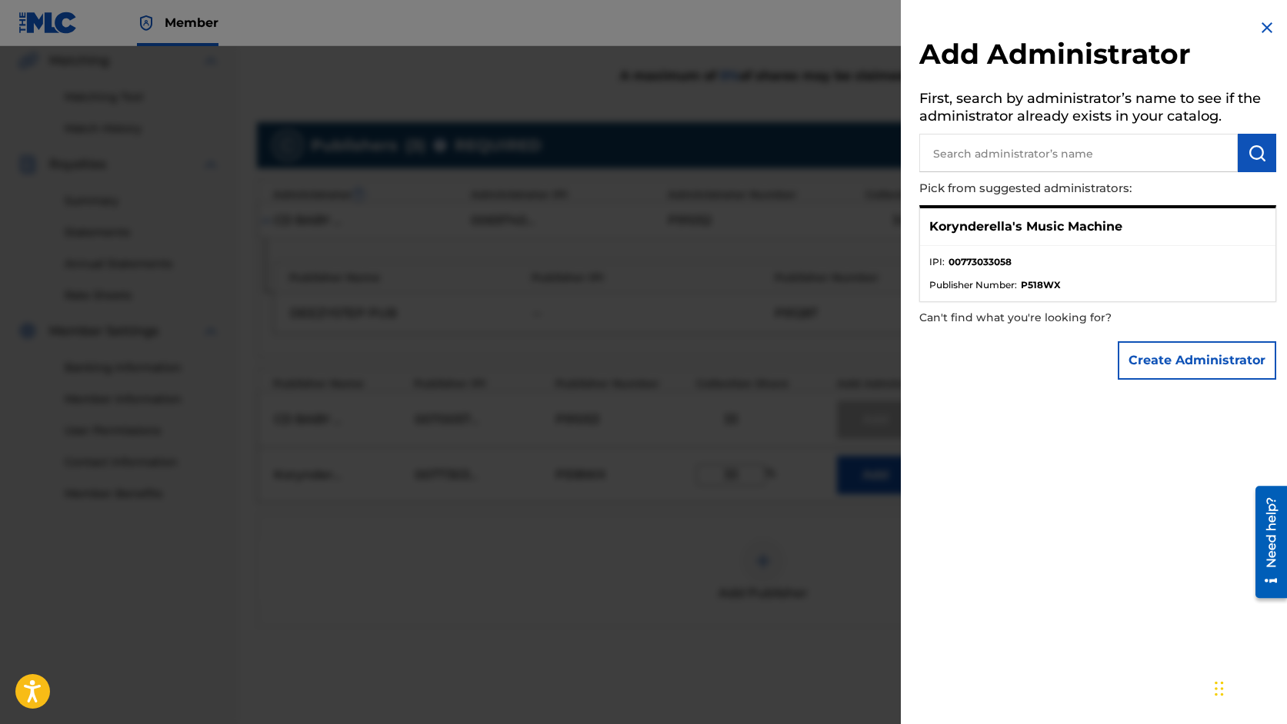
click at [1104, 253] on ul "IPI : 00773033058 Publisher Number : P518WX" at bounding box center [1097, 273] width 355 height 55
click at [1102, 221] on p "Korynderella's Music Machine" at bounding box center [1025, 227] width 193 height 18
click at [1244, 365] on button "Create Administrator" at bounding box center [1196, 360] width 158 height 38
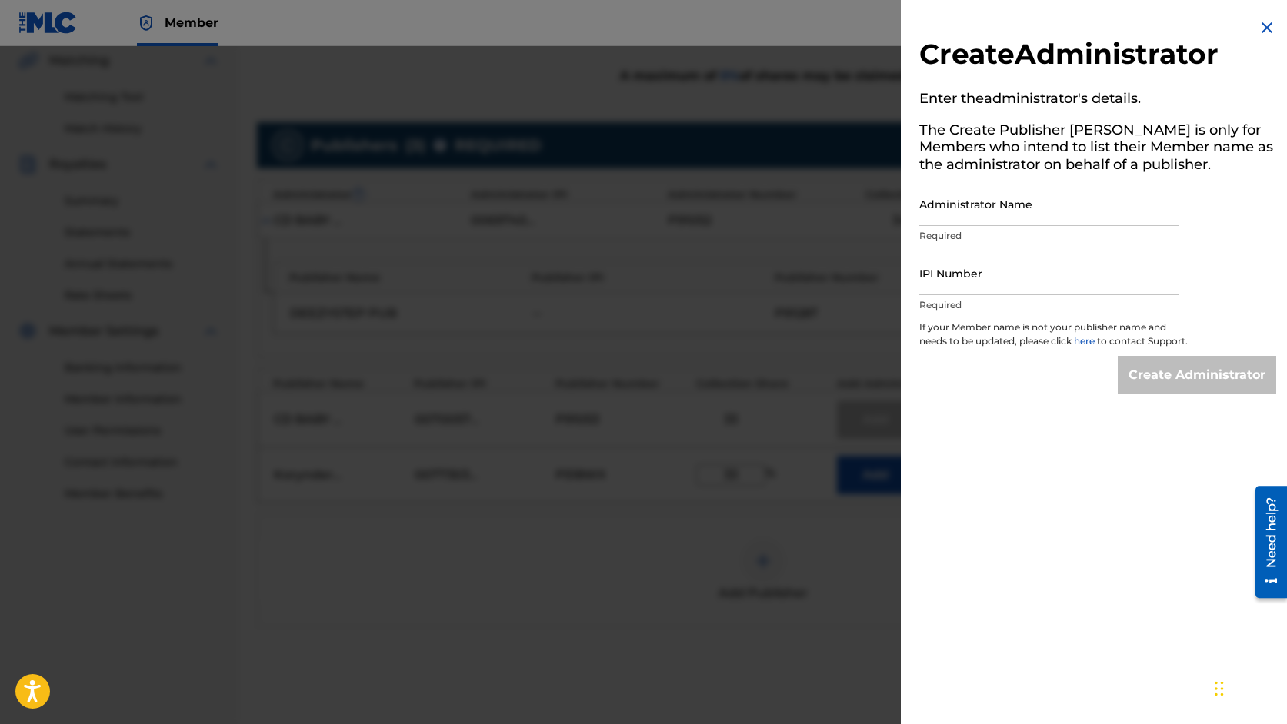
click at [1260, 24] on img at bounding box center [1266, 27] width 18 height 18
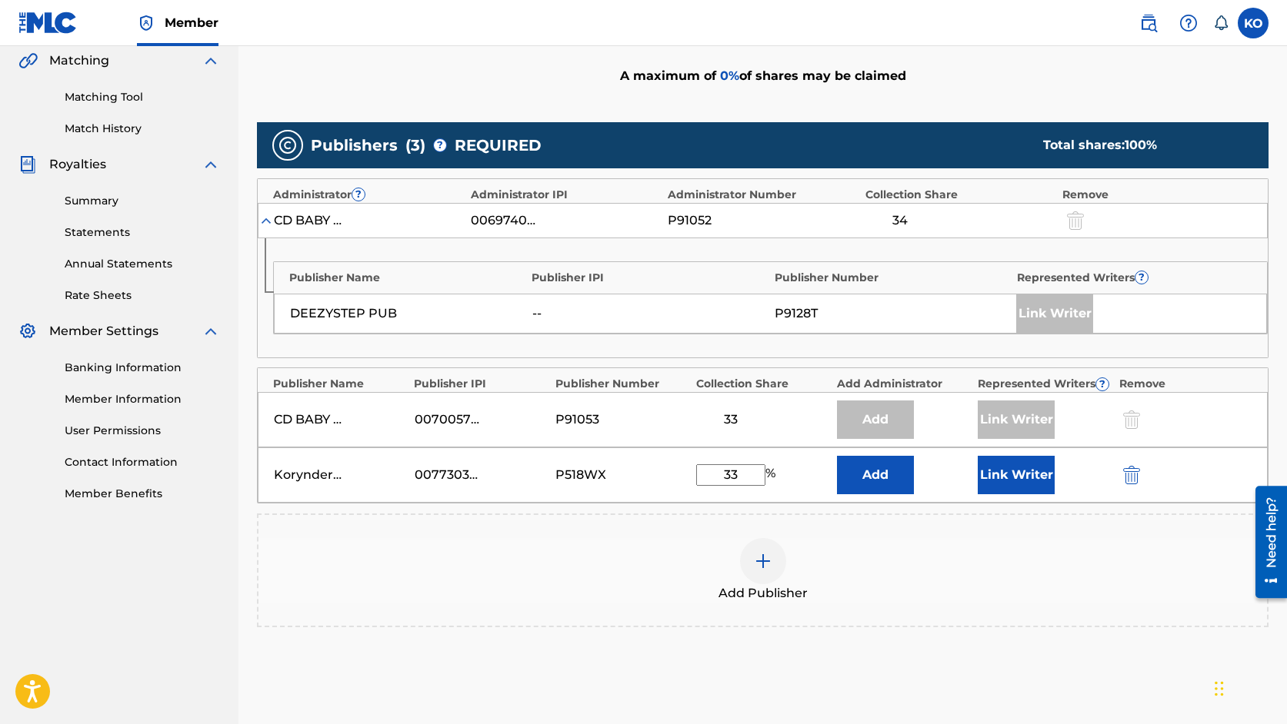
click at [1030, 476] on button "Link Writer" at bounding box center [1015, 475] width 77 height 38
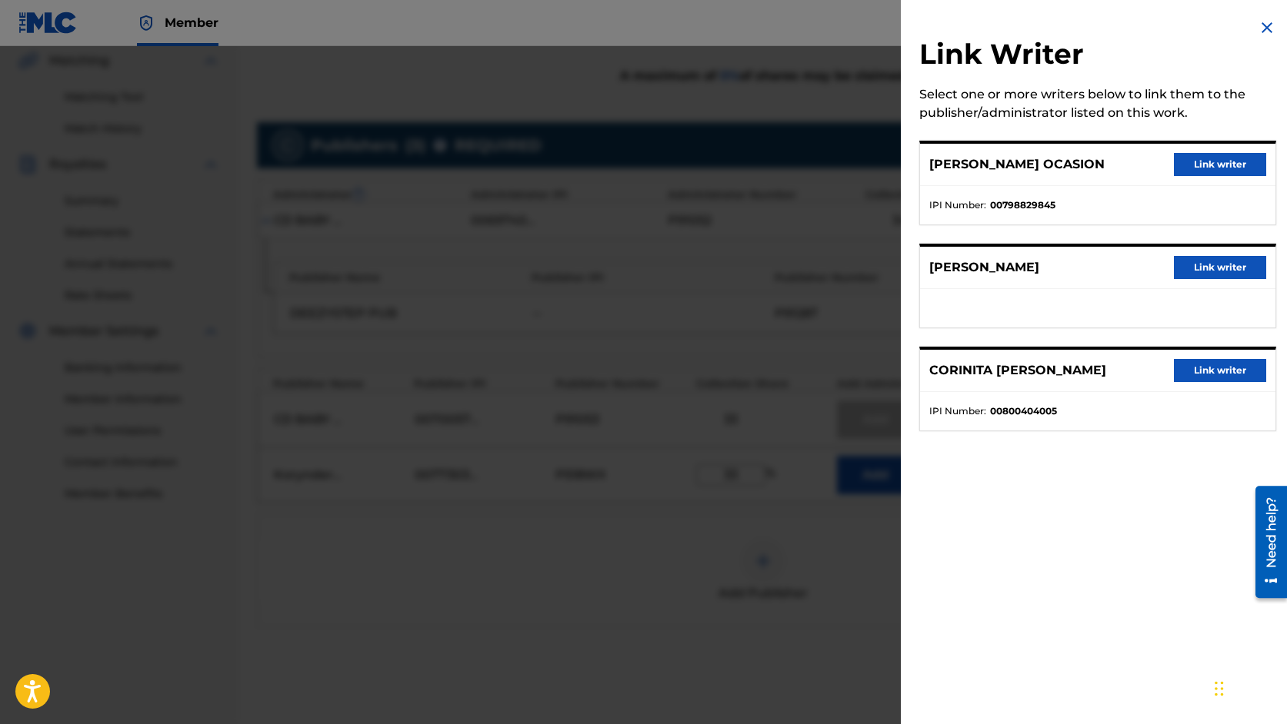
click at [1214, 267] on button "Link writer" at bounding box center [1220, 267] width 92 height 23
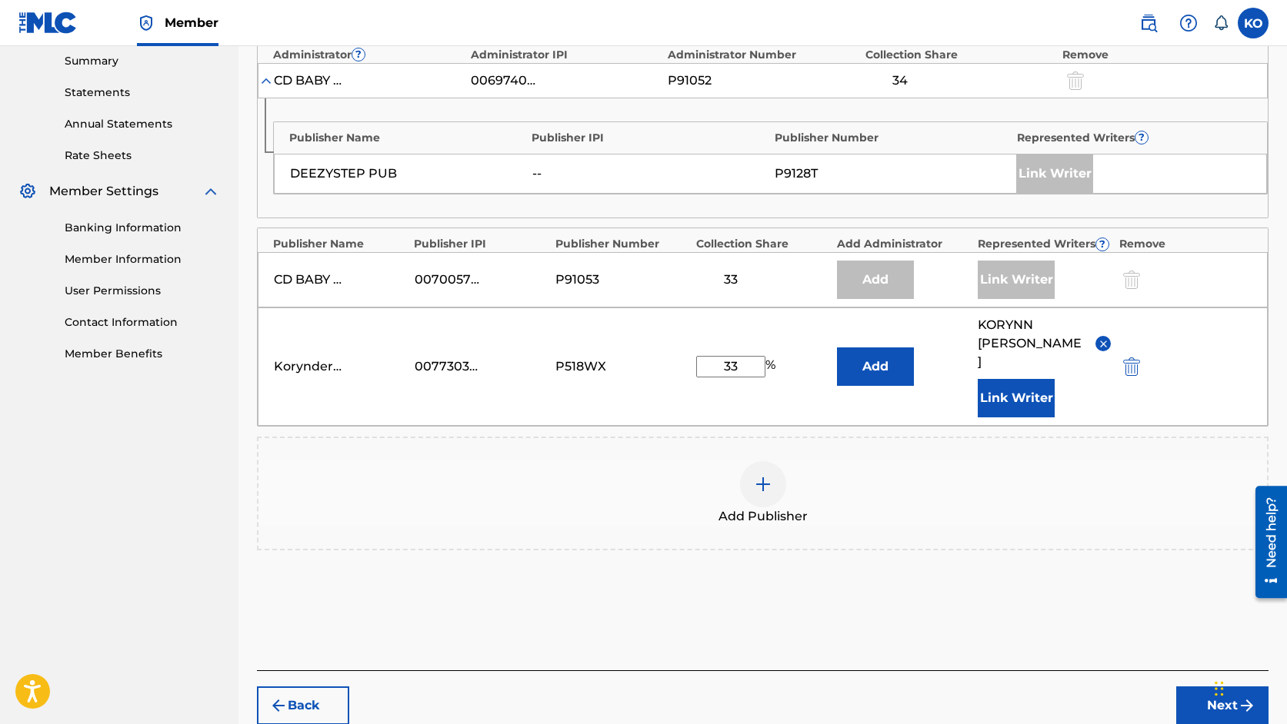
scroll to position [531, 0]
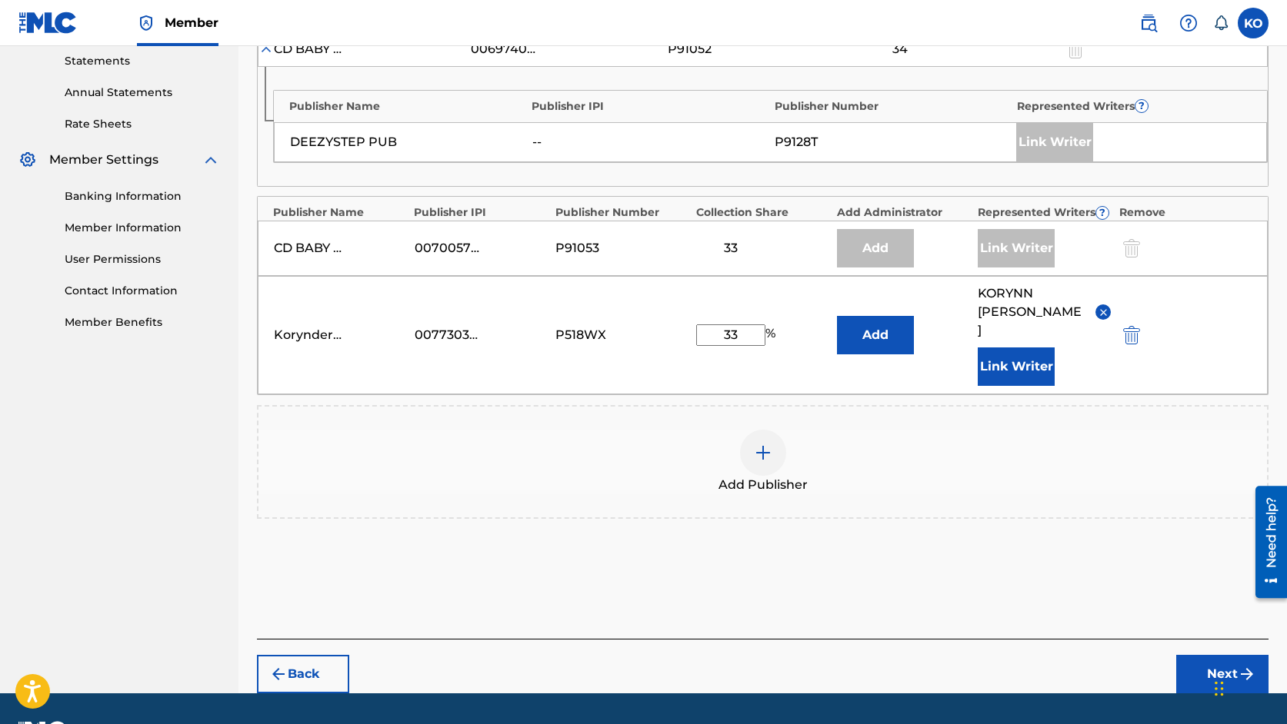
click at [1200, 655] on button "Next" at bounding box center [1222, 674] width 92 height 38
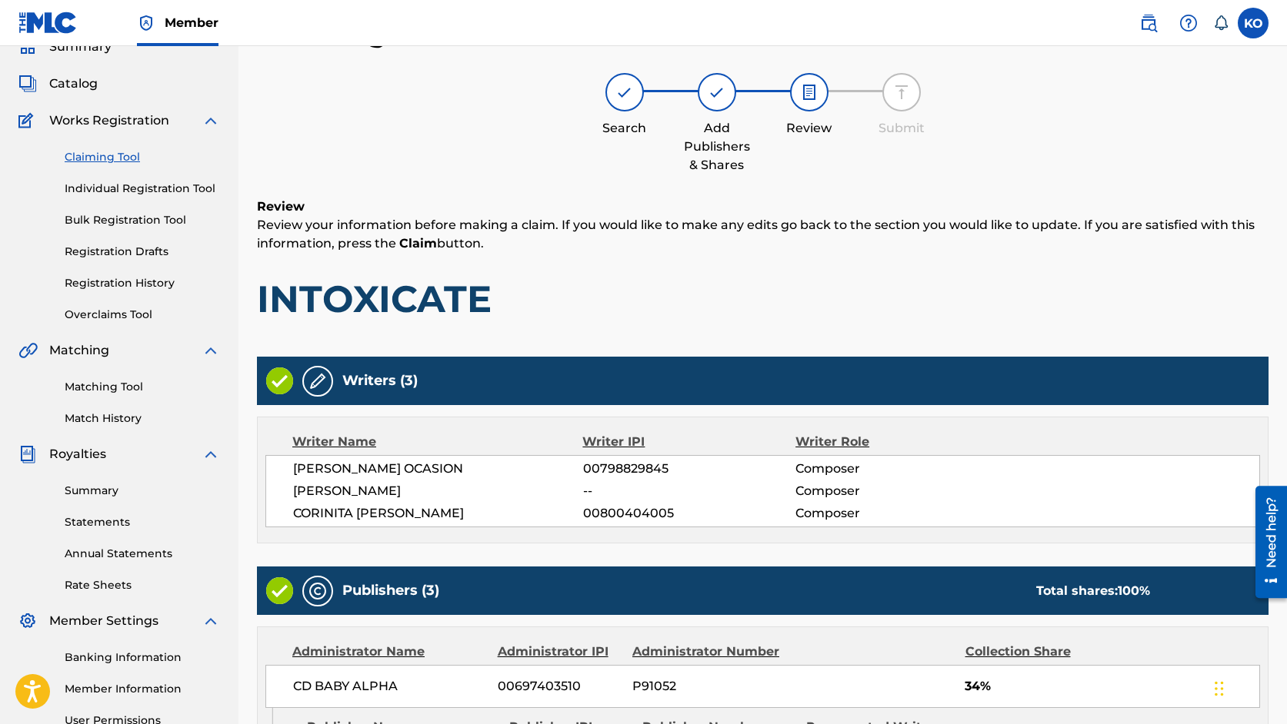
scroll to position [505, 0]
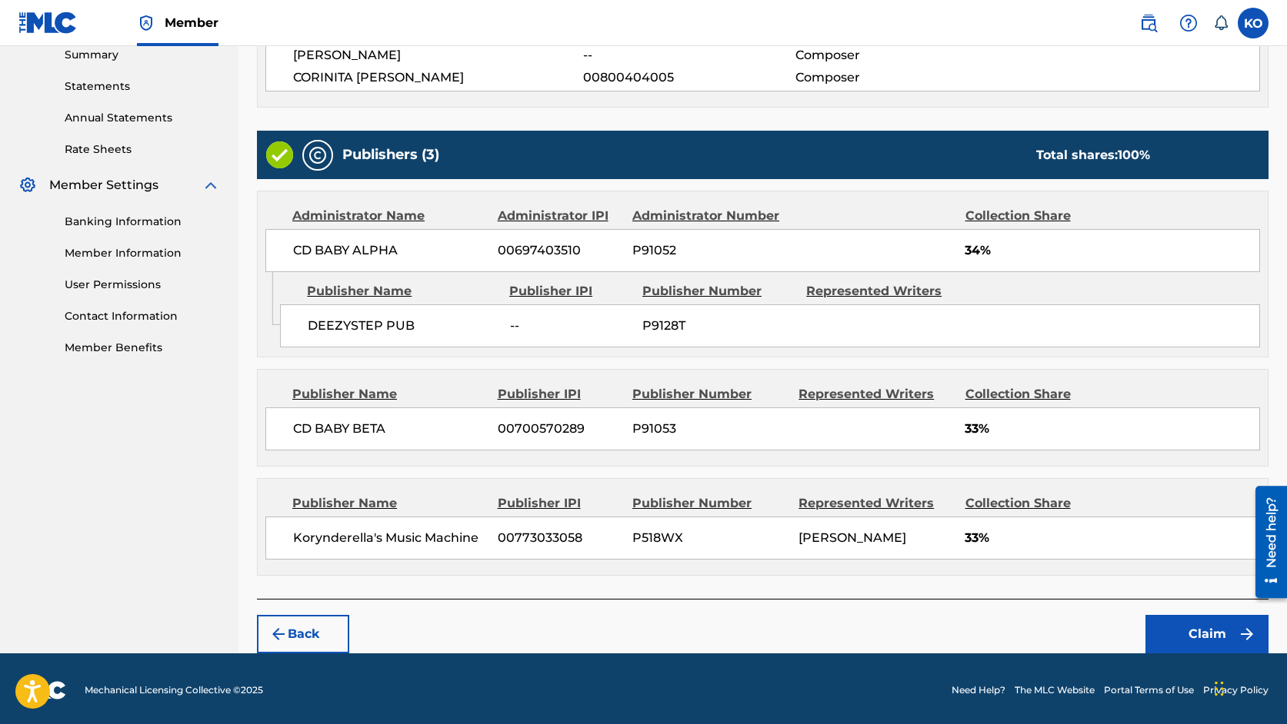
click at [1177, 628] on button "Claim" at bounding box center [1206, 634] width 123 height 38
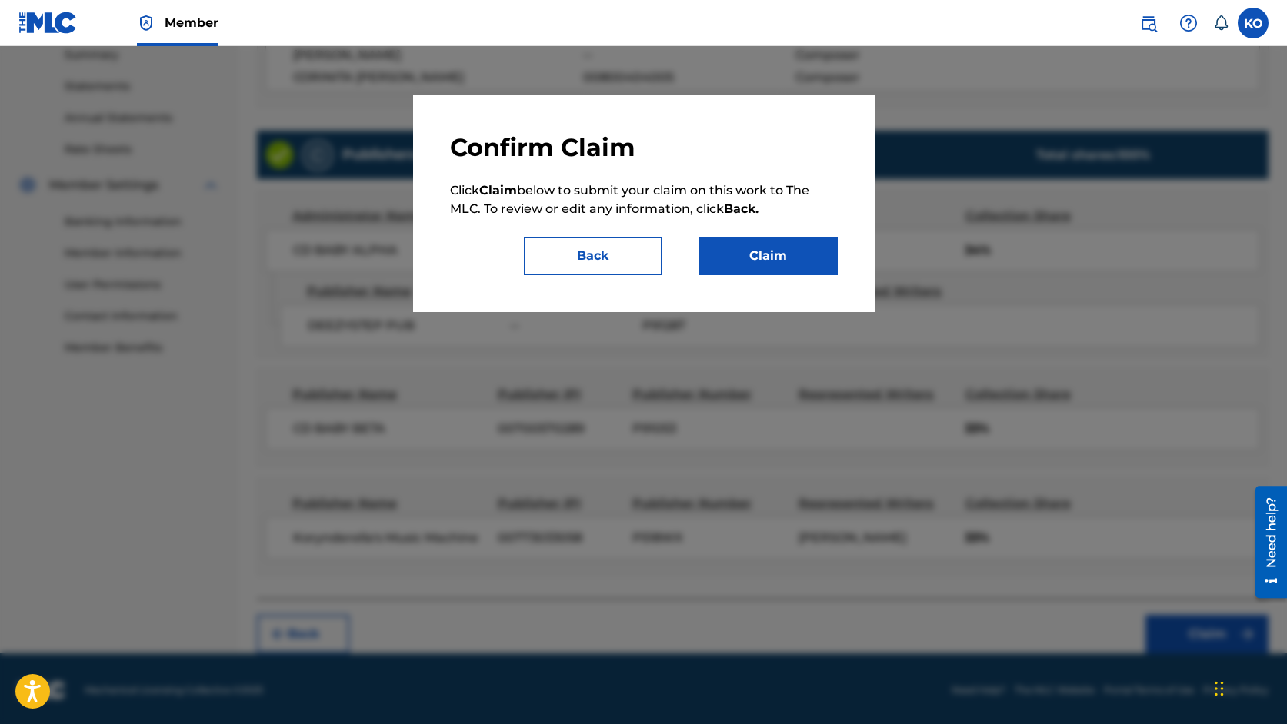
click at [802, 267] on button "Claim" at bounding box center [768, 256] width 138 height 38
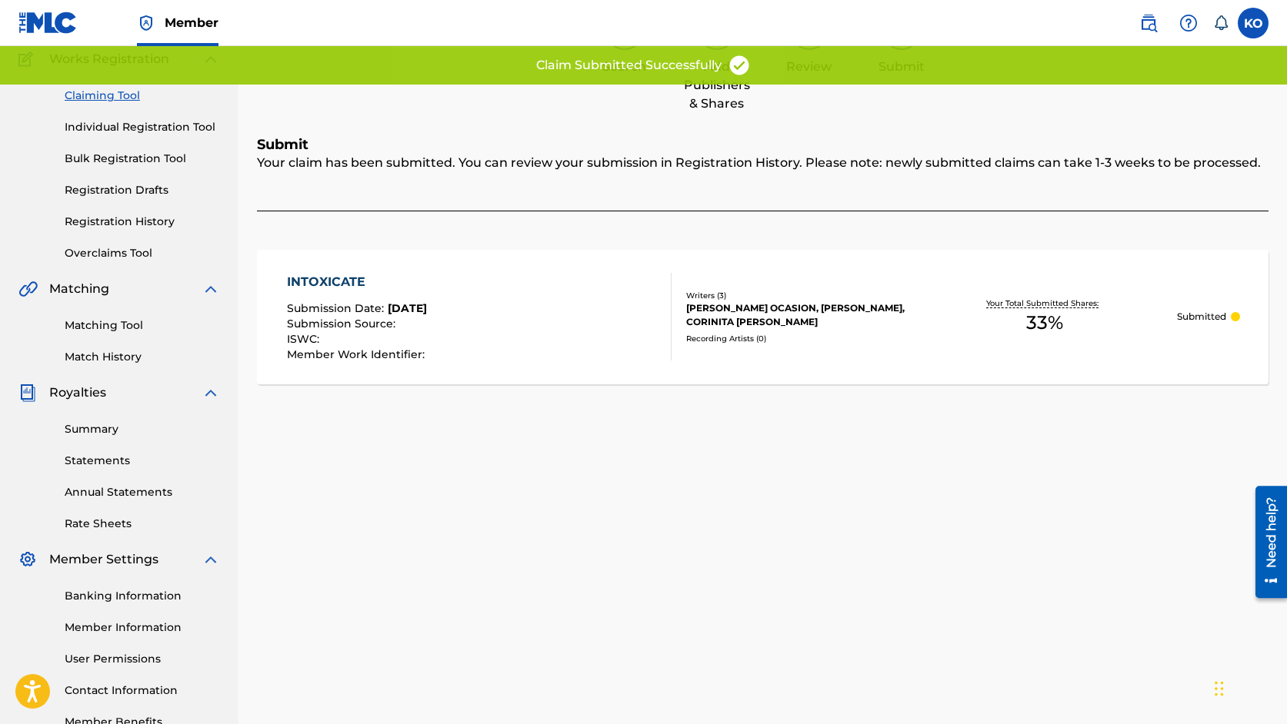
scroll to position [69, 0]
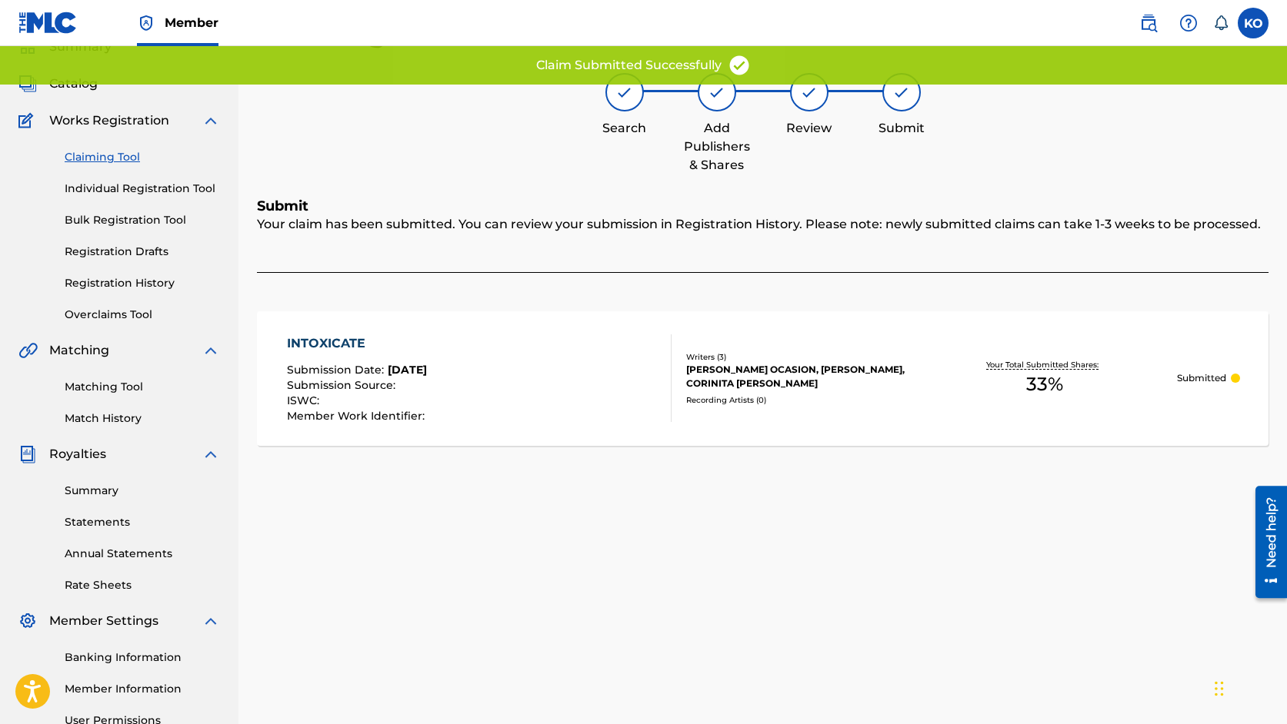
click at [121, 148] on div "Claiming Tool Individual Registration Tool Bulk Registration Tool Registration …" at bounding box center [118, 226] width 201 height 193
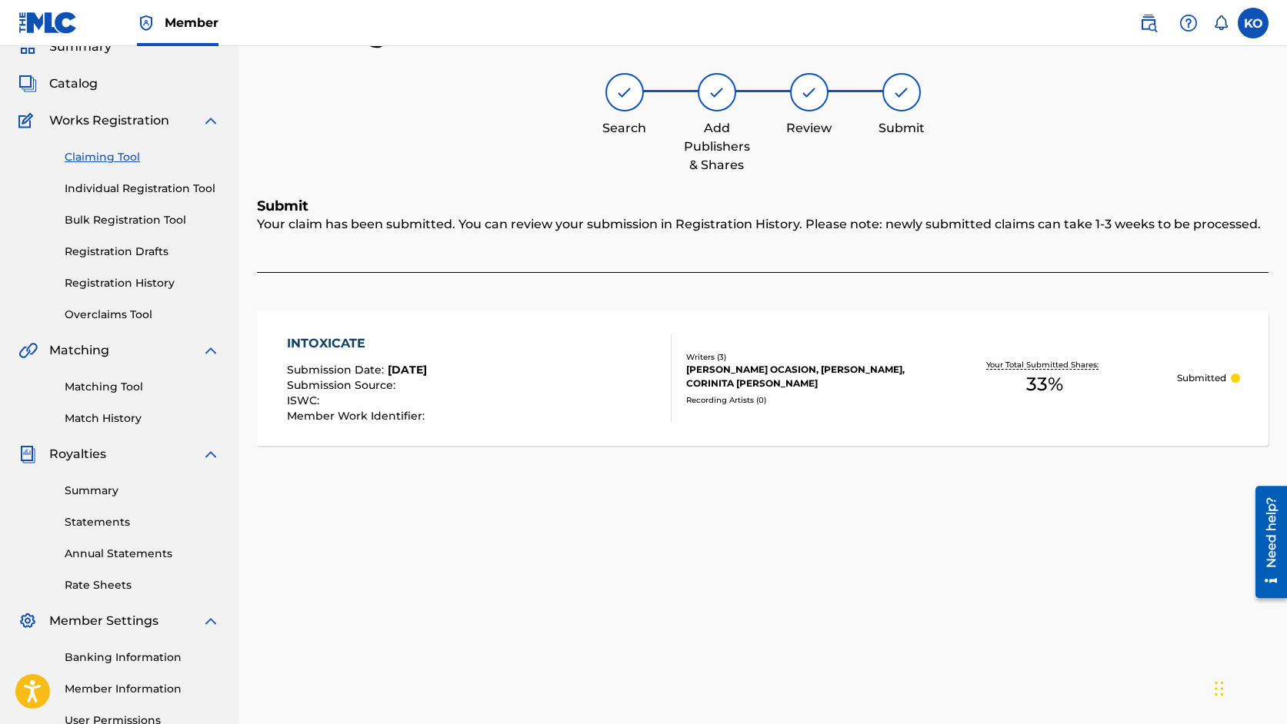
click at [118, 161] on link "Claiming Tool" at bounding box center [142, 157] width 155 height 16
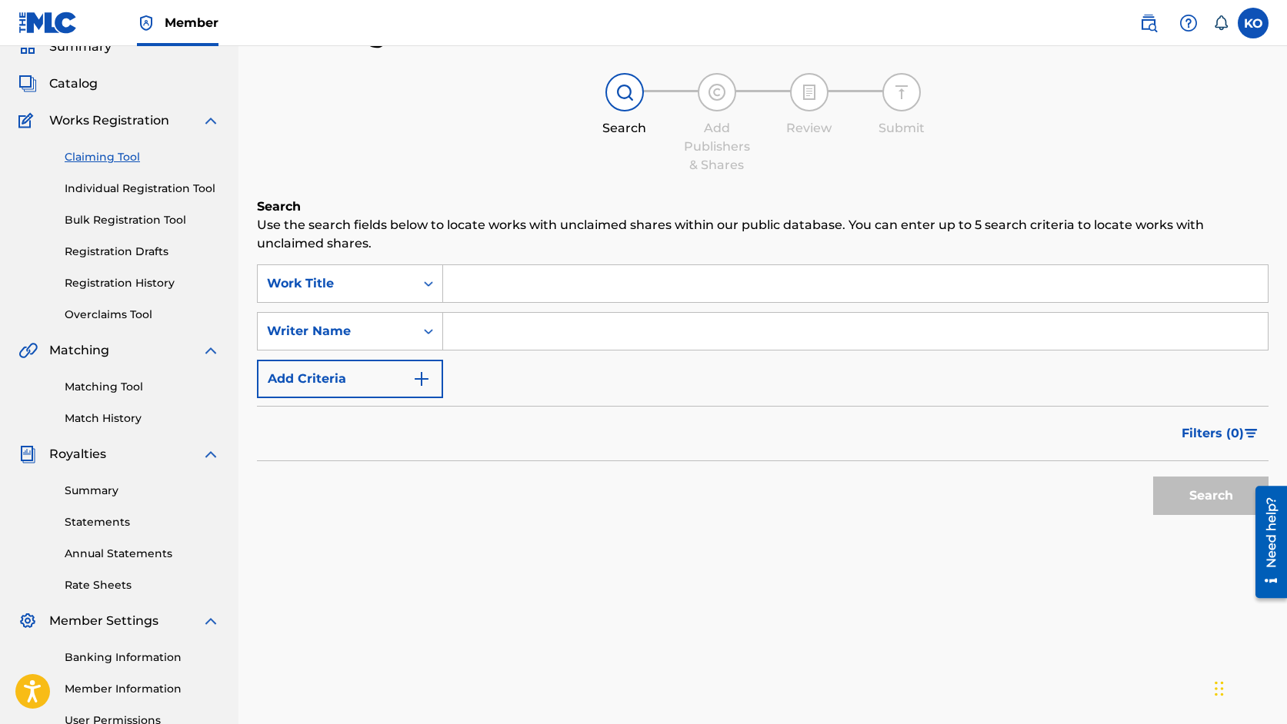
scroll to position [0, 0]
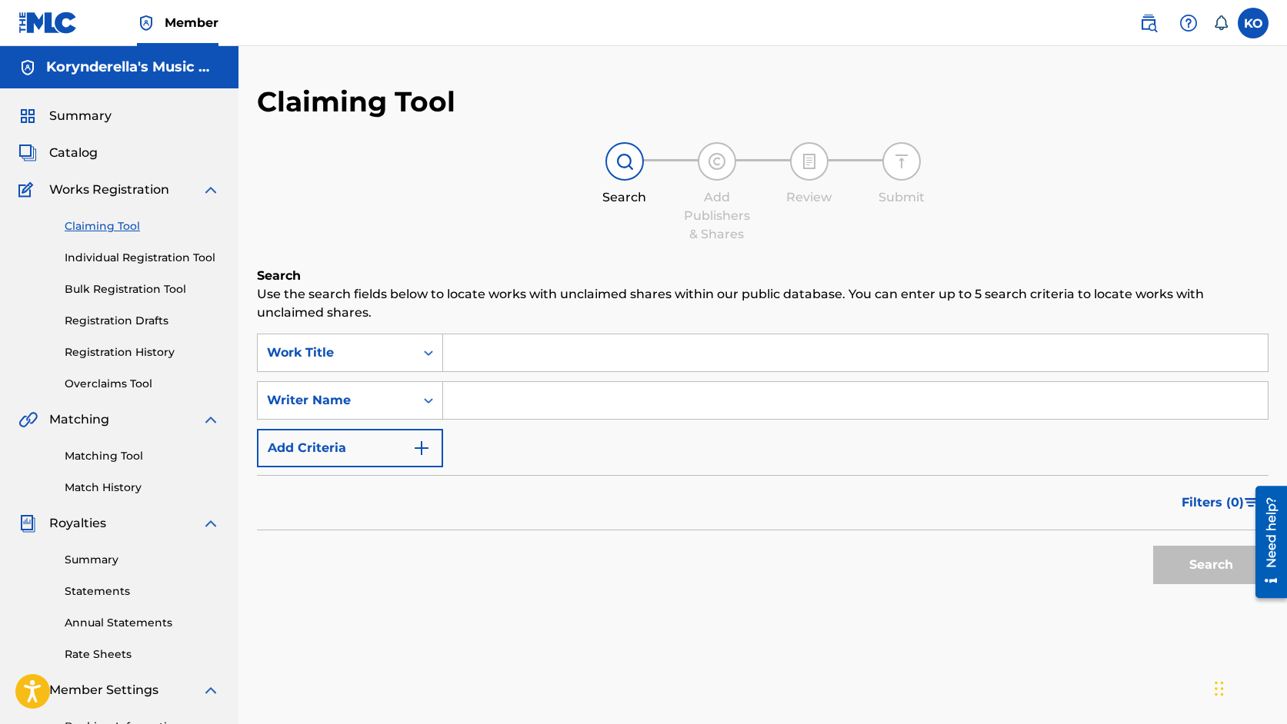
click at [487, 395] on input "Search Form" at bounding box center [855, 400] width 824 height 37
type input "korynn"
click at [1153, 546] on button "Search" at bounding box center [1210, 565] width 115 height 38
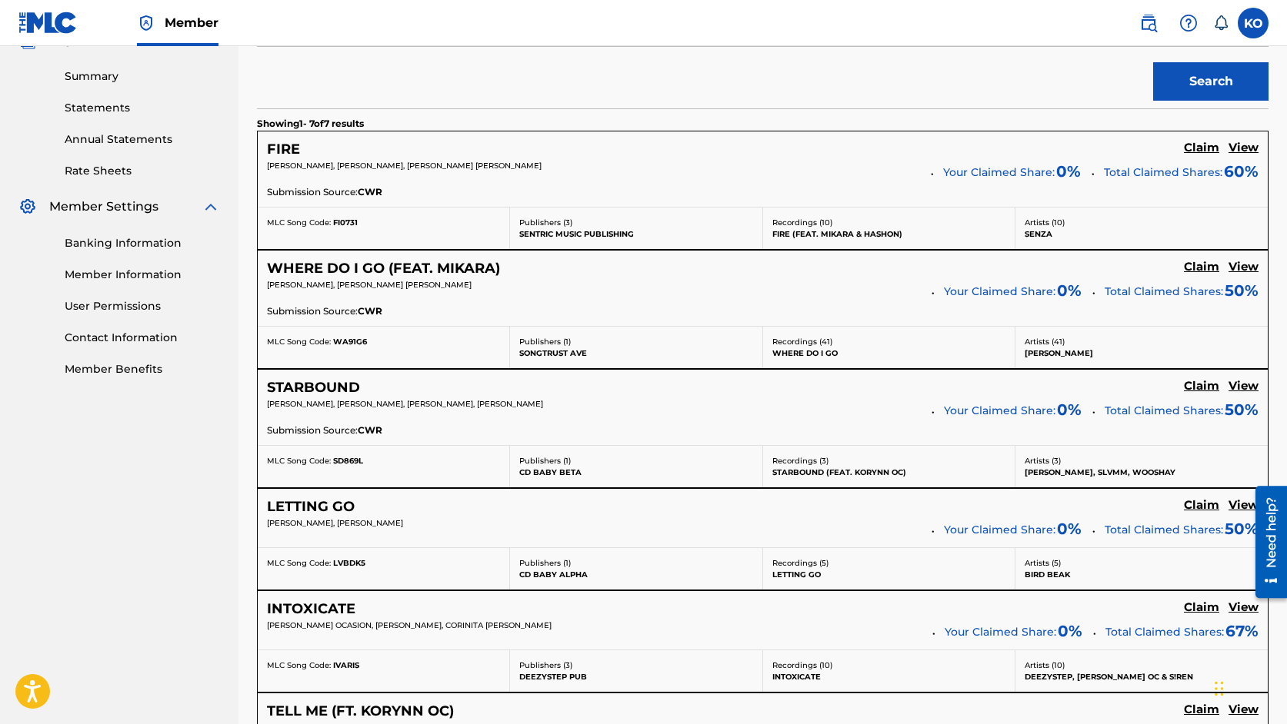
scroll to position [513, 0]
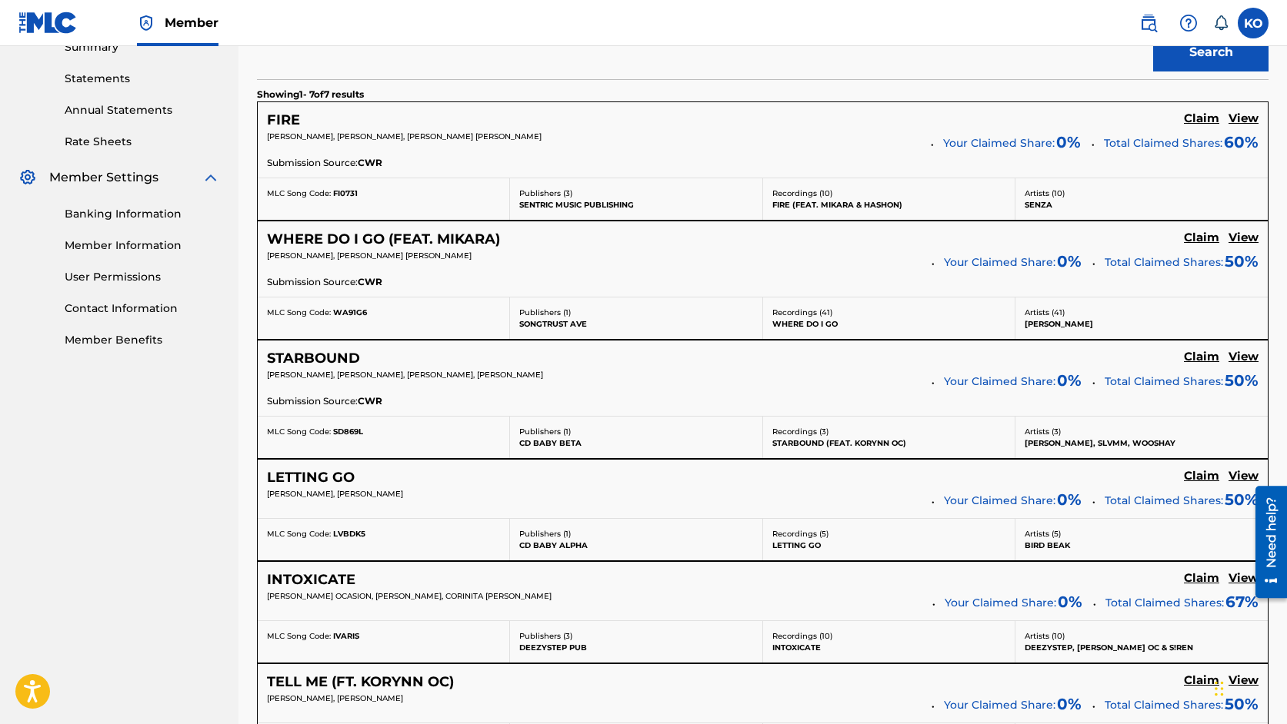
click at [1237, 353] on h5 "View" at bounding box center [1243, 357] width 30 height 15
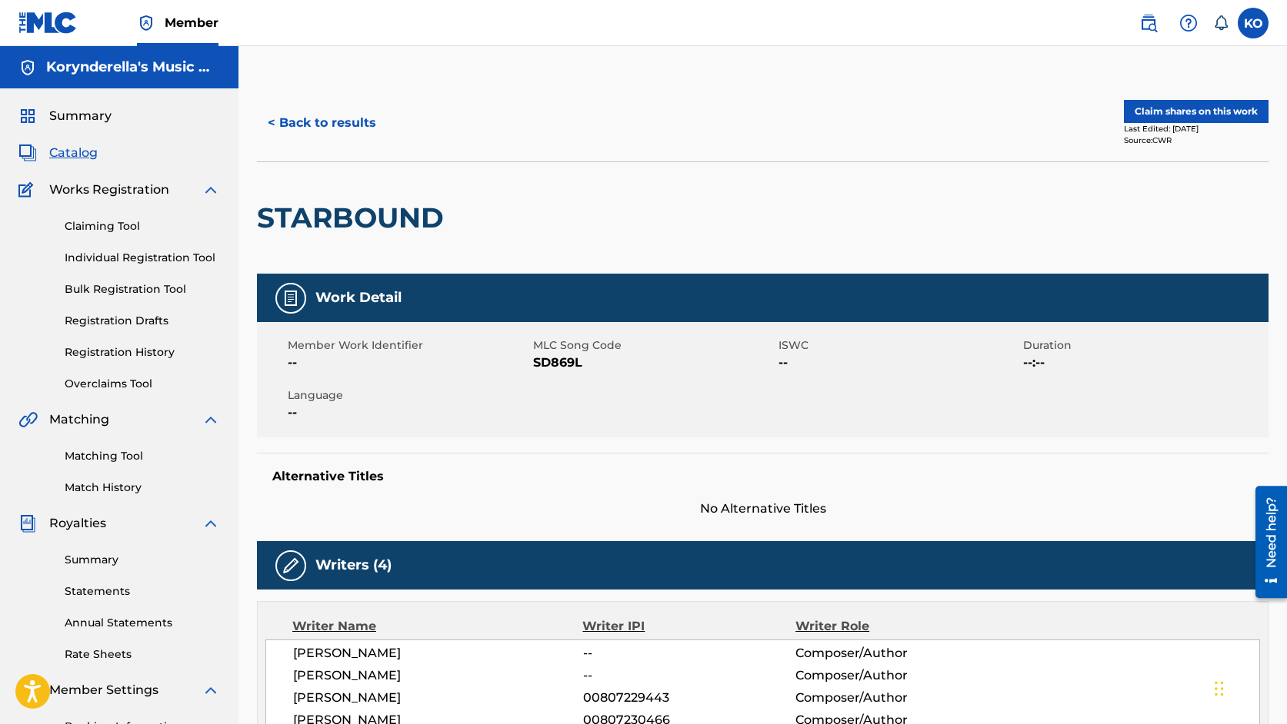
click at [1160, 108] on button "Claim shares on this work" at bounding box center [1196, 111] width 145 height 23
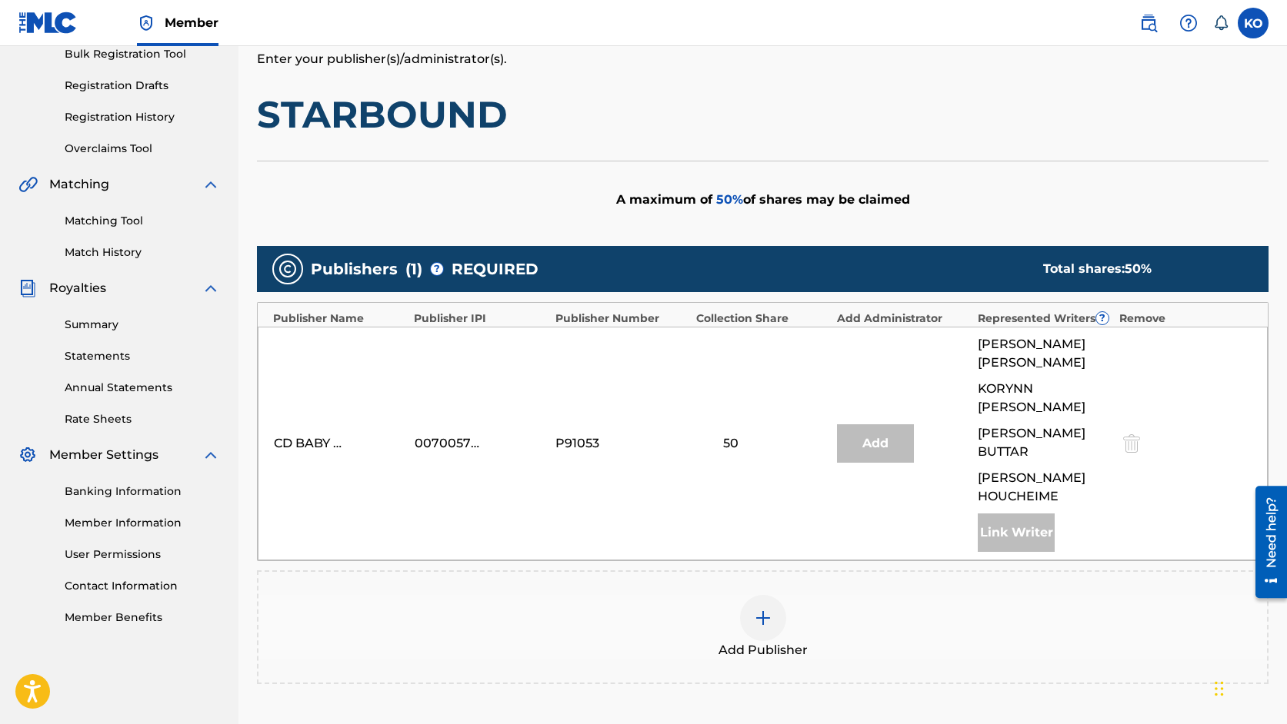
scroll to position [225, 0]
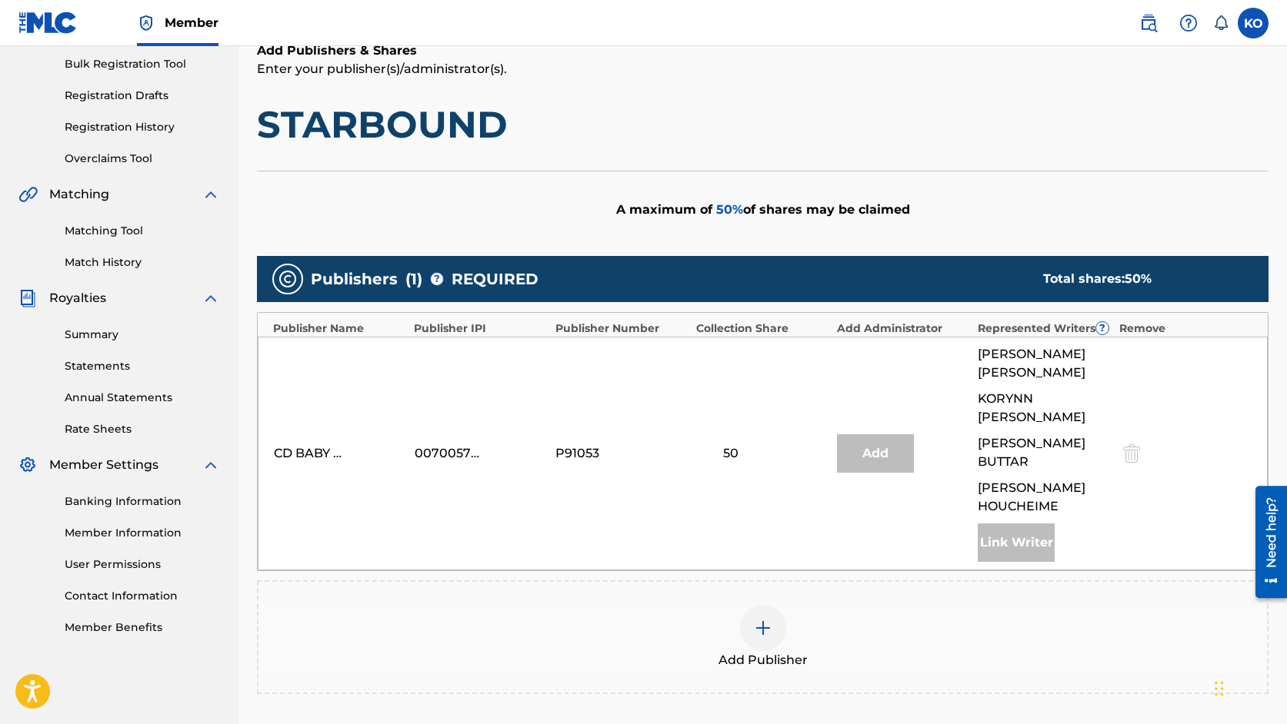
click at [772, 605] on div at bounding box center [763, 628] width 46 height 46
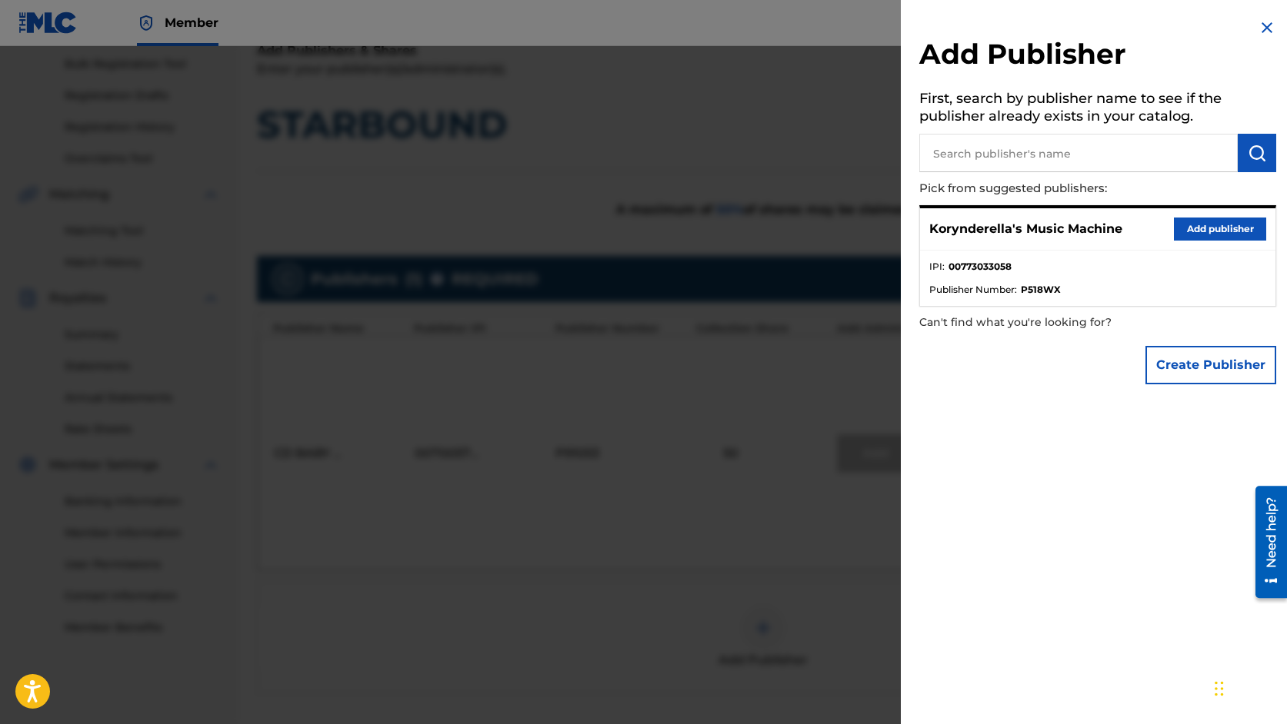
click at [1187, 226] on button "Add publisher" at bounding box center [1220, 229] width 92 height 23
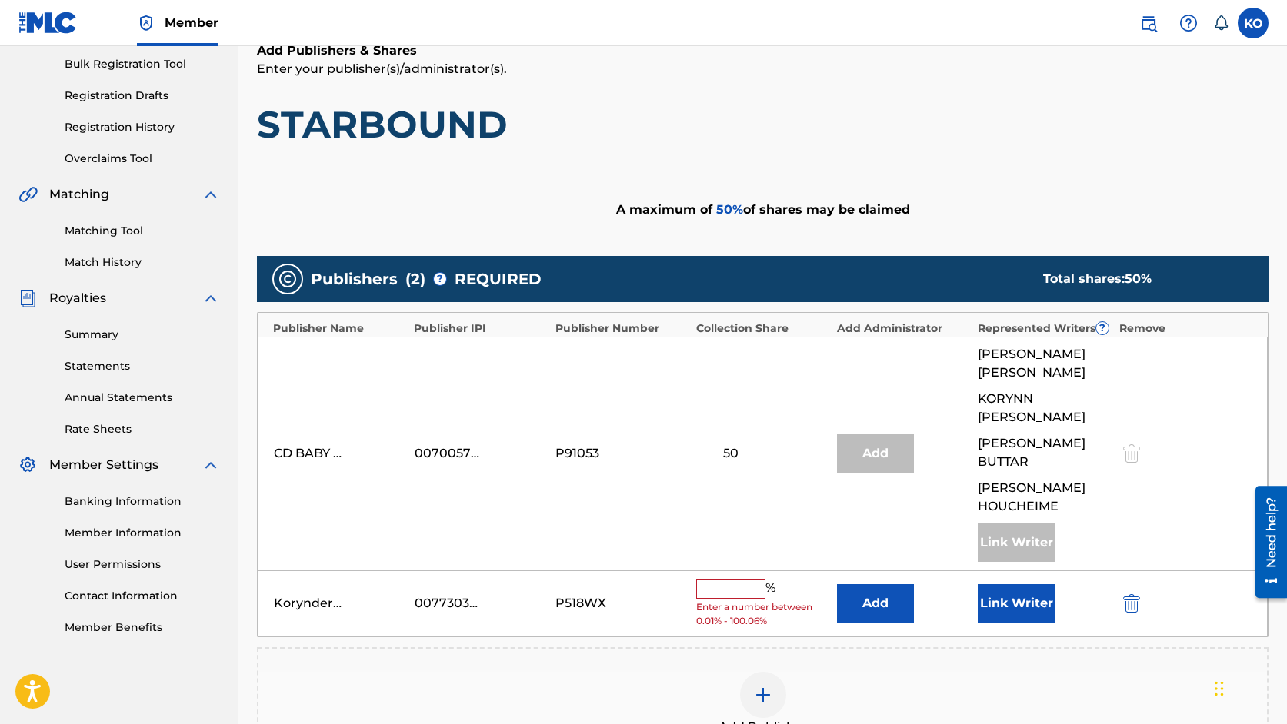
click at [741, 579] on input "text" at bounding box center [730, 589] width 69 height 20
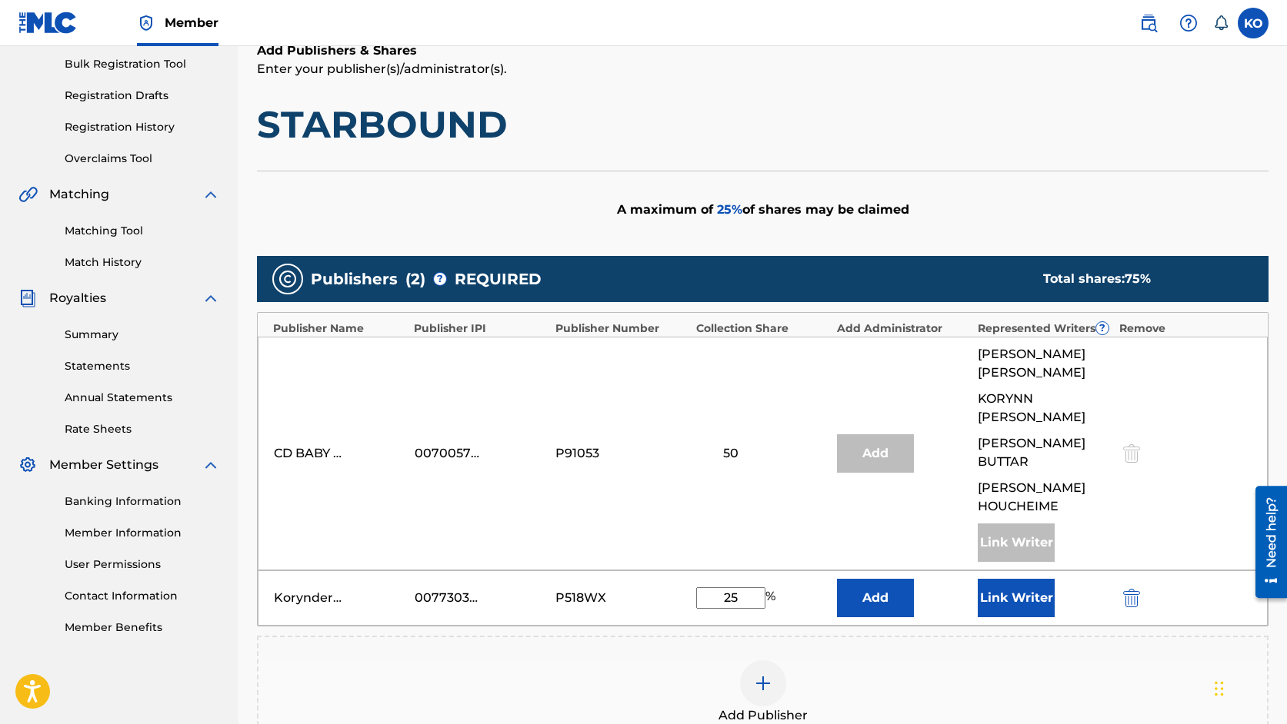
type input "25"
click at [1000, 579] on button "Link Writer" at bounding box center [1015, 598] width 77 height 38
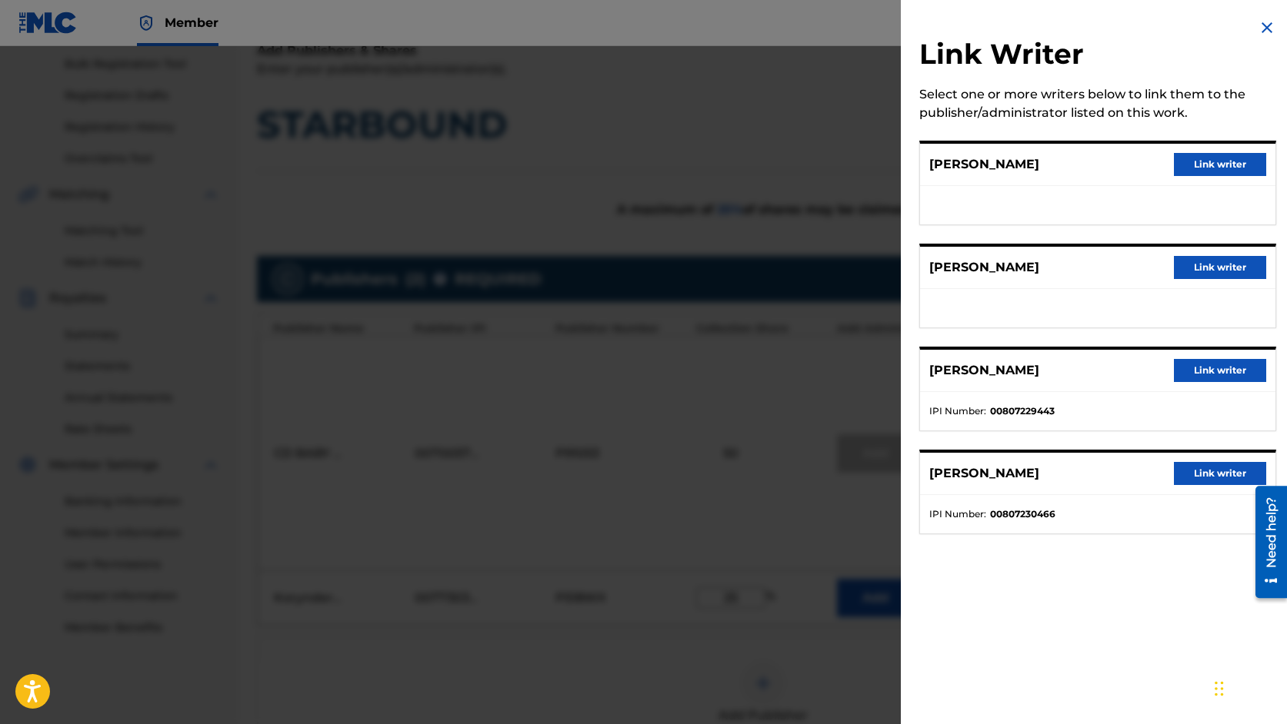
click at [1207, 264] on button "Link writer" at bounding box center [1220, 267] width 92 height 23
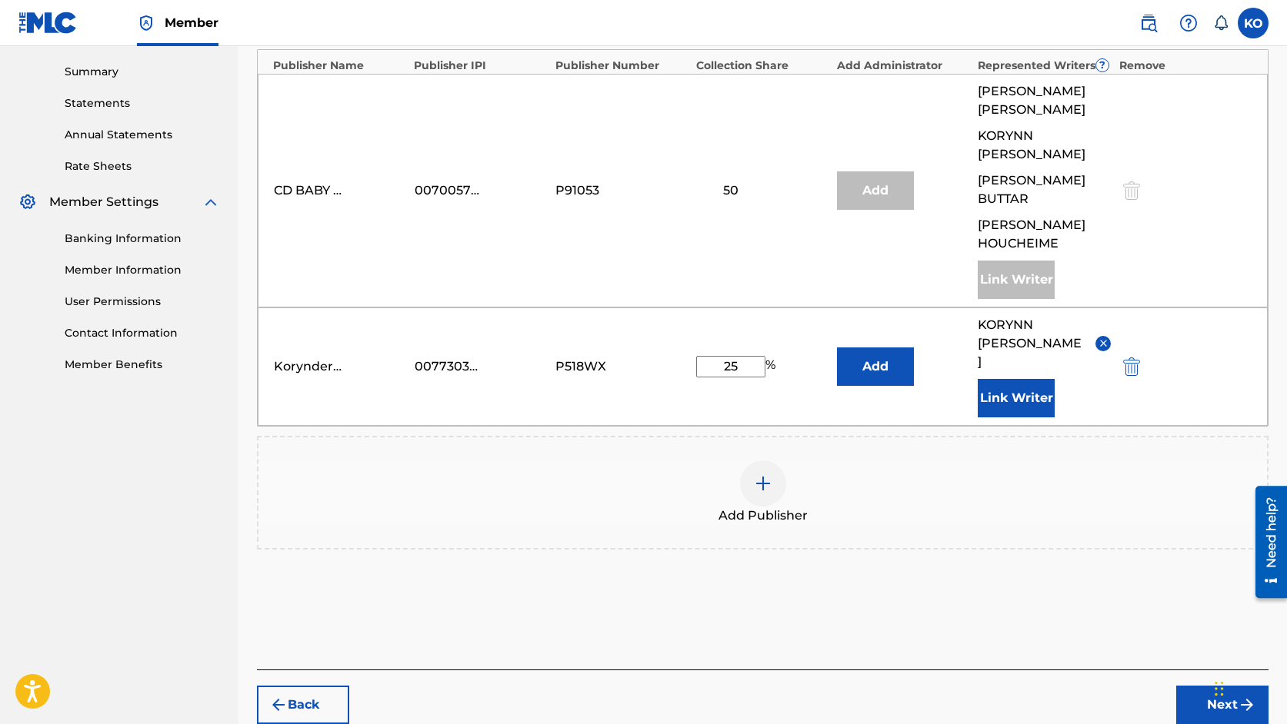
click at [1210, 686] on button "Next" at bounding box center [1222, 705] width 92 height 38
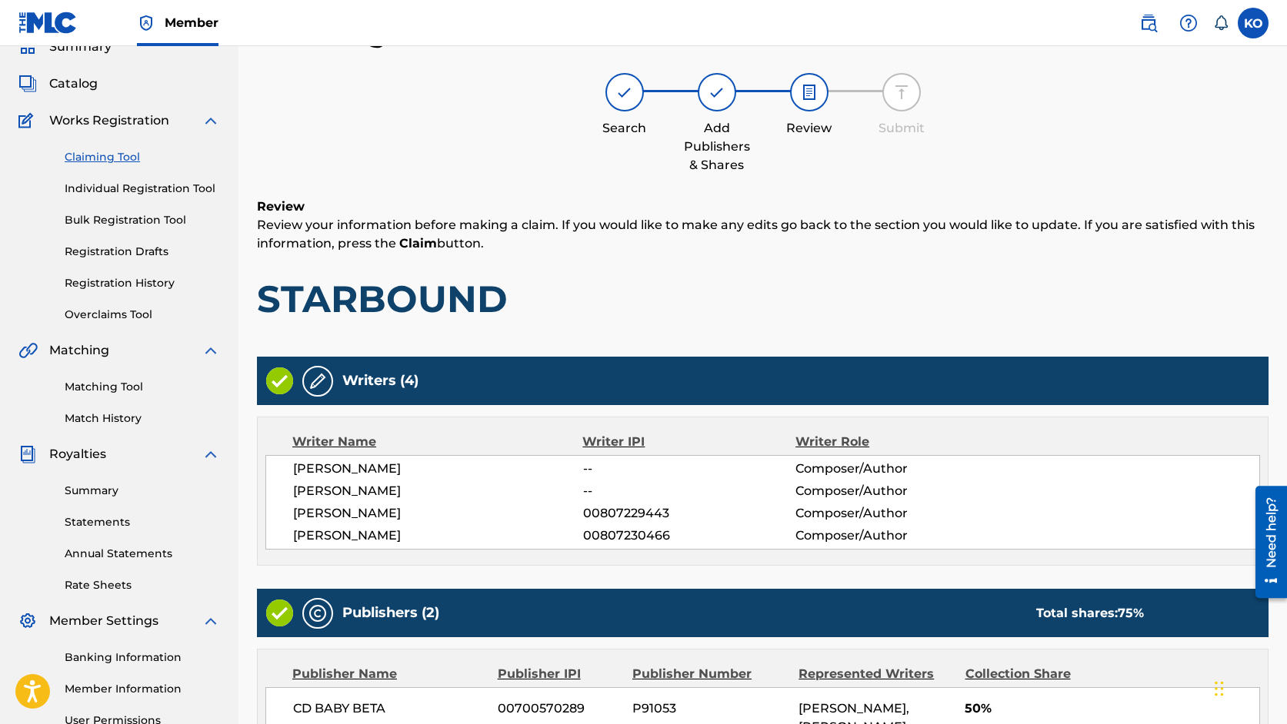
scroll to position [405, 0]
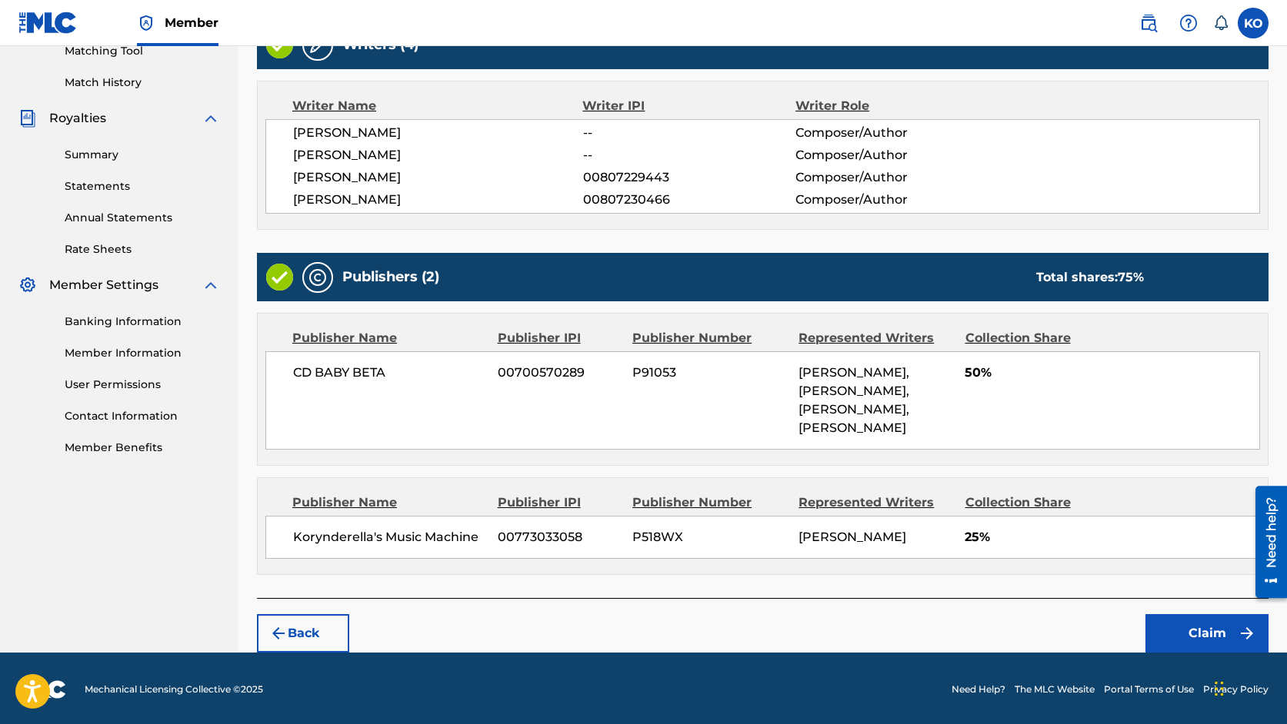
click at [1177, 621] on button "Claim" at bounding box center [1206, 633] width 123 height 38
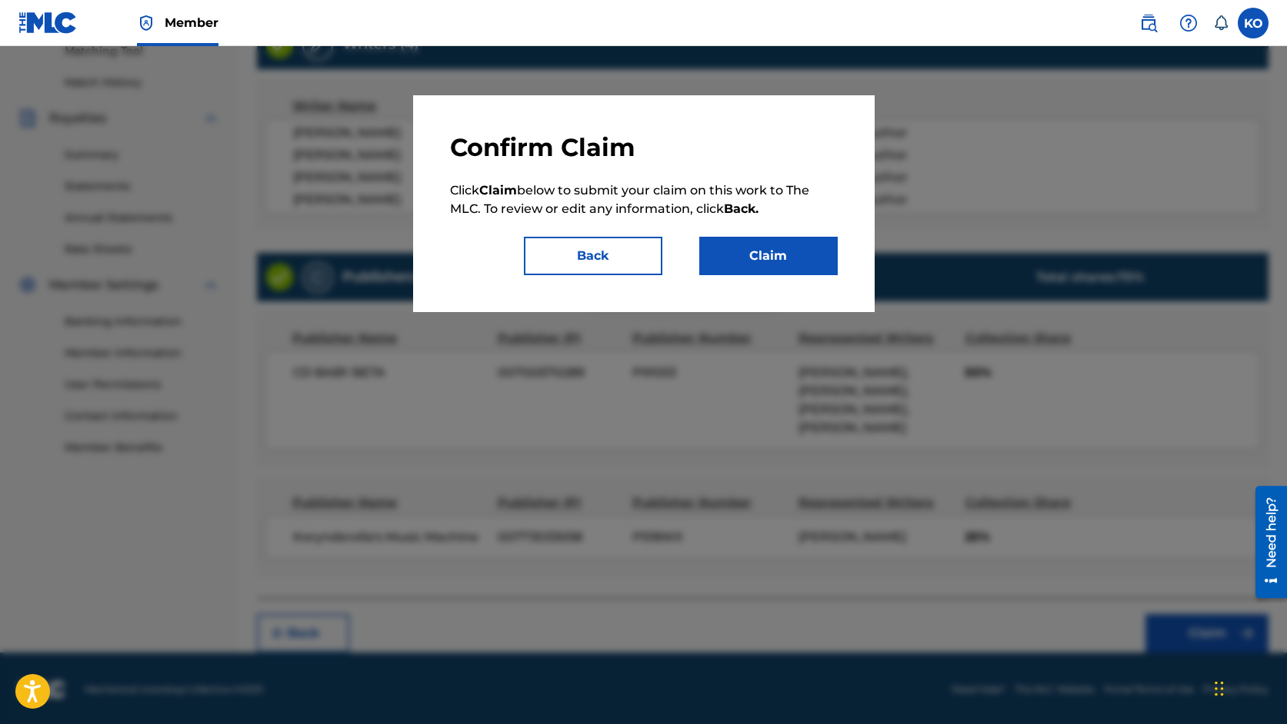
click at [771, 250] on button "Claim" at bounding box center [768, 256] width 138 height 38
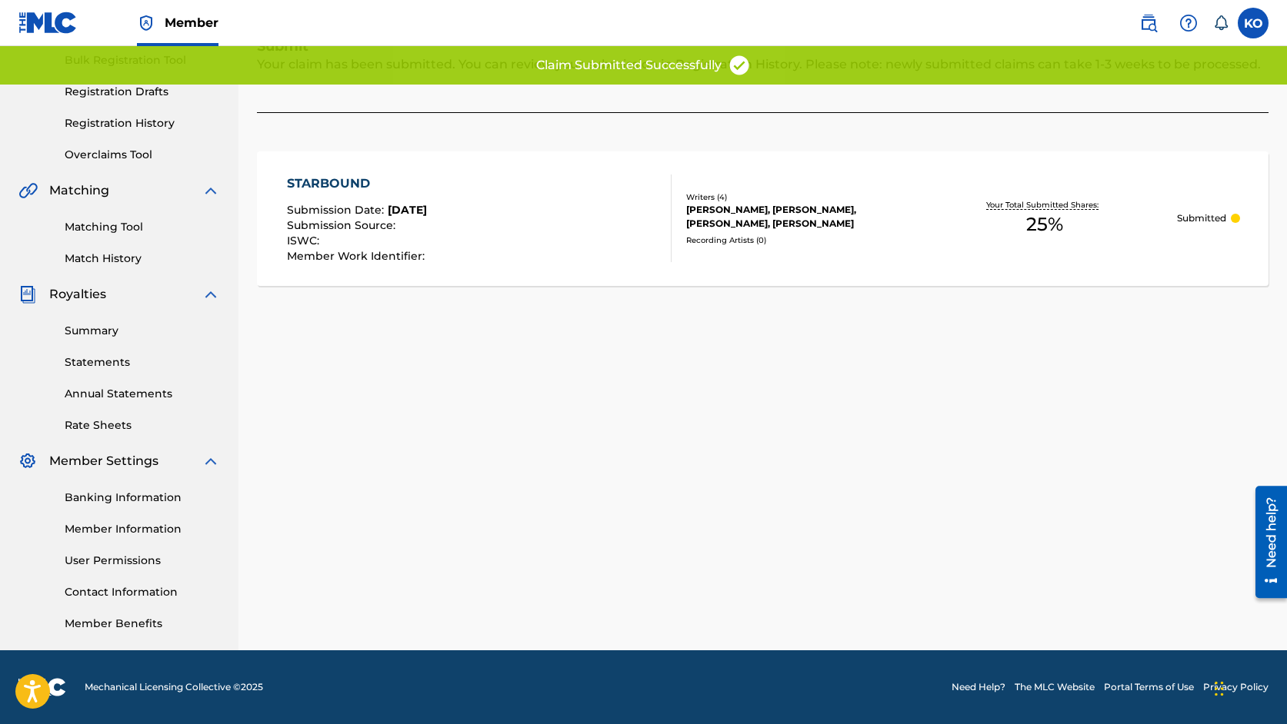
scroll to position [27, 0]
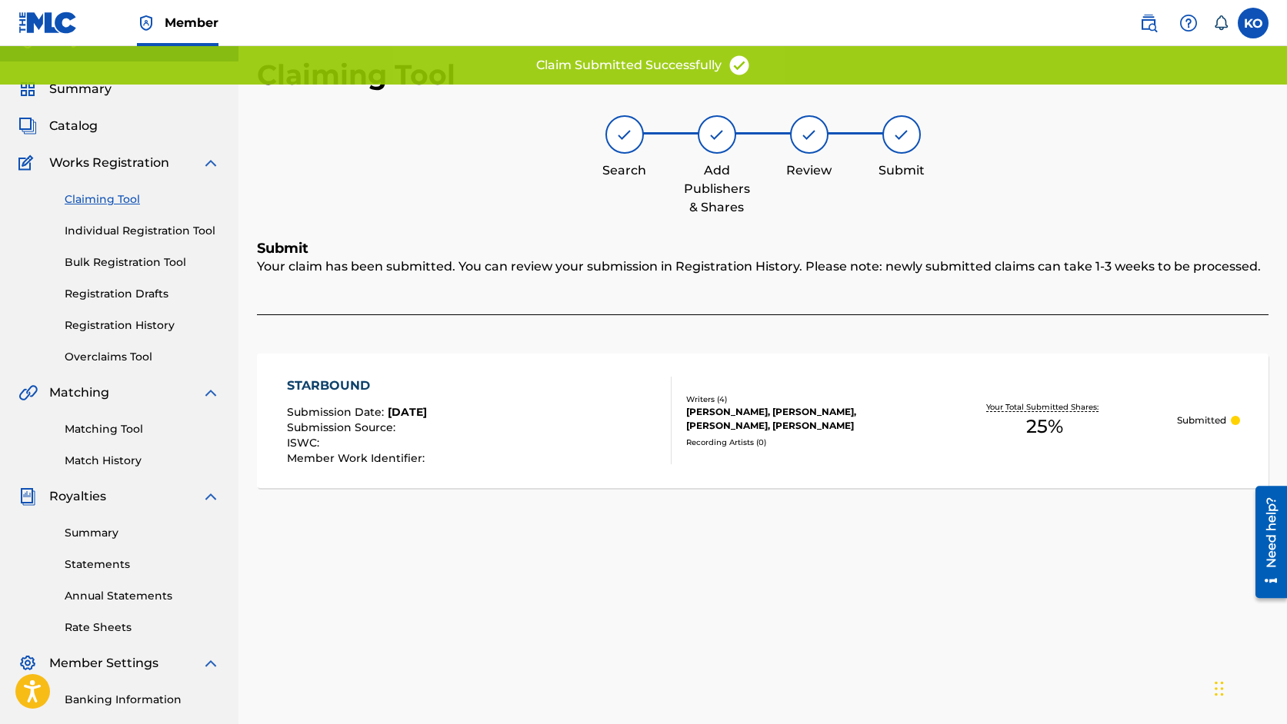
click at [126, 201] on link "Claiming Tool" at bounding box center [142, 199] width 155 height 16
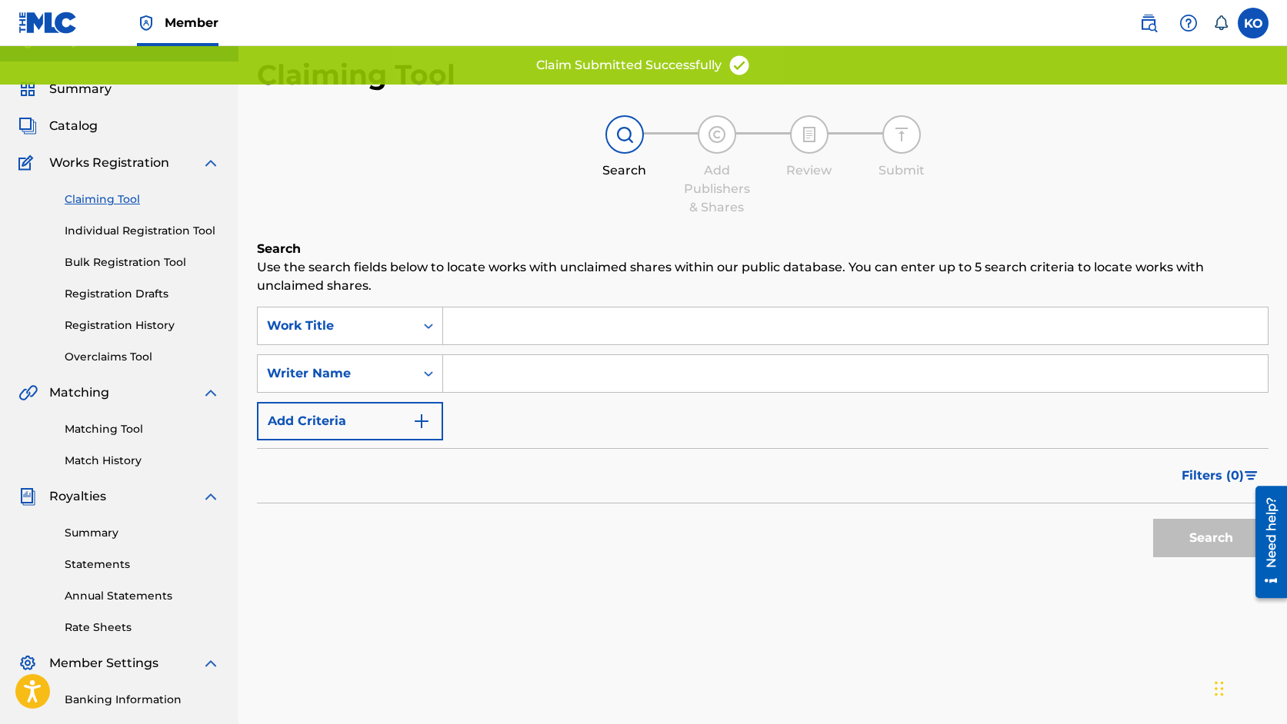
scroll to position [0, 0]
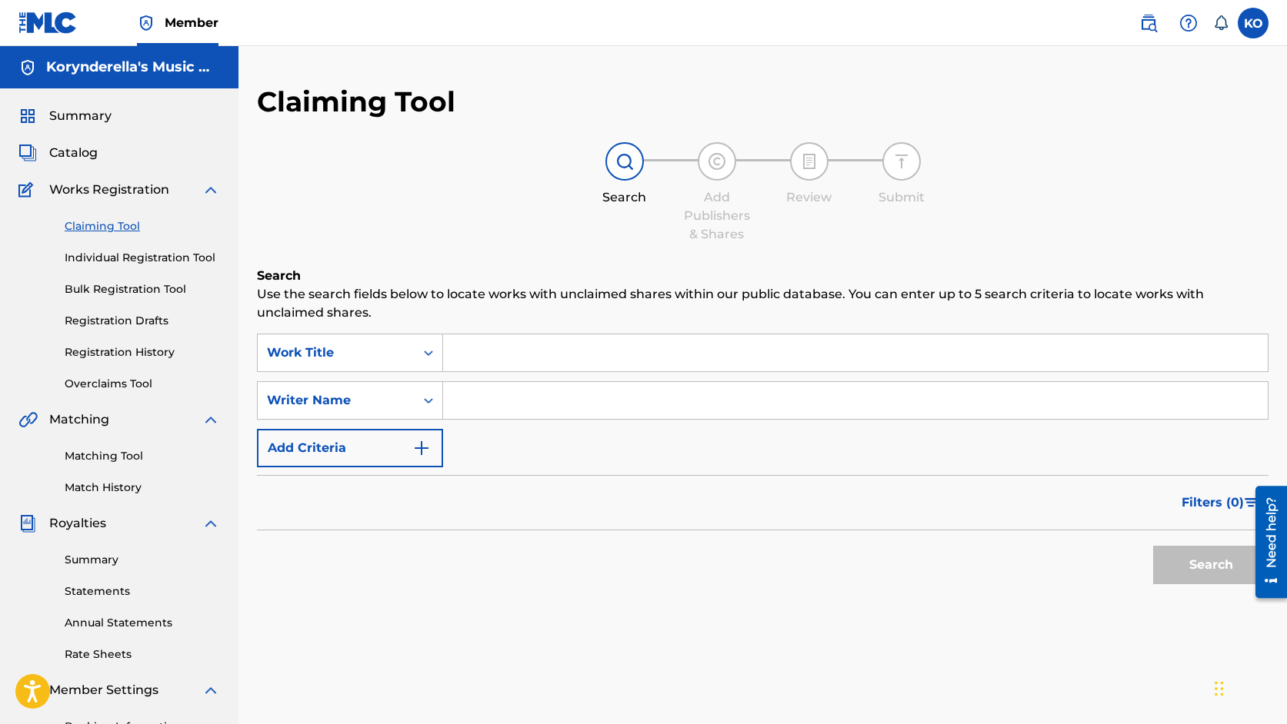
click at [580, 401] on input "Search Form" at bounding box center [855, 400] width 824 height 37
type input "korynn"
click at [1153, 546] on button "Search" at bounding box center [1210, 565] width 115 height 38
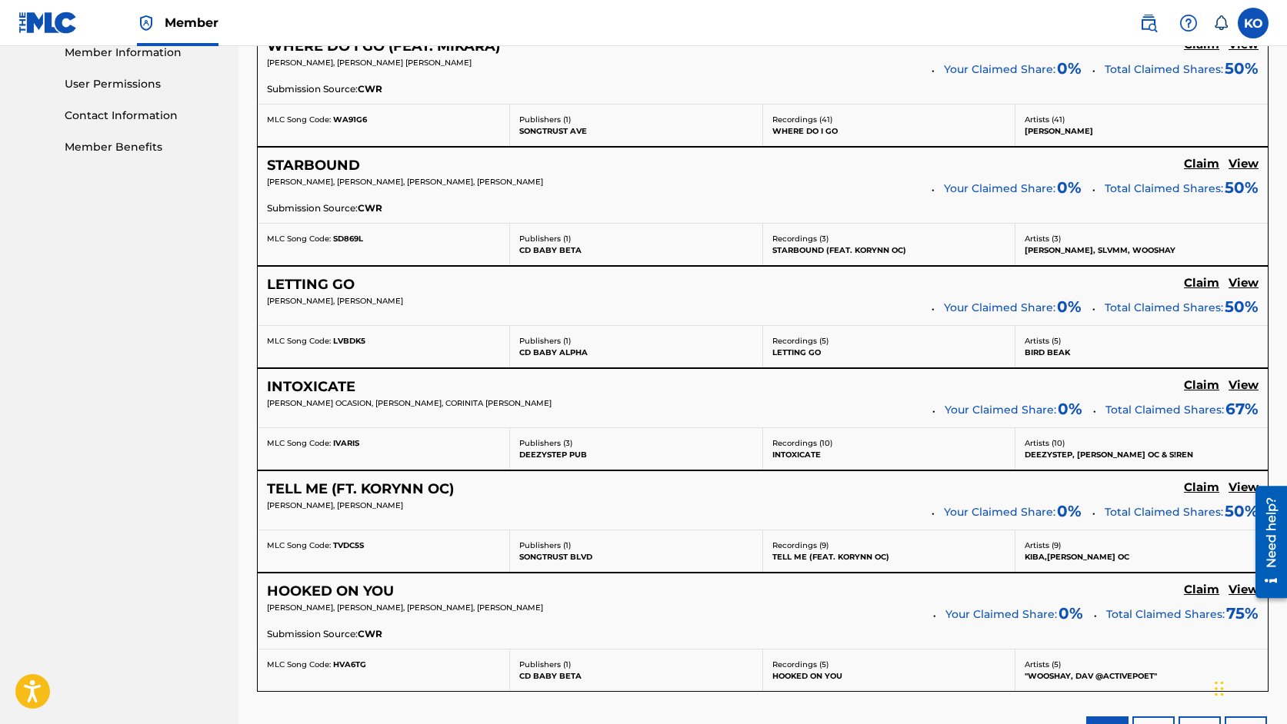
scroll to position [708, 0]
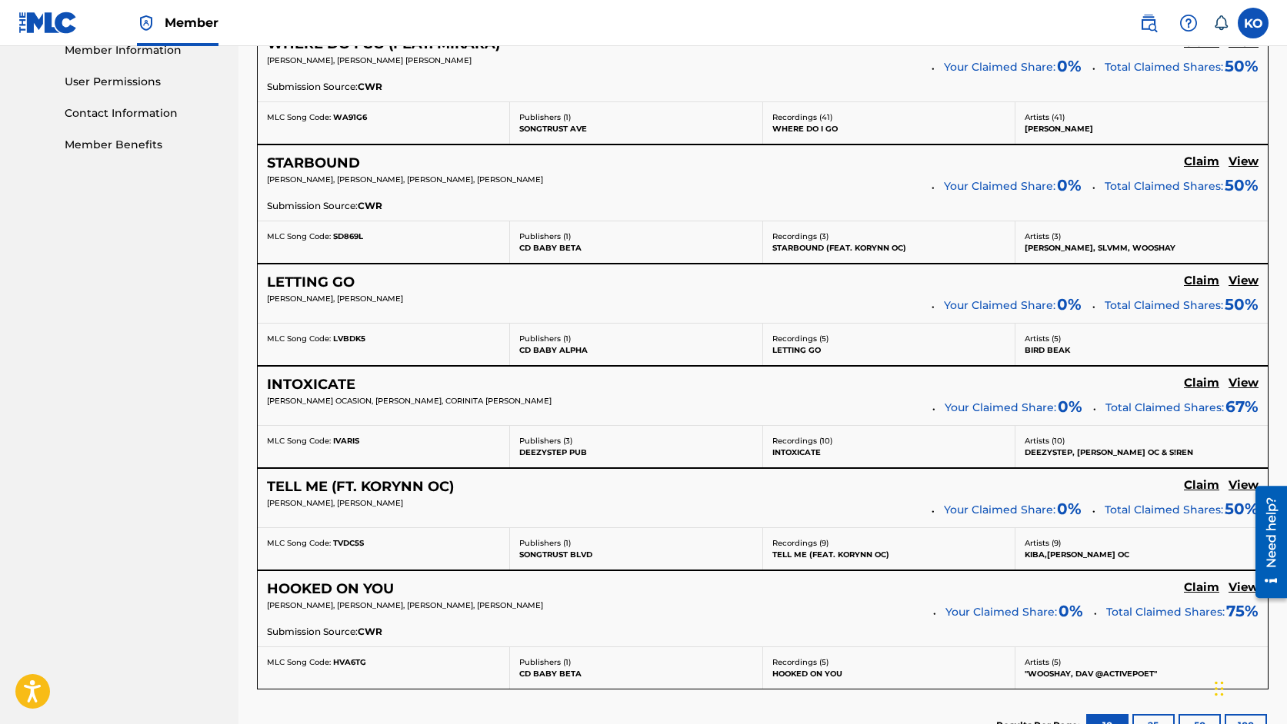
click at [1238, 278] on h5 "View" at bounding box center [1243, 281] width 30 height 15
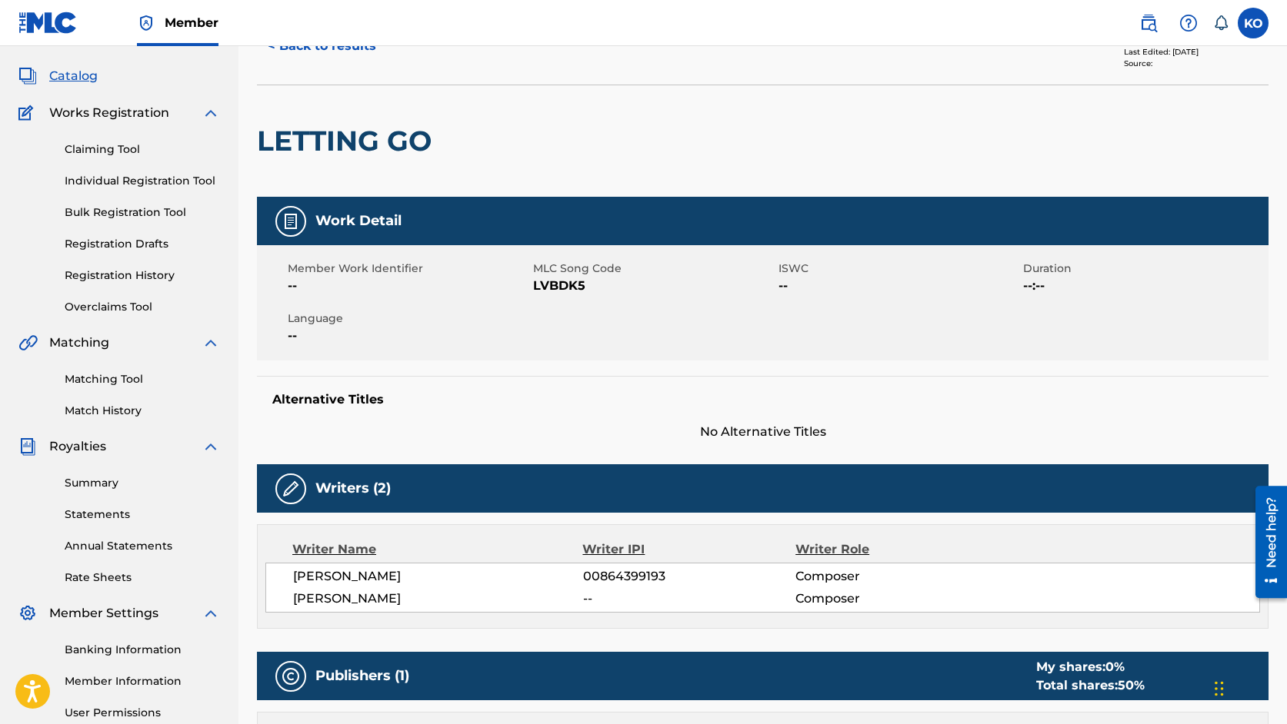
scroll to position [56, 0]
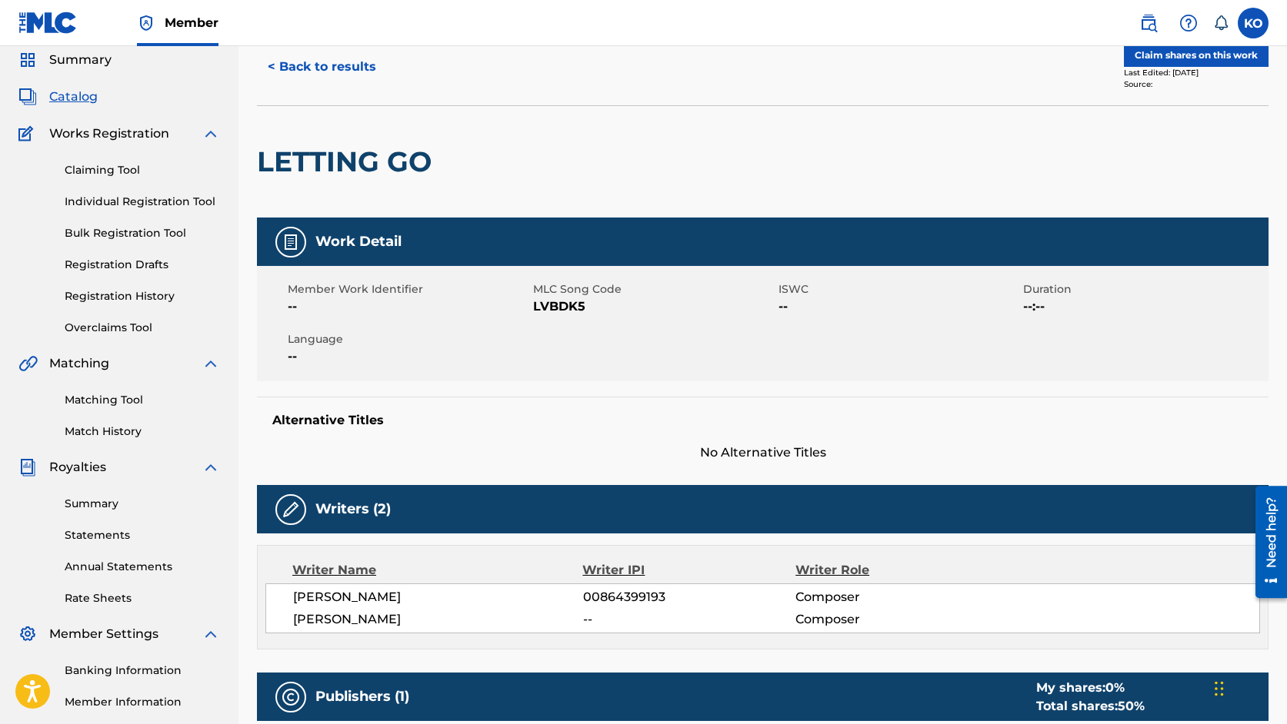
click at [353, 62] on button "< Back to results" at bounding box center [322, 67] width 130 height 38
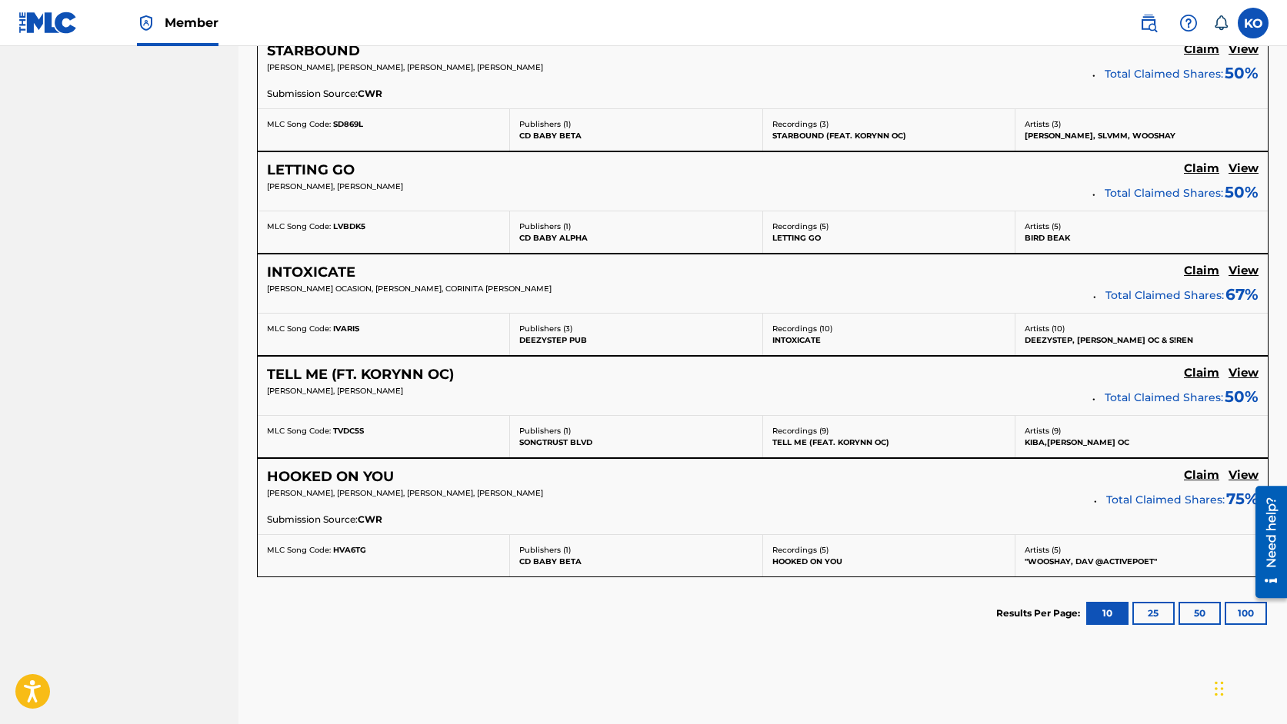
scroll to position [897, 0]
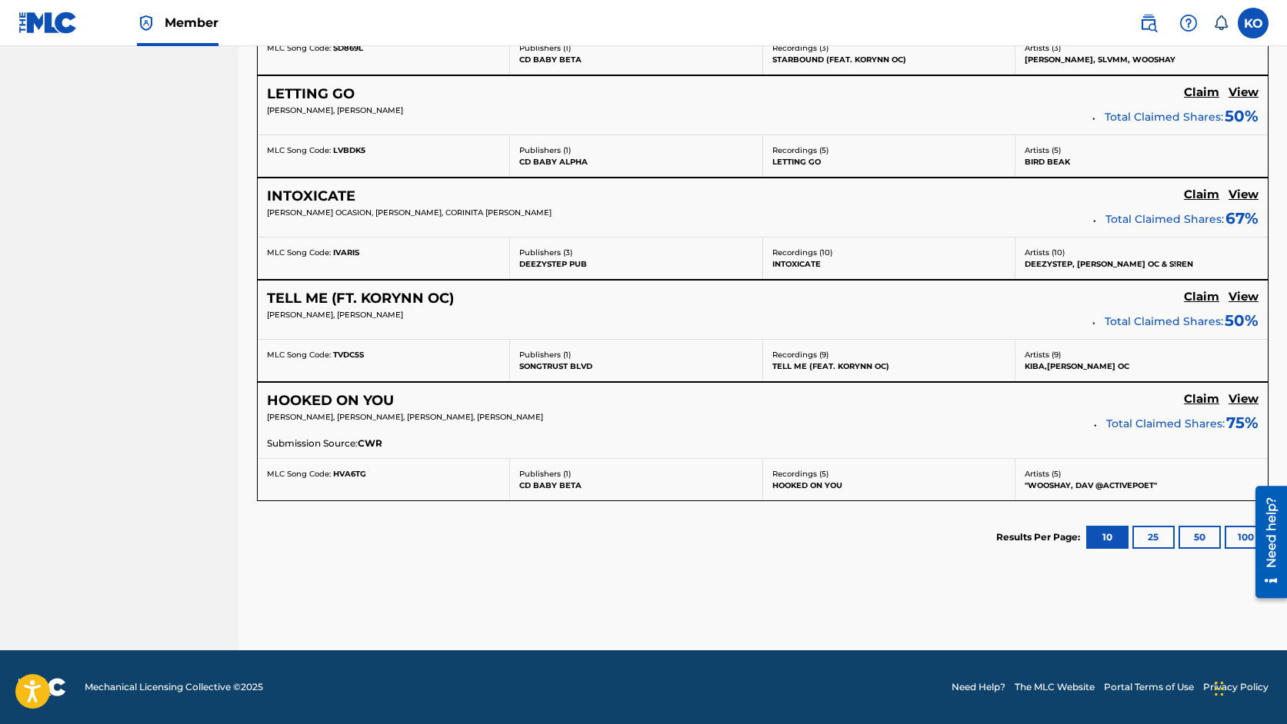
click at [1241, 394] on h5 "View" at bounding box center [1243, 399] width 30 height 15
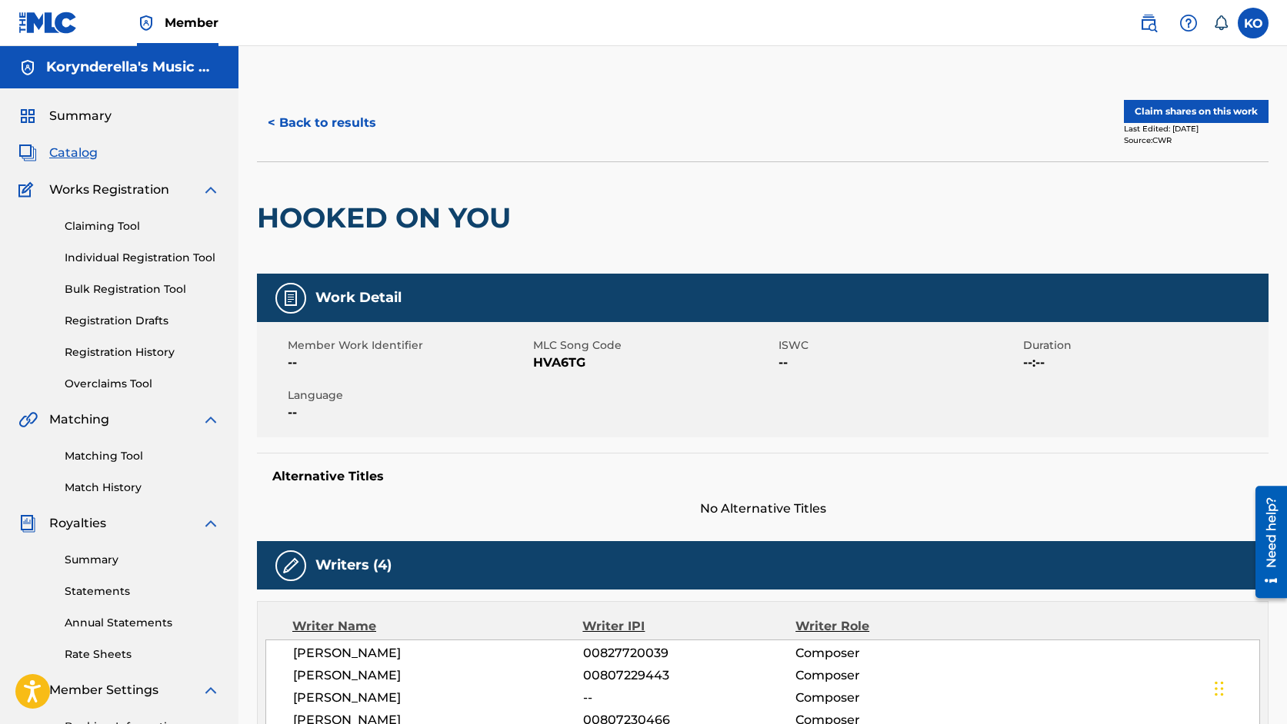
click at [1205, 118] on button "Claim shares on this work" at bounding box center [1196, 111] width 145 height 23
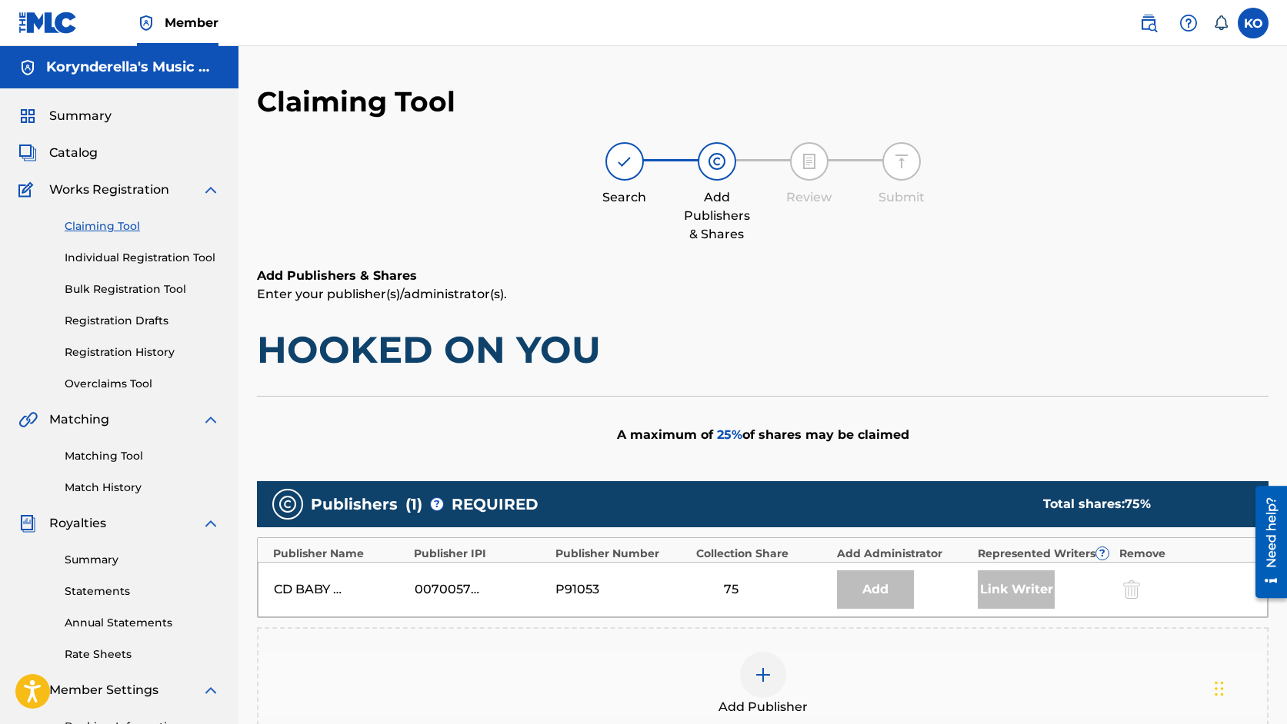
scroll to position [265, 0]
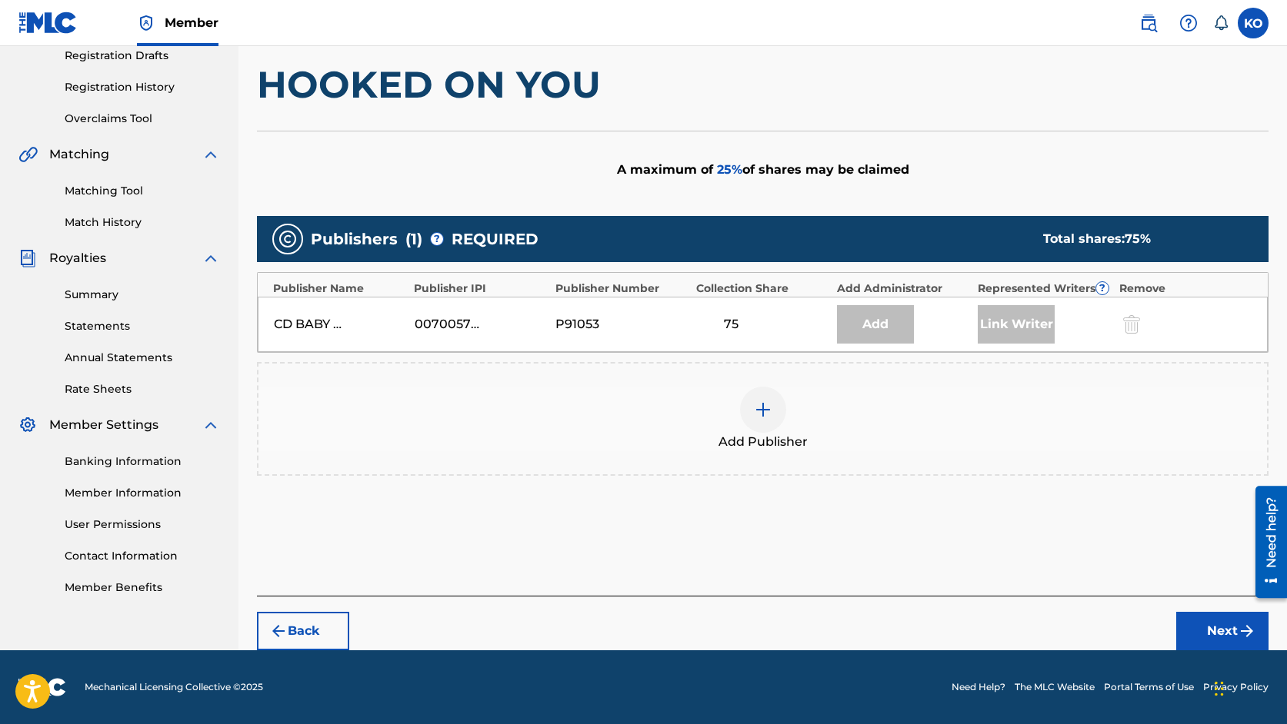
click at [290, 634] on button "Back" at bounding box center [303, 631] width 92 height 38
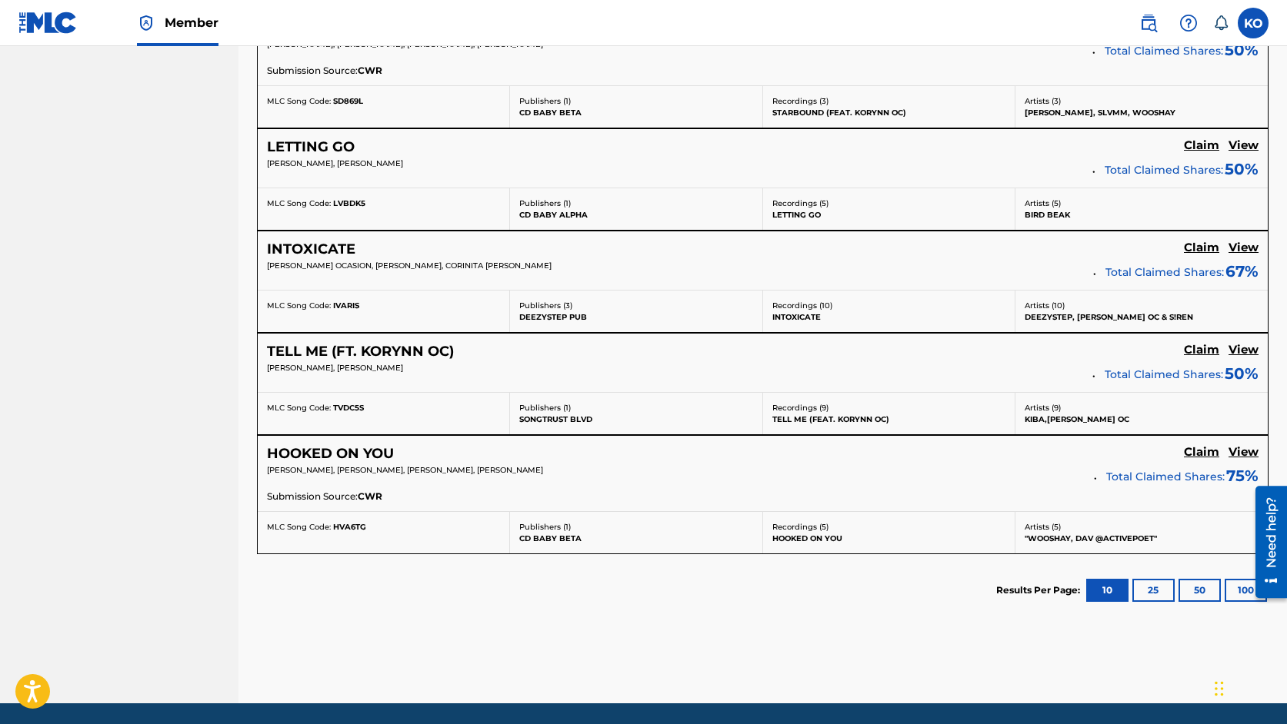
scroll to position [847, 0]
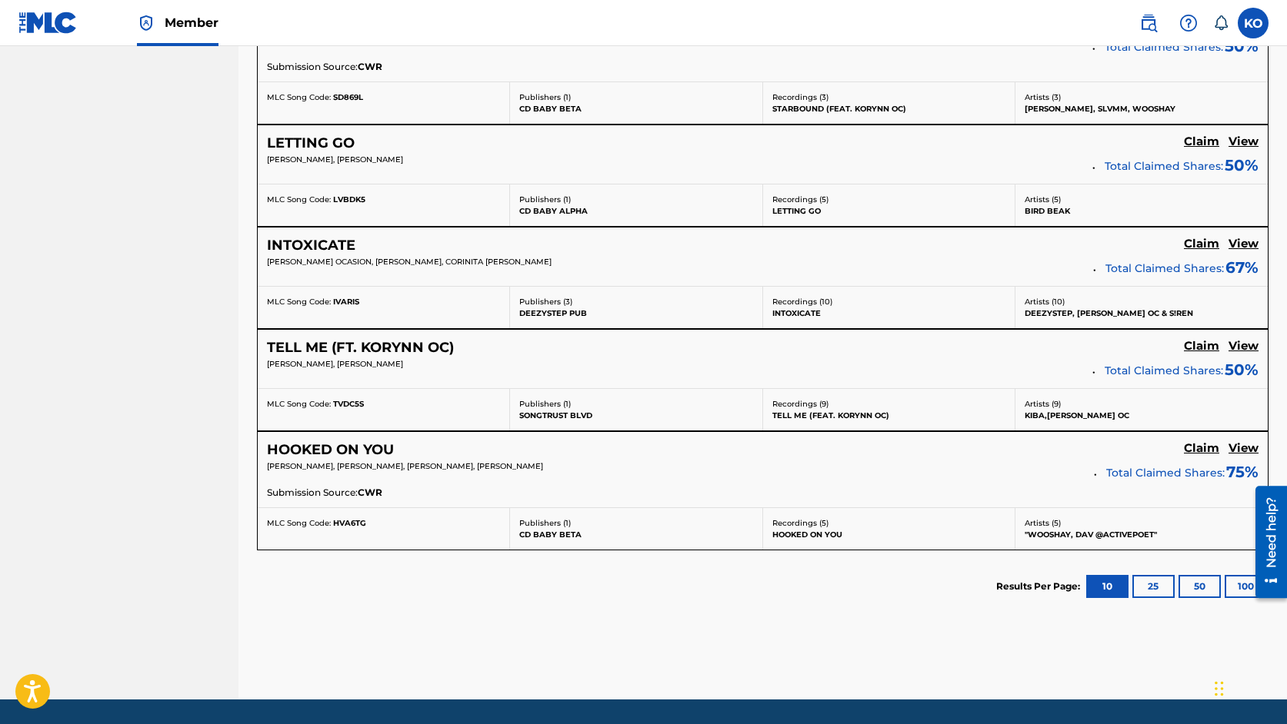
click at [1153, 581] on button "25" at bounding box center [1153, 586] width 42 height 23
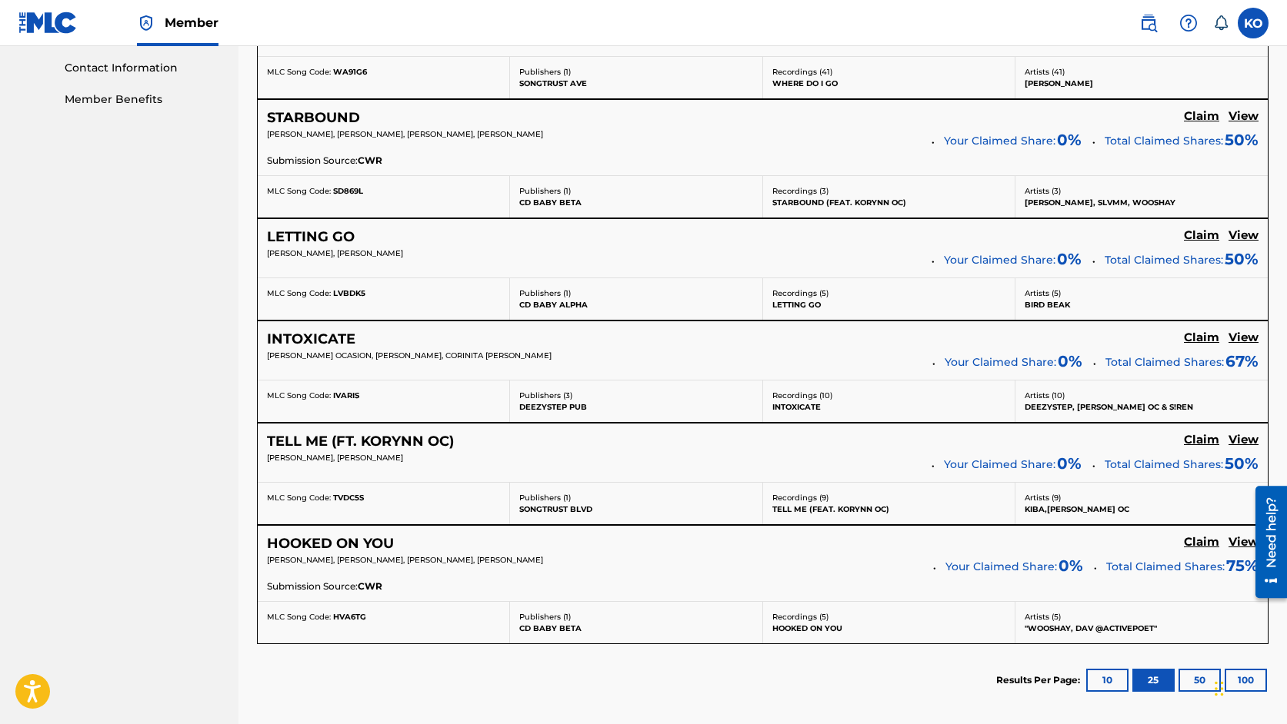
scroll to position [824, 0]
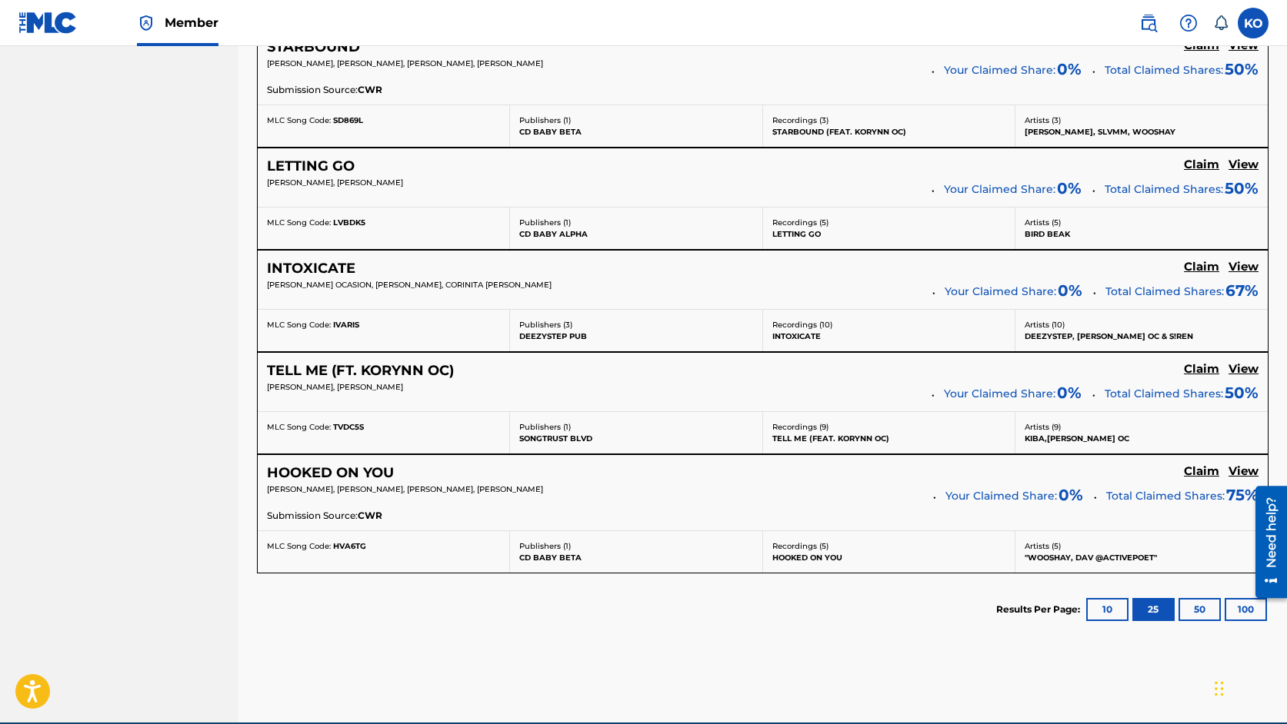
click at [1194, 604] on button "50" at bounding box center [1199, 609] width 42 height 23
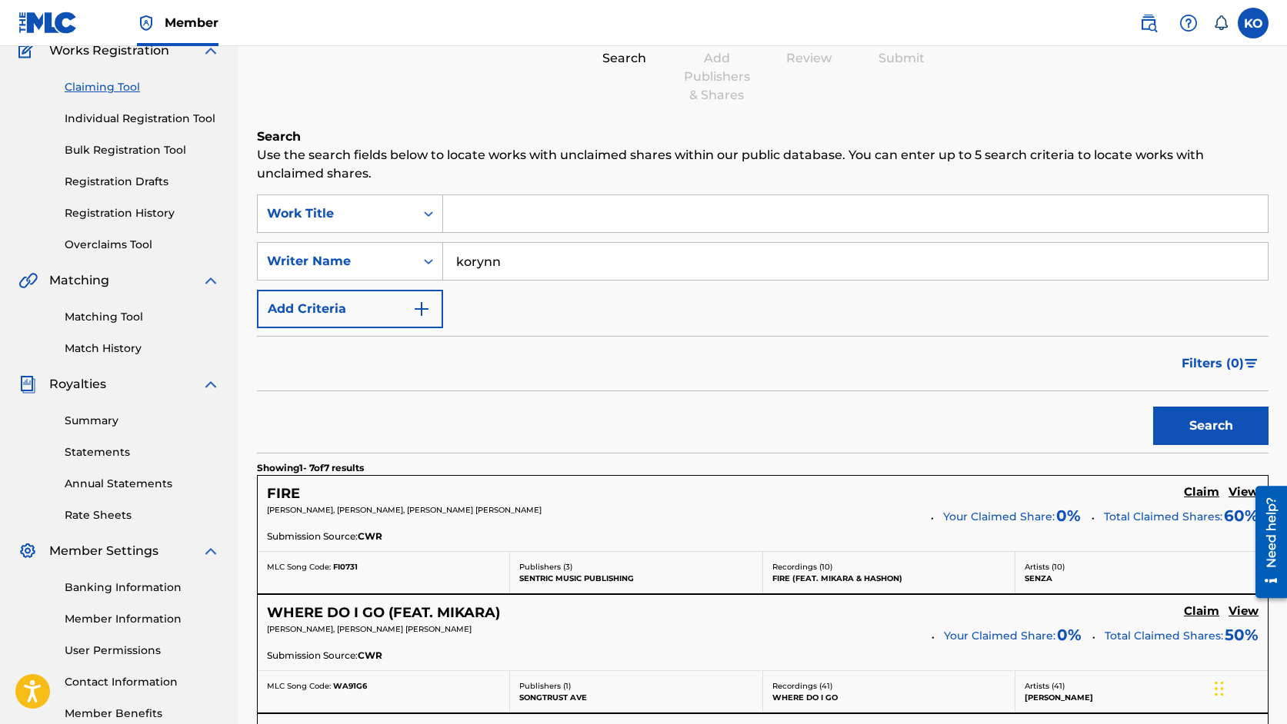
scroll to position [0, 0]
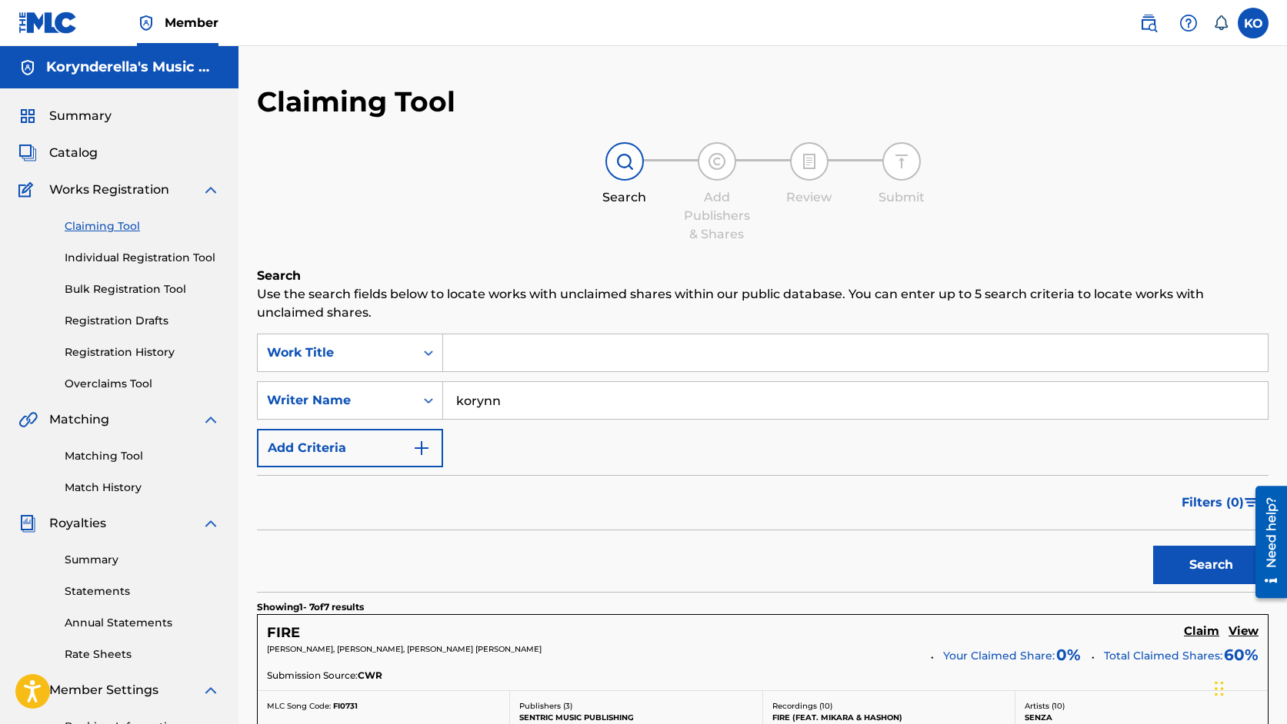
click at [134, 258] on link "Individual Registration Tool" at bounding box center [142, 258] width 155 height 16
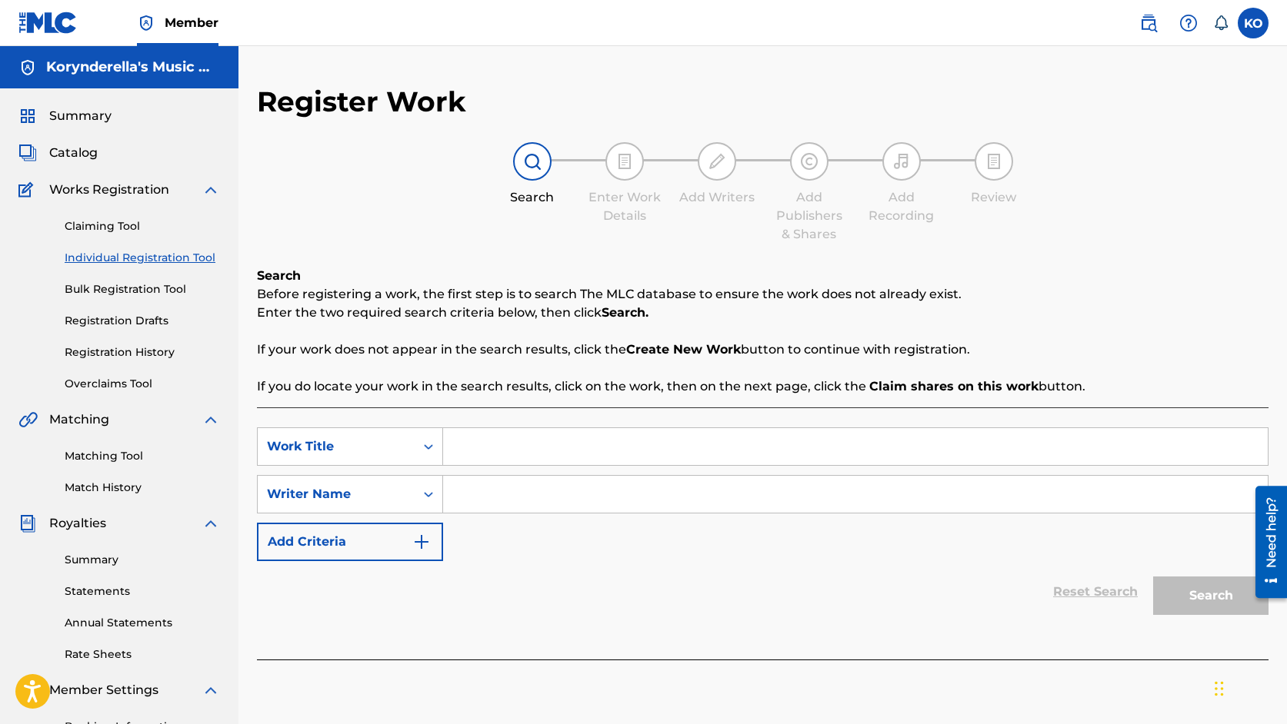
click at [591, 442] on input "Search Form" at bounding box center [855, 446] width 824 height 37
type input "take me home"
click at [562, 498] on input "Search Form" at bounding box center [855, 494] width 824 height 37
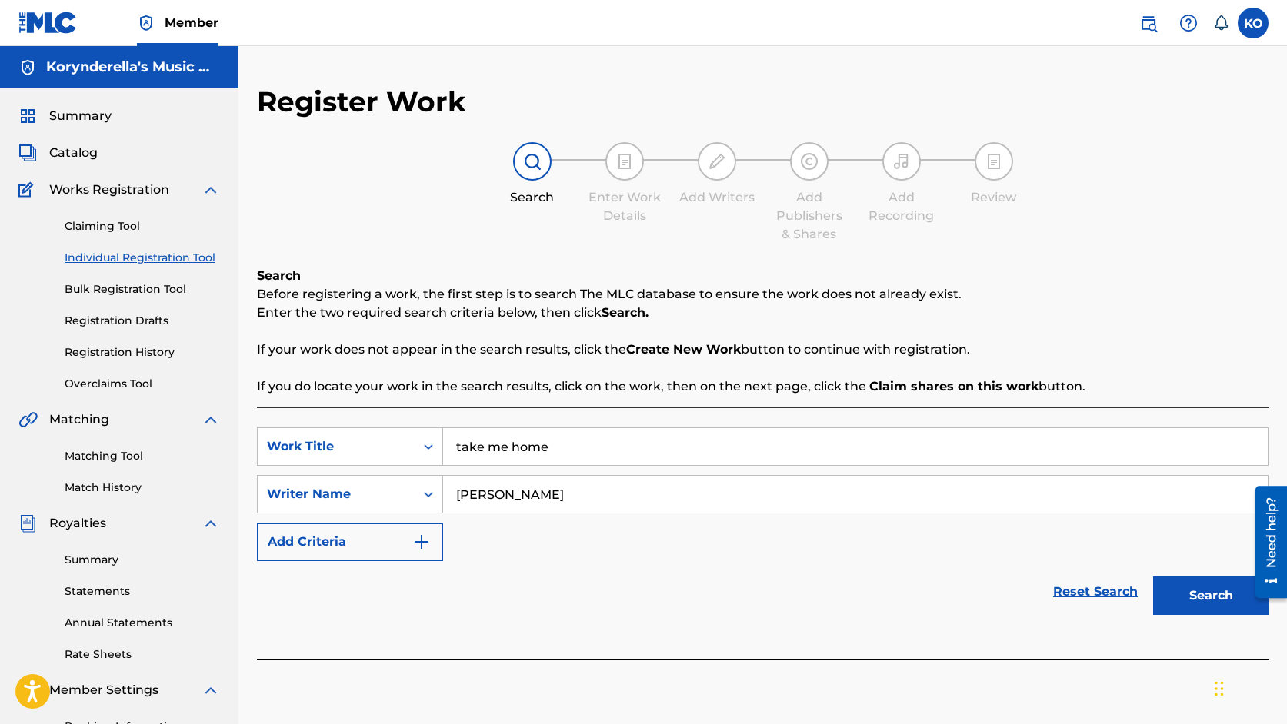
type input "[PERSON_NAME]"
drag, startPoint x: 609, startPoint y: 448, endPoint x: 374, endPoint y: 398, distance: 240.6
click at [374, 398] on div "Search Before registering a work, the first step is to search The MLC database …" at bounding box center [762, 463] width 1011 height 393
type input "Take Me Home"
click at [1153, 577] on button "Search" at bounding box center [1210, 596] width 115 height 38
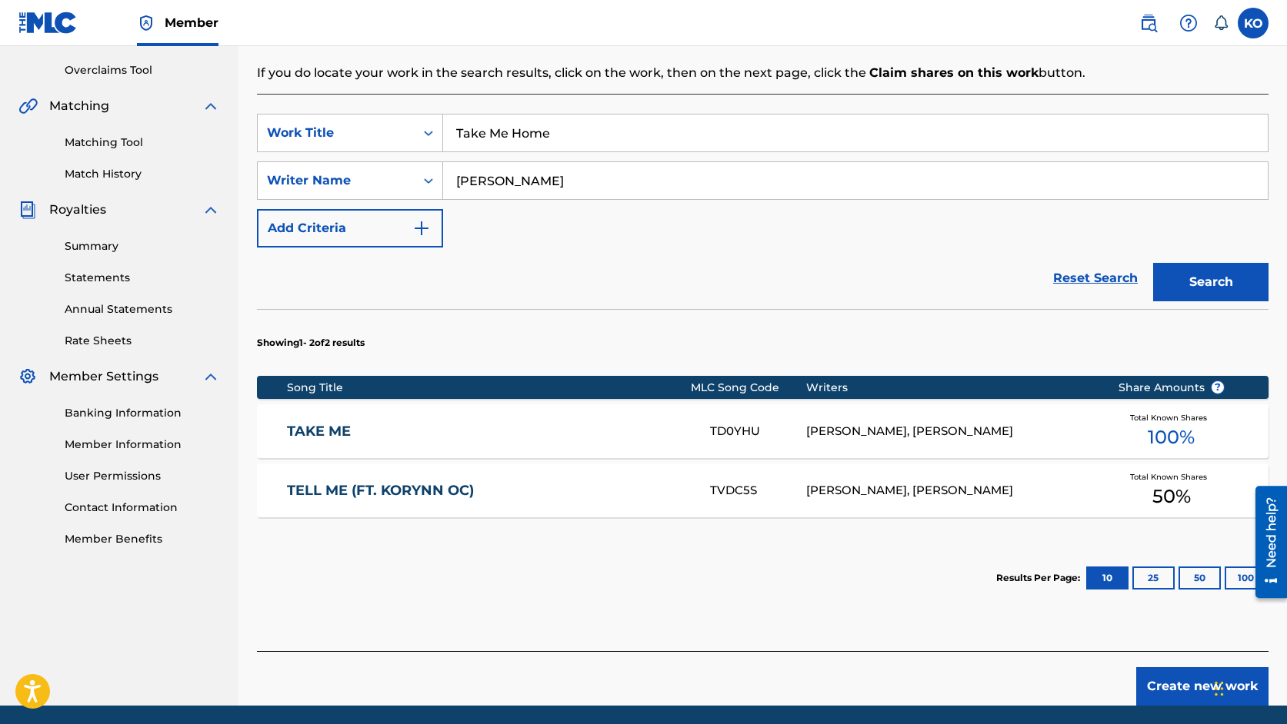
scroll to position [369, 0]
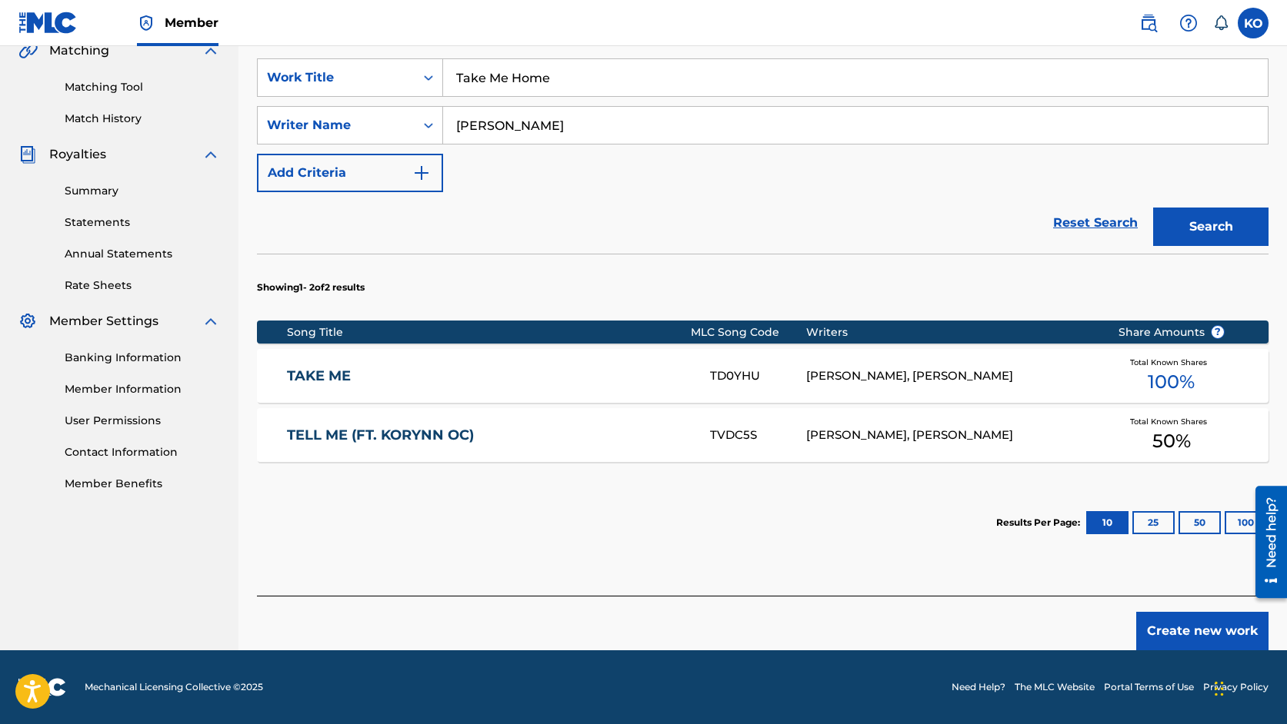
click at [1184, 638] on button "Create new work" at bounding box center [1202, 631] width 132 height 38
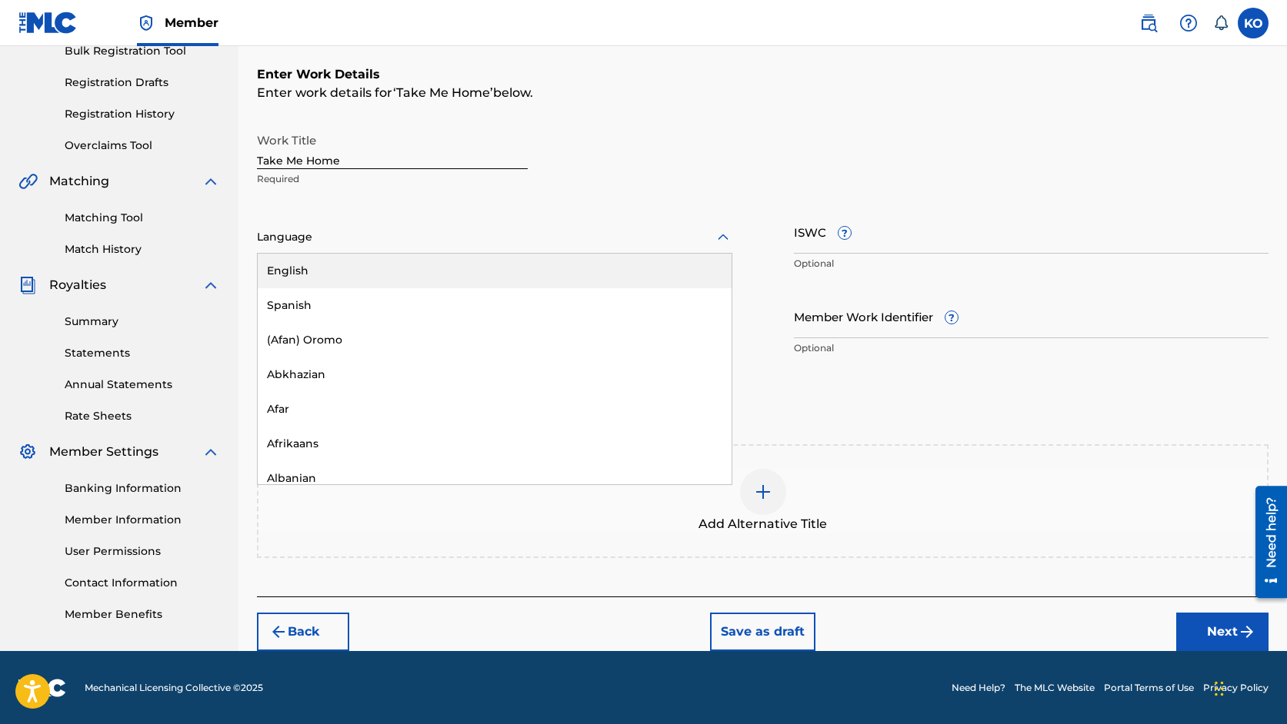
click at [496, 232] on div at bounding box center [494, 237] width 475 height 19
click at [445, 273] on div "English" at bounding box center [495, 271] width 474 height 35
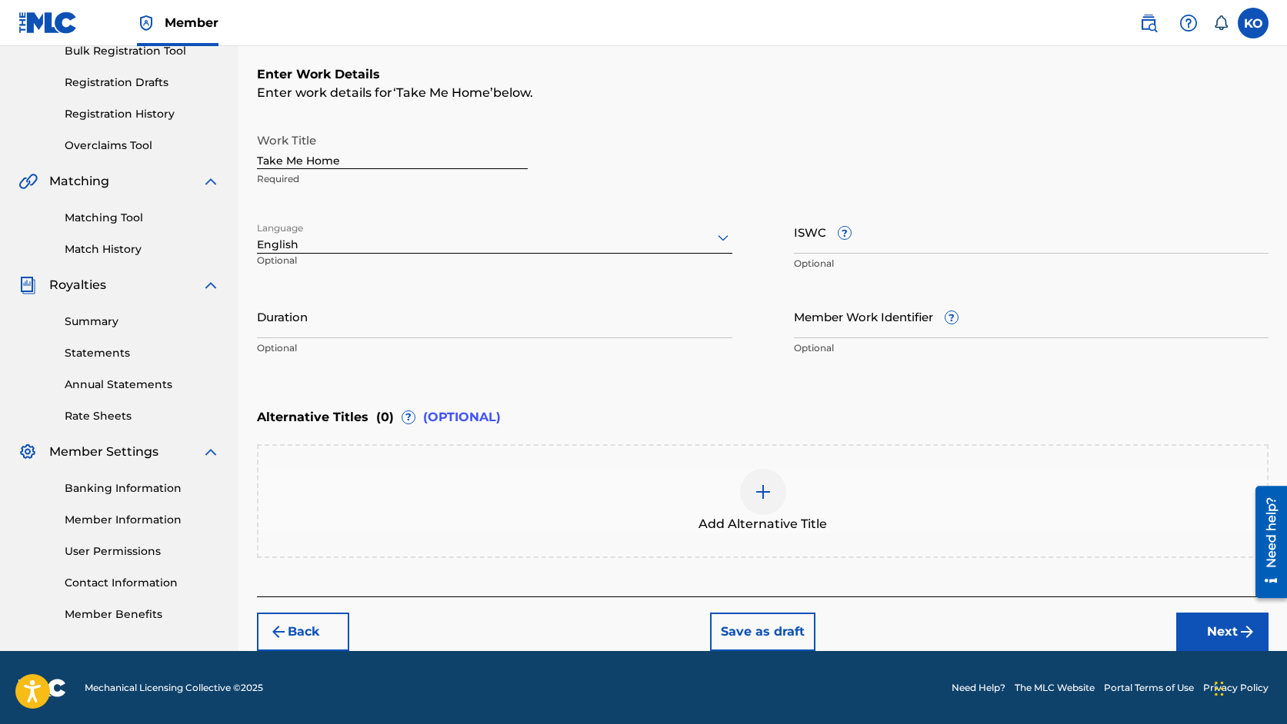
click at [412, 312] on input "Duration" at bounding box center [494, 317] width 475 height 44
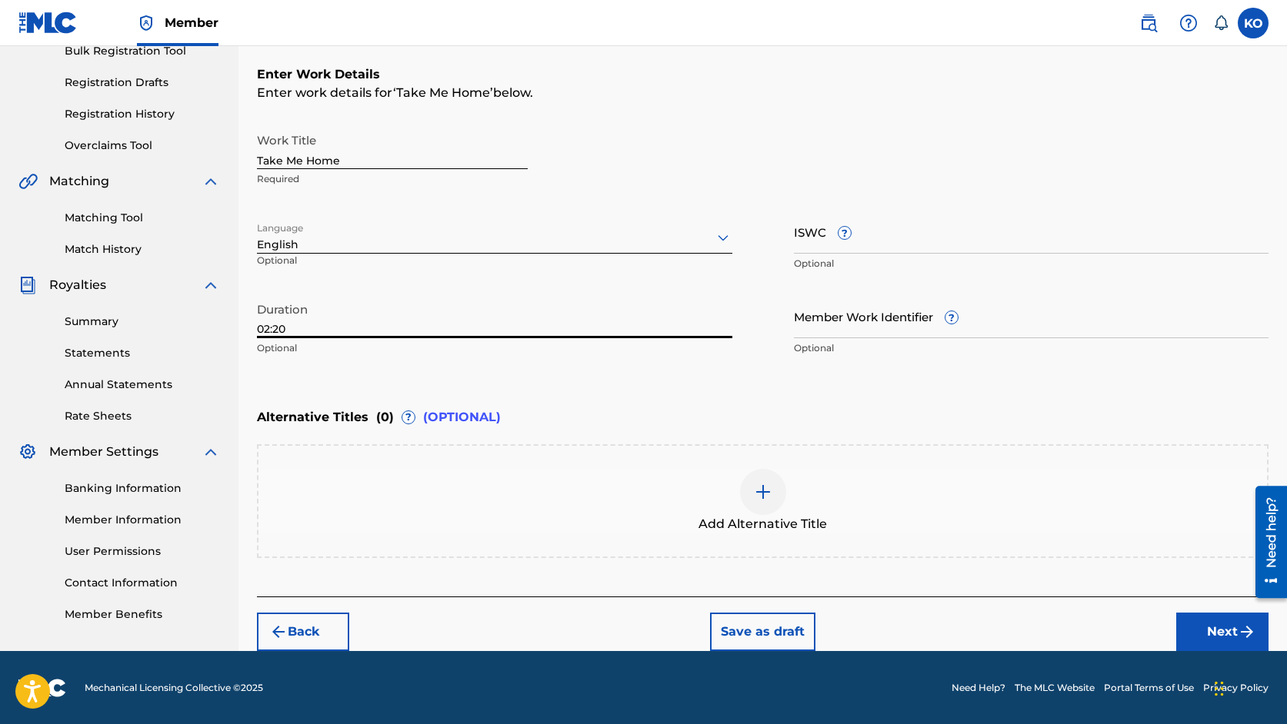
type input "02:20"
click at [767, 495] on img at bounding box center [763, 492] width 18 height 18
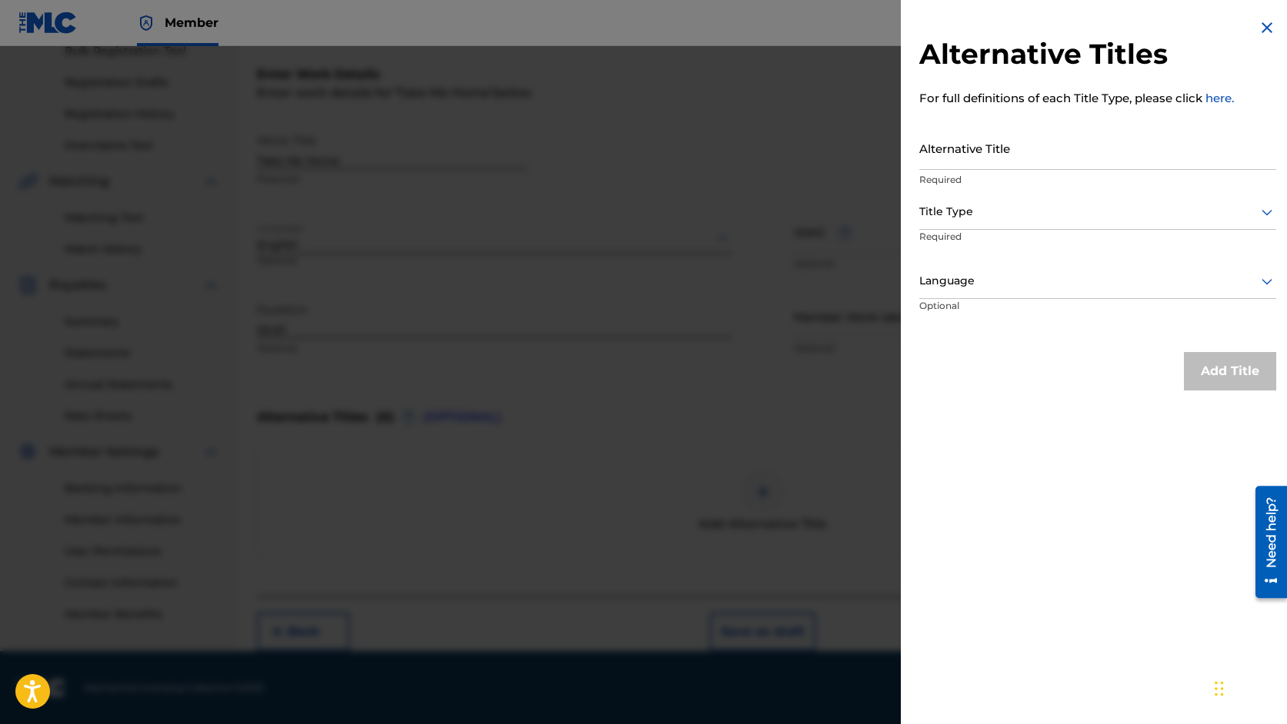
click at [1263, 28] on img at bounding box center [1266, 27] width 18 height 18
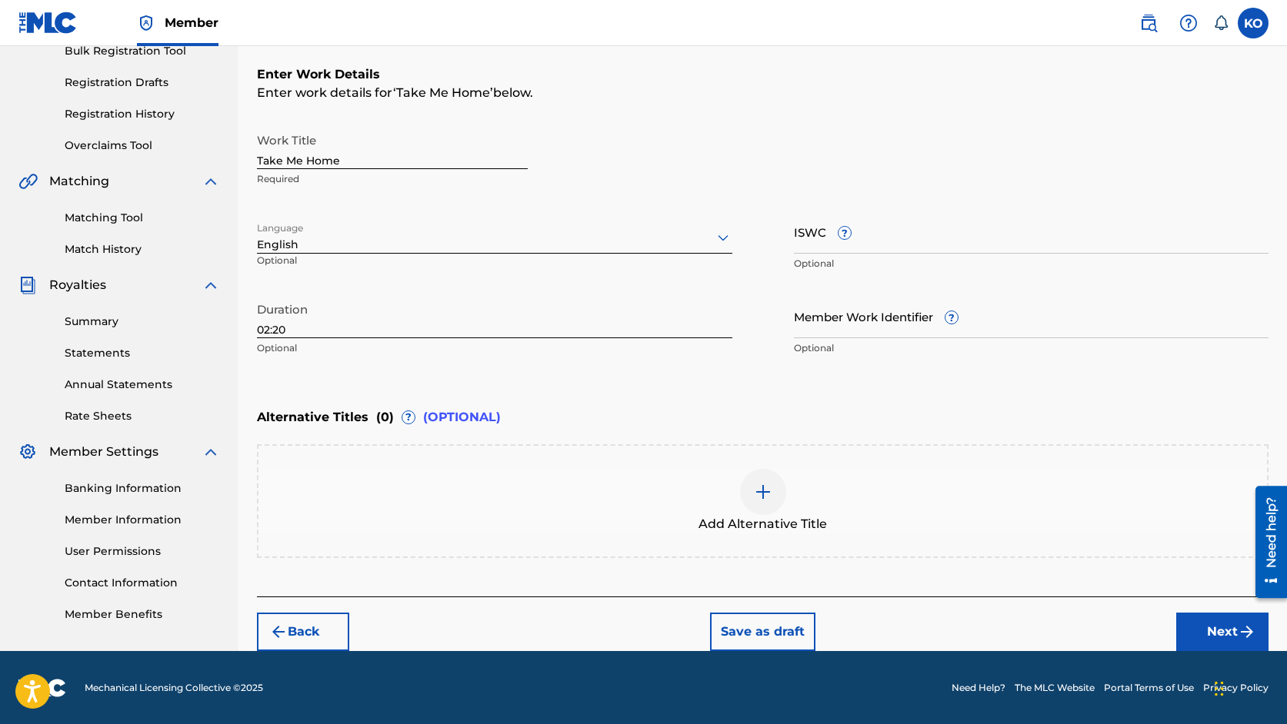
click at [1217, 627] on button "Next" at bounding box center [1222, 632] width 92 height 38
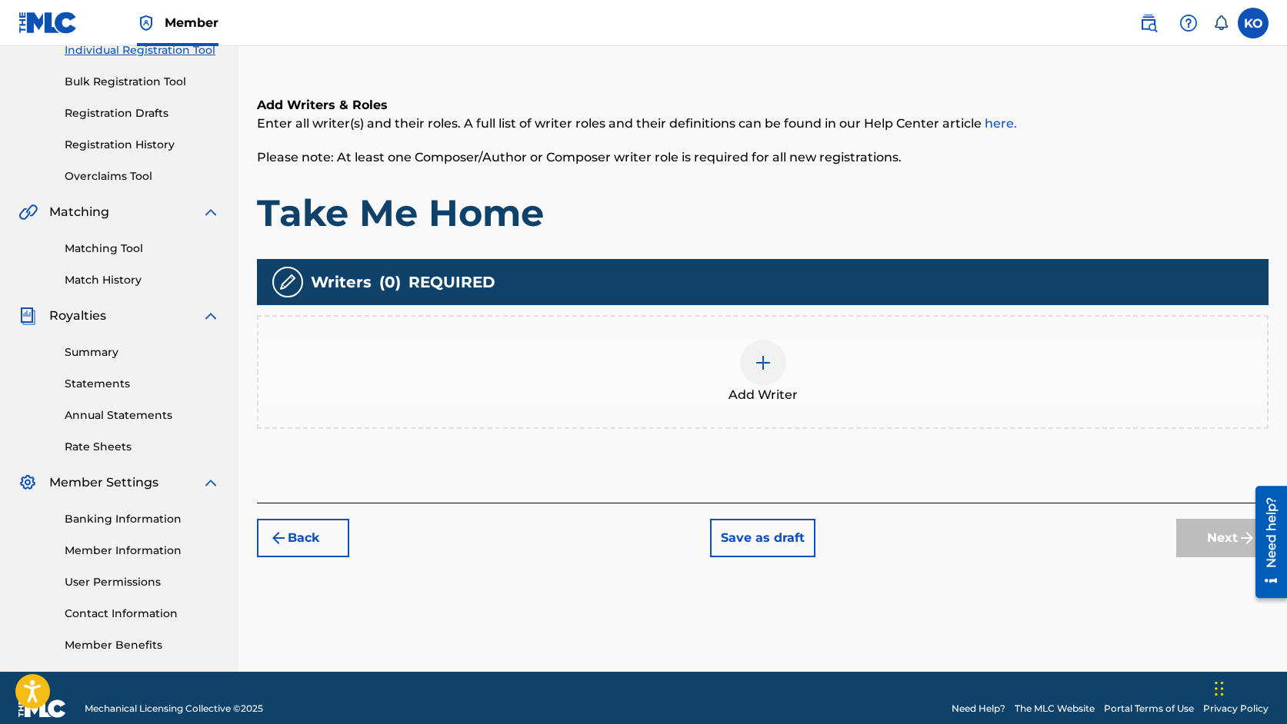
scroll to position [229, 0]
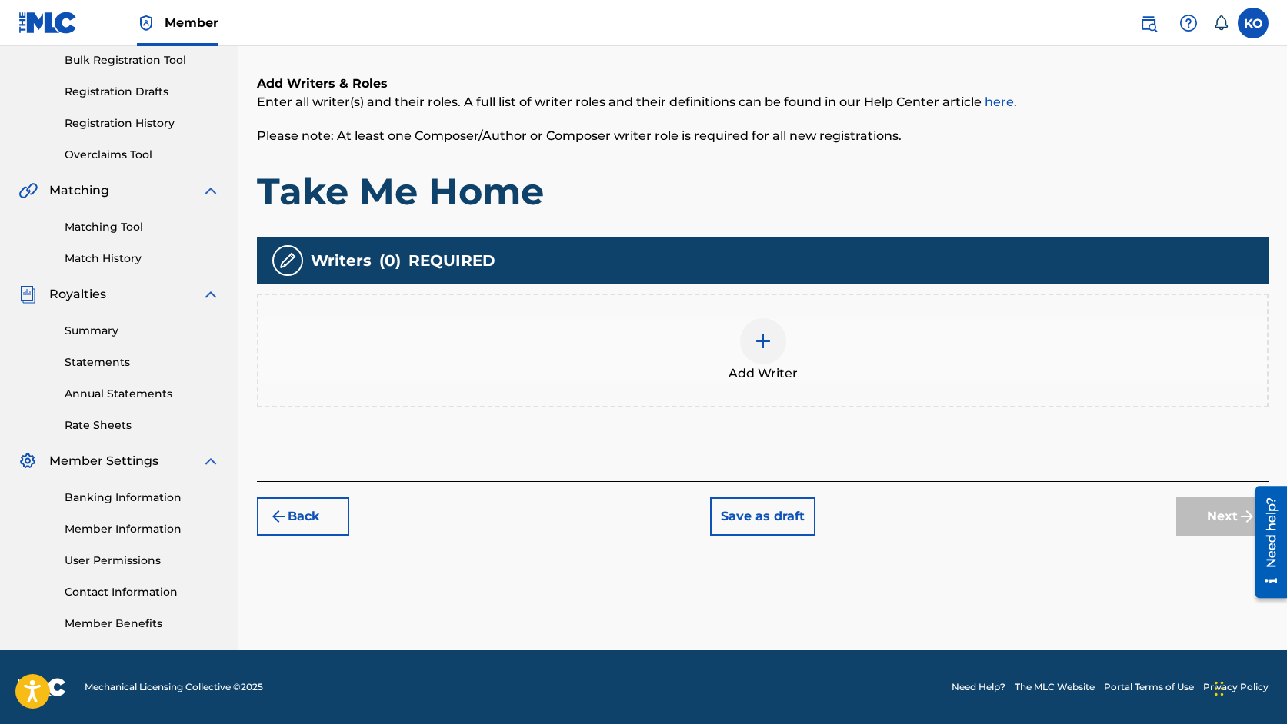
click at [759, 329] on div at bounding box center [763, 341] width 46 height 46
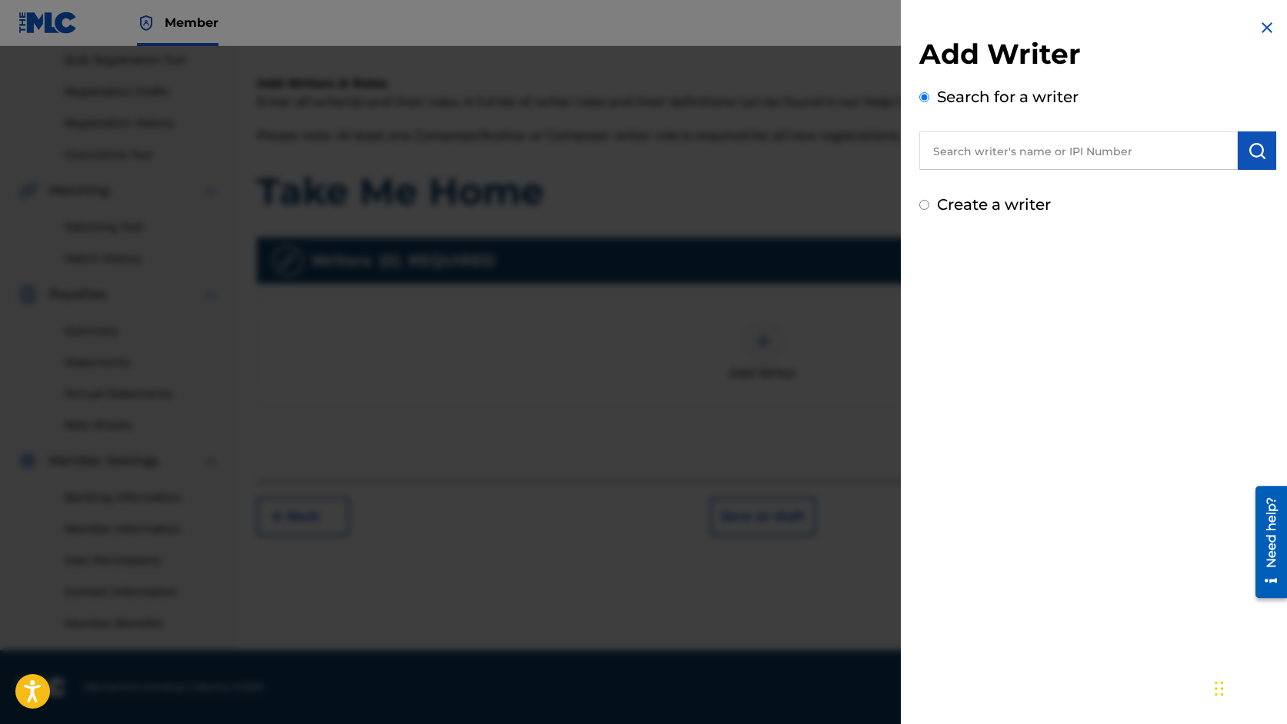
click at [1031, 135] on input "text" at bounding box center [1078, 151] width 318 height 38
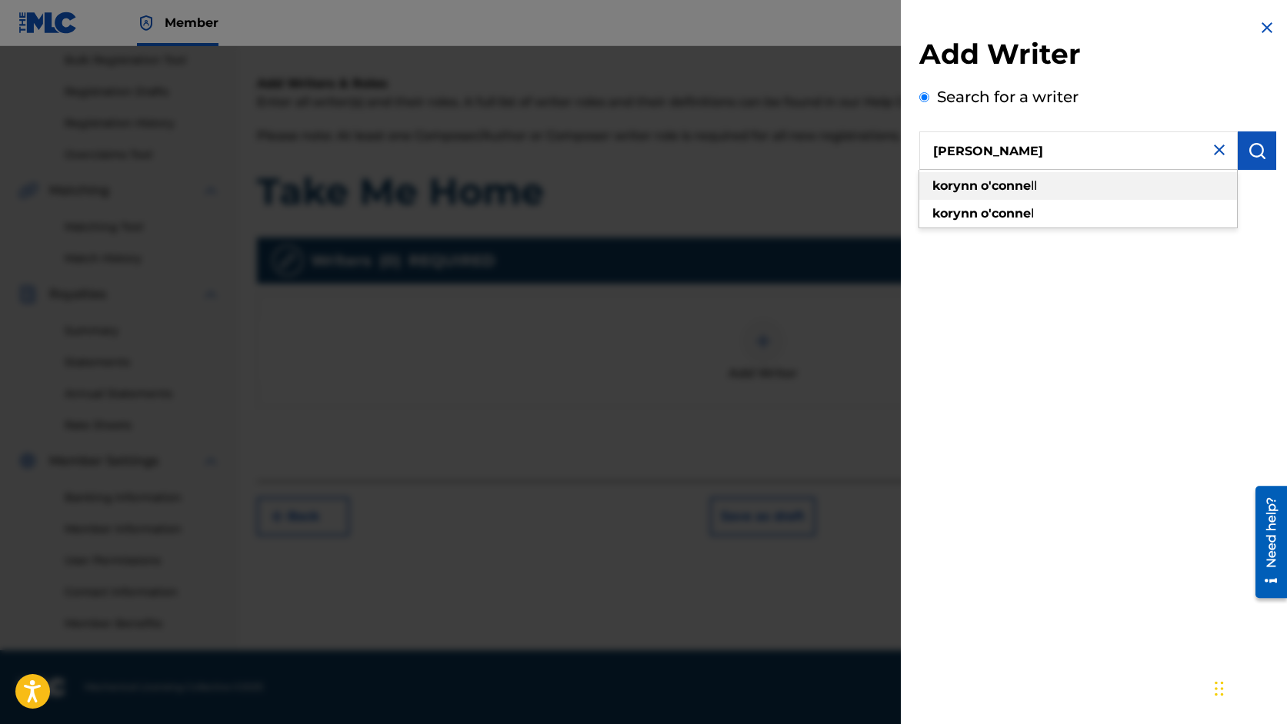
click at [1072, 190] on div "korynn o'conne ll" at bounding box center [1078, 186] width 318 height 28
type input "[PERSON_NAME]"
click at [1254, 153] on img "submit" at bounding box center [1256, 151] width 18 height 18
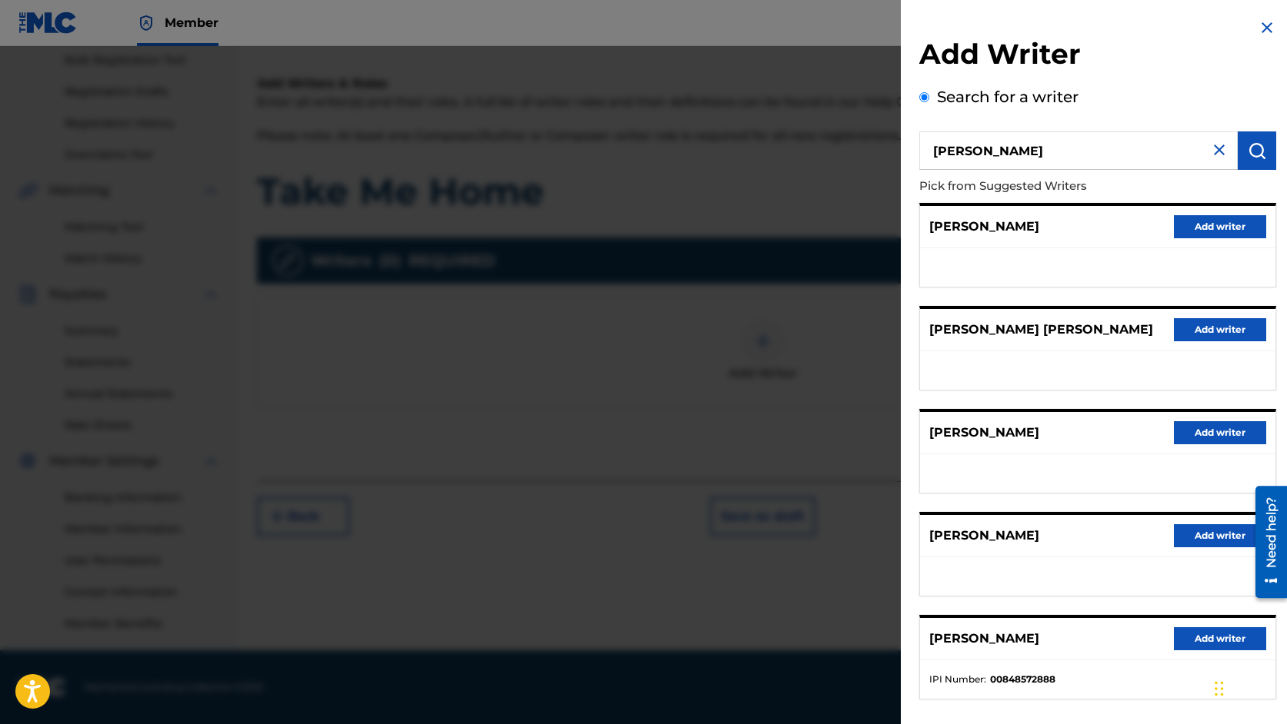
click at [1214, 642] on button "Add writer" at bounding box center [1220, 639] width 92 height 23
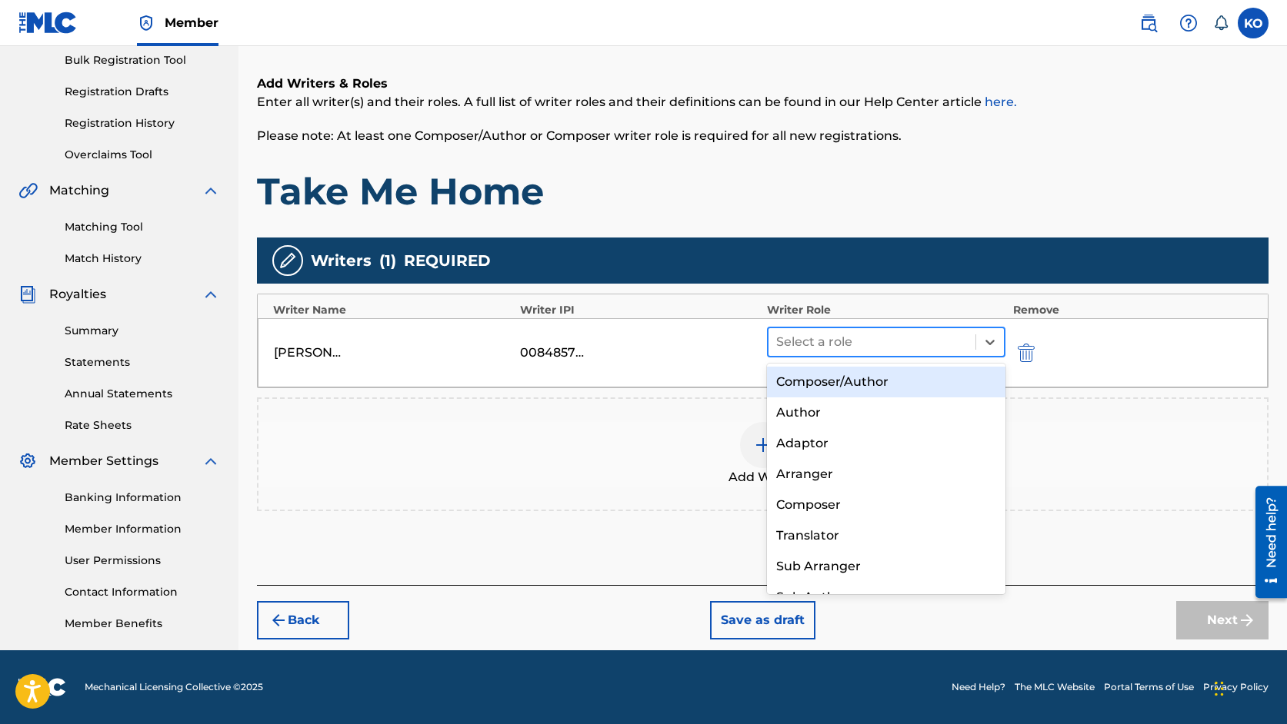
click at [963, 346] on div at bounding box center [871, 342] width 191 height 22
click at [929, 381] on div "Composer/Author" at bounding box center [886, 382] width 238 height 31
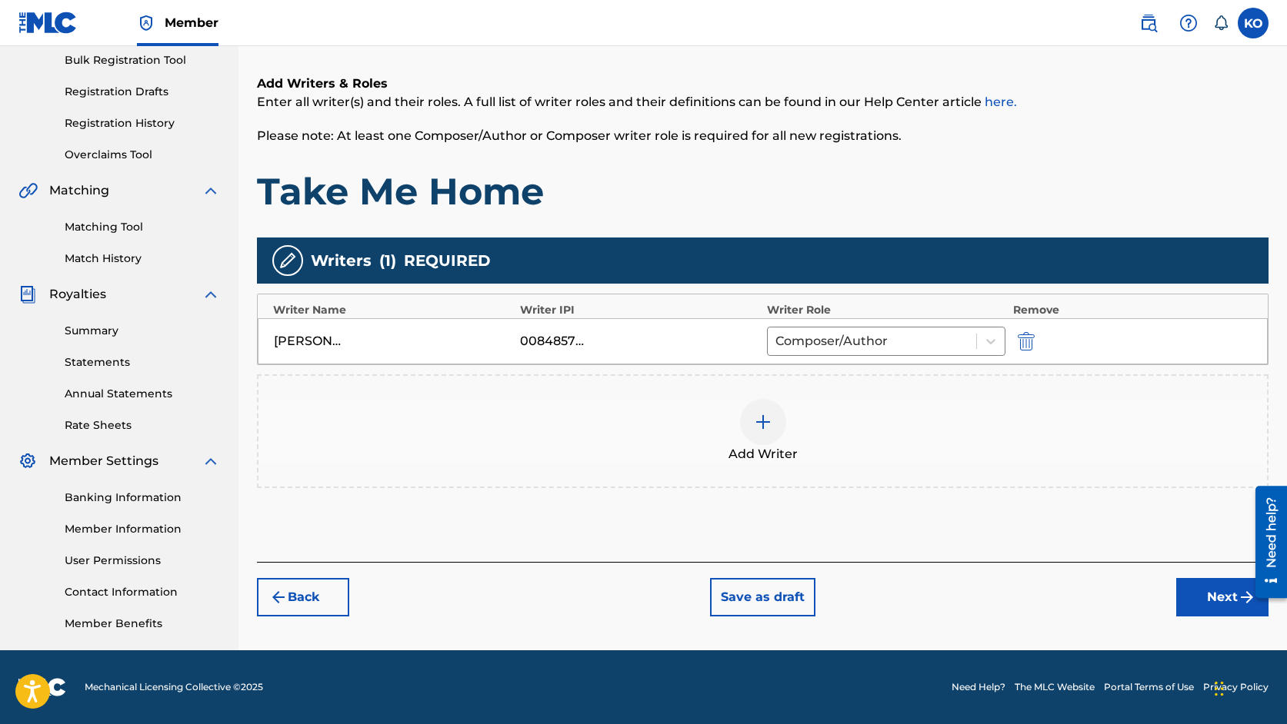
click at [1218, 590] on button "Next" at bounding box center [1222, 597] width 92 height 38
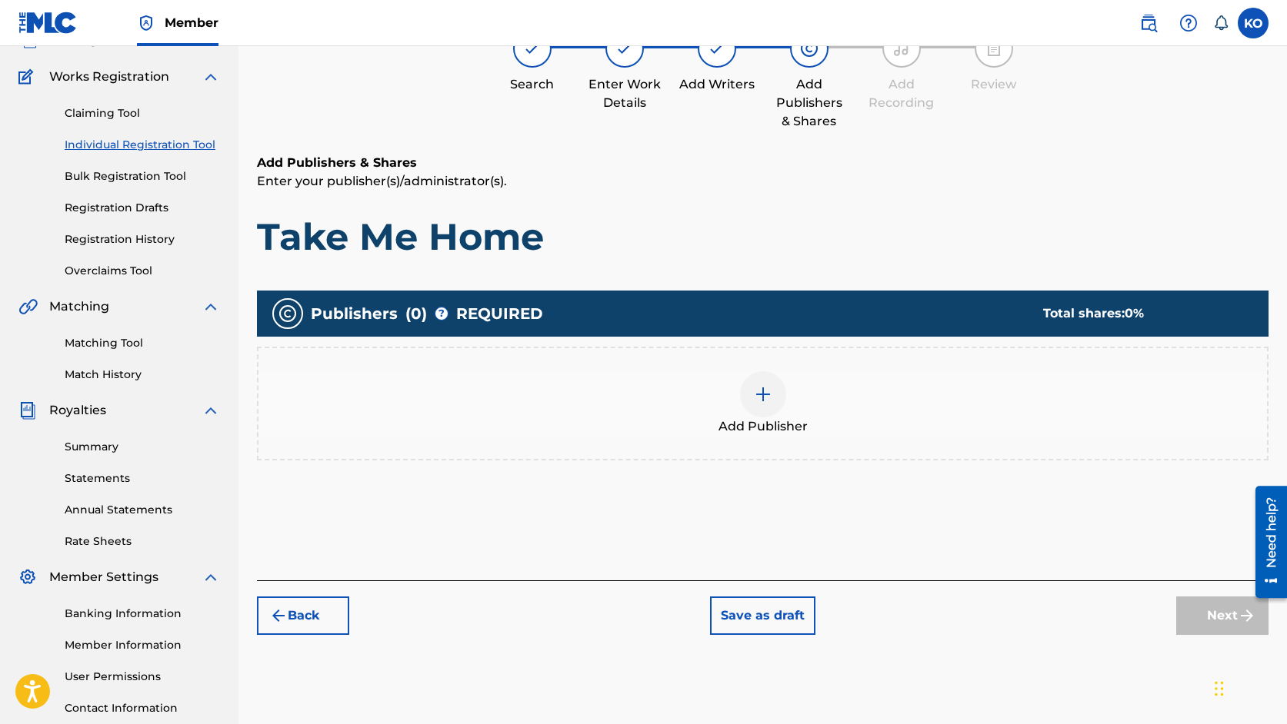
scroll to position [69, 0]
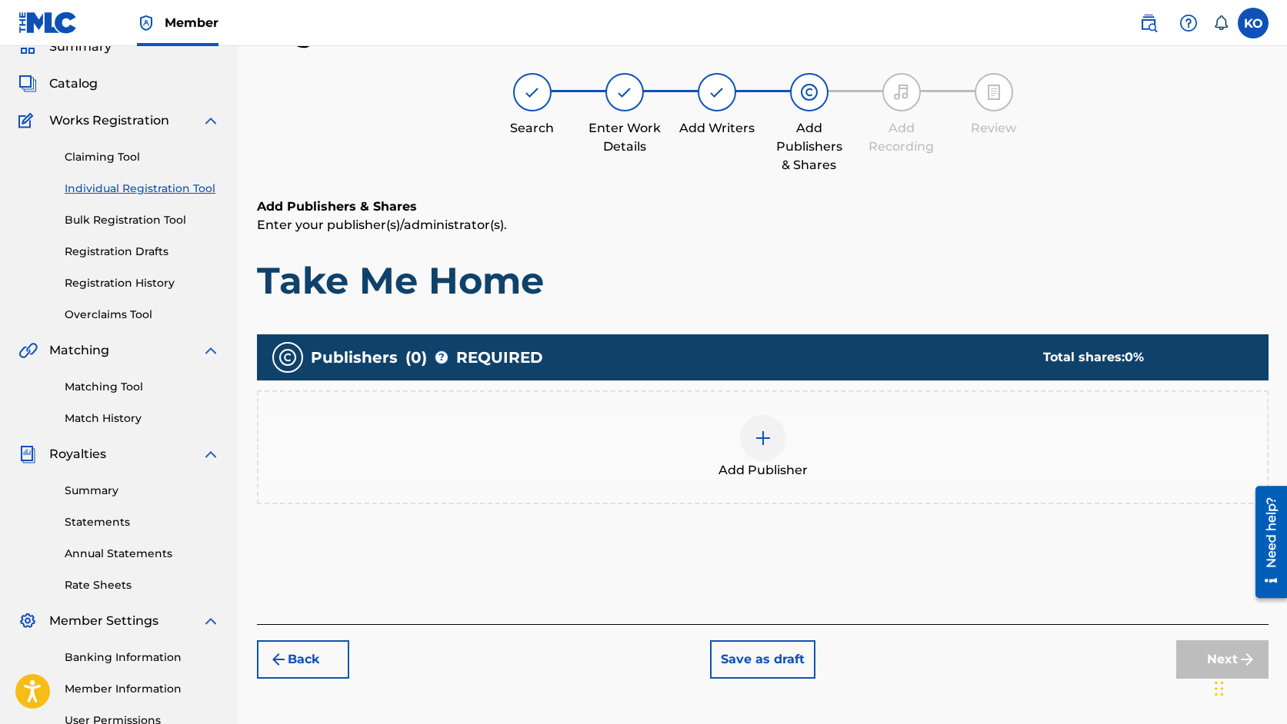
click at [783, 441] on div at bounding box center [763, 438] width 46 height 46
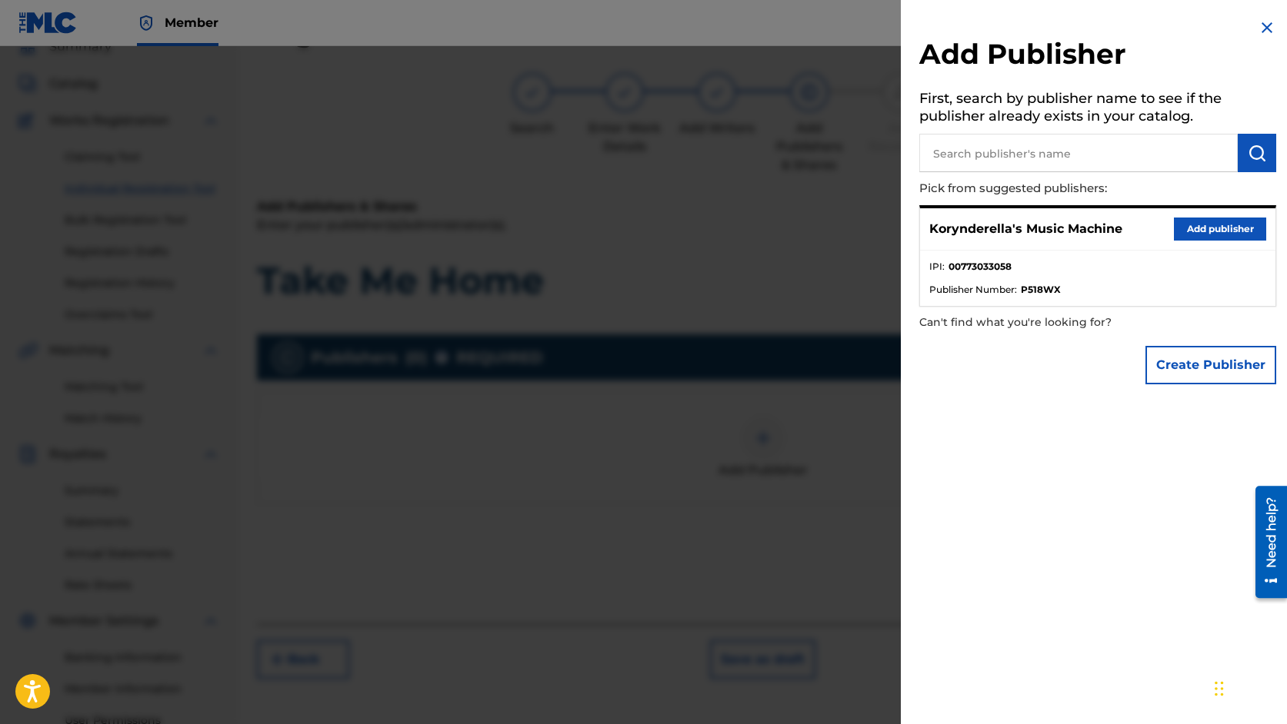
click at [1187, 223] on button "Add publisher" at bounding box center [1220, 229] width 92 height 23
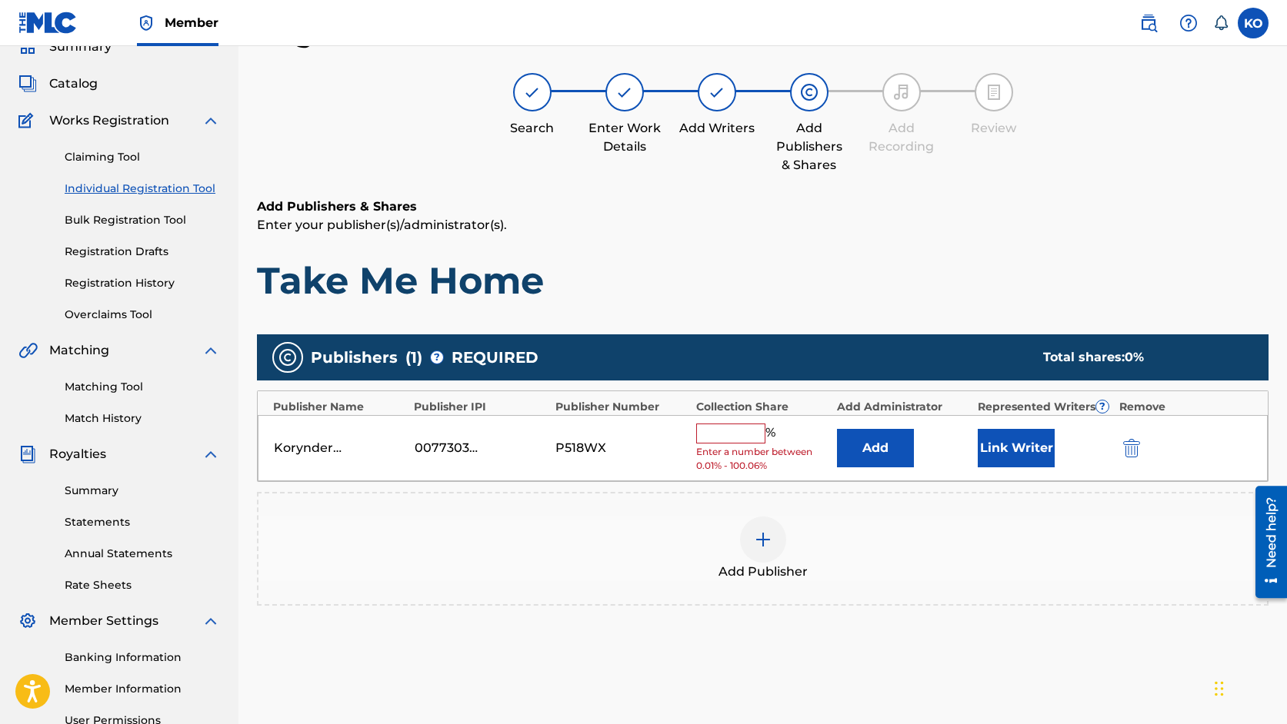
click at [736, 430] on input "text" at bounding box center [730, 434] width 69 height 20
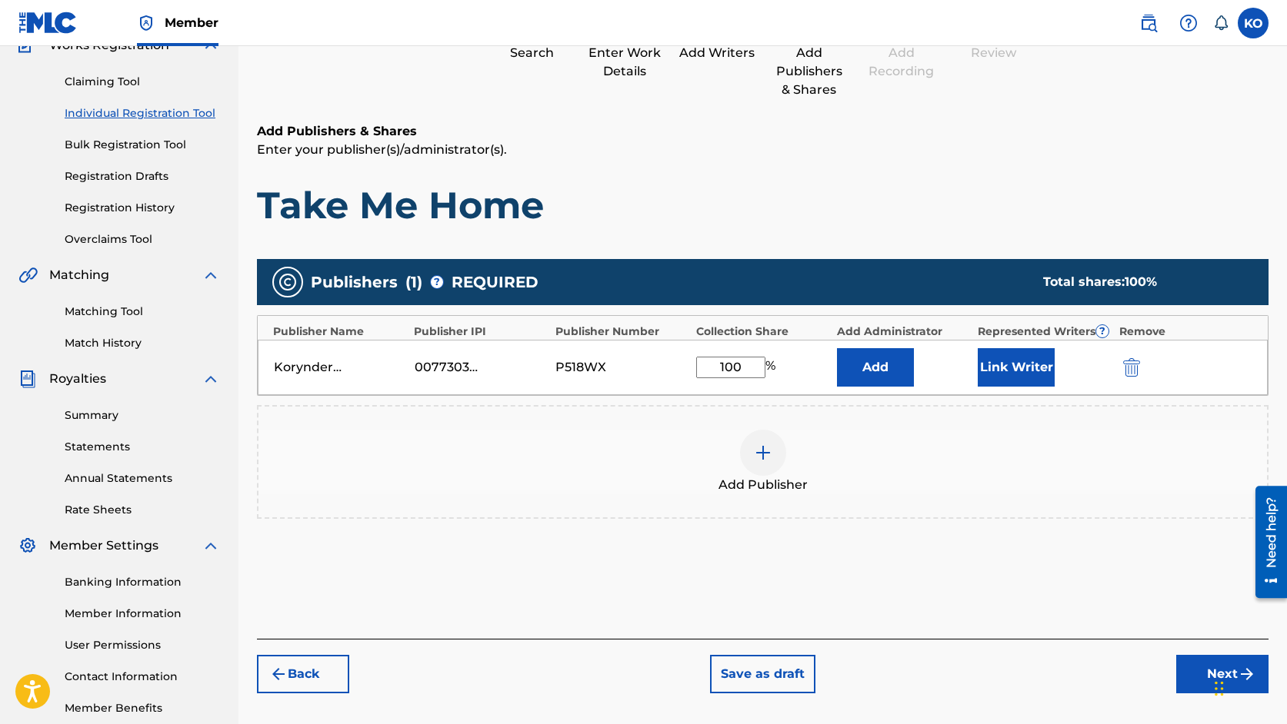
scroll to position [176, 0]
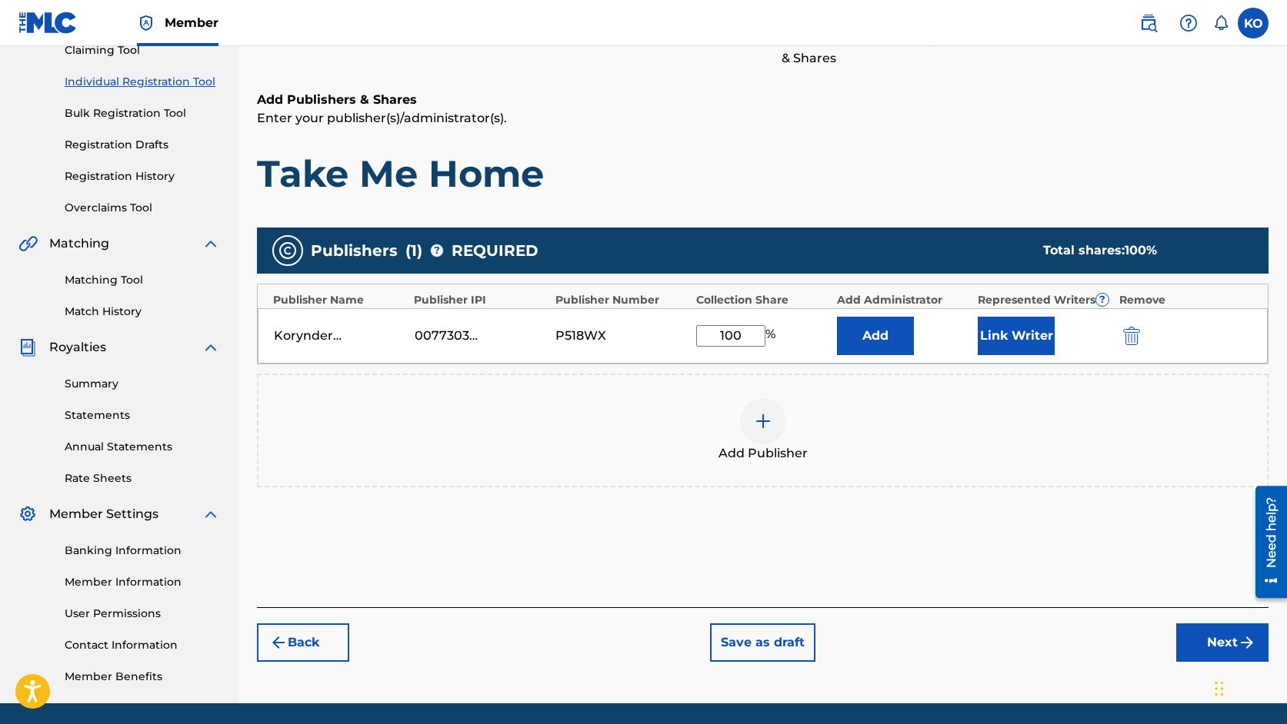
type input "100"
click at [1022, 339] on button "Link Writer" at bounding box center [1015, 336] width 77 height 38
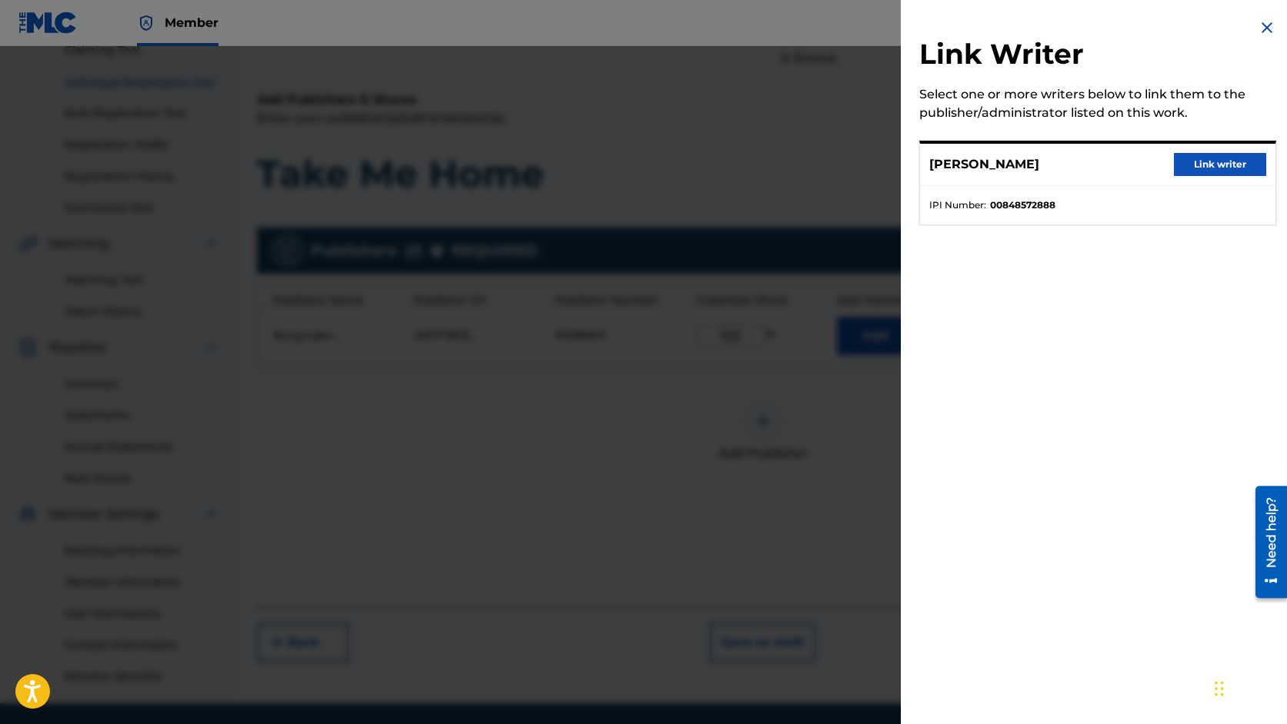
click at [1209, 163] on button "Link writer" at bounding box center [1220, 164] width 92 height 23
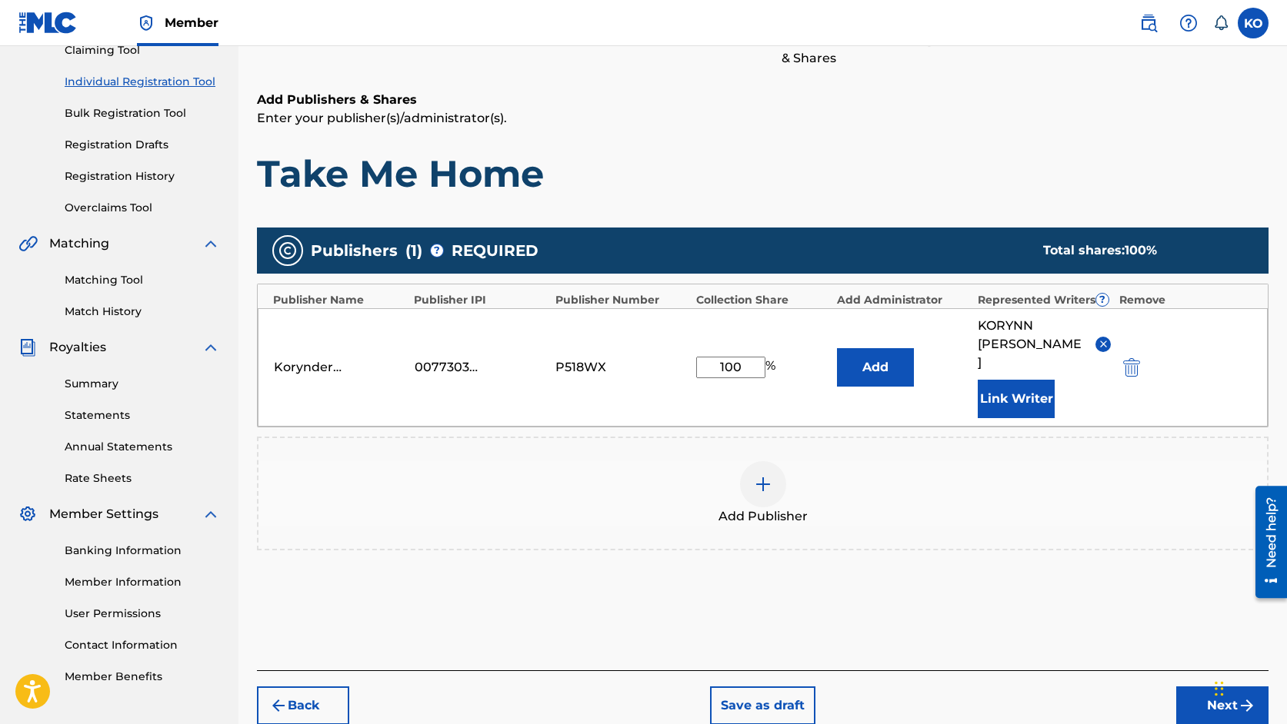
scroll to position [232, 0]
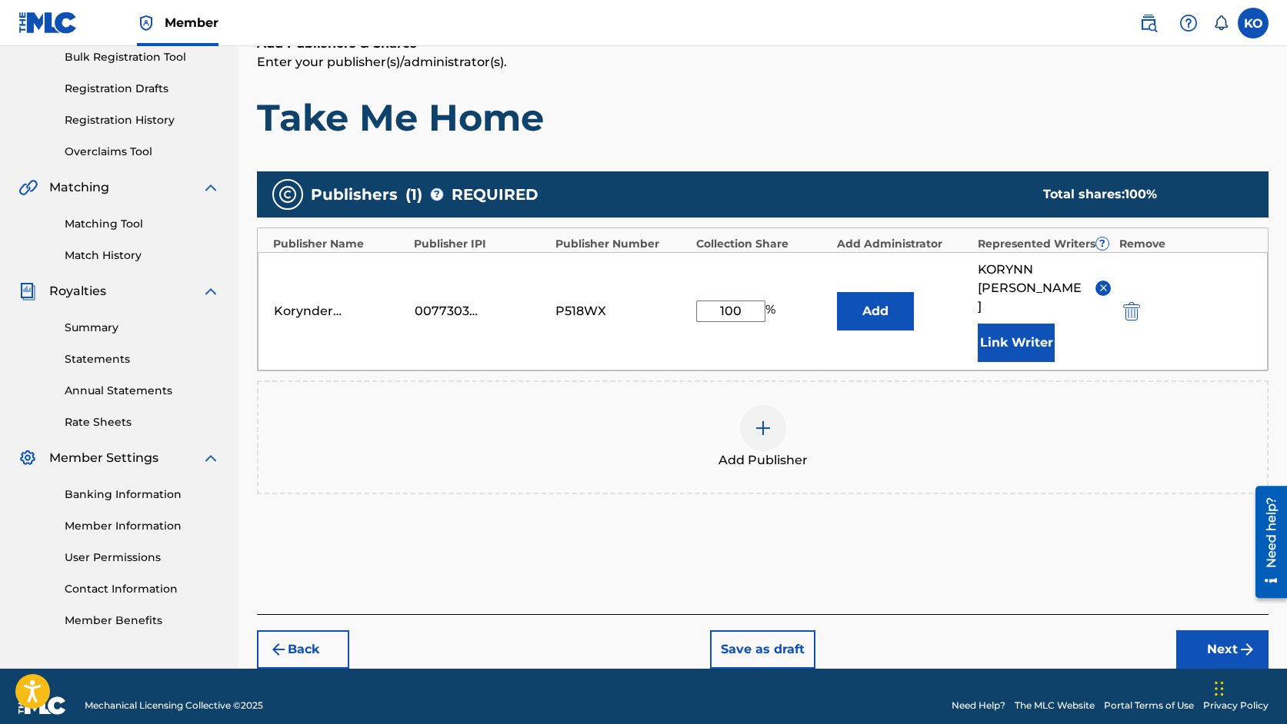
click at [1197, 631] on button "Next" at bounding box center [1222, 650] width 92 height 38
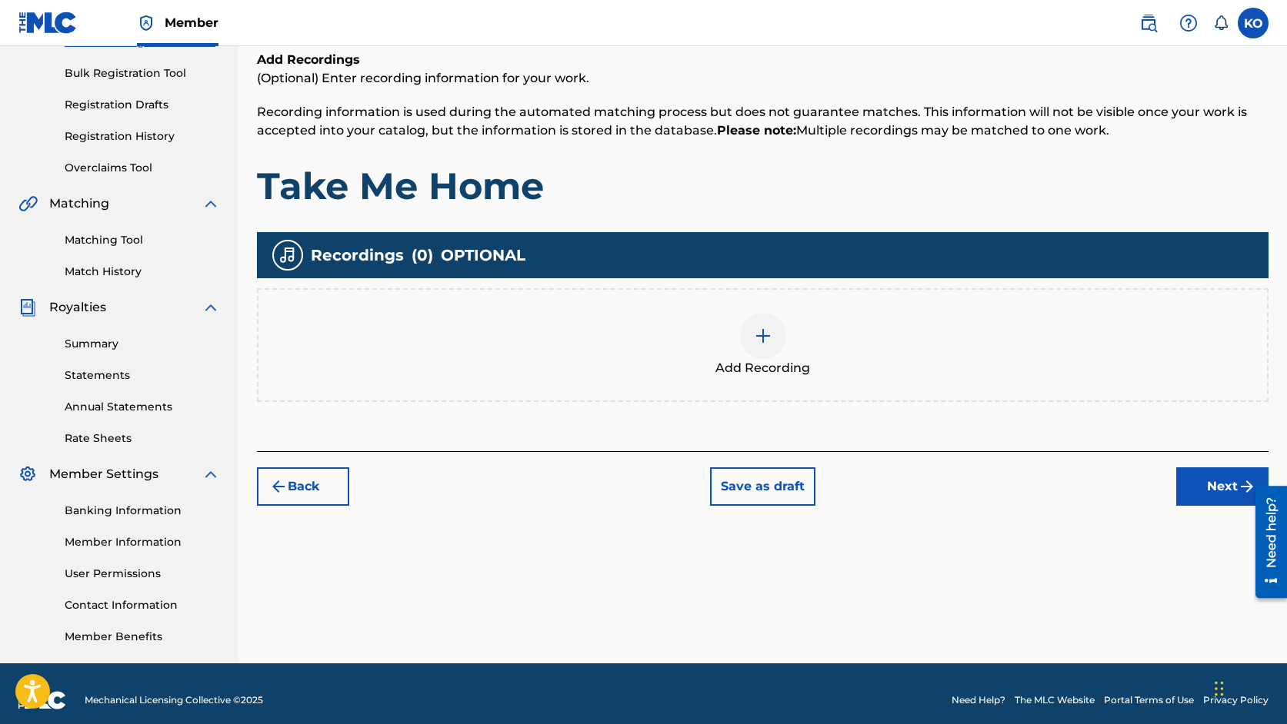
scroll to position [229, 0]
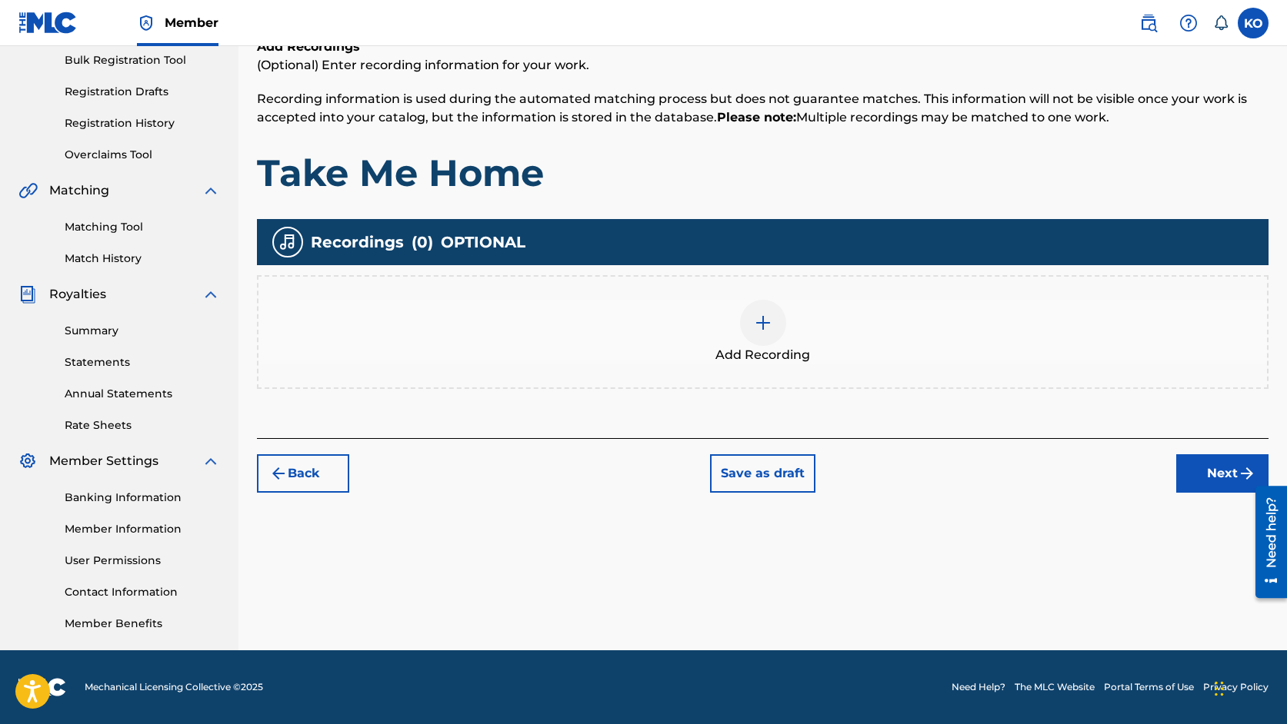
click at [761, 317] on img at bounding box center [763, 323] width 18 height 18
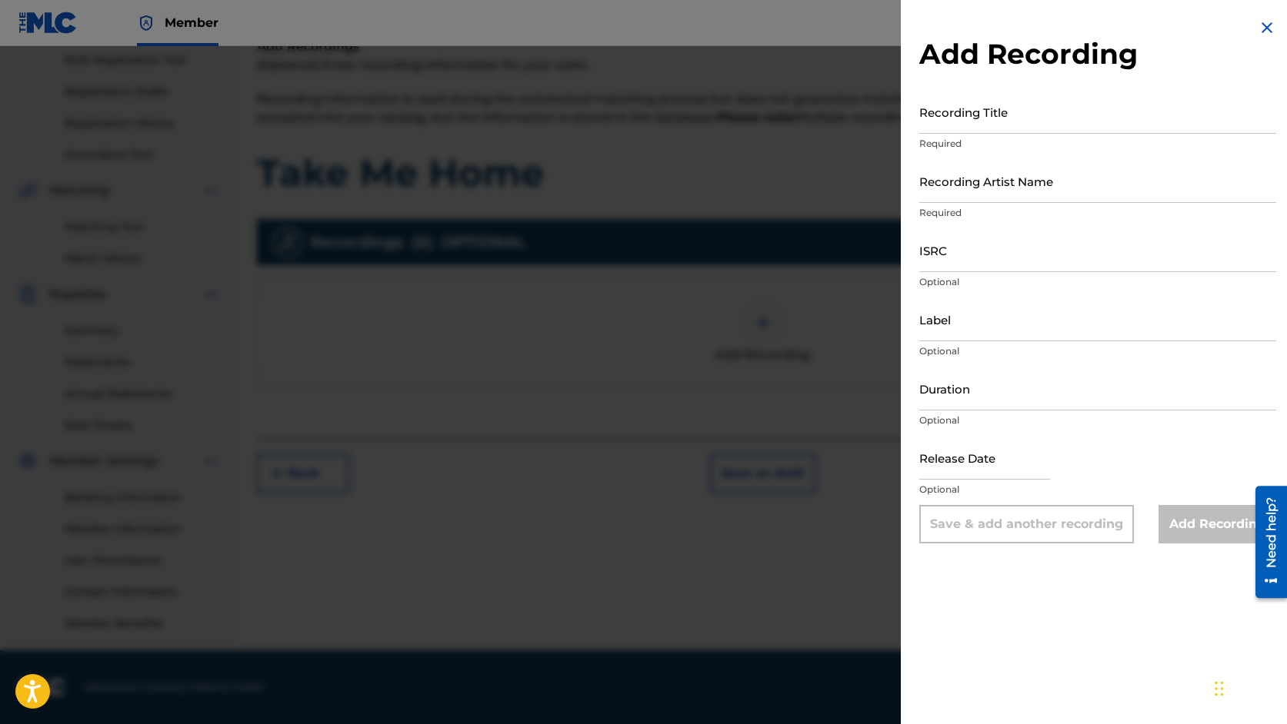
click at [996, 125] on input "Recording Title" at bounding box center [1097, 112] width 357 height 44
type input "Take Me Home"
click at [965, 193] on input "Recording Artist Name" at bounding box center [1097, 181] width 357 height 44
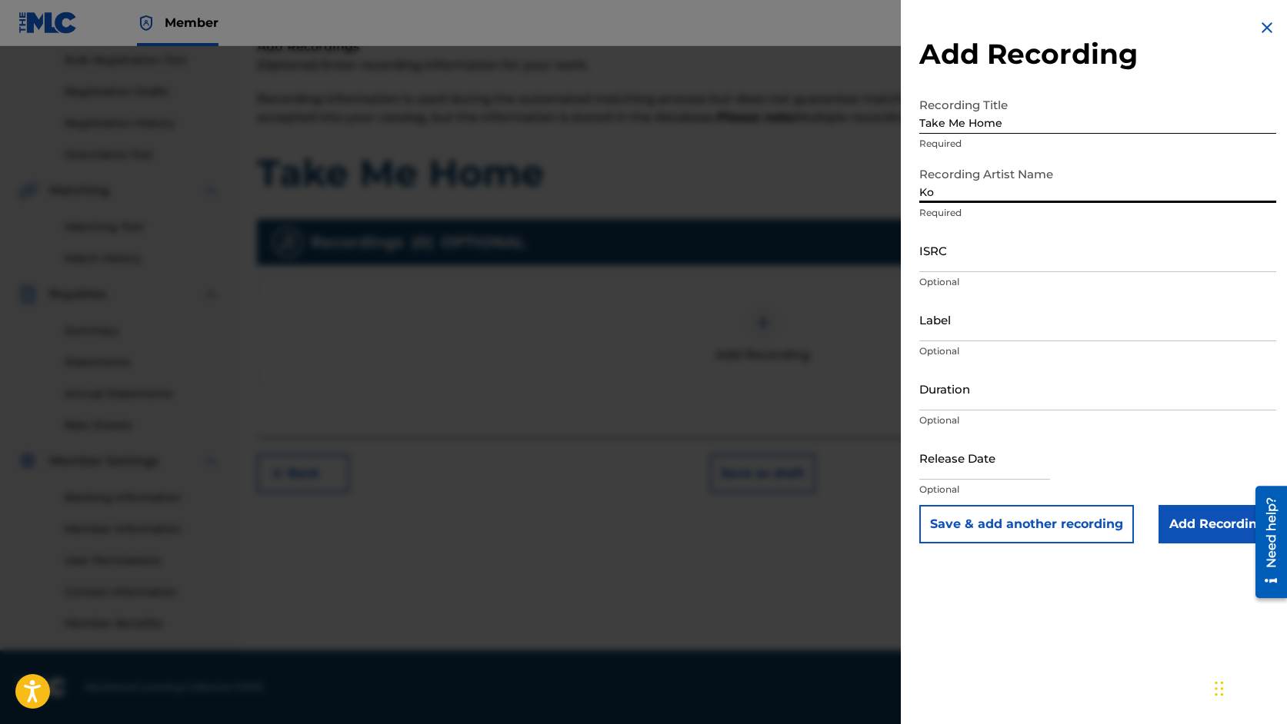
type input "[PERSON_NAME]"
click at [1005, 398] on input "Duration" at bounding box center [1097, 389] width 357 height 44
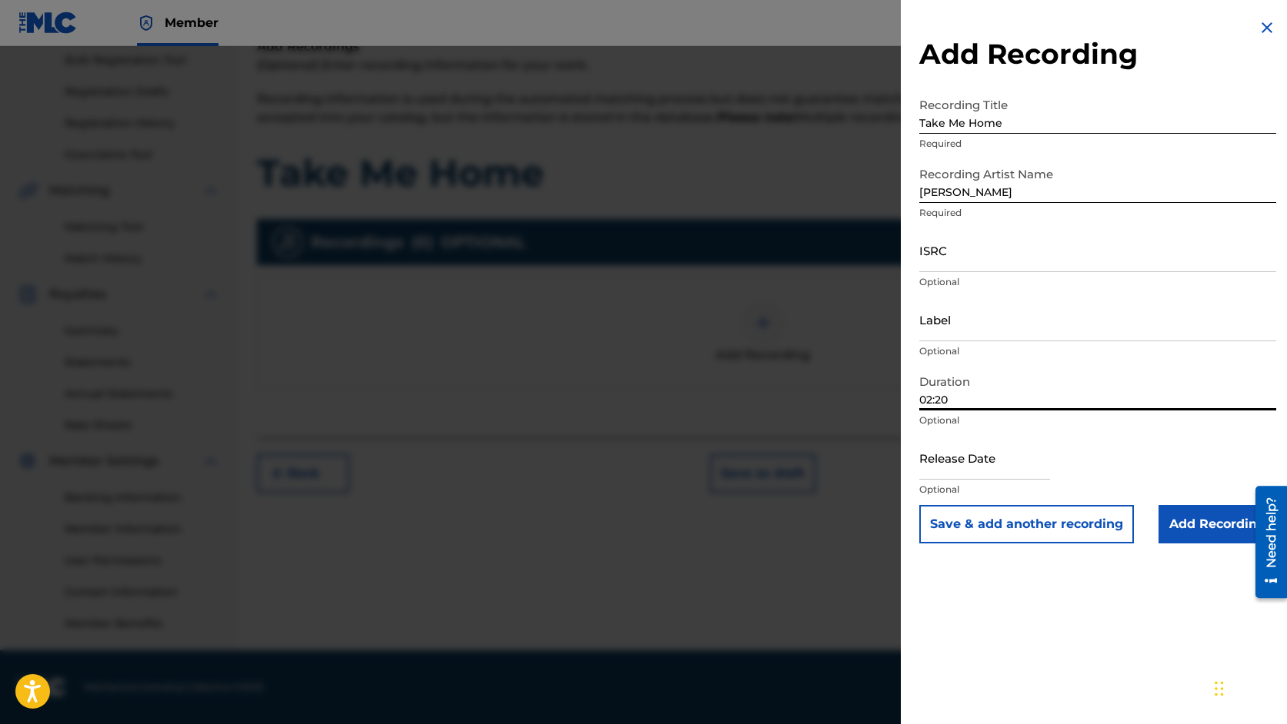
type input "02:20"
click at [1189, 511] on input "Add Recording" at bounding box center [1217, 524] width 118 height 38
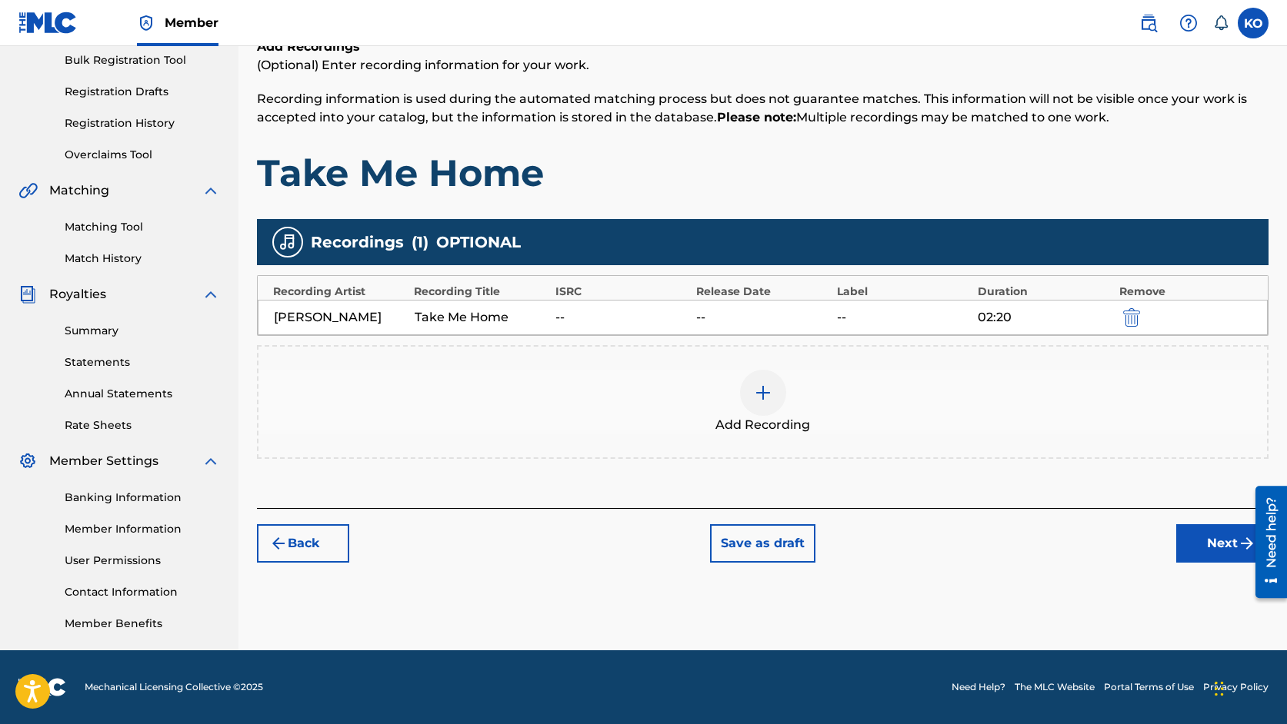
click at [1203, 542] on button "Next" at bounding box center [1222, 543] width 92 height 38
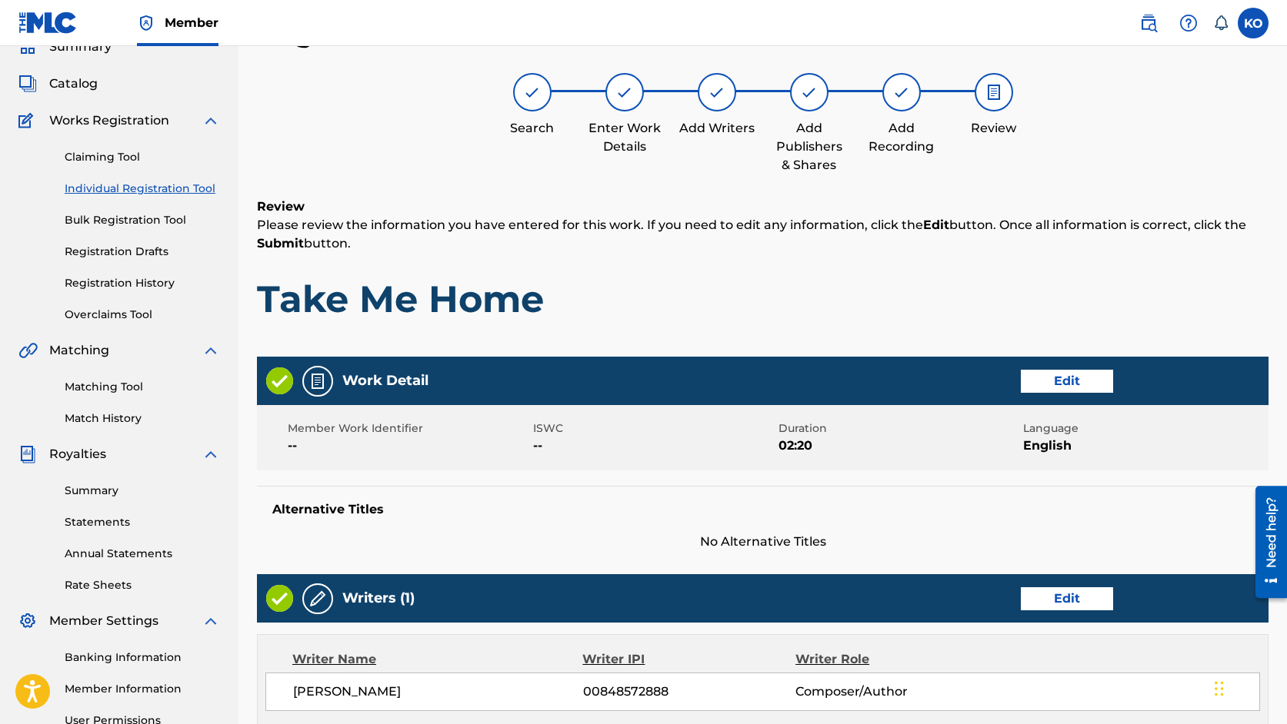
scroll to position [574, 0]
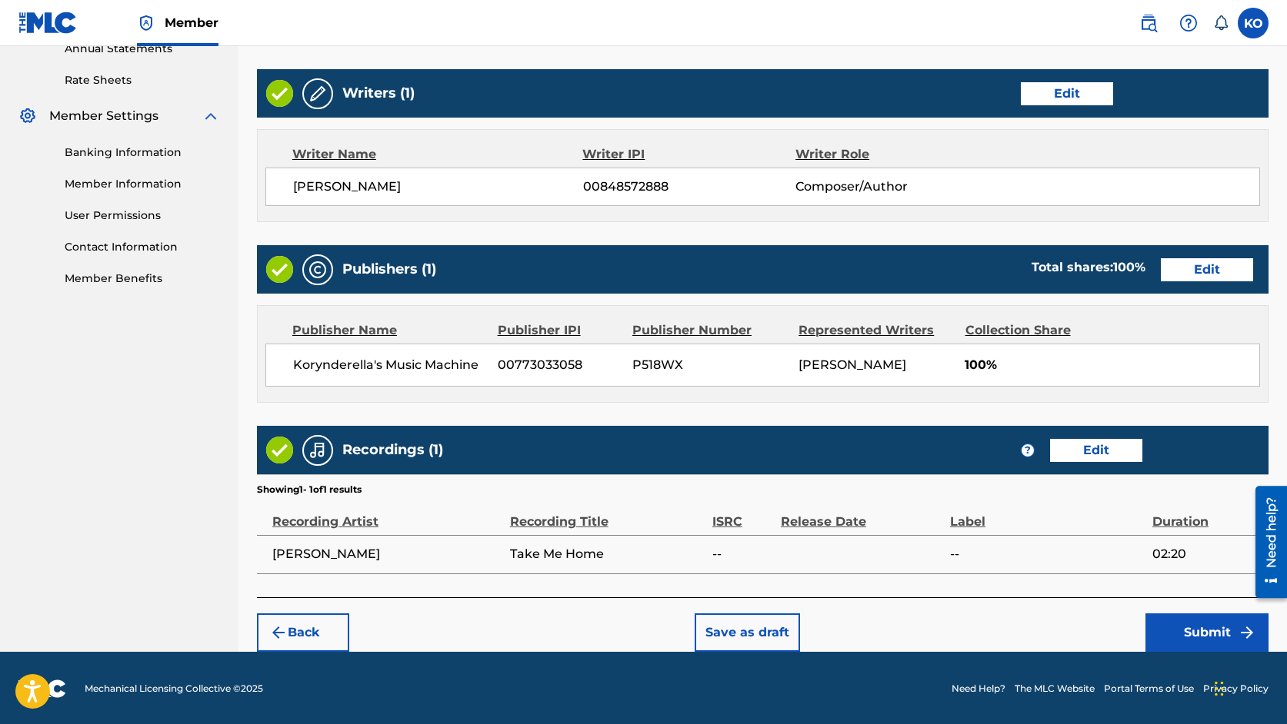
click at [1189, 631] on button "Submit" at bounding box center [1206, 633] width 123 height 38
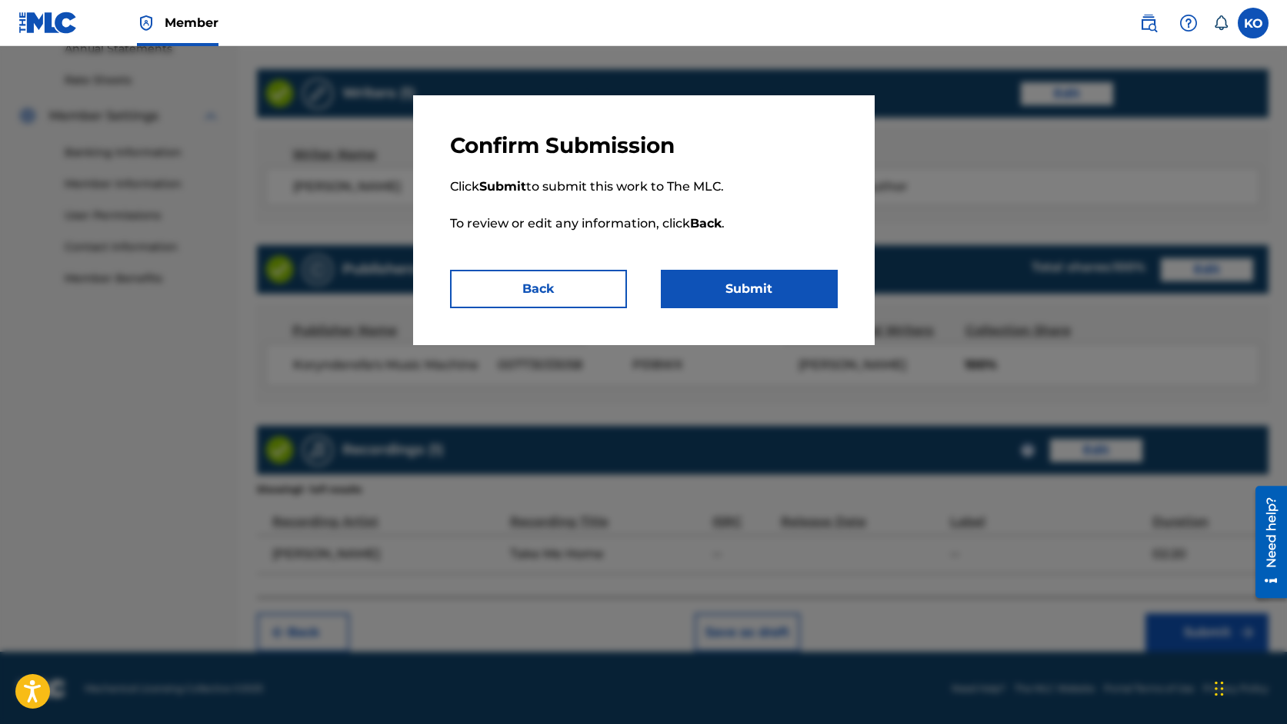
click at [777, 294] on button "Submit" at bounding box center [749, 289] width 177 height 38
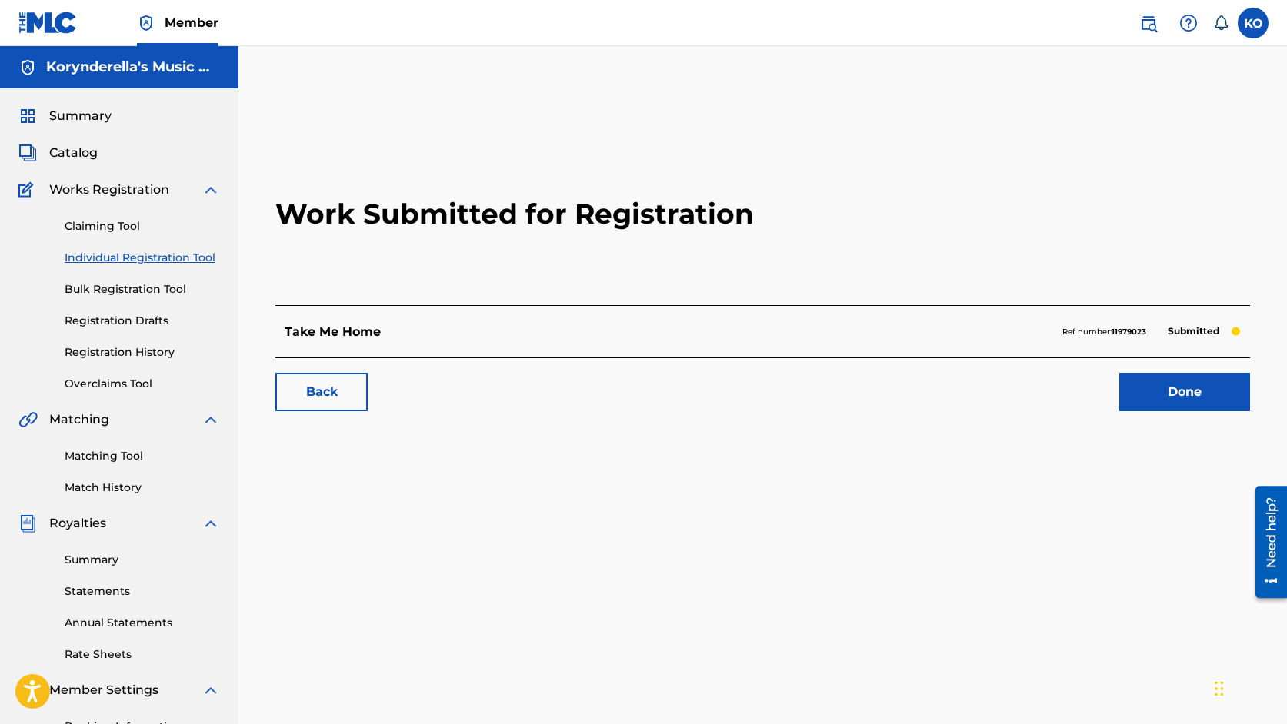
click at [85, 159] on span "Catalog" at bounding box center [73, 153] width 48 height 18
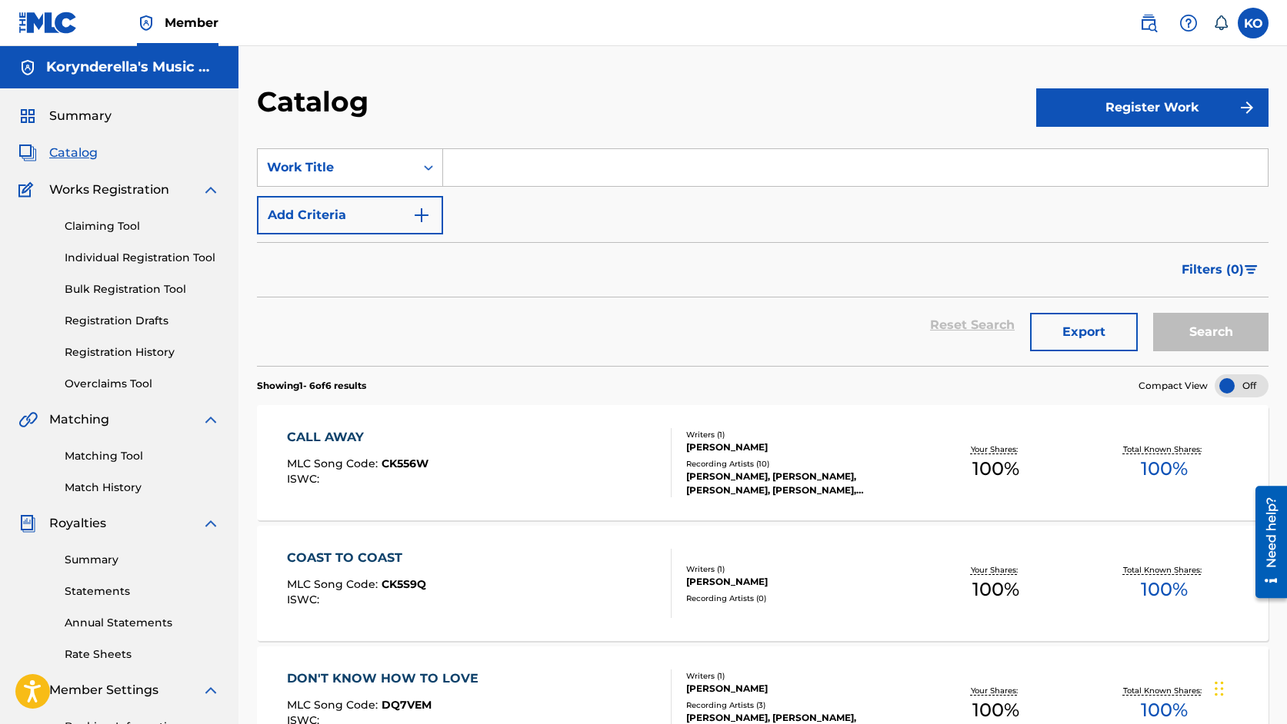
click at [149, 261] on link "Individual Registration Tool" at bounding box center [142, 258] width 155 height 16
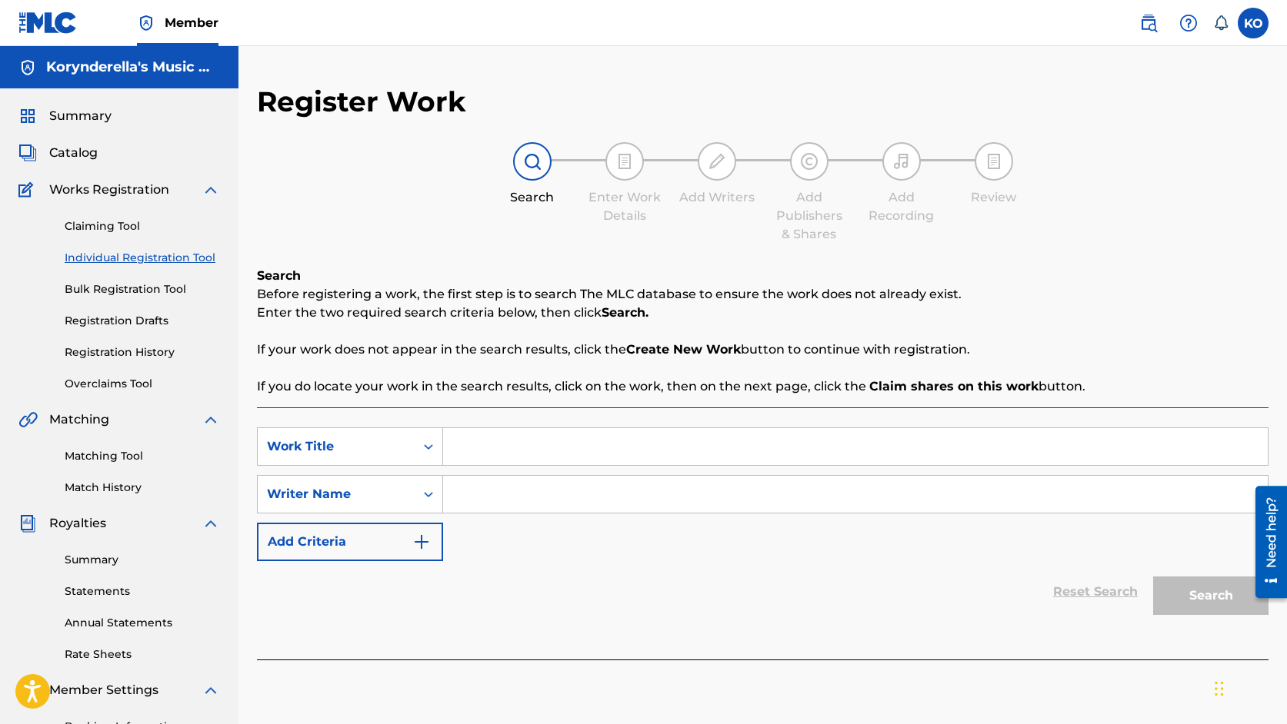
click at [68, 155] on span "Catalog" at bounding box center [73, 153] width 48 height 18
